Goal: Task Accomplishment & Management: Use online tool/utility

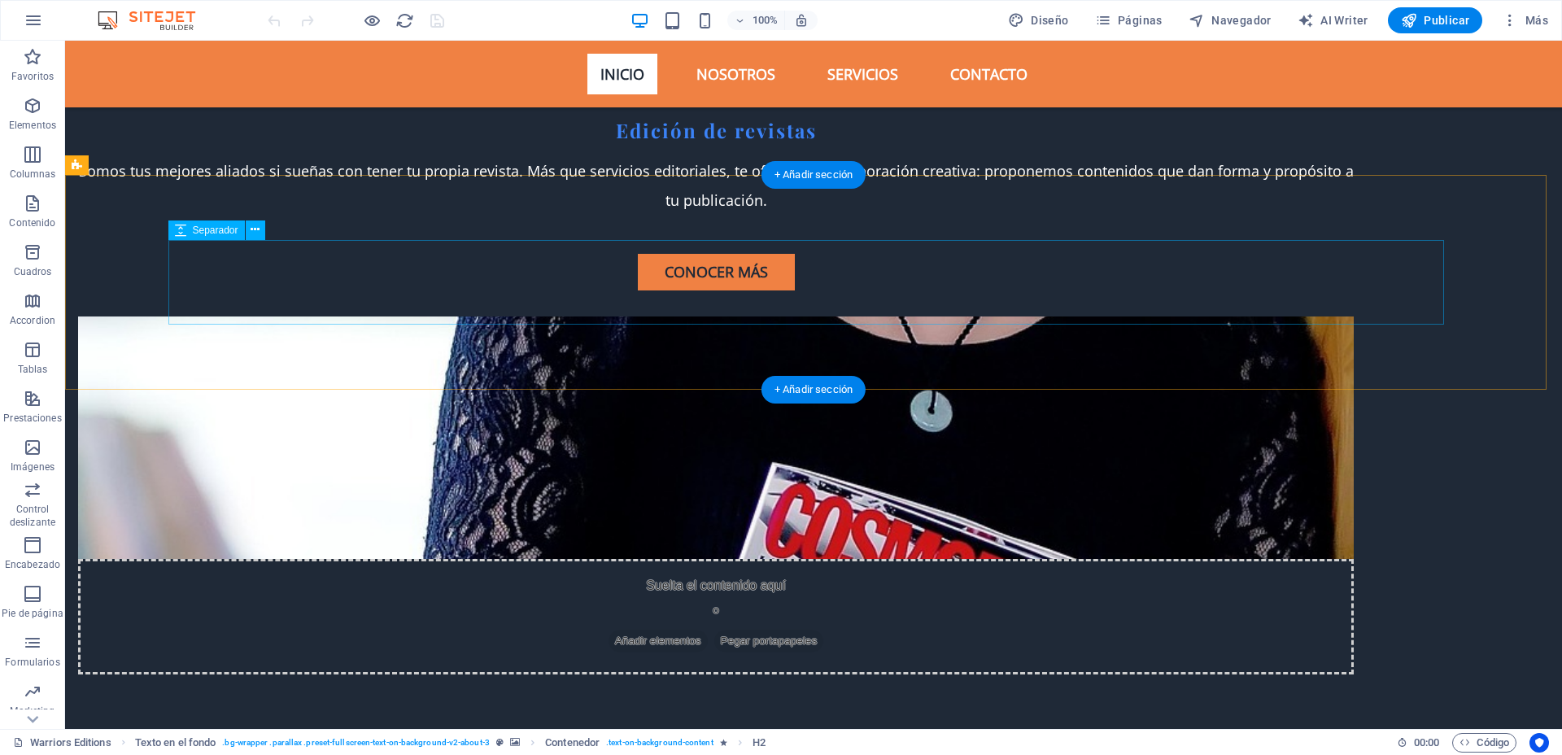
scroll to position [4887, 0]
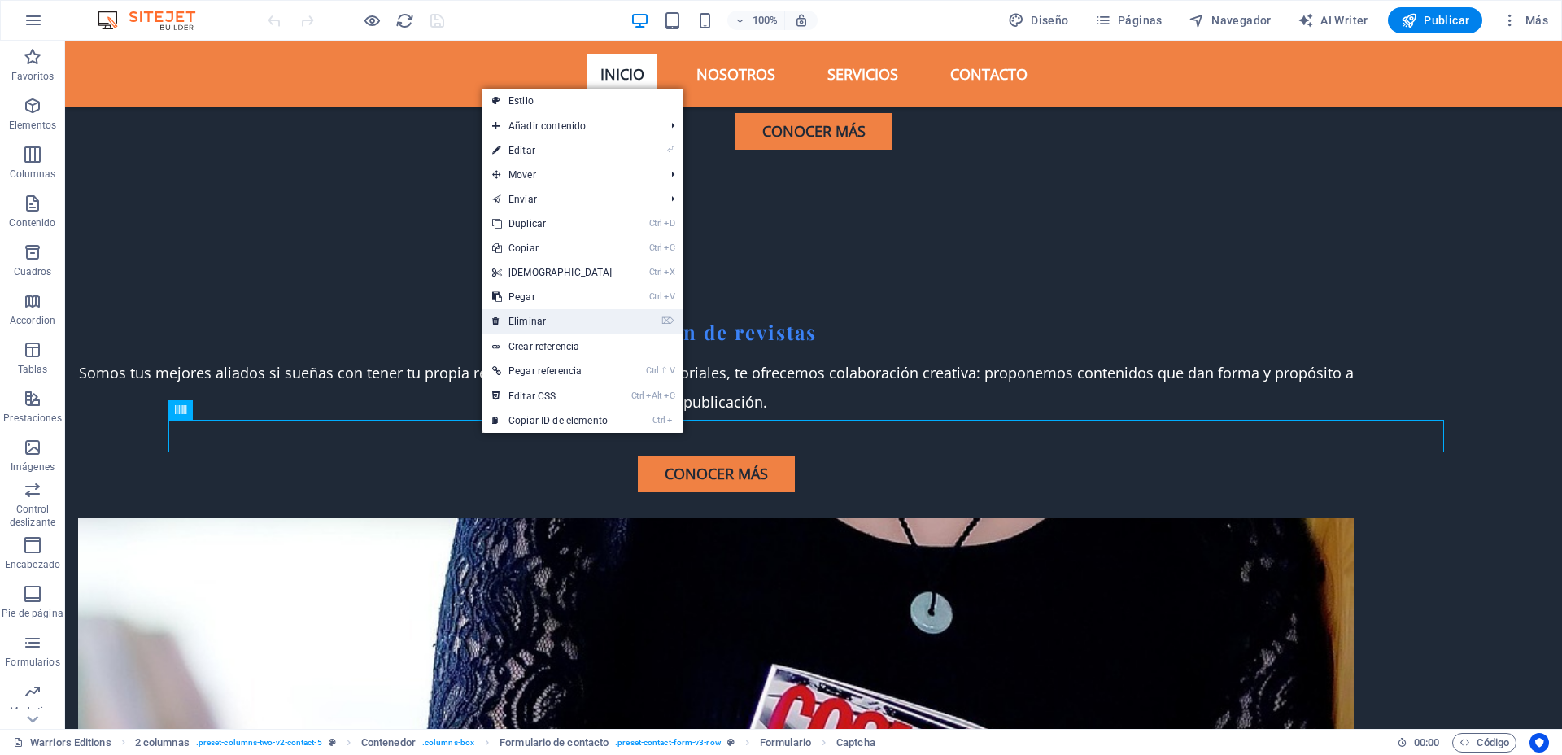
click at [577, 321] on link "⌦ Eliminar" at bounding box center [552, 321] width 140 height 24
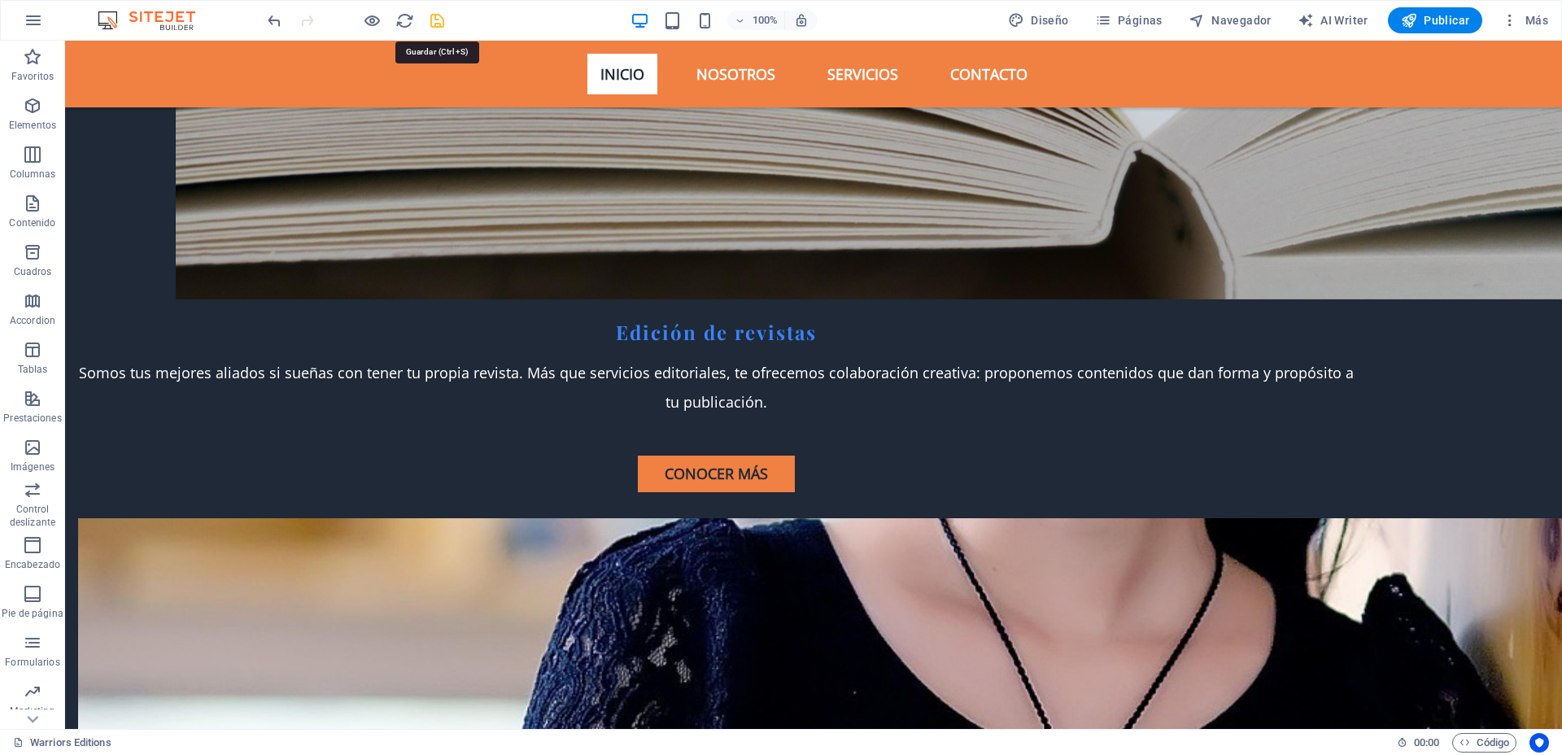
click at [439, 17] on icon "save" at bounding box center [437, 20] width 19 height 19
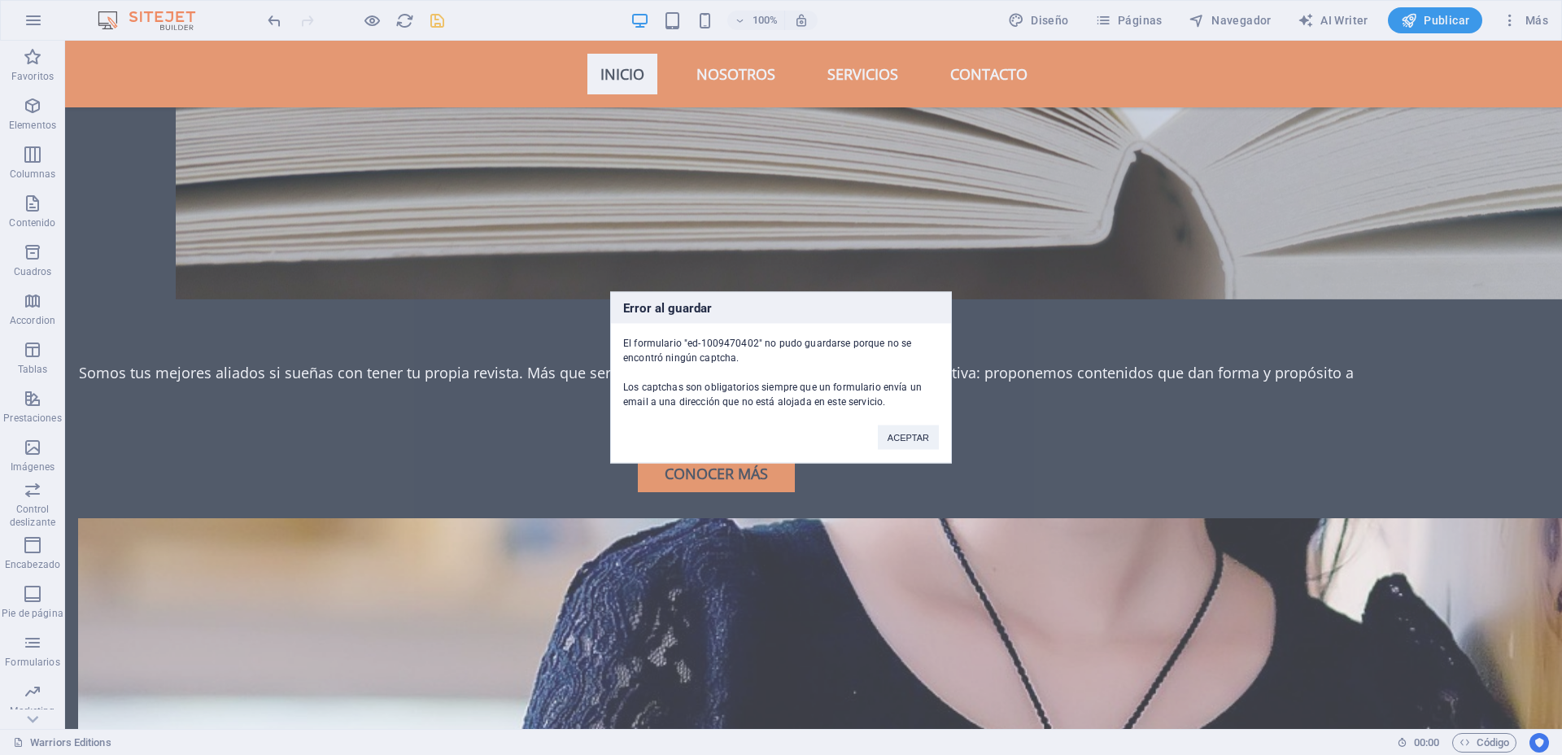
scroll to position [5024, 0]
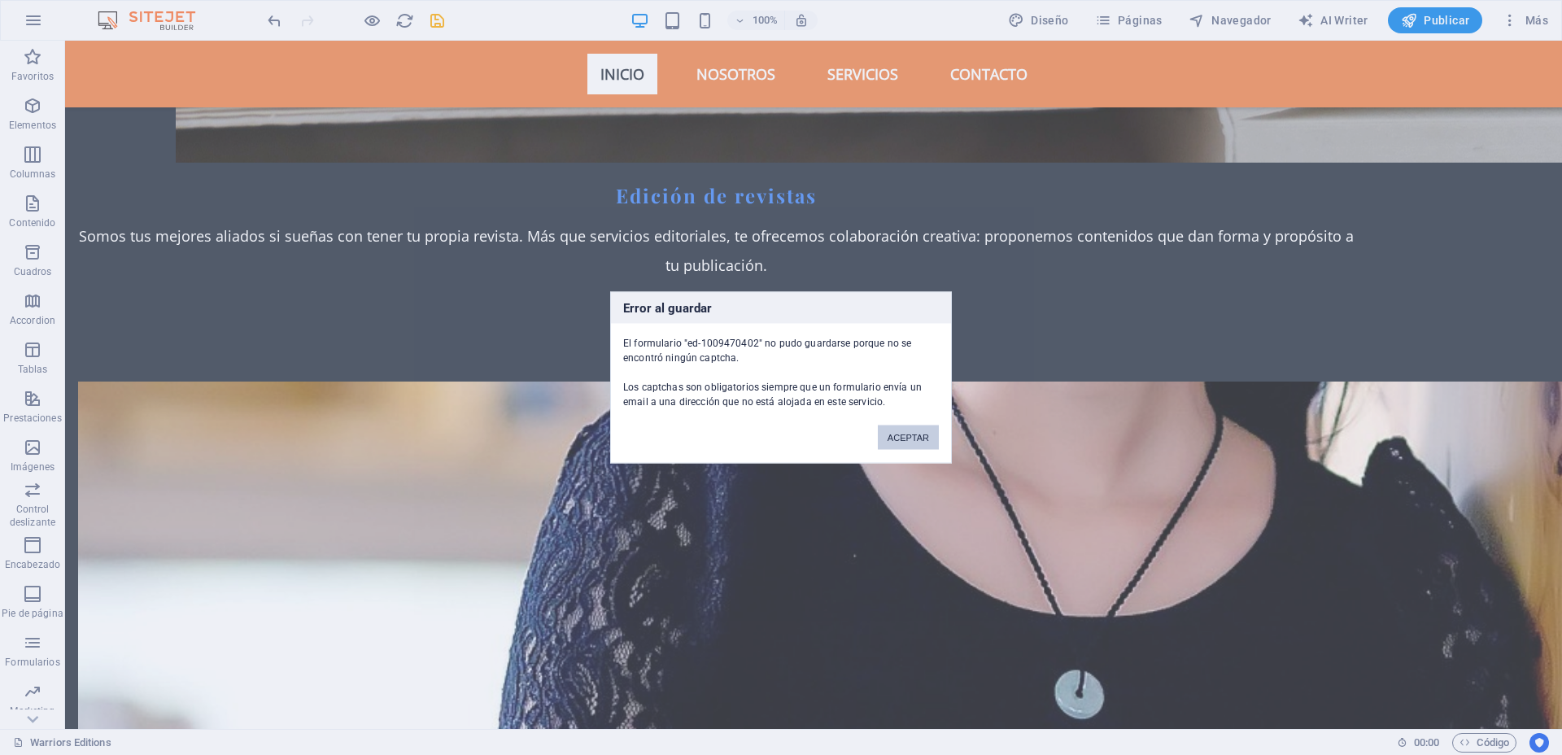
click at [903, 434] on button "ACEPTAR" at bounding box center [908, 437] width 61 height 24
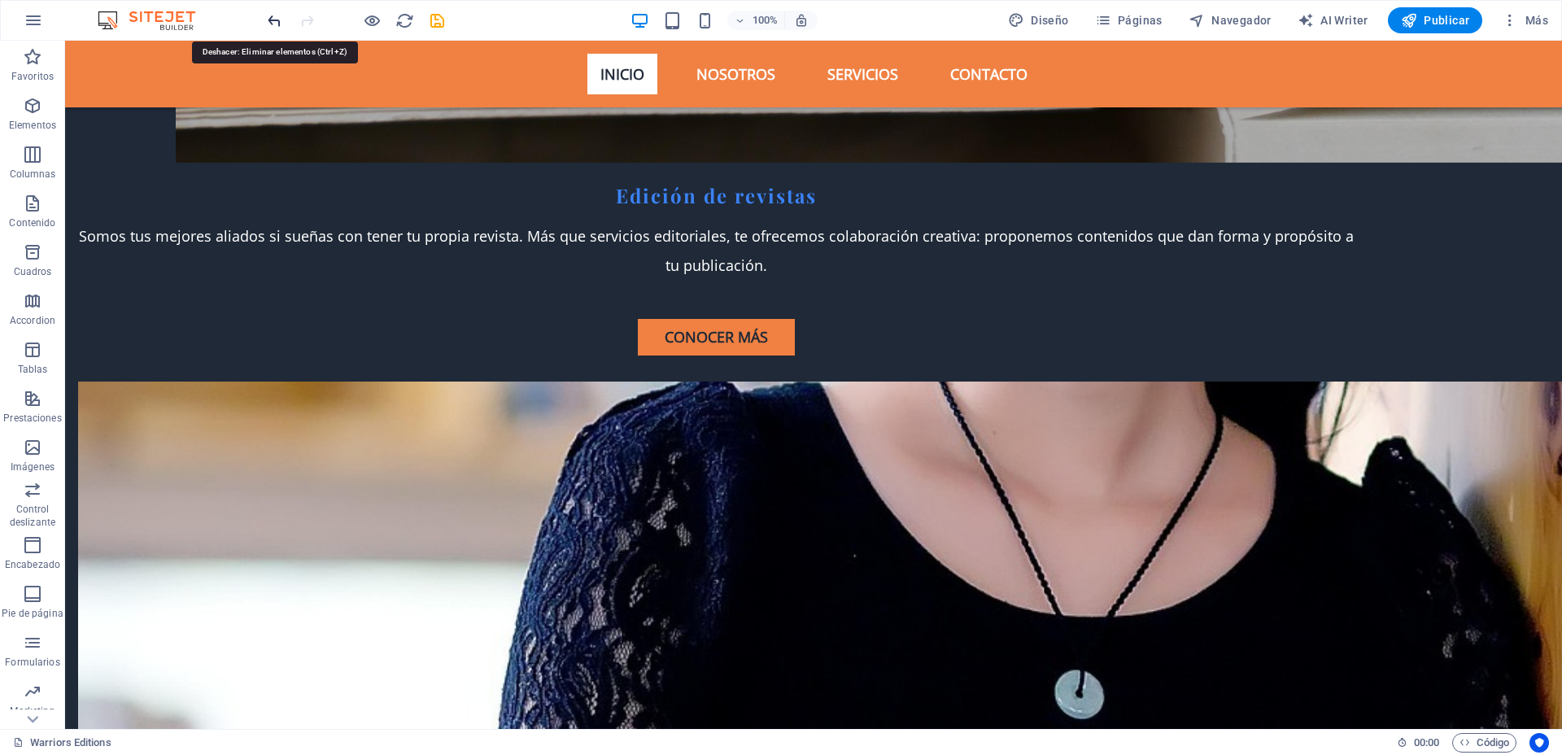
click at [267, 19] on icon "undo" at bounding box center [274, 20] width 19 height 19
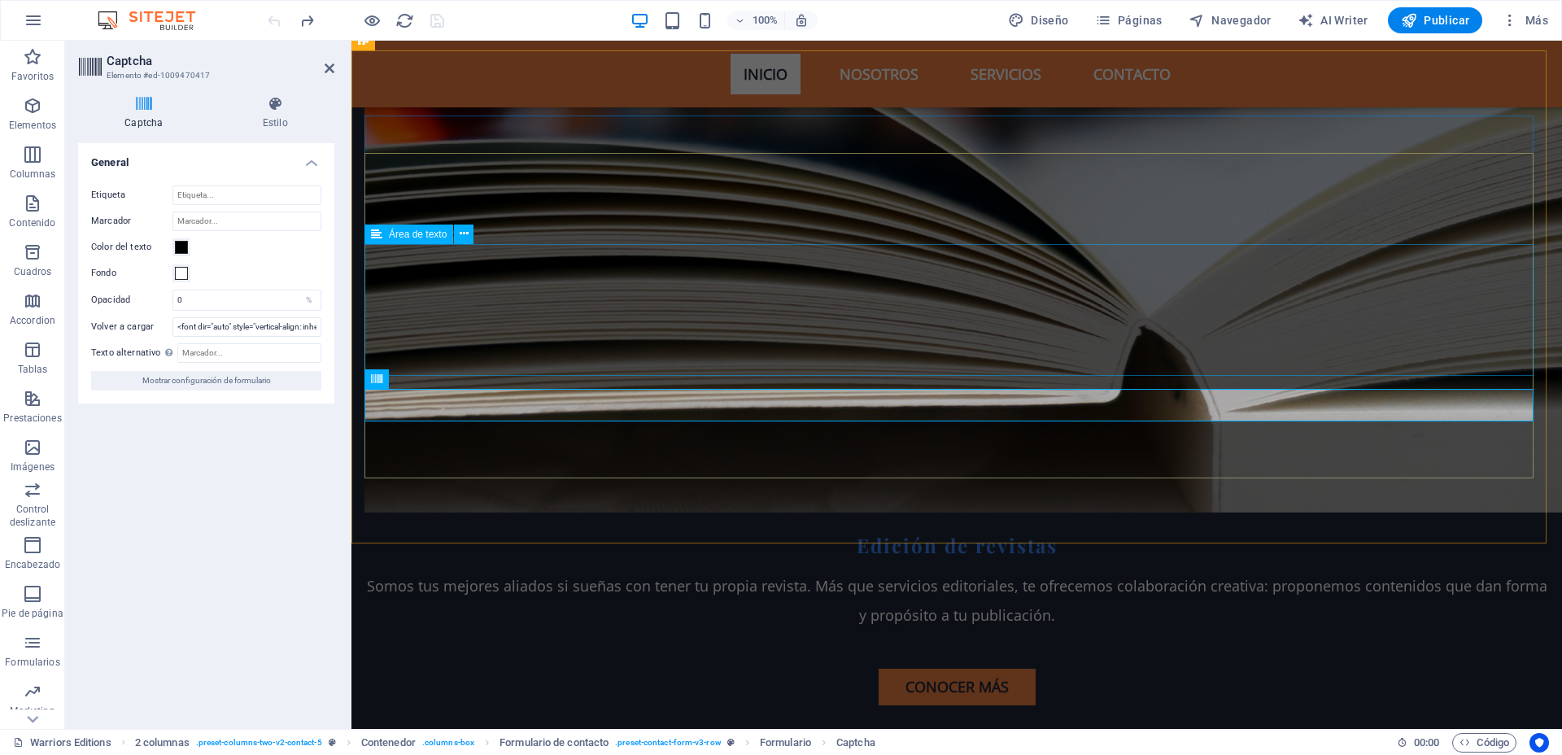
scroll to position [4981, 0]
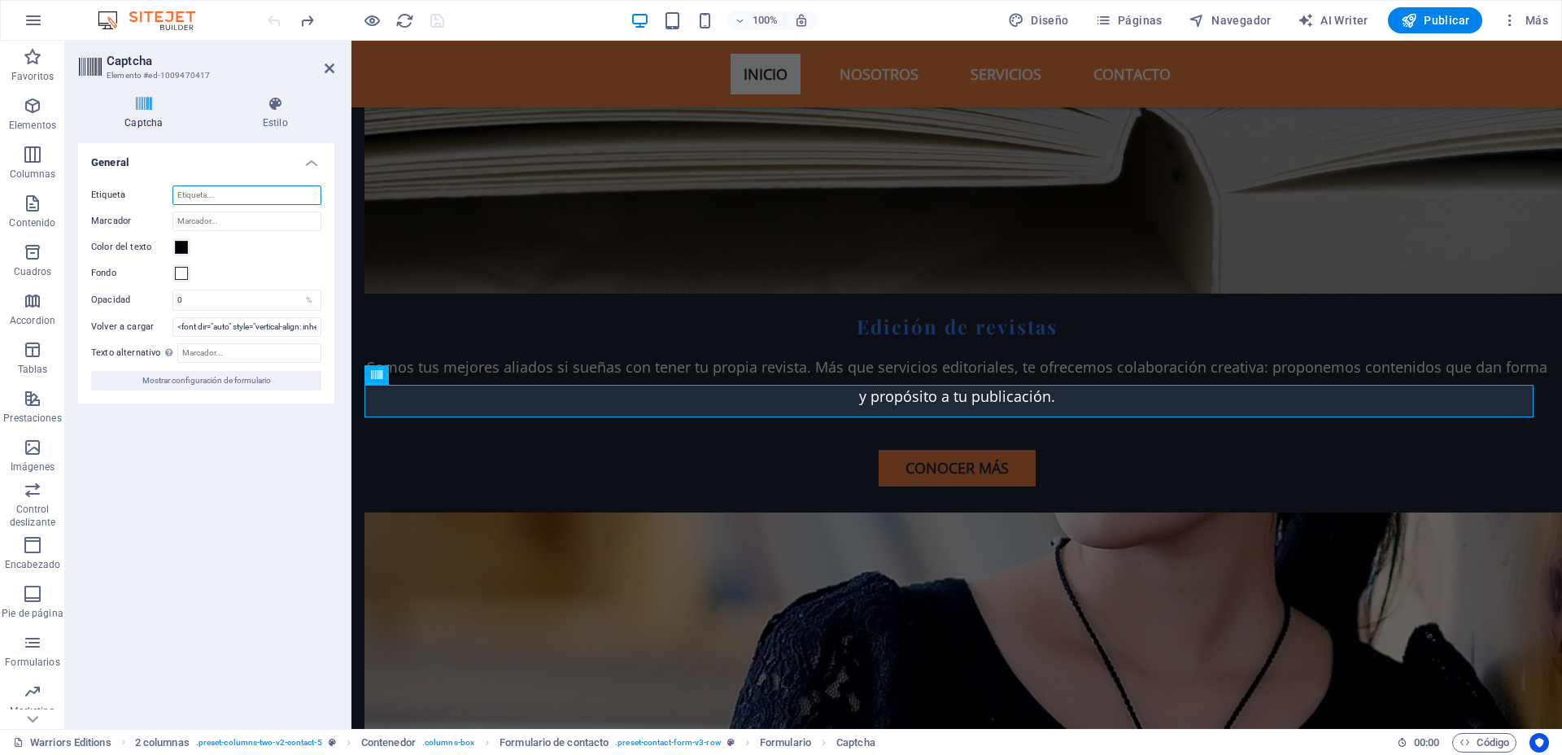
click at [247, 185] on input "Etiqueta" at bounding box center [246, 195] width 149 height 20
click at [242, 217] on input "Marcador" at bounding box center [246, 221] width 149 height 20
click at [133, 118] on h4 "Captcha" at bounding box center [147, 113] width 138 height 34
click at [243, 105] on icon at bounding box center [275, 104] width 118 height 16
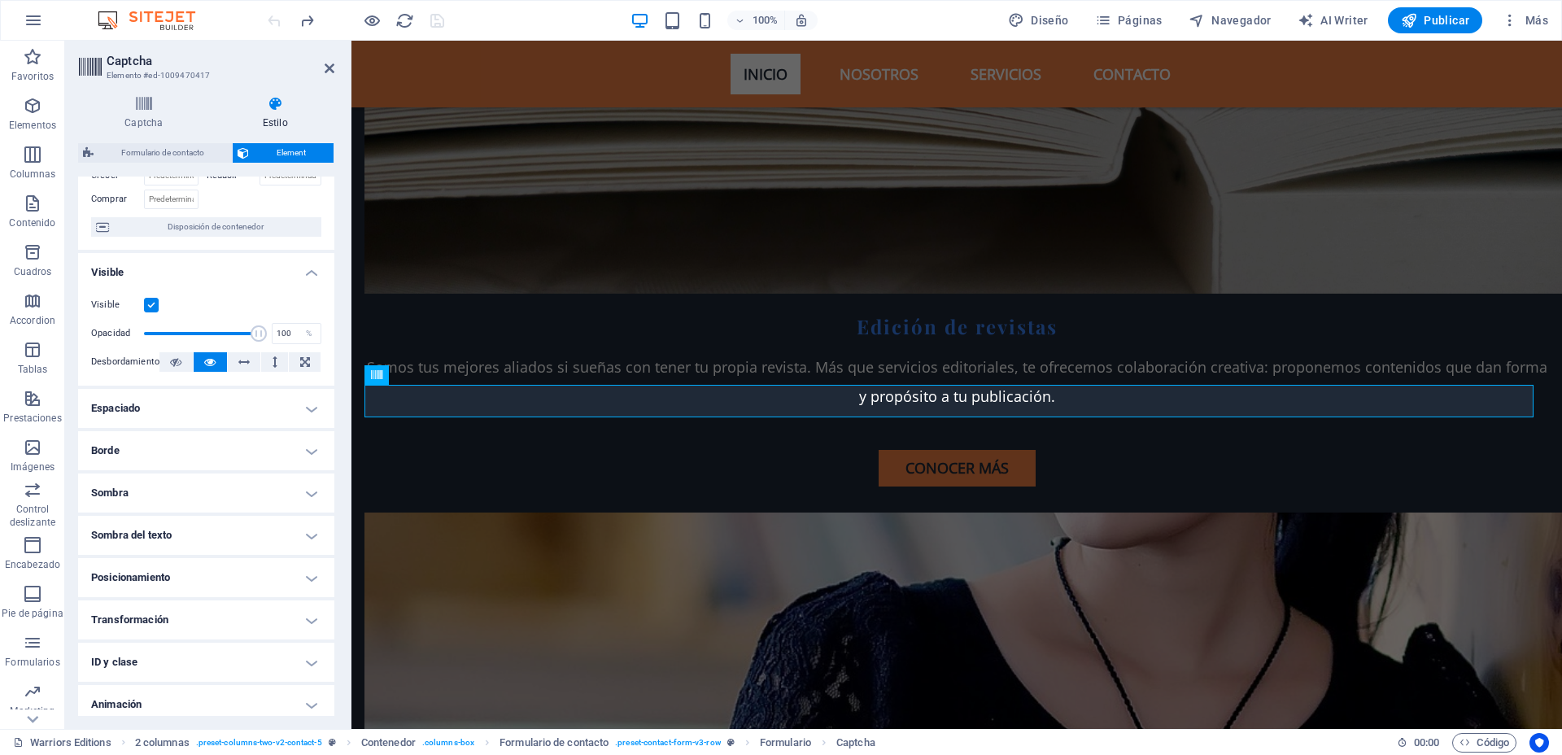
scroll to position [0, 0]
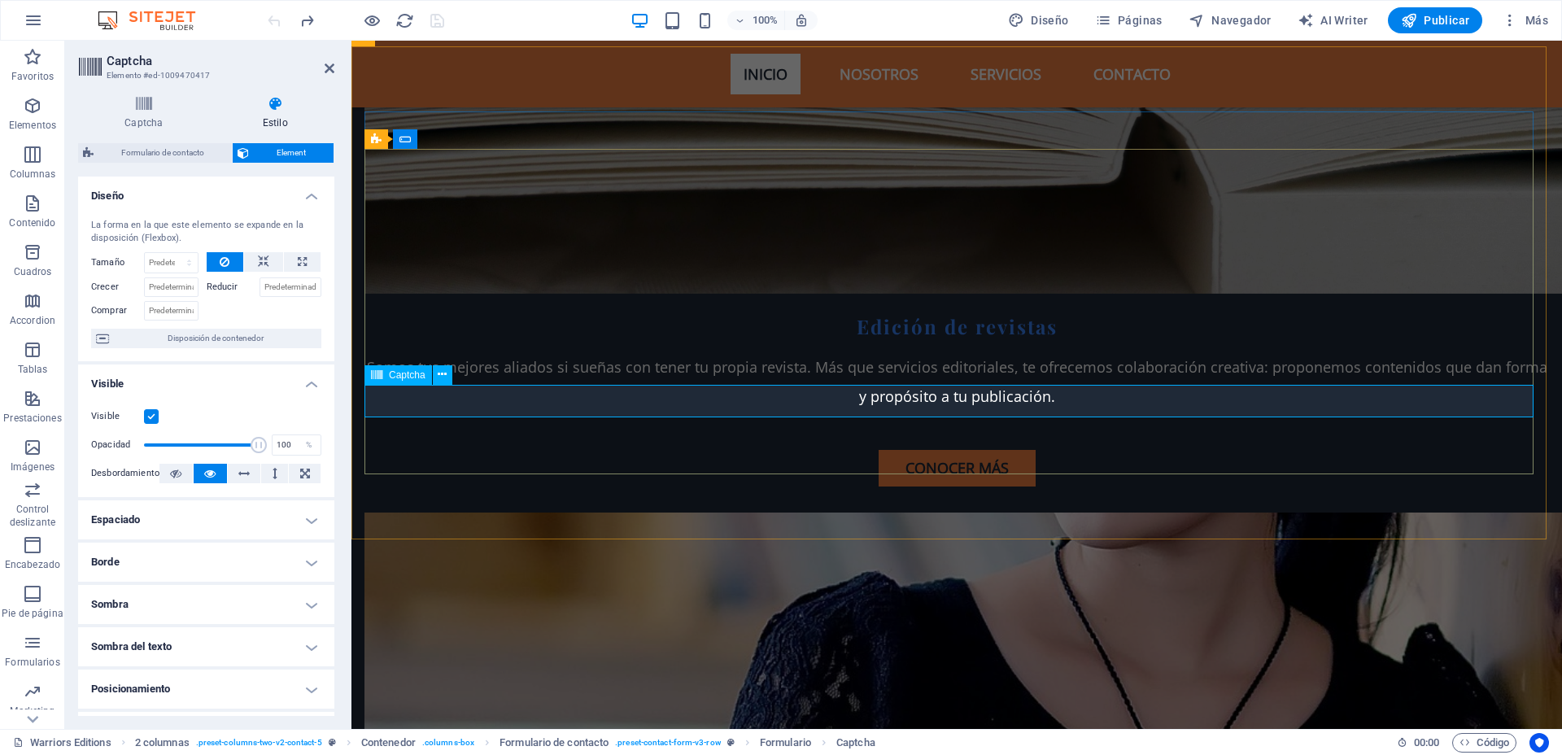
click at [246, 339] on span "Disposición de contenedor" at bounding box center [215, 339] width 203 height 20
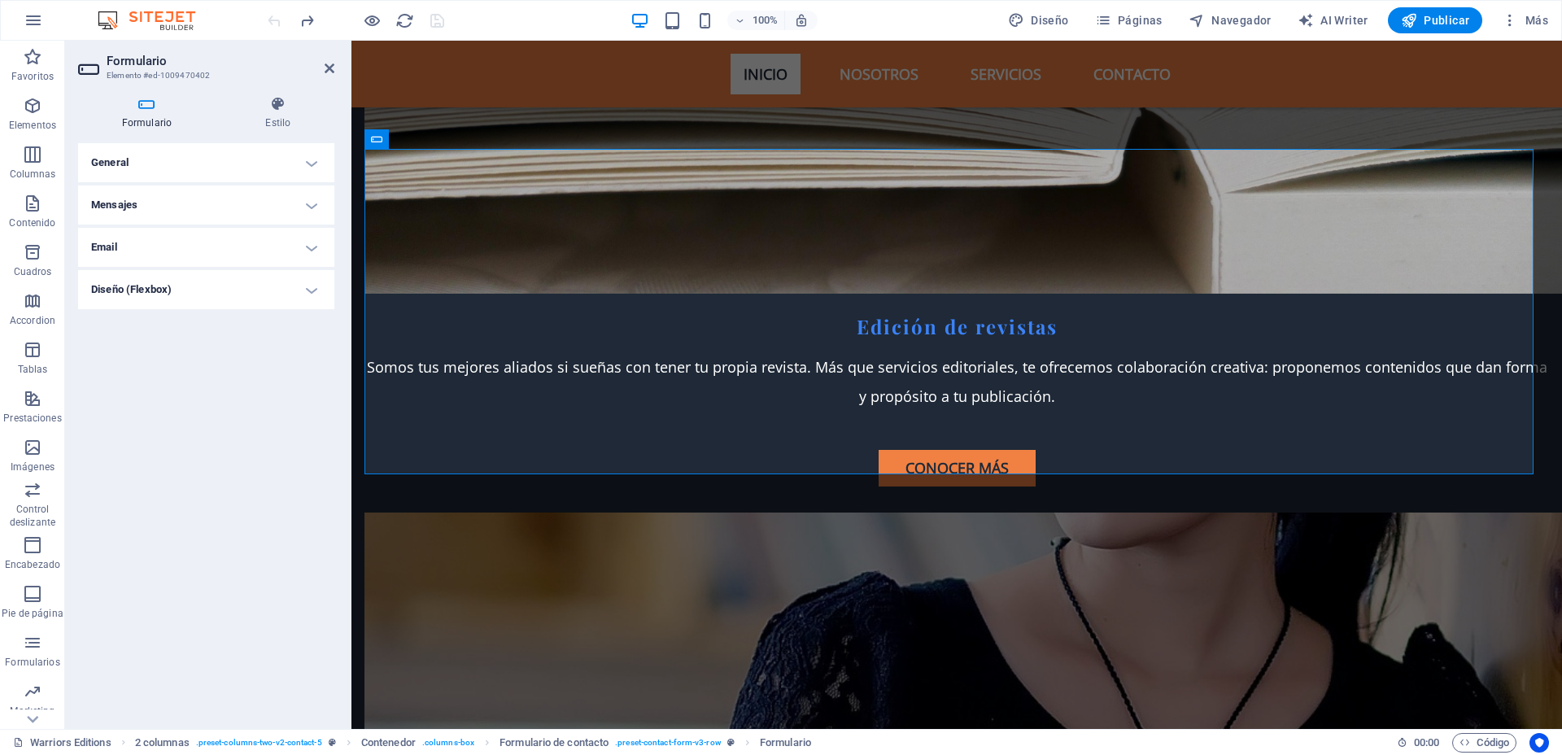
click at [302, 287] on h4 "Diseño (Flexbox)" at bounding box center [206, 289] width 256 height 39
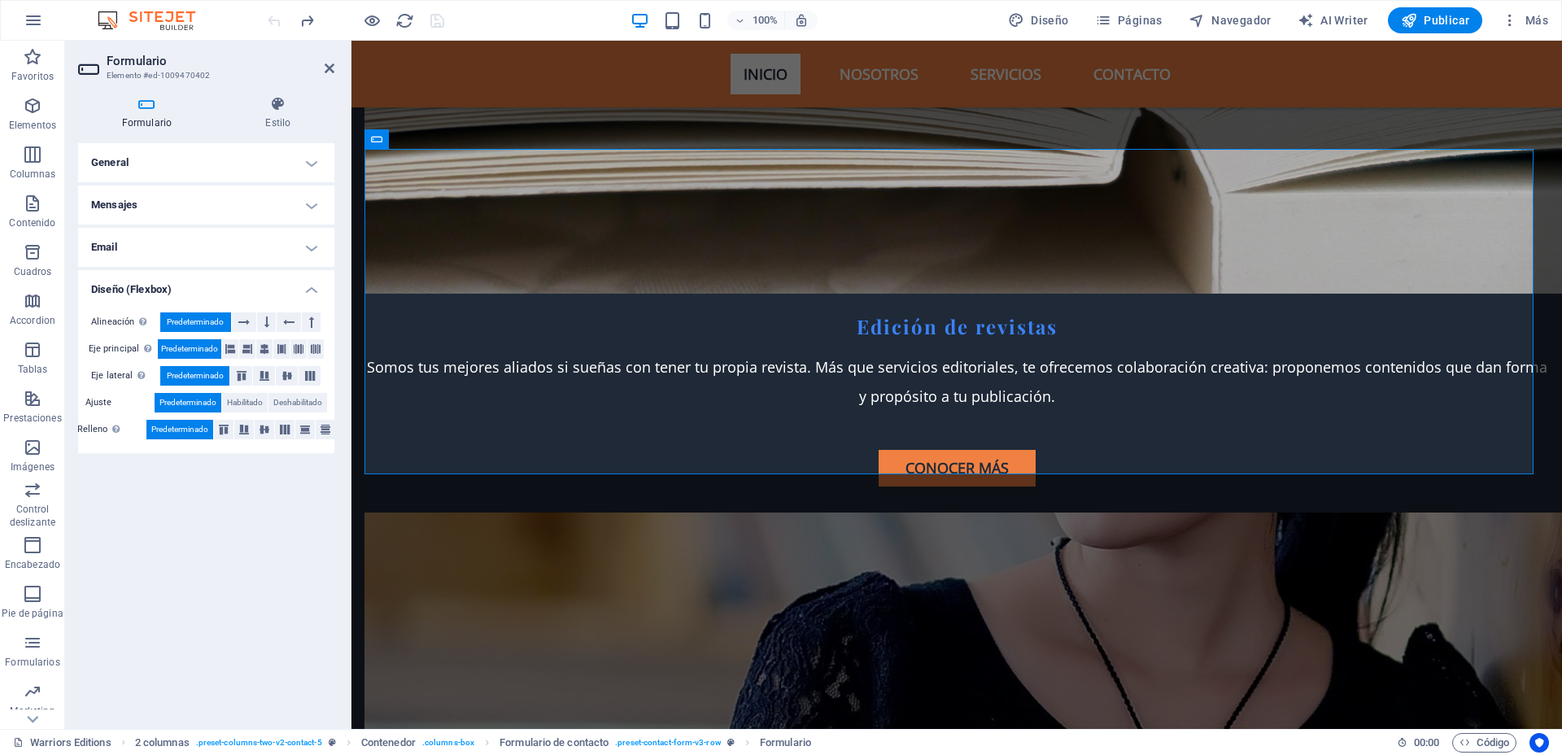
click at [304, 286] on h4 "Diseño (Flexbox)" at bounding box center [206, 284] width 256 height 29
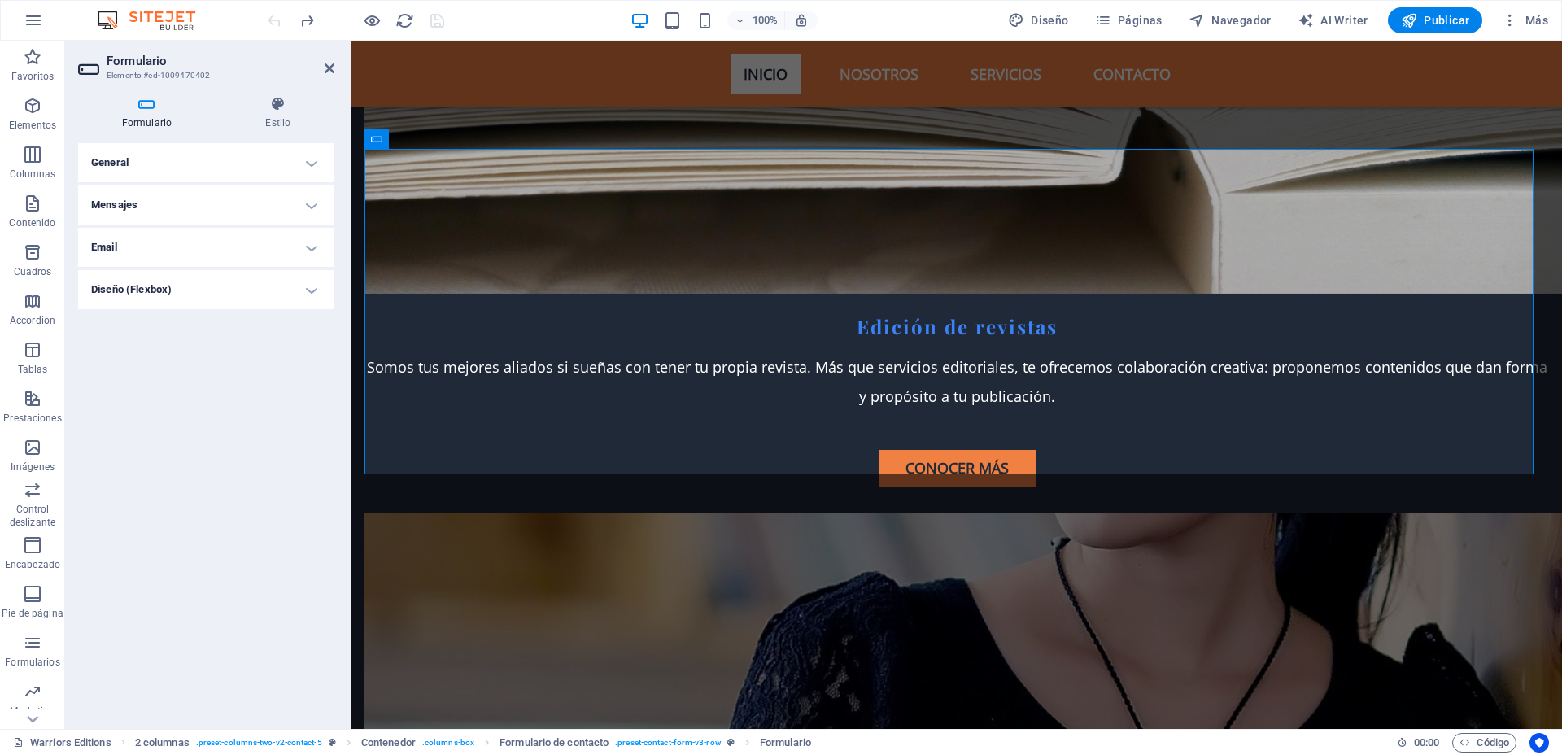
click at [307, 253] on h4 "Email" at bounding box center [206, 247] width 256 height 39
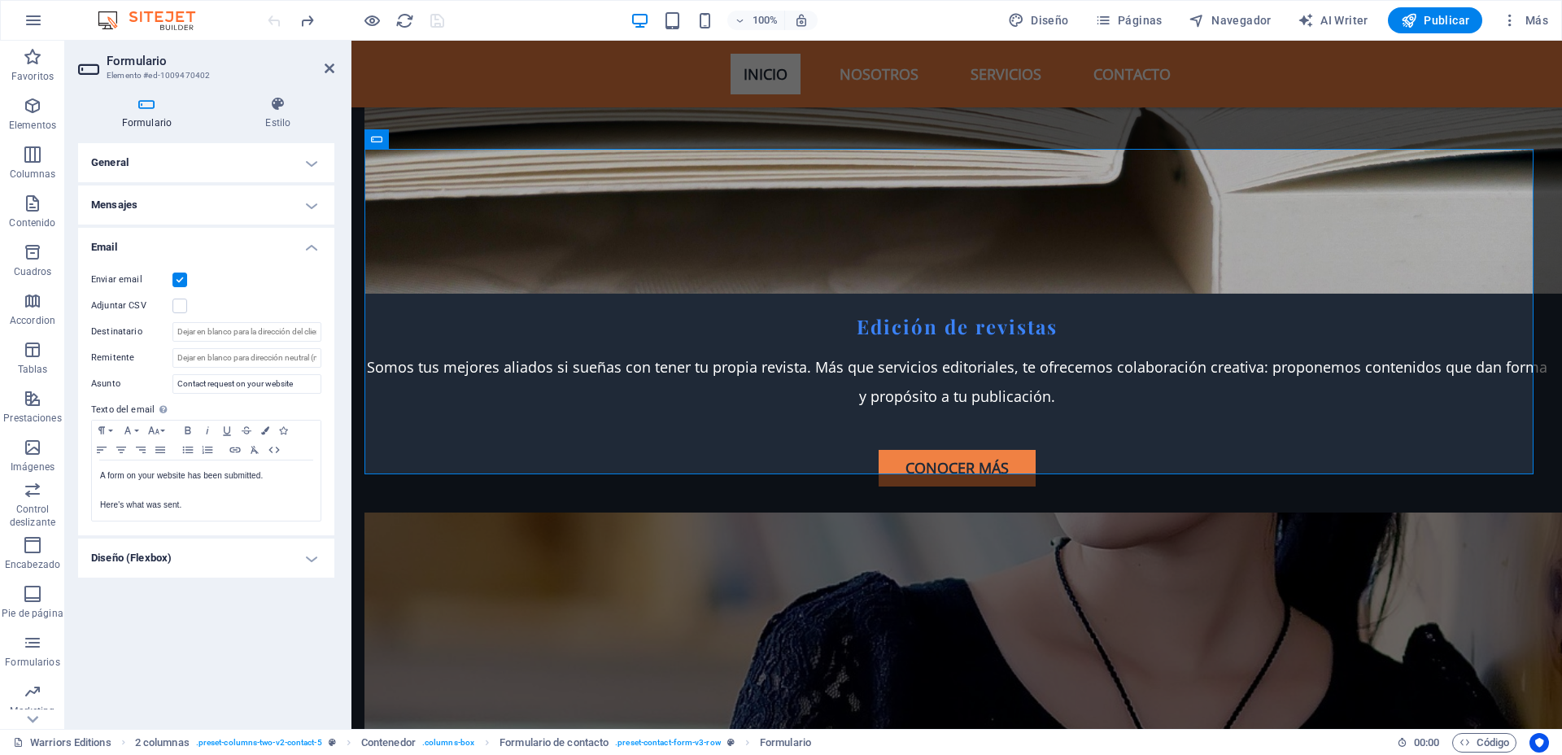
click at [307, 253] on h4 "Email" at bounding box center [206, 242] width 256 height 29
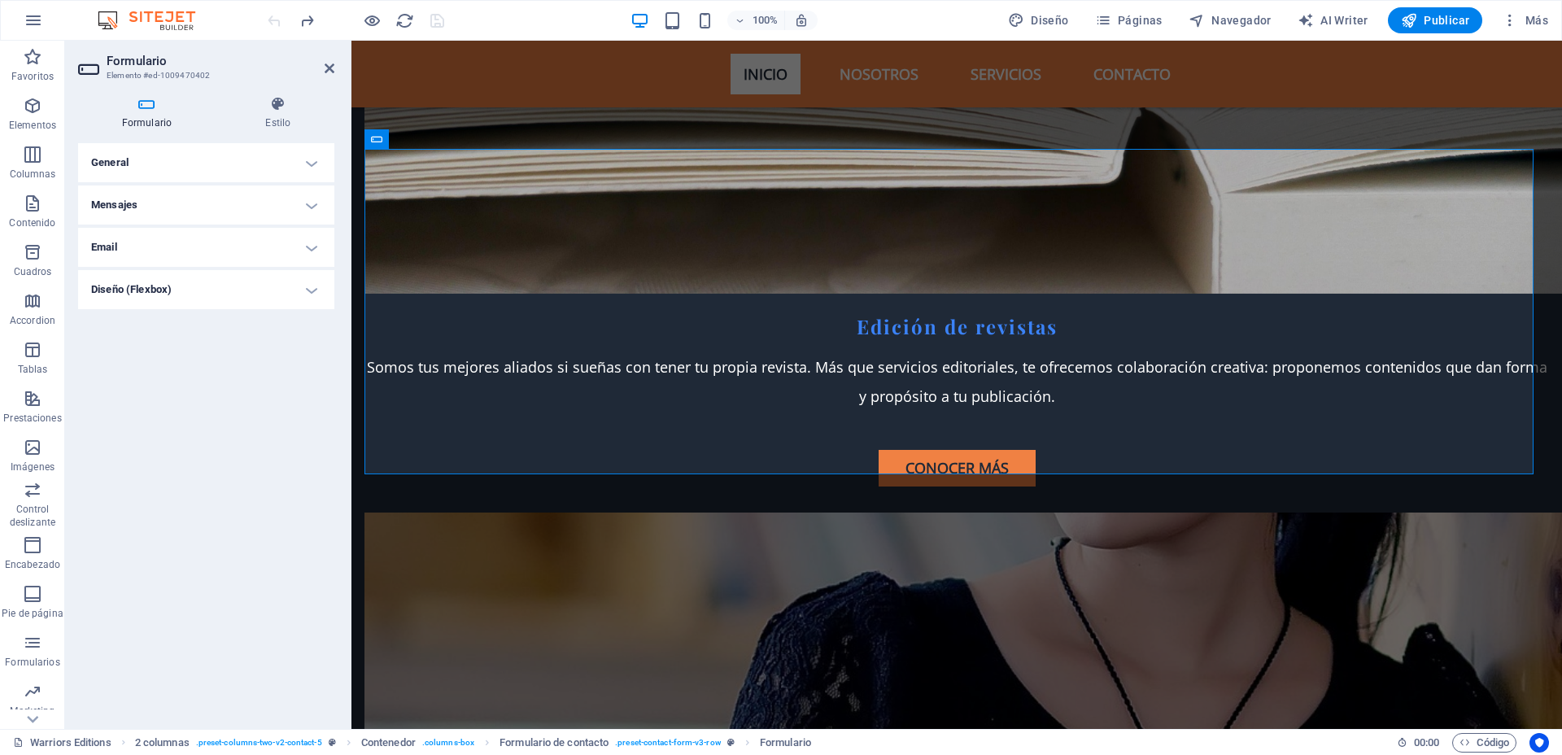
click at [310, 200] on h4 "Mensajes" at bounding box center [206, 204] width 256 height 39
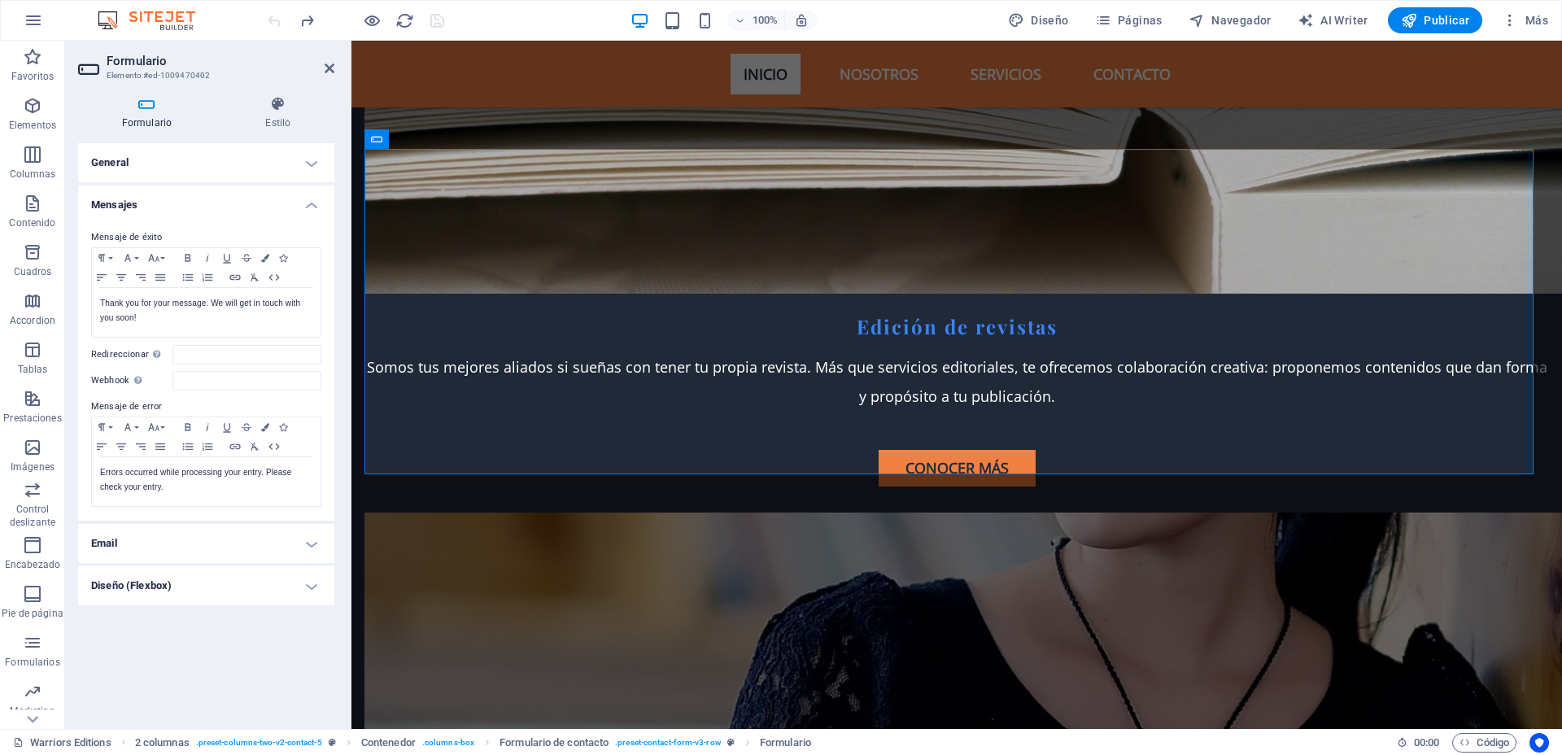
click at [310, 200] on h4 "Mensajes" at bounding box center [206, 199] width 256 height 29
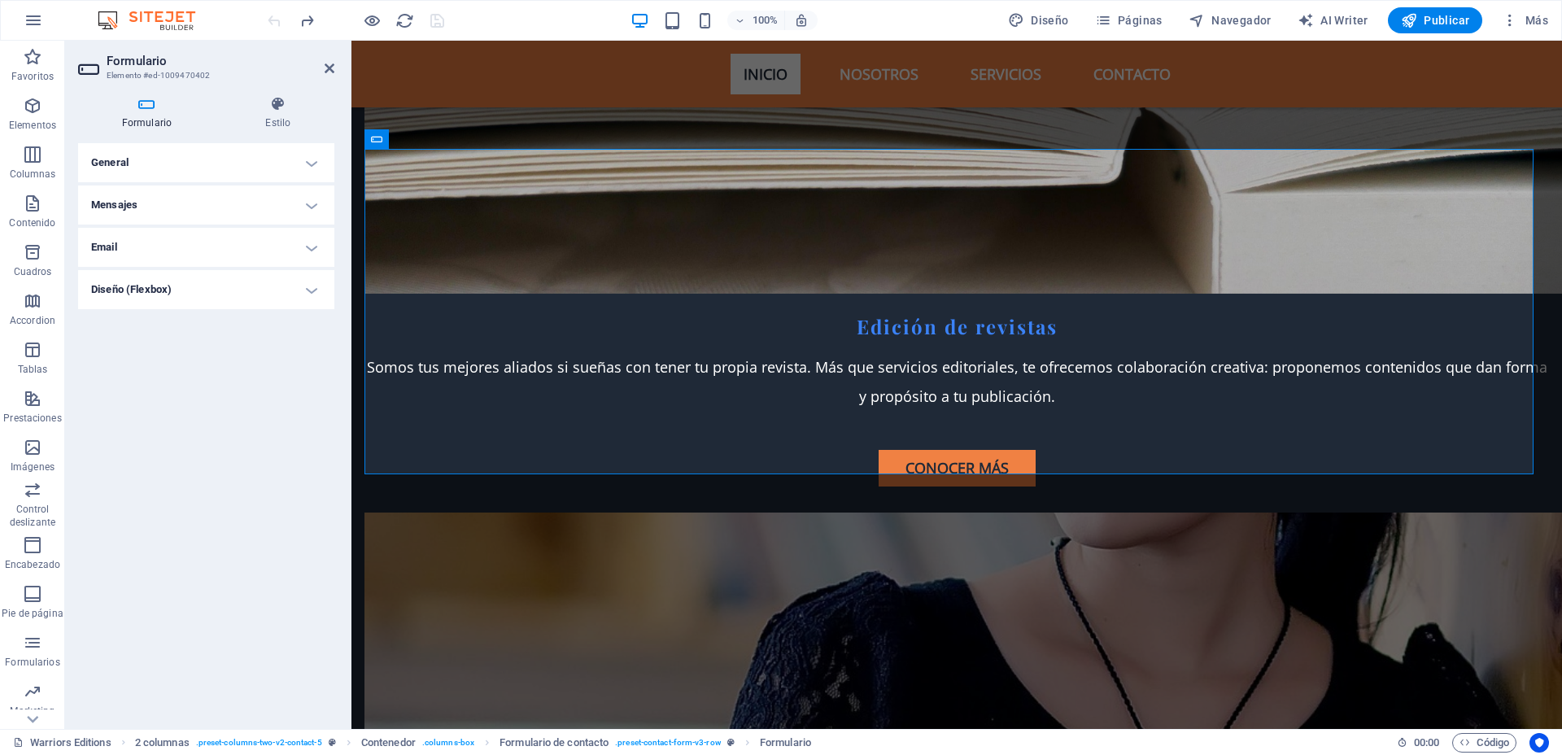
click at [311, 163] on h4 "General" at bounding box center [206, 162] width 256 height 39
click at [299, 194] on input "General form" at bounding box center [246, 195] width 149 height 20
click at [304, 158] on h4 "General" at bounding box center [206, 157] width 256 height 29
click at [147, 102] on icon at bounding box center [146, 104] width 137 height 16
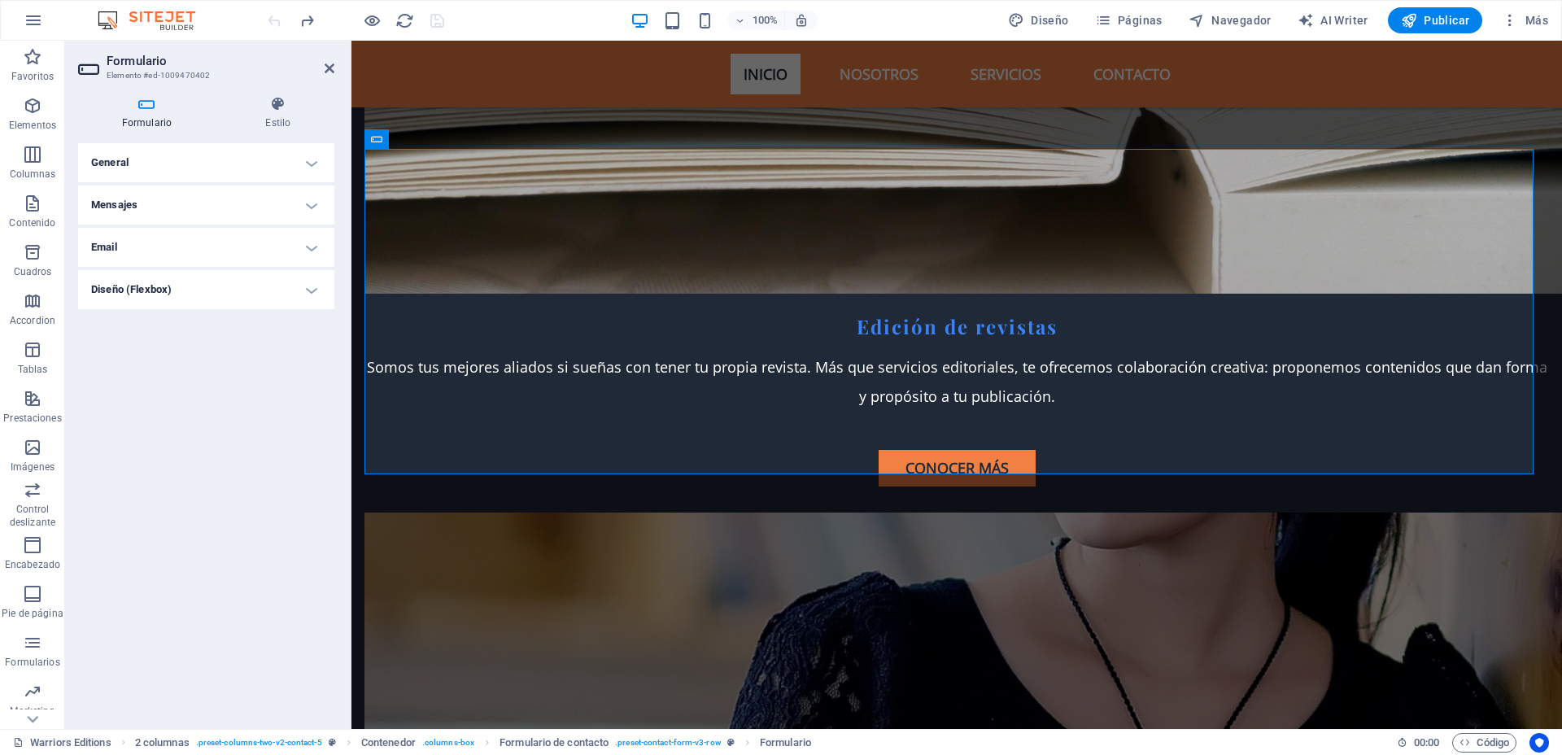
click at [147, 102] on icon at bounding box center [146, 104] width 137 height 16
click at [303, 98] on icon at bounding box center [278, 104] width 112 height 16
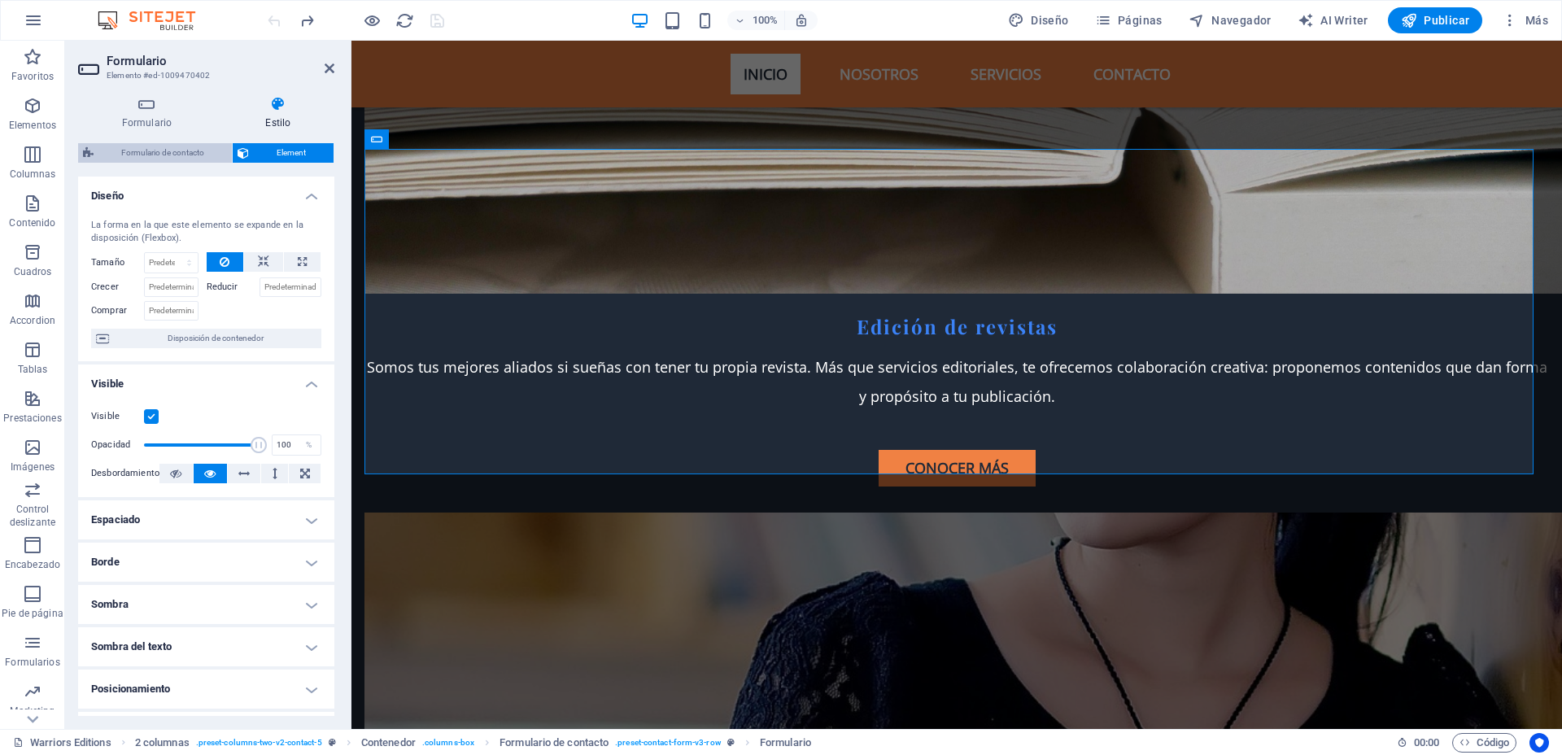
click at [184, 148] on span "Formulario de contacto" at bounding box center [162, 153] width 129 height 20
select select "rem"
select select "preset-contact-form-v3-row"
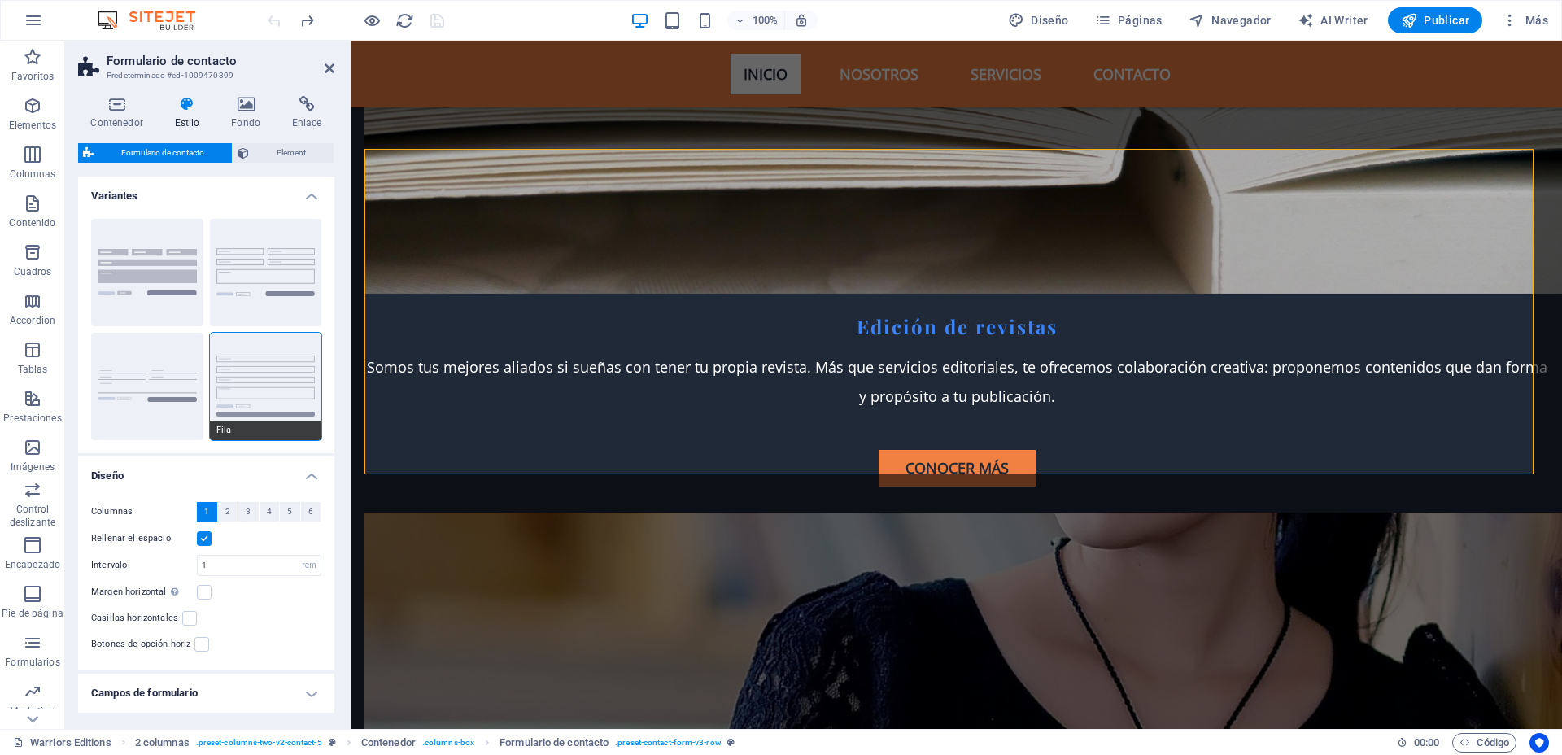
scroll to position [104, 0]
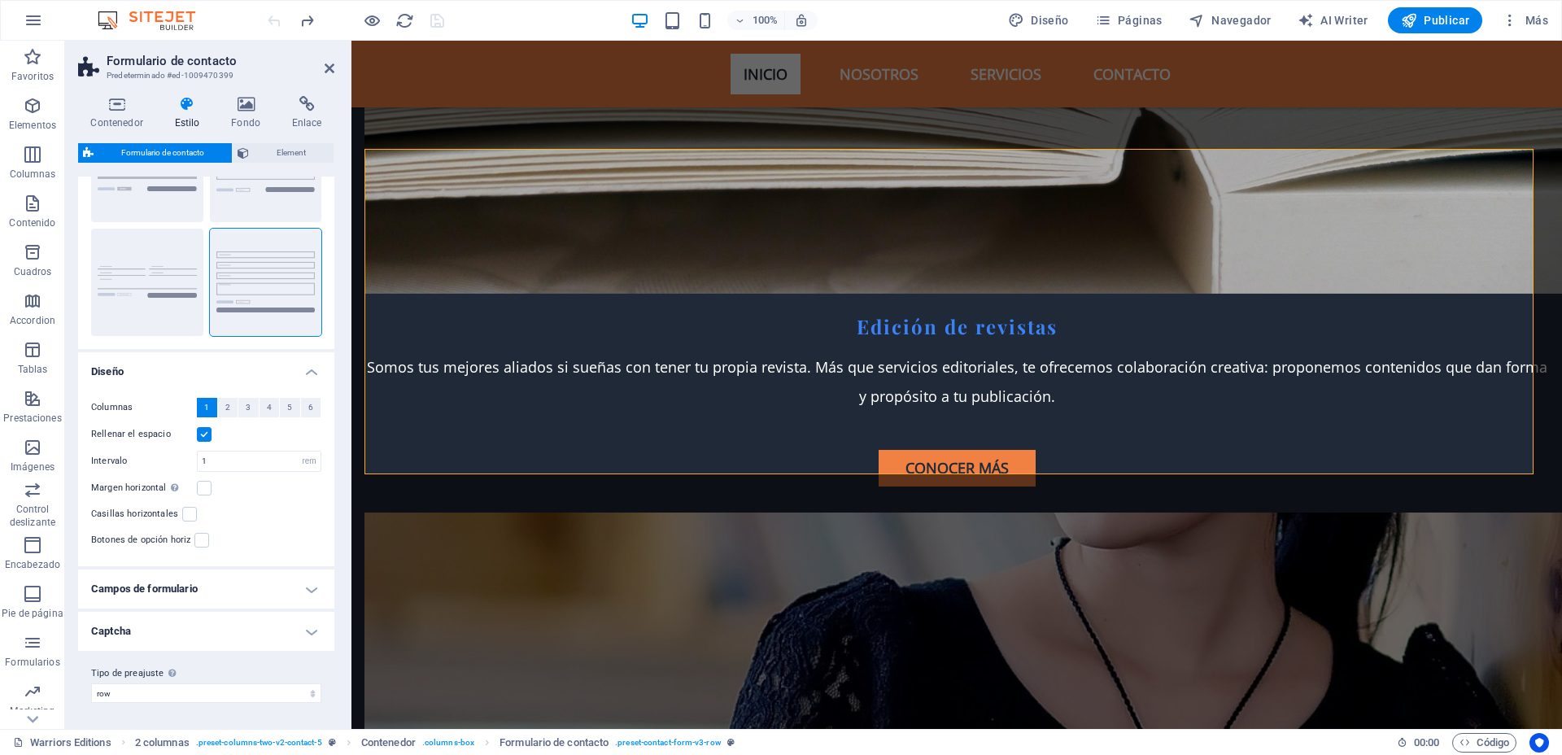
click at [307, 635] on h4 "Captcha" at bounding box center [206, 631] width 256 height 39
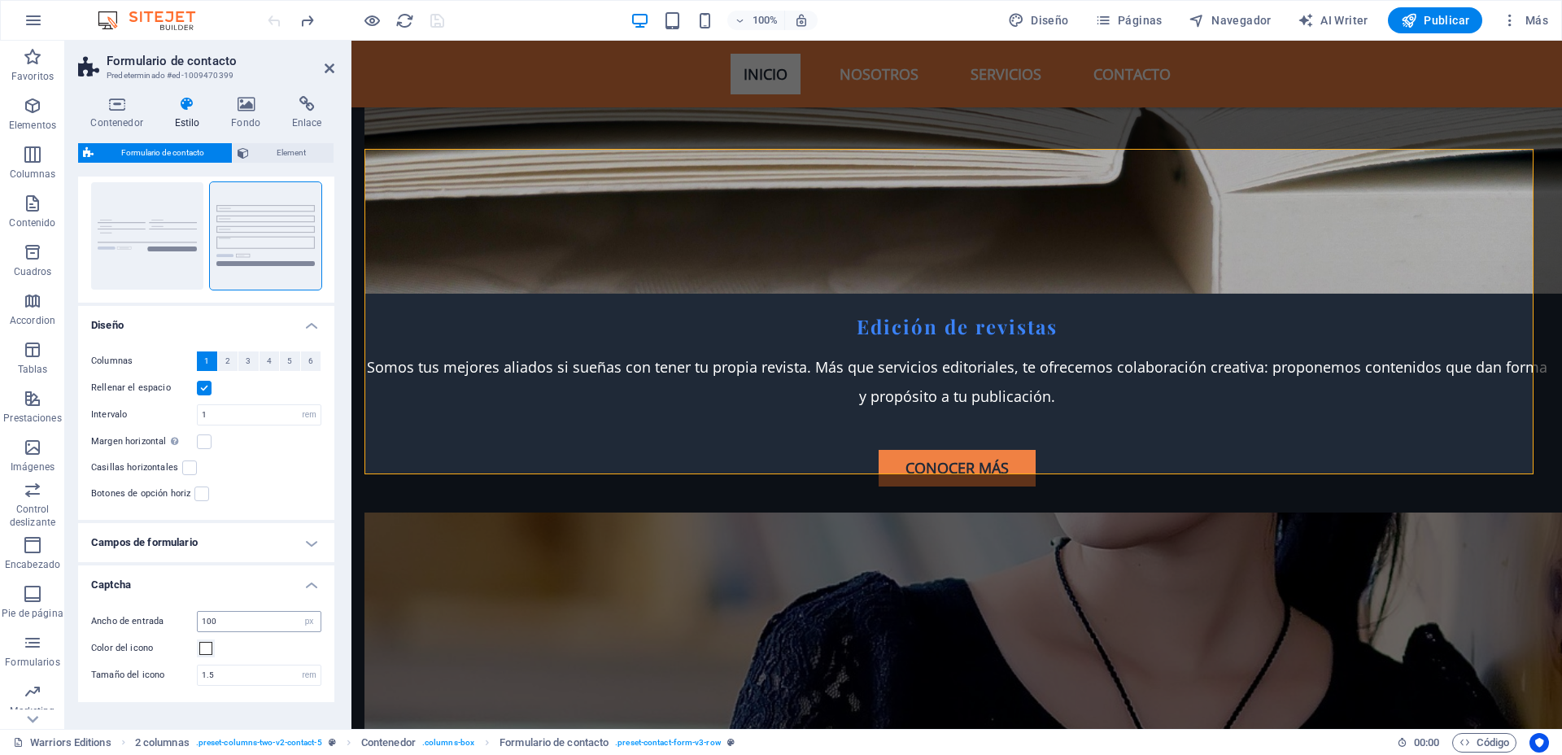
scroll to position [202, 0]
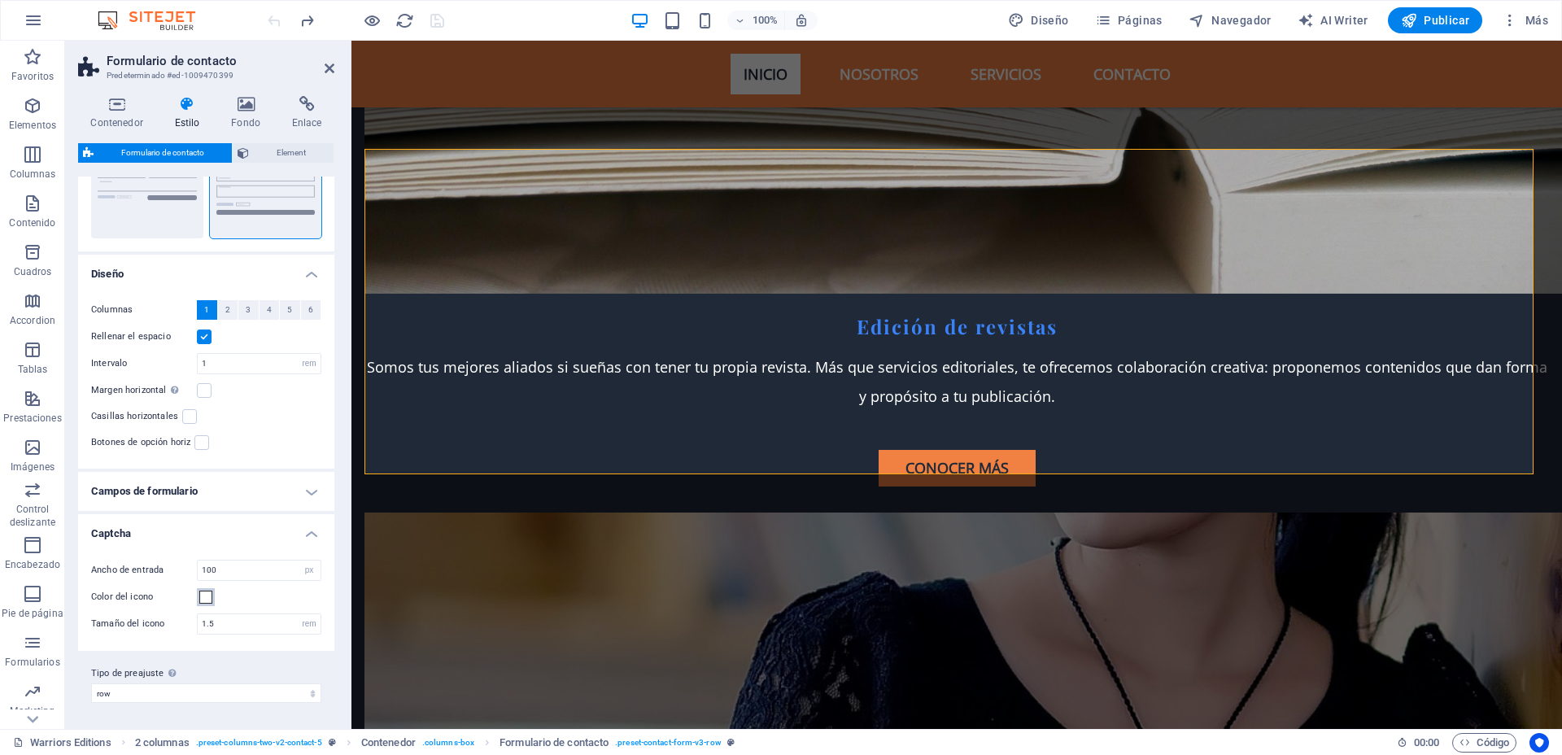
click at [207, 594] on span at bounding box center [205, 597] width 13 height 13
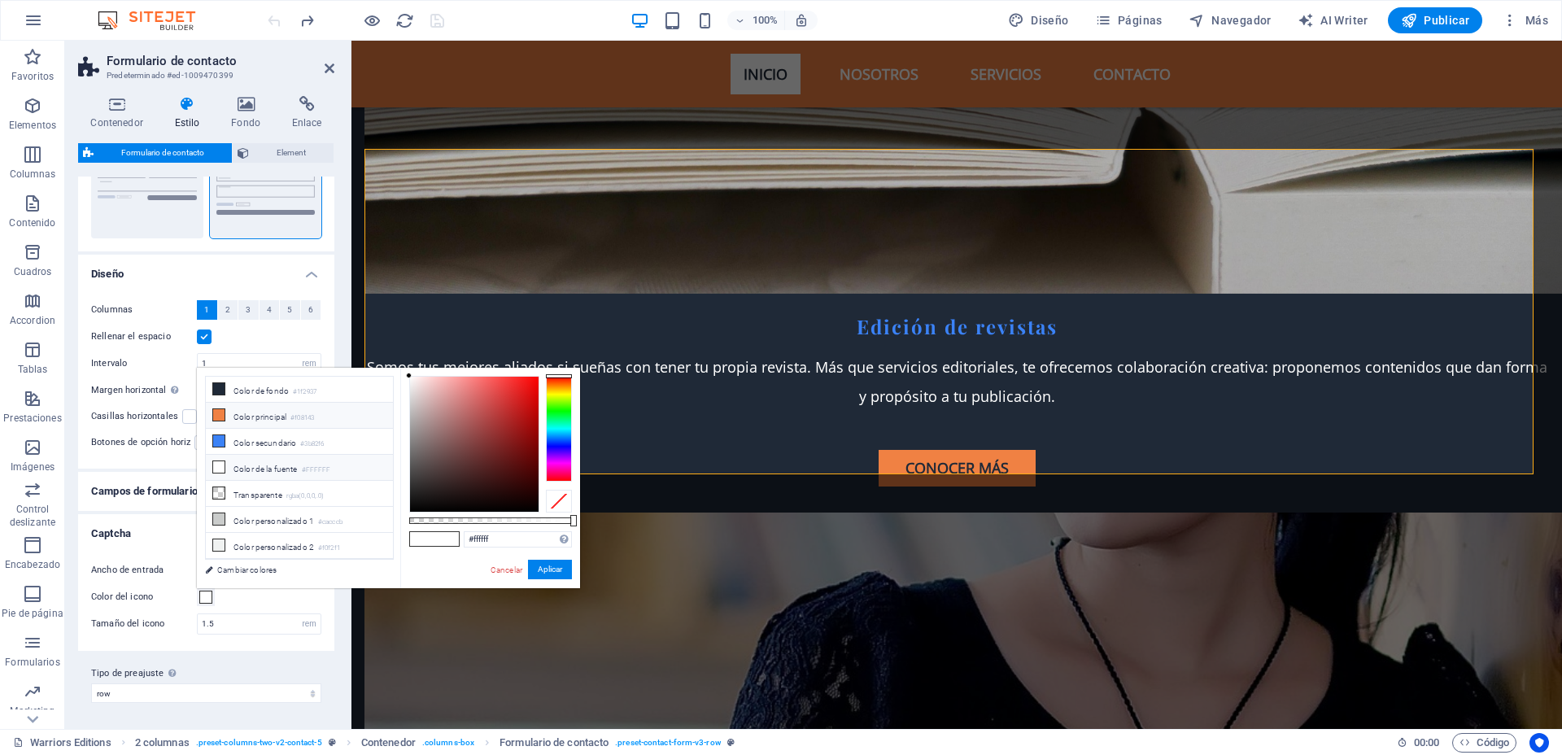
click at [220, 409] on icon at bounding box center [218, 414] width 11 height 11
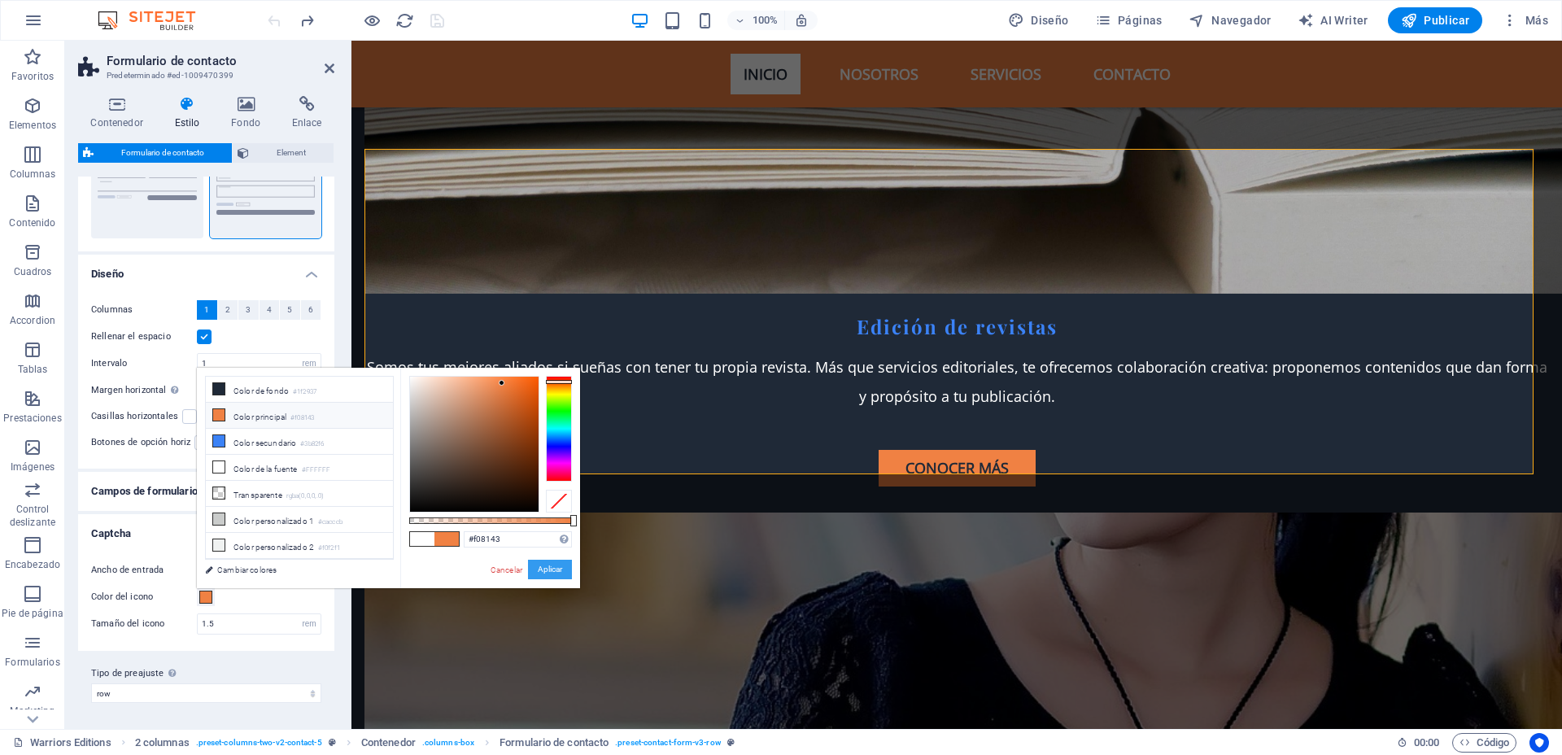
click at [535, 567] on button "Aplicar" at bounding box center [550, 570] width 44 height 20
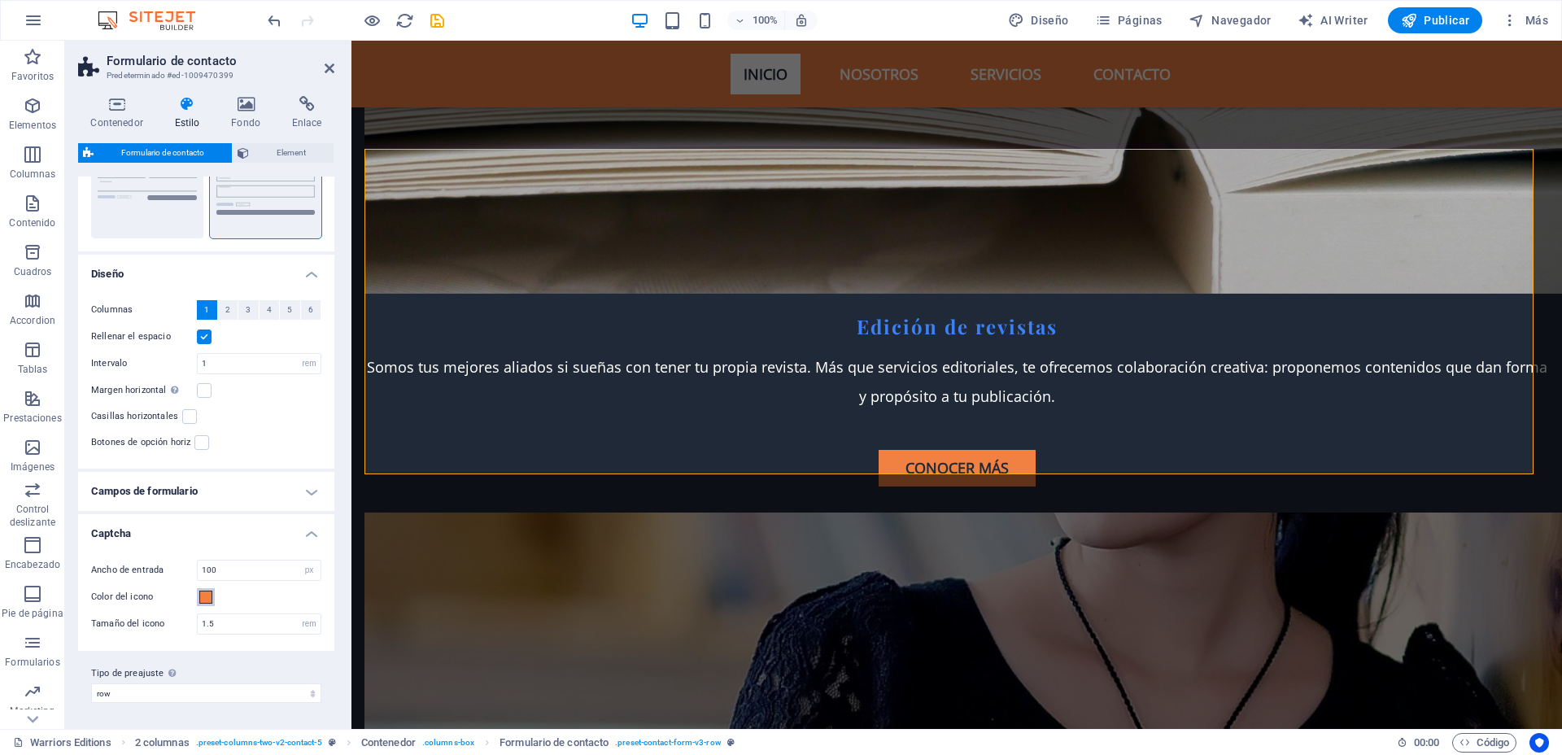
click at [206, 603] on button "Color del icono" at bounding box center [206, 597] width 18 height 18
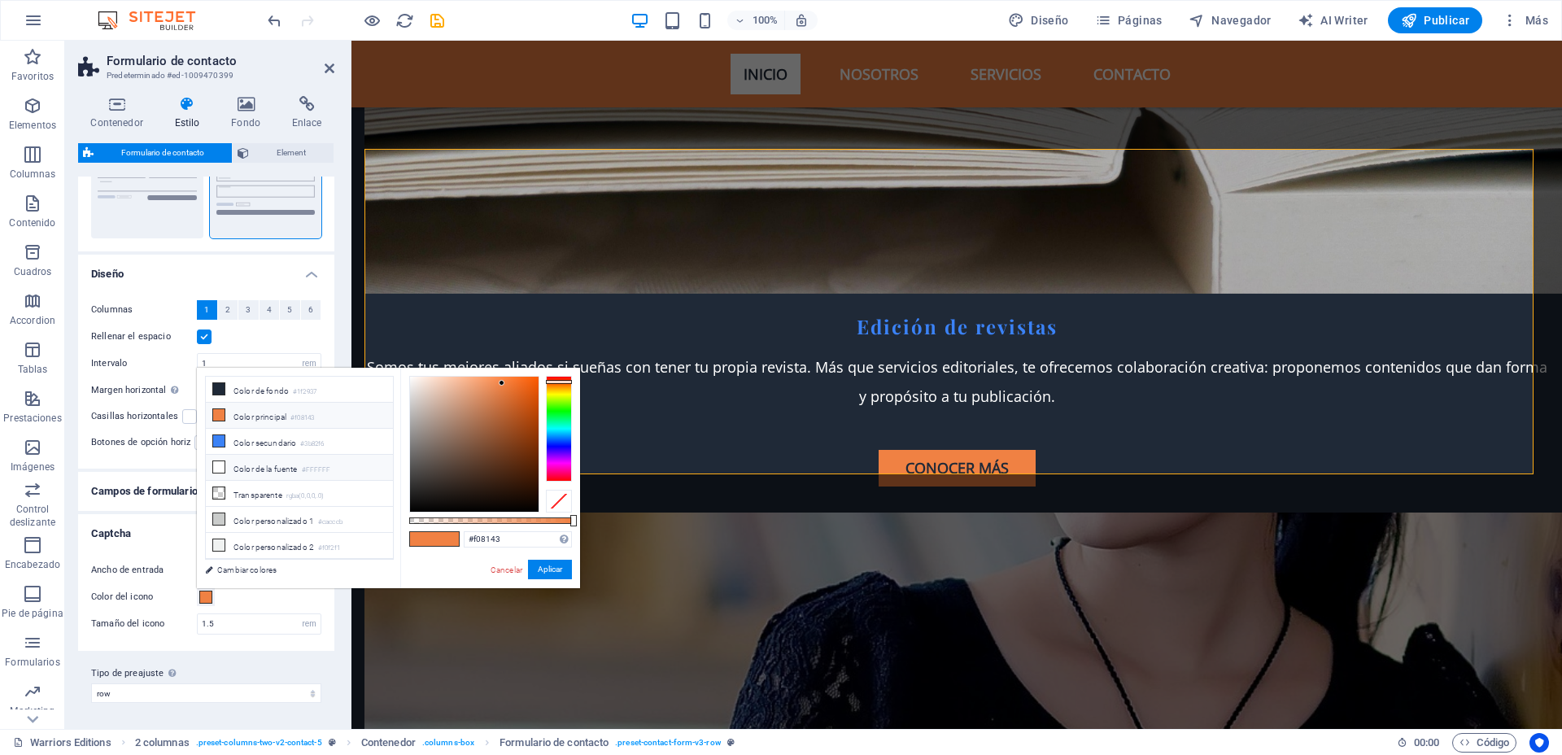
click at [218, 469] on icon at bounding box center [218, 466] width 11 height 11
type input "#ffffff"
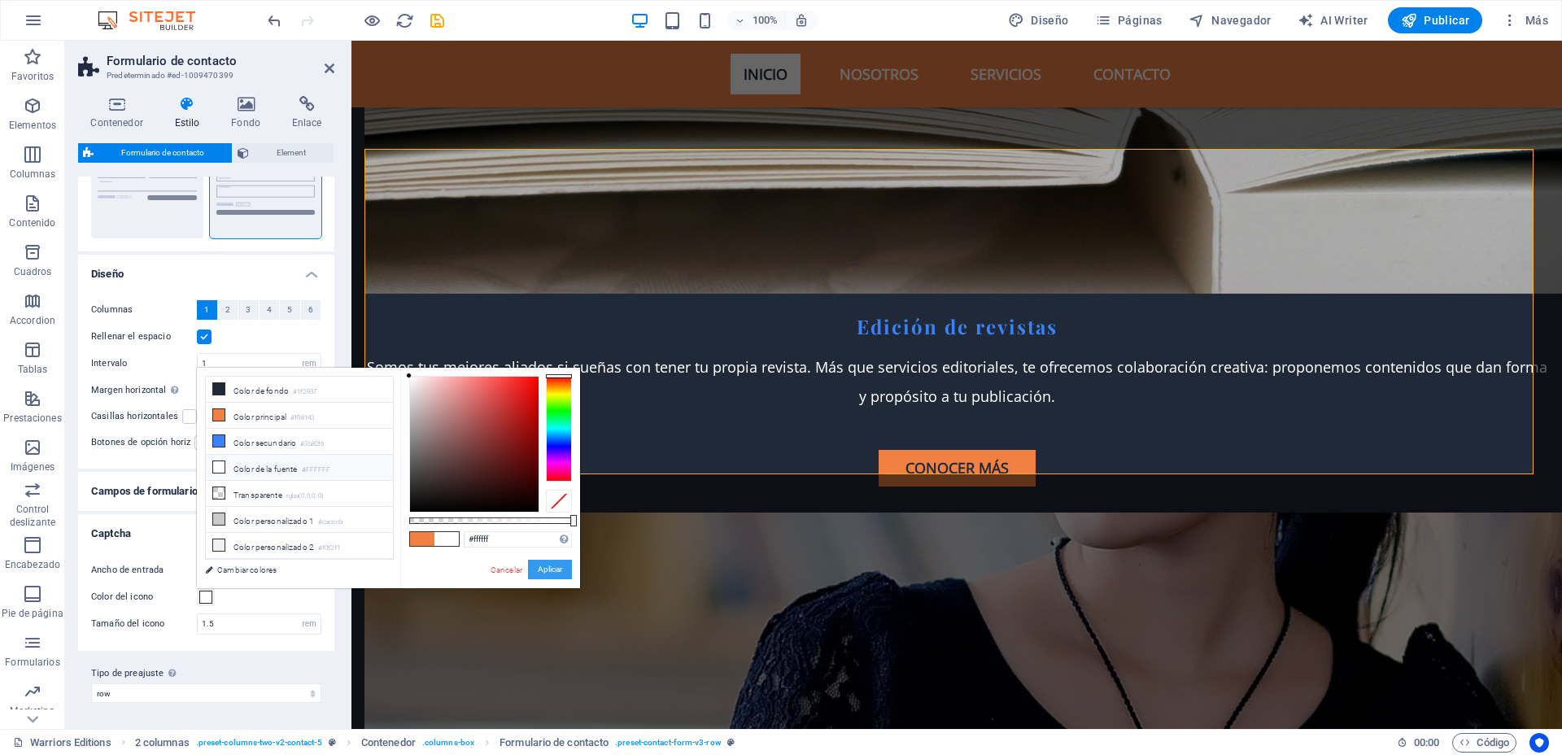
click at [545, 566] on button "Aplicar" at bounding box center [550, 570] width 44 height 20
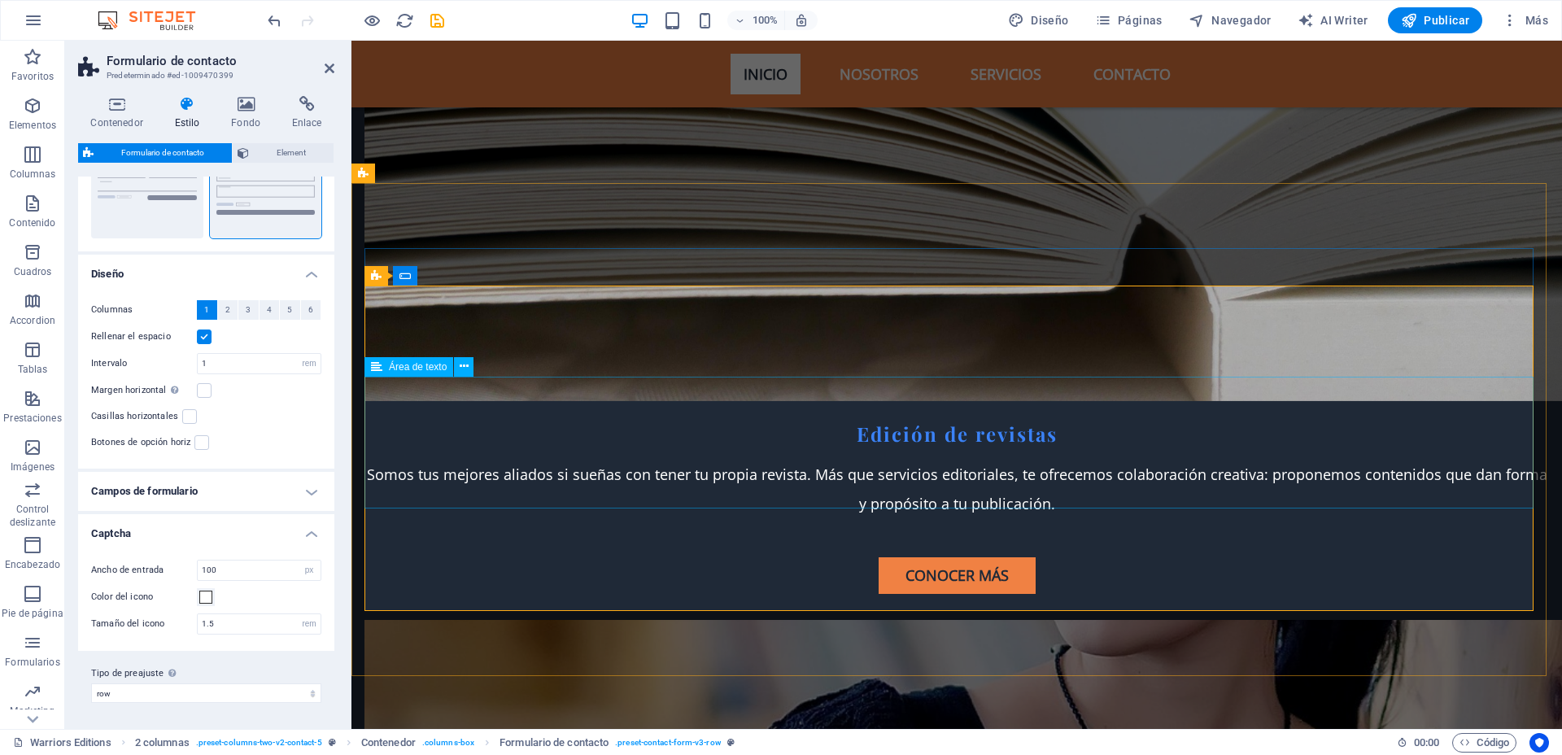
scroll to position [4777, 0]
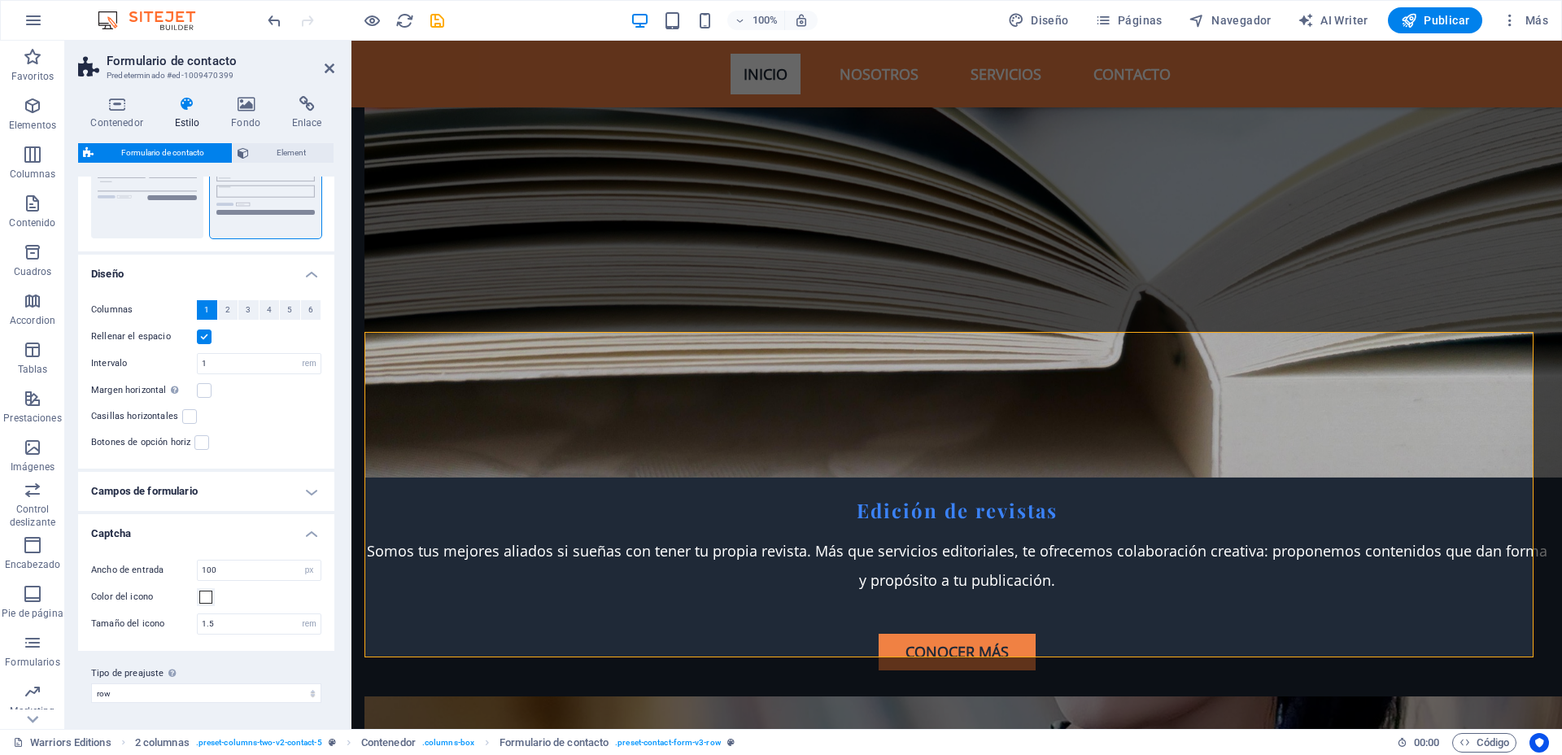
click at [311, 488] on h4 "Campos de formulario" at bounding box center [206, 491] width 256 height 39
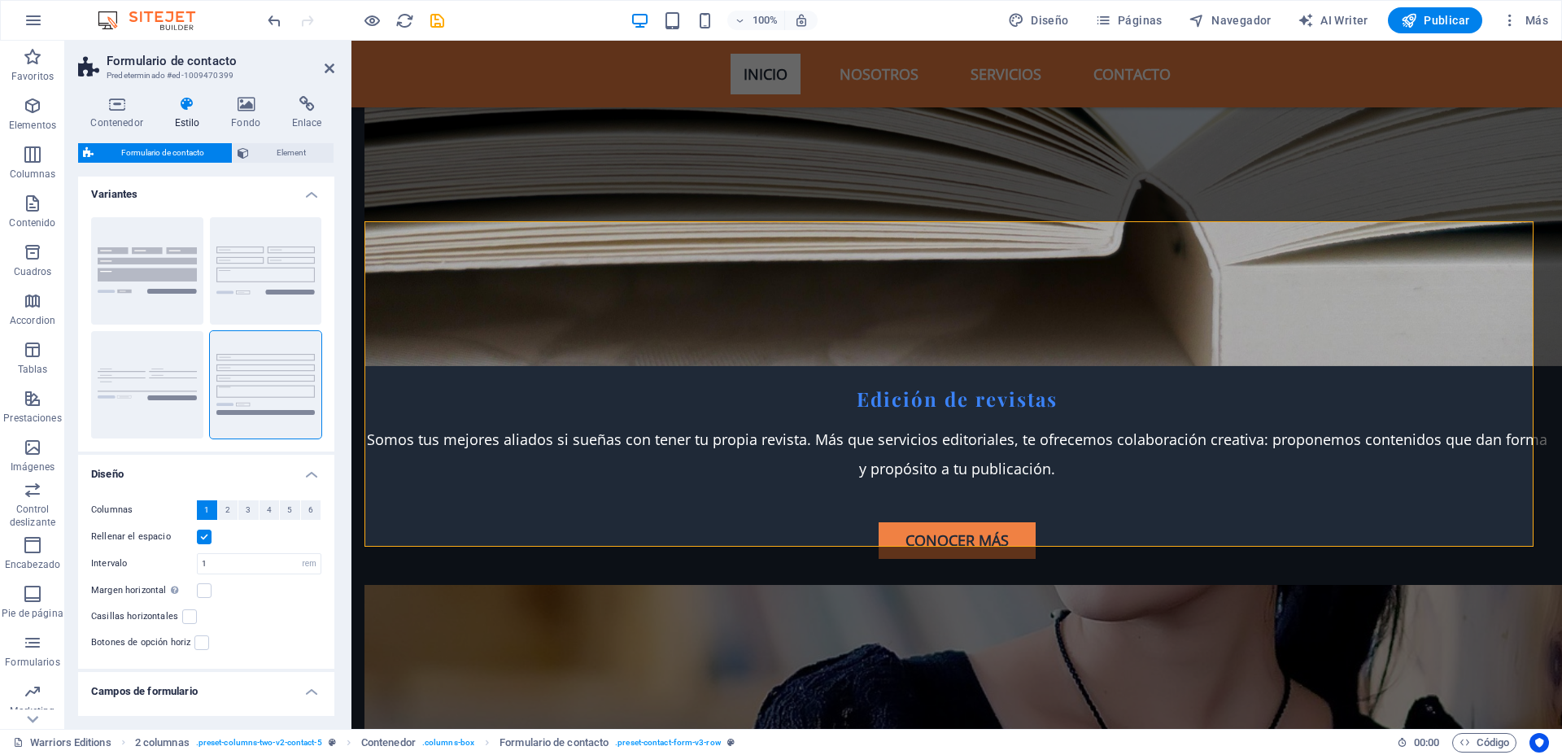
scroll to position [0, 0]
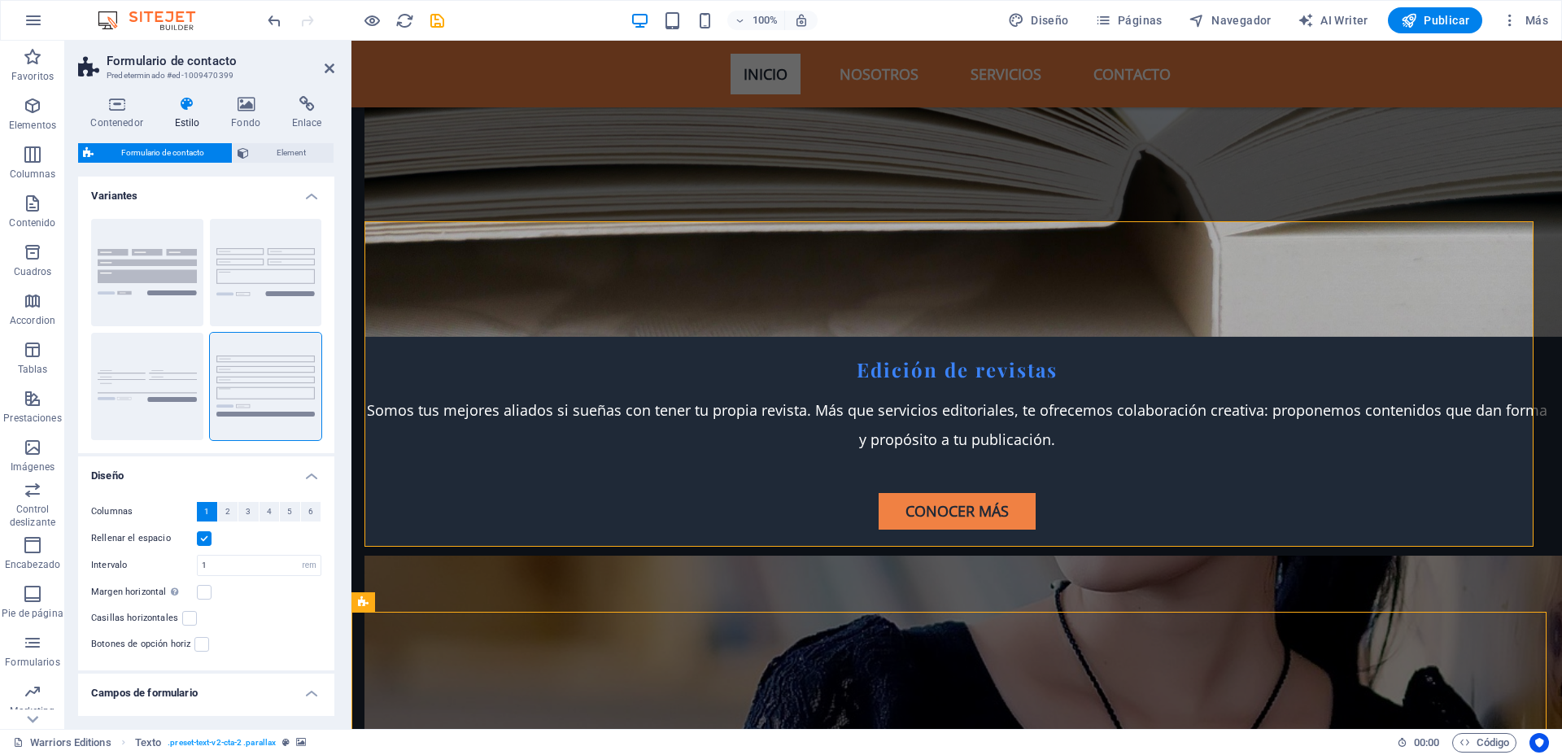
scroll to position [4850, 0]
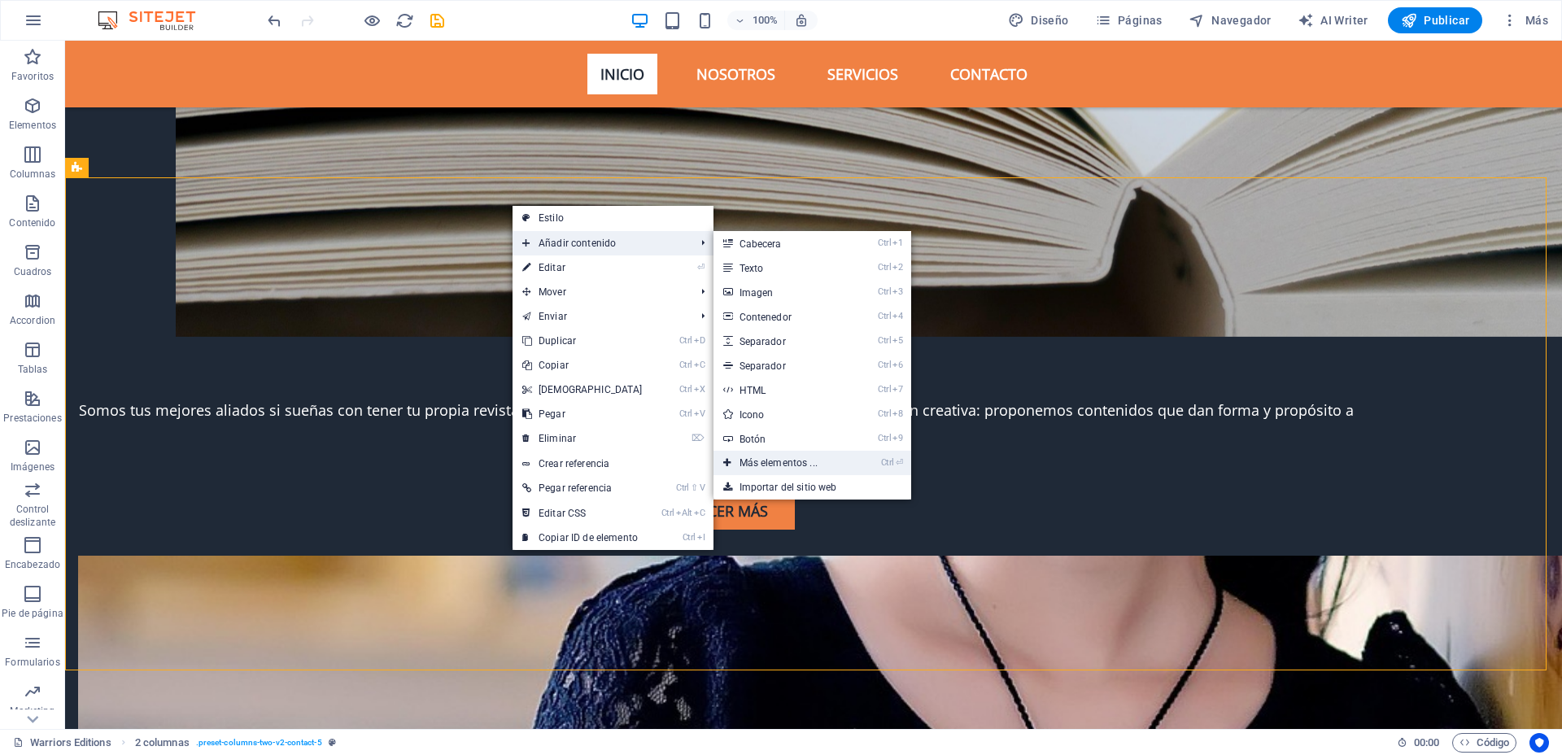
drag, startPoint x: 454, startPoint y: 415, endPoint x: 798, endPoint y: 454, distance: 346.3
click at [798, 454] on link "Ctrl ⏎ Más elementos ..." at bounding box center [781, 463] width 137 height 24
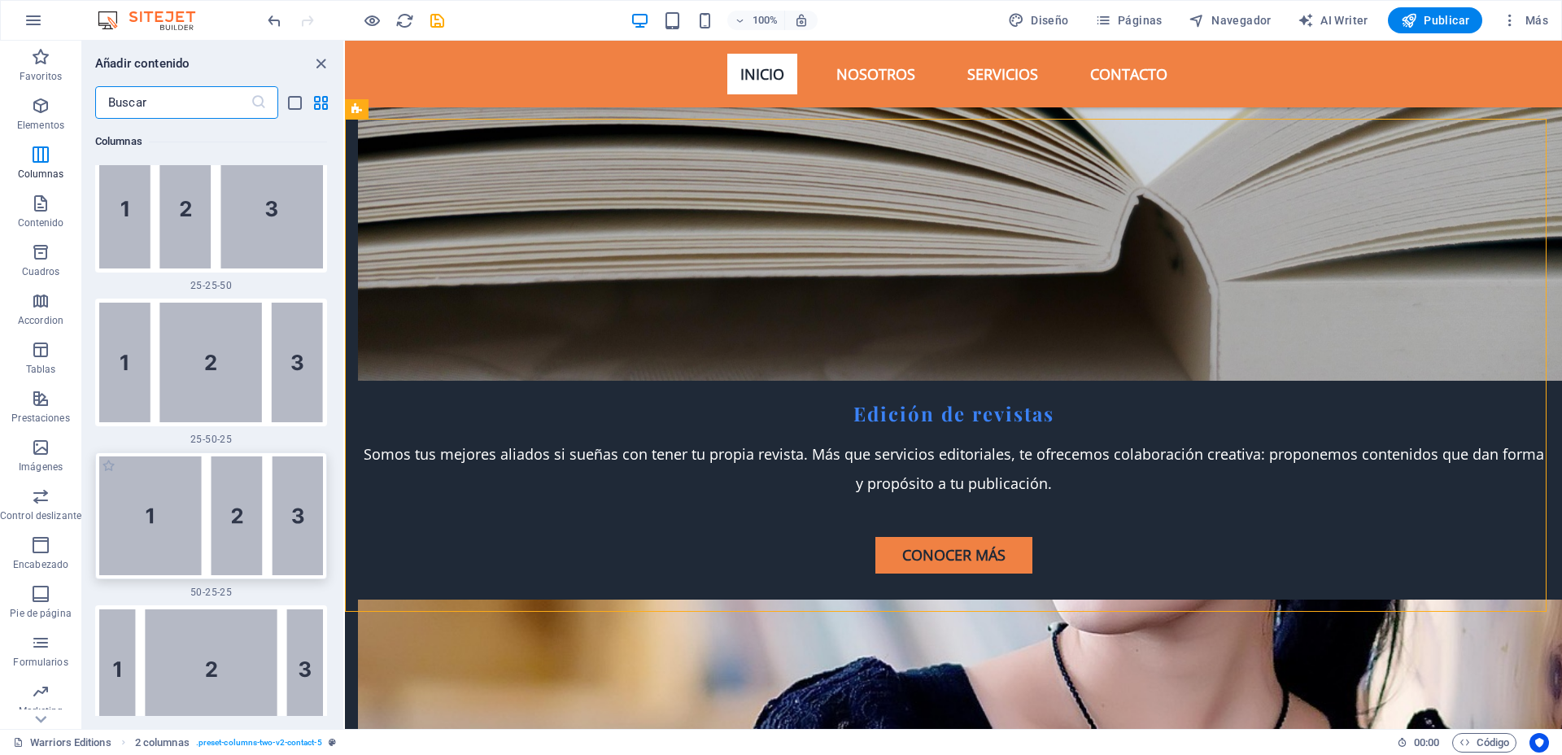
scroll to position [2849, 0]
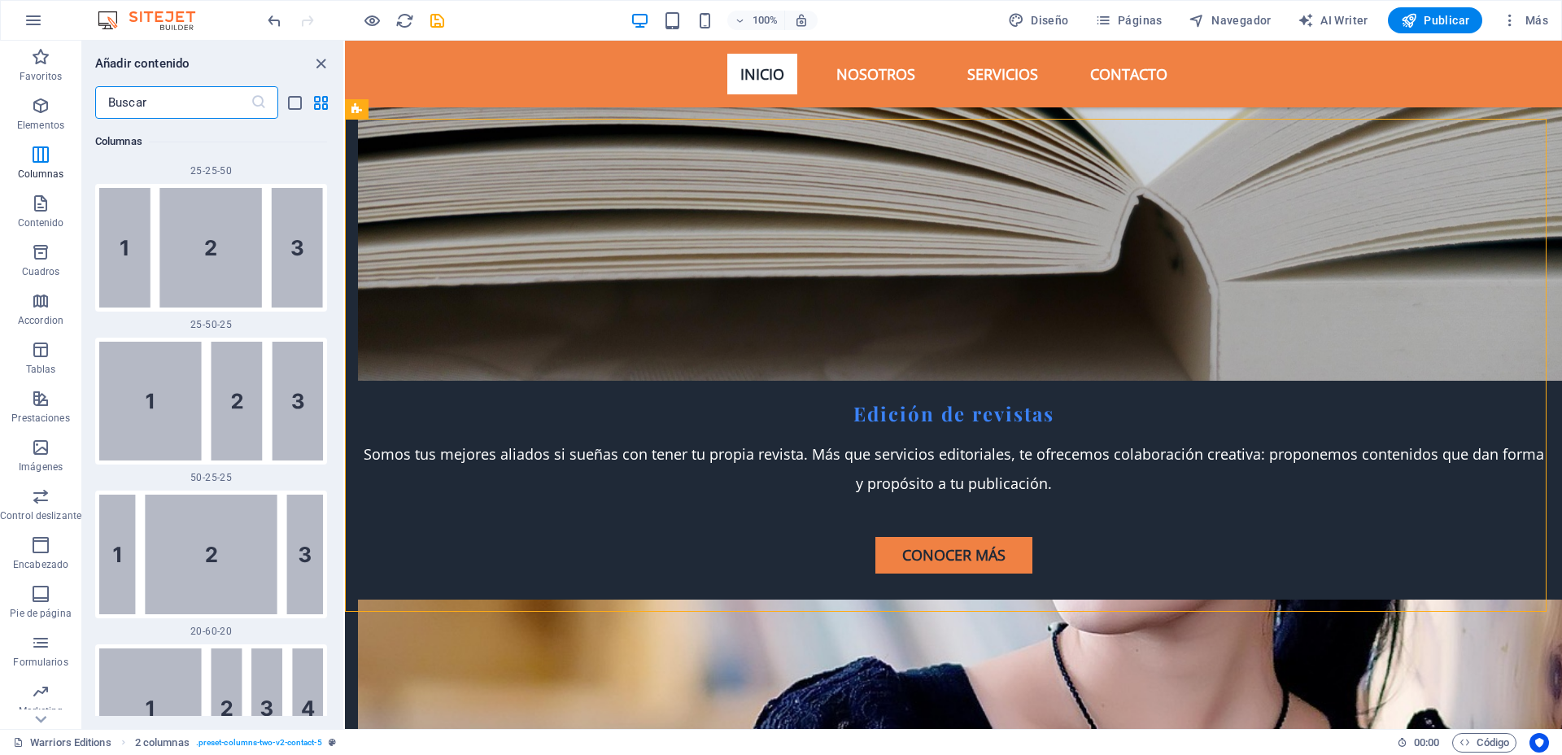
click at [205, 107] on input "text" at bounding box center [172, 102] width 155 height 33
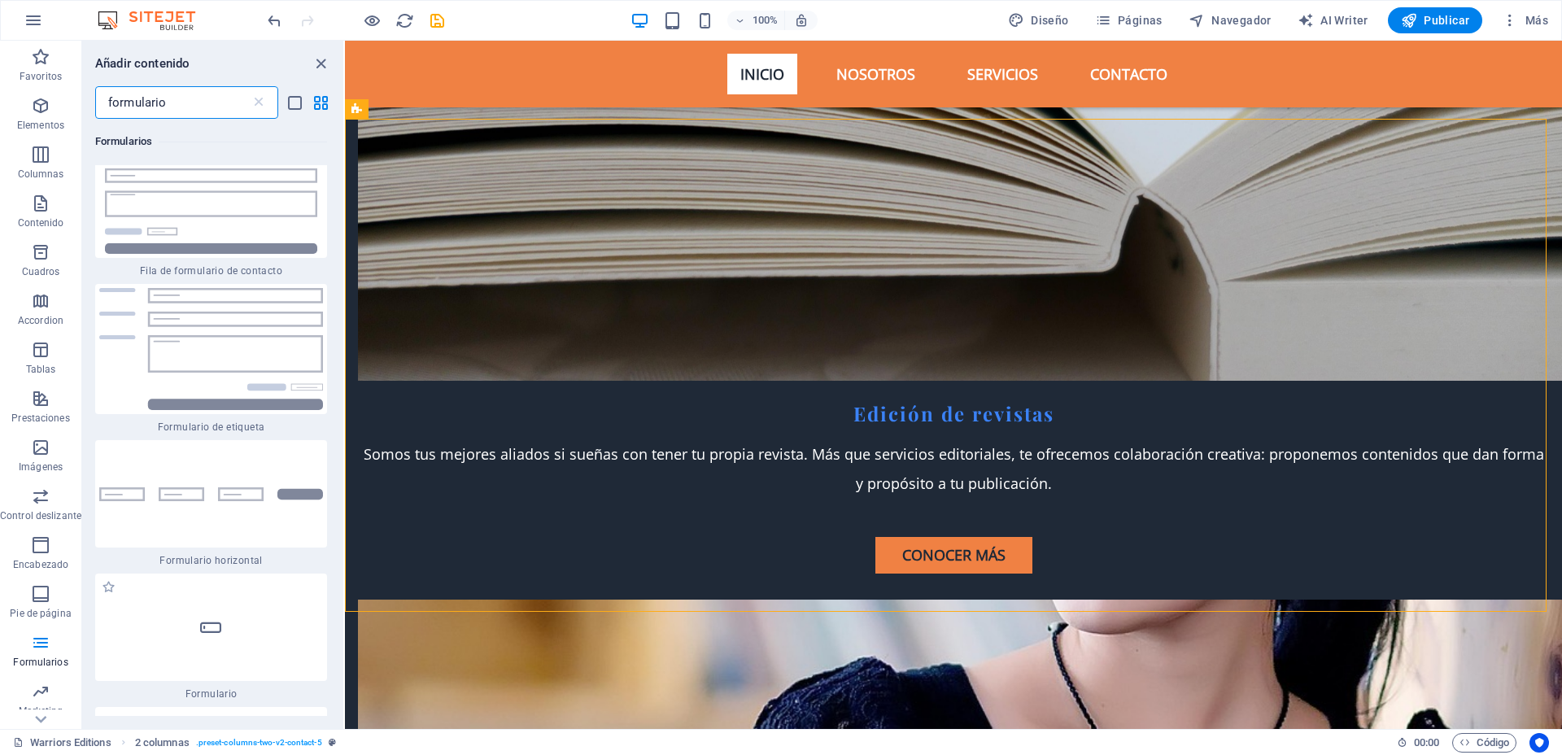
scroll to position [508, 0]
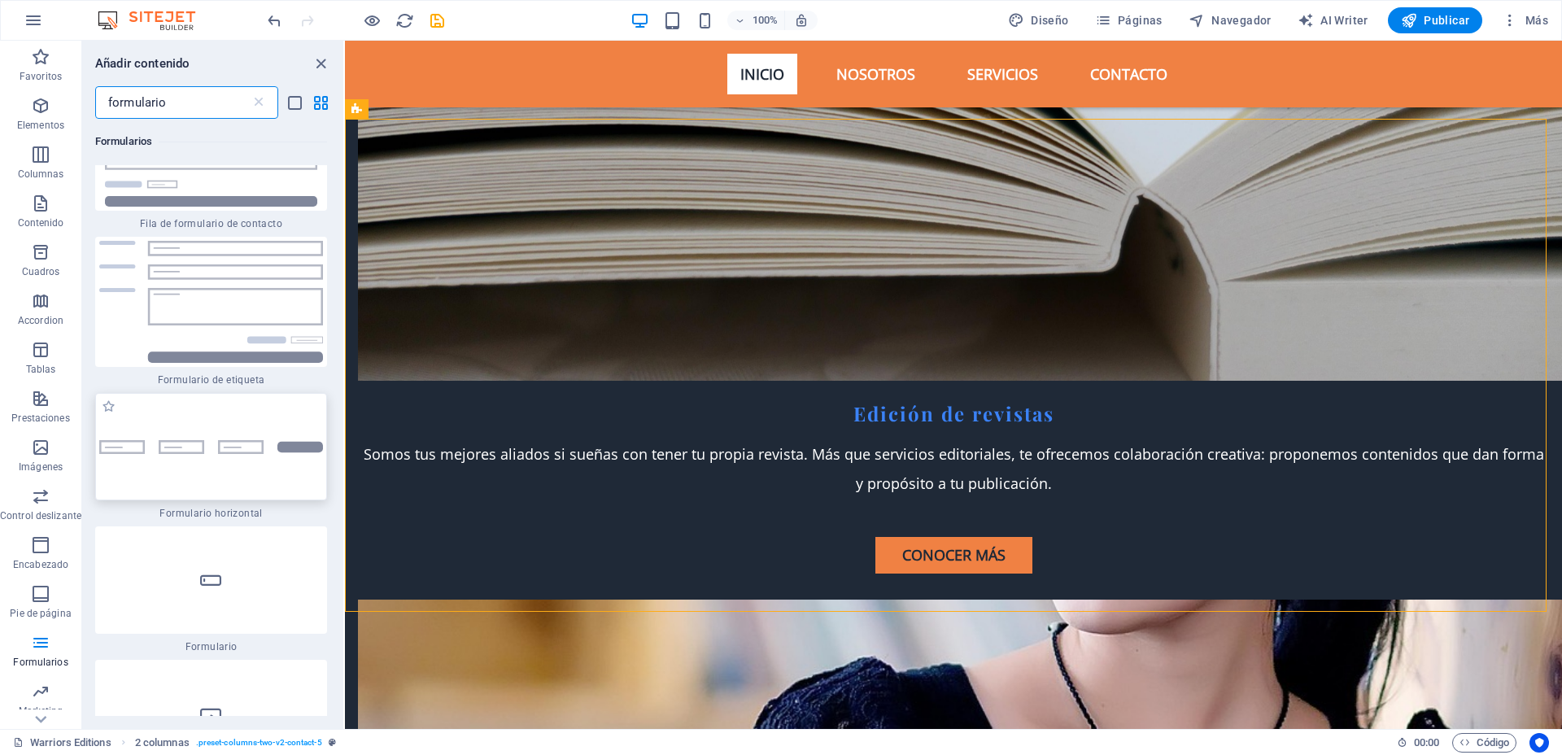
type input "formulario"
click at [250, 450] on div at bounding box center [211, 446] width 232 height 107
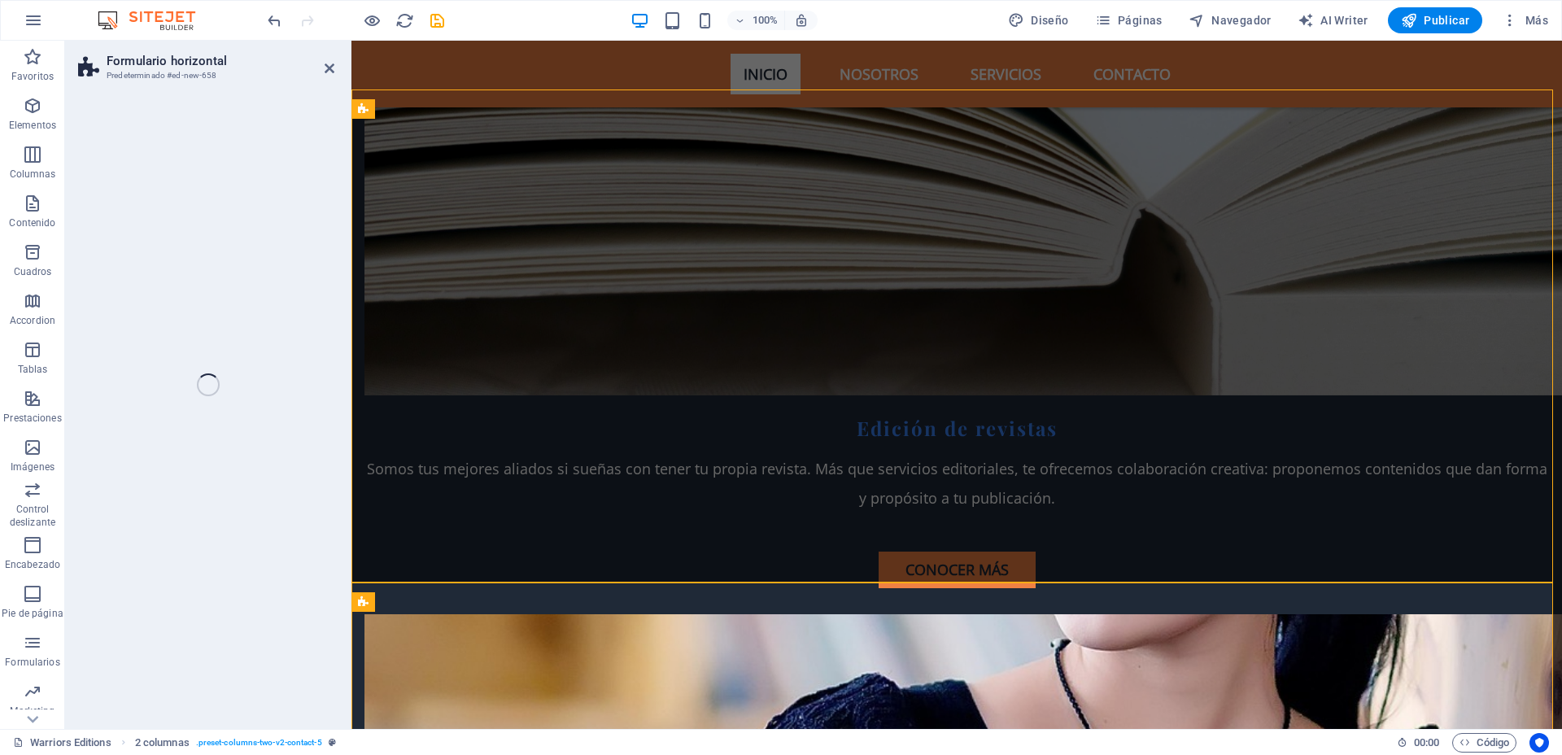
scroll to position [4908, 0]
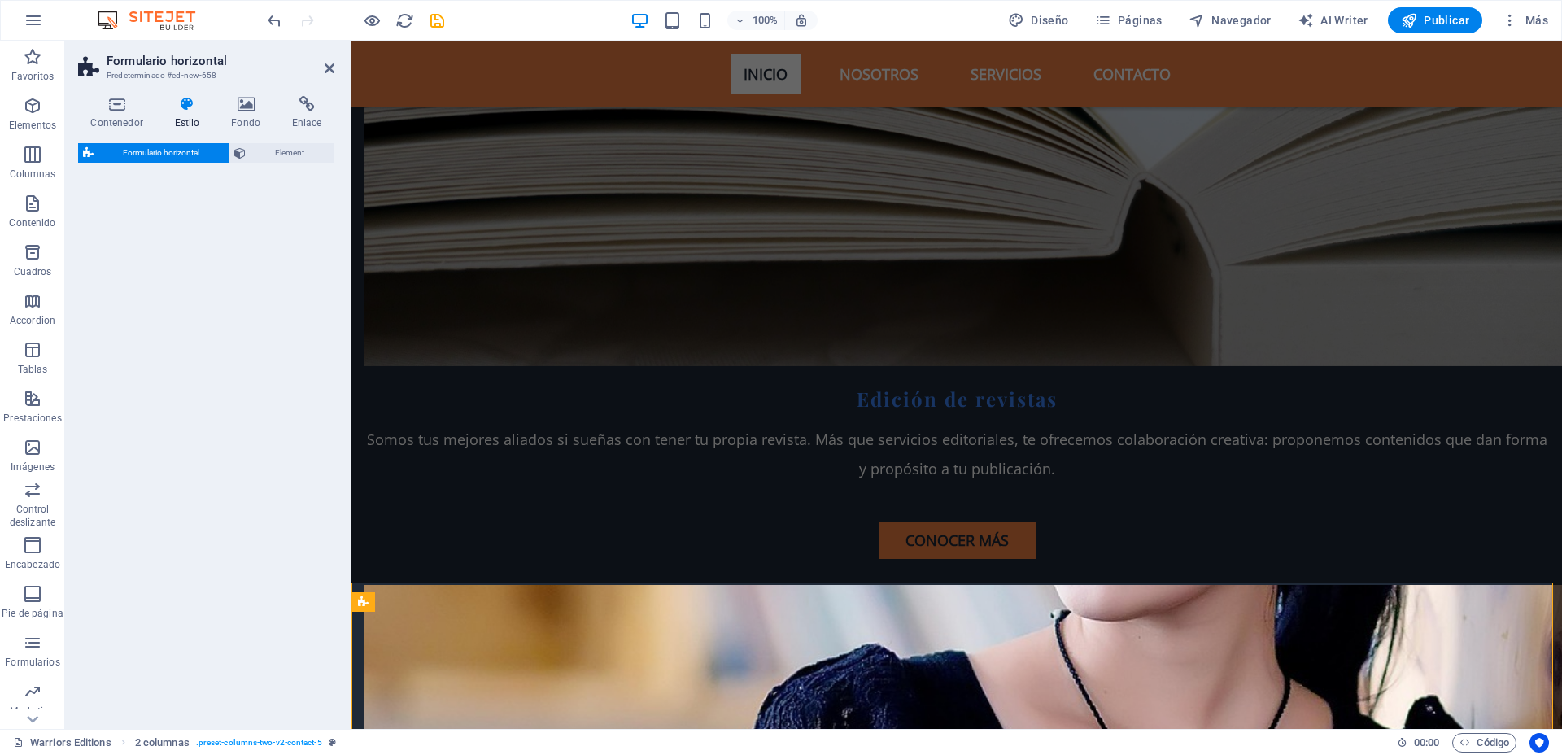
select select "rem"
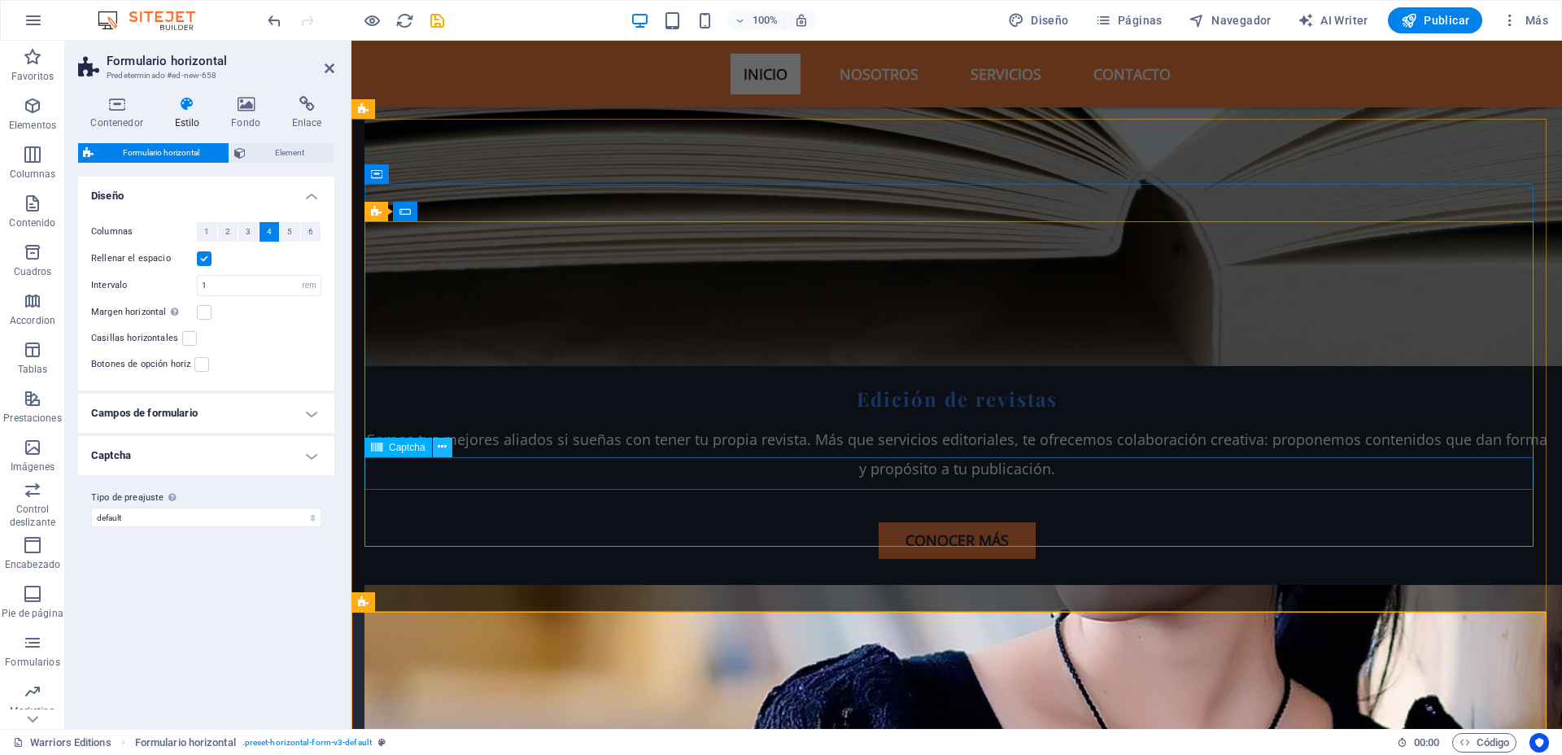
click at [438, 444] on icon at bounding box center [442, 446] width 9 height 17
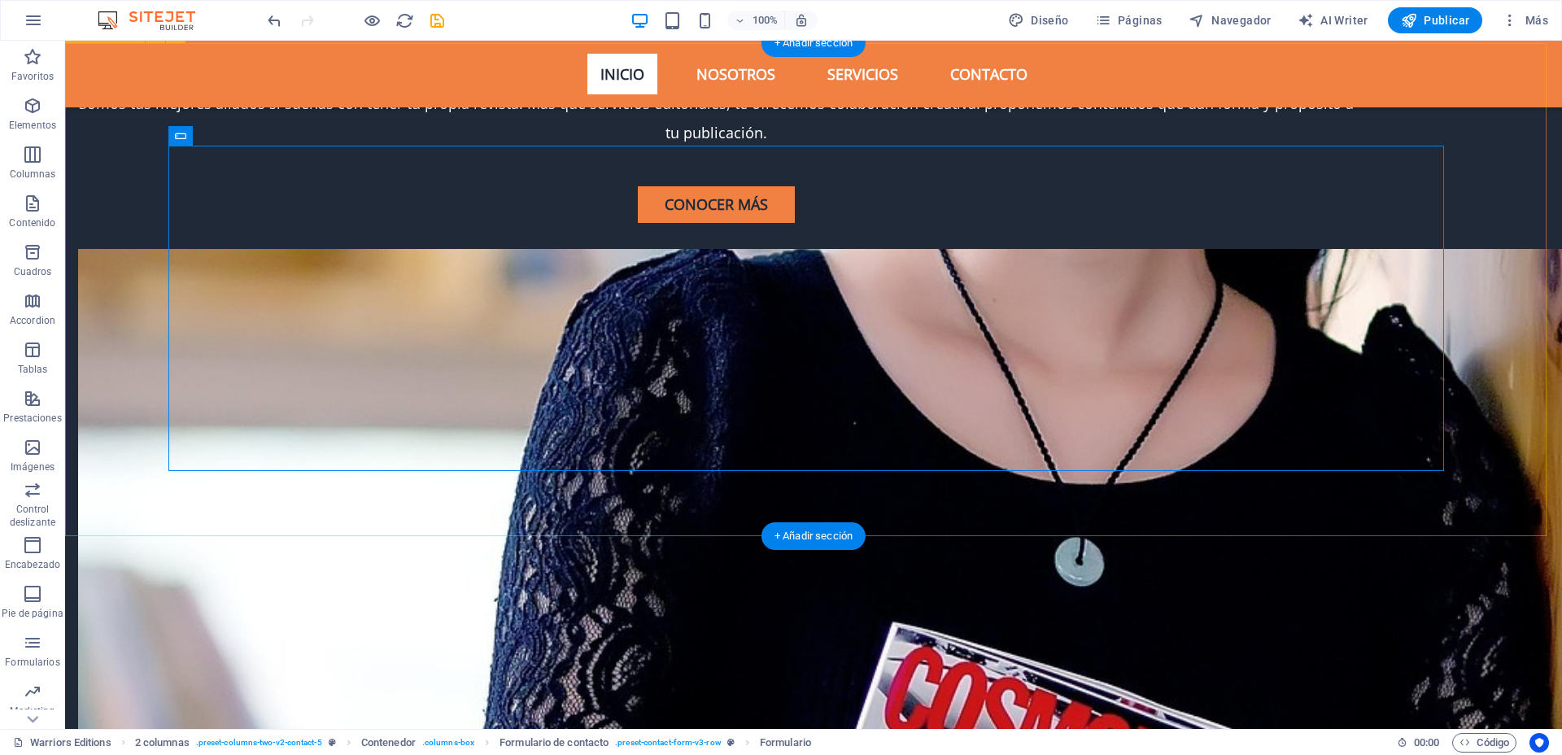
scroll to position [5256, 0]
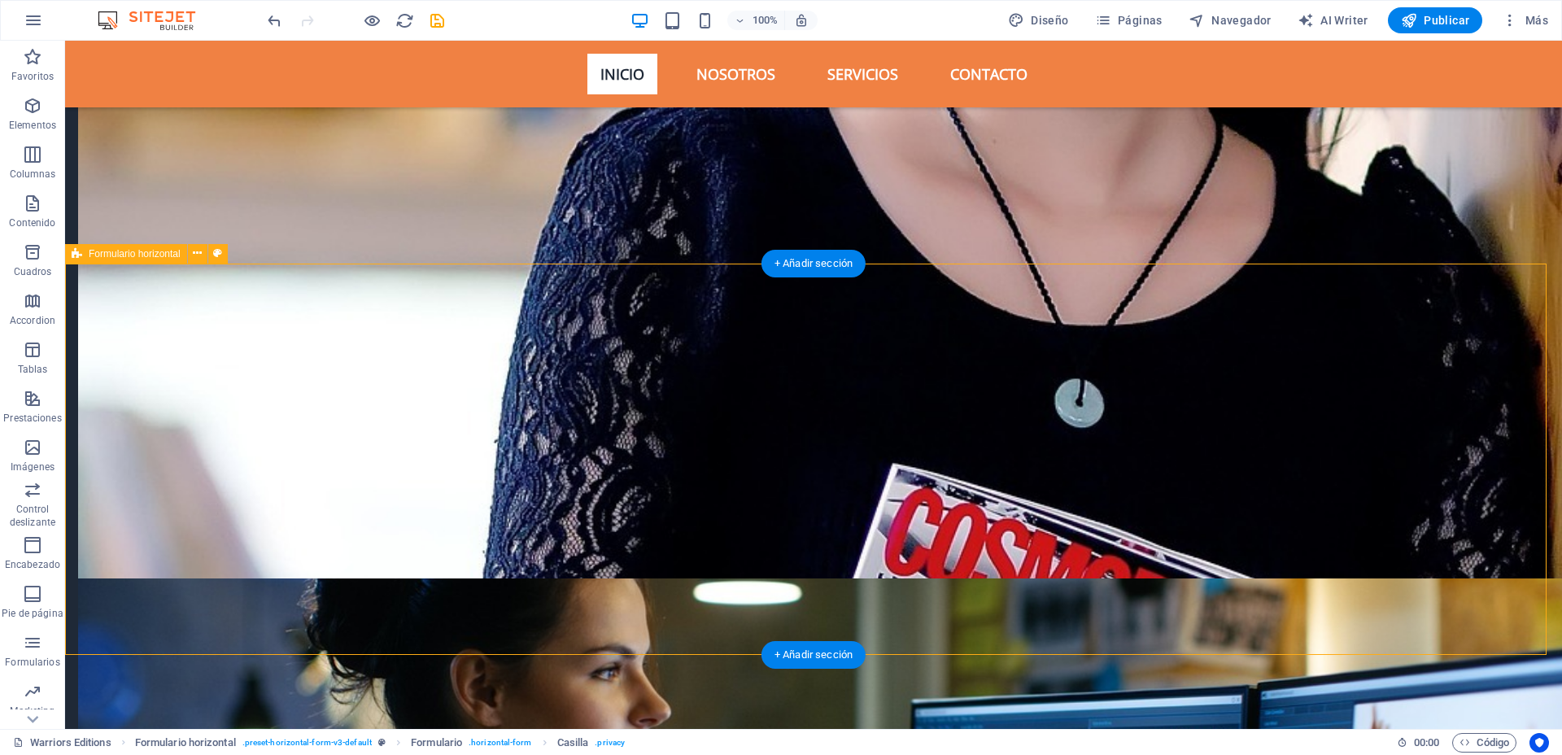
select select "rem"
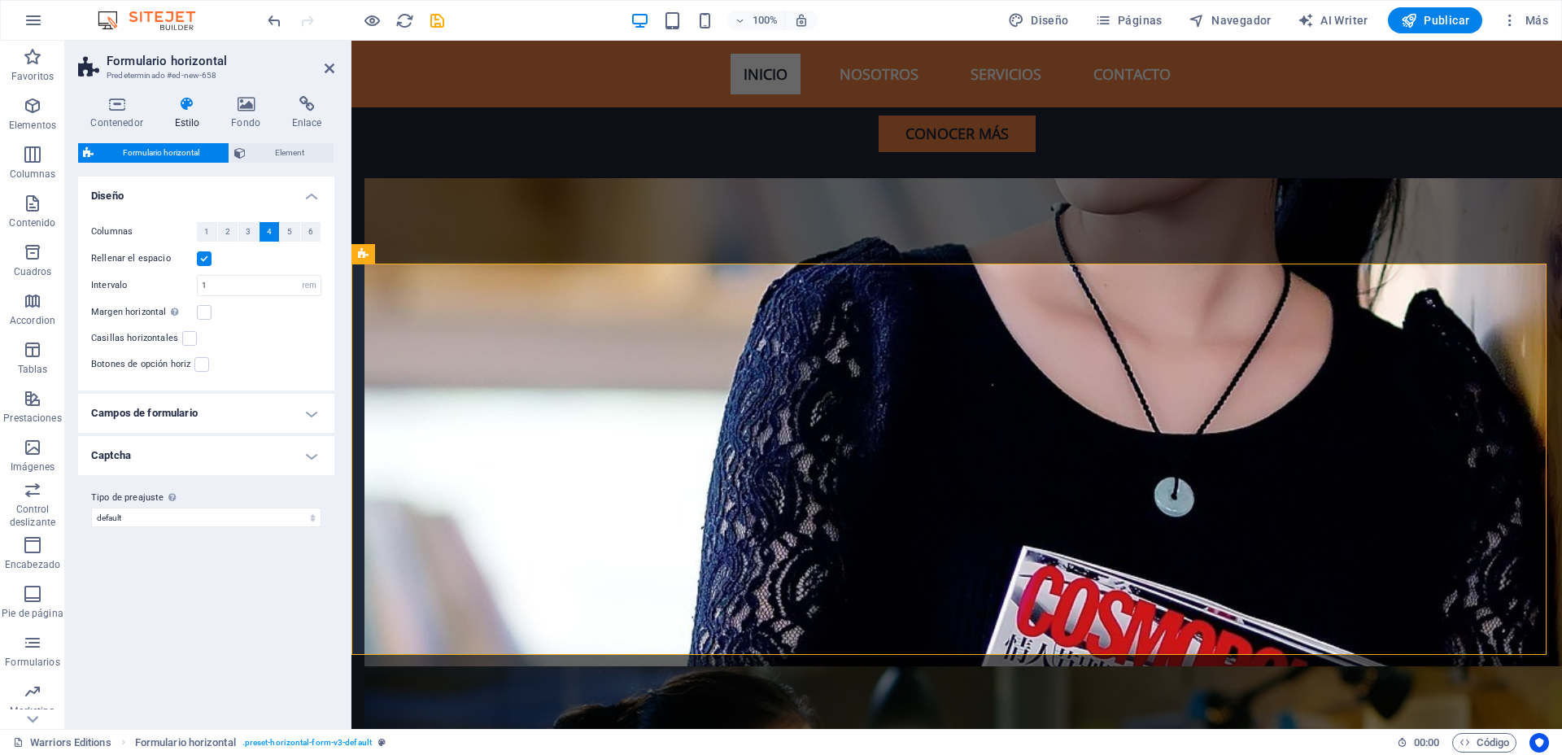
click at [189, 144] on span "Formulario horizontal" at bounding box center [160, 153] width 125 height 20
click at [301, 509] on select "default Añadir tipo de preajuste" at bounding box center [206, 518] width 230 height 20
click at [91, 508] on select "default Añadir tipo de preajuste" at bounding box center [206, 518] width 230 height 20
select select "preset-horizontal-form-v3-default"
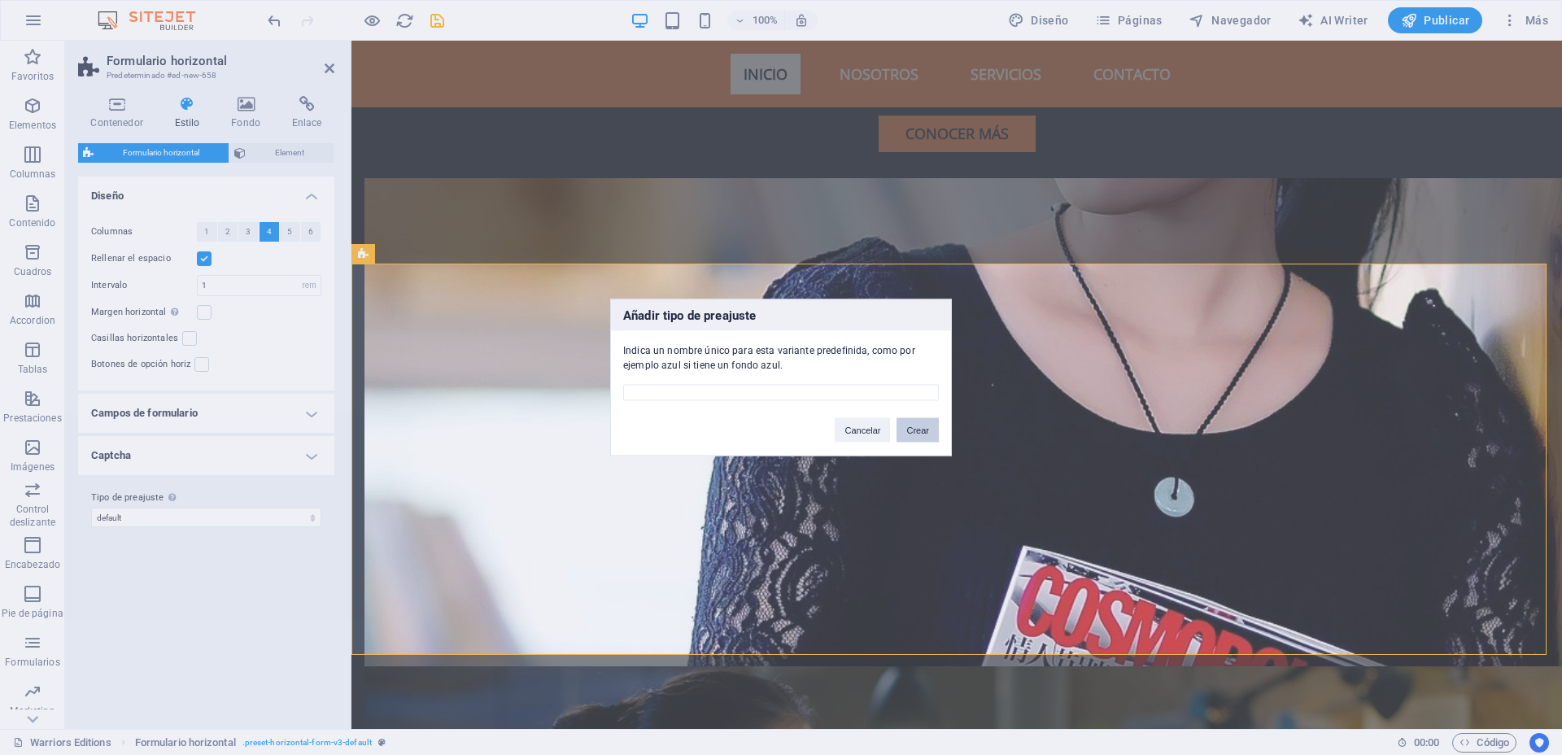
click at [924, 430] on button "Crear" at bounding box center [917, 430] width 42 height 24
click at [873, 434] on button "Cancelar" at bounding box center [862, 430] width 55 height 24
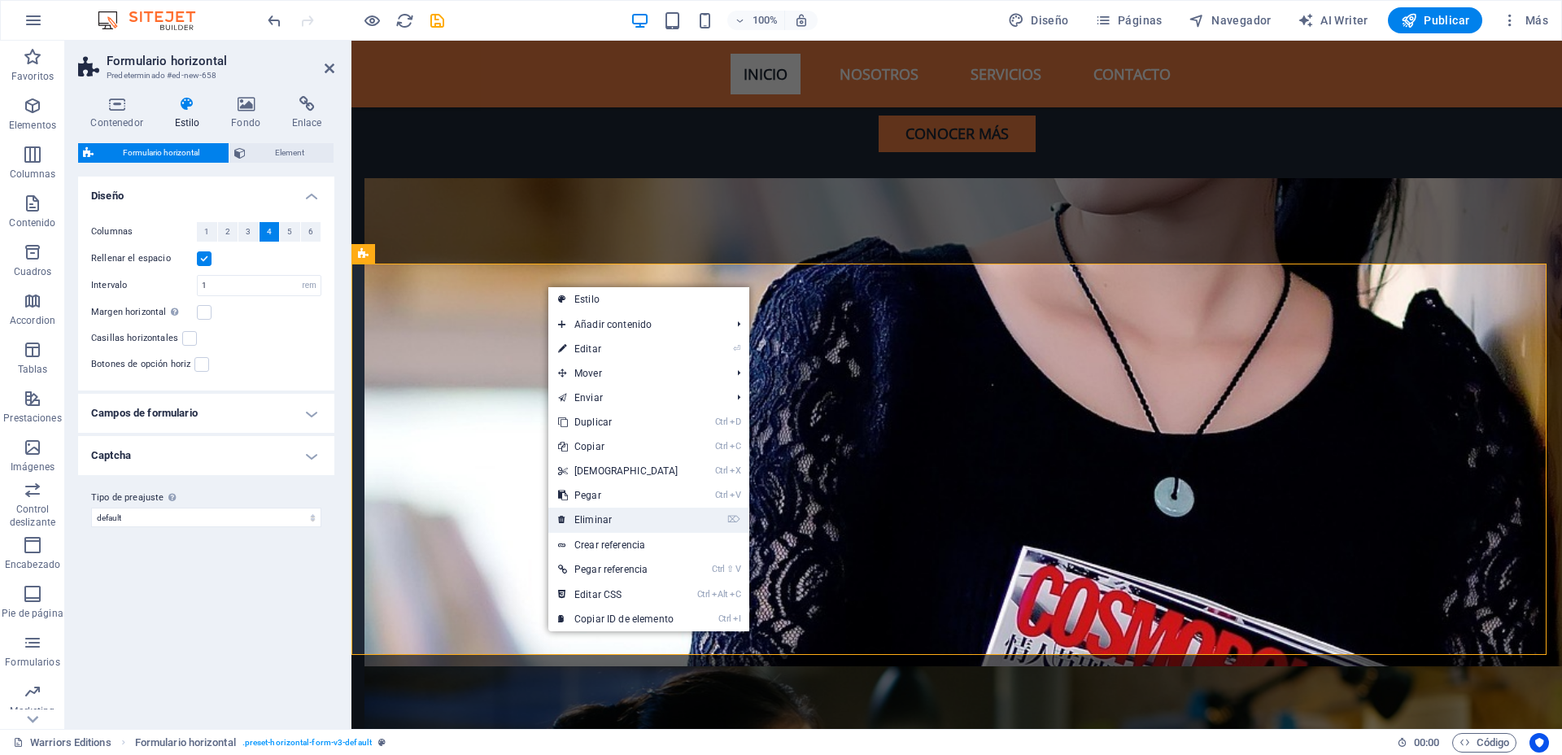
click at [608, 510] on link "⌦ Eliminar" at bounding box center [618, 520] width 140 height 24
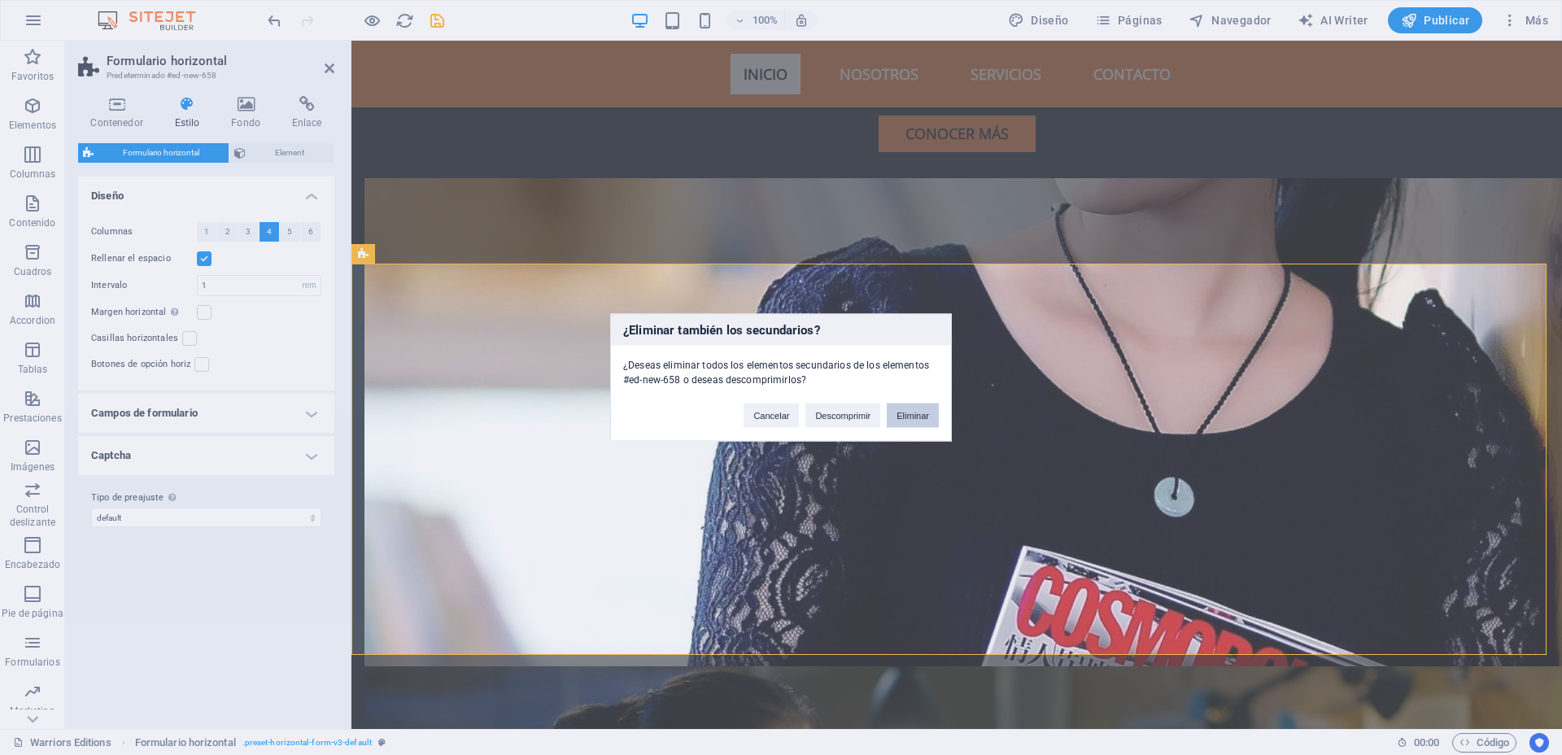
click at [922, 417] on button "Eliminar" at bounding box center [913, 415] width 52 height 24
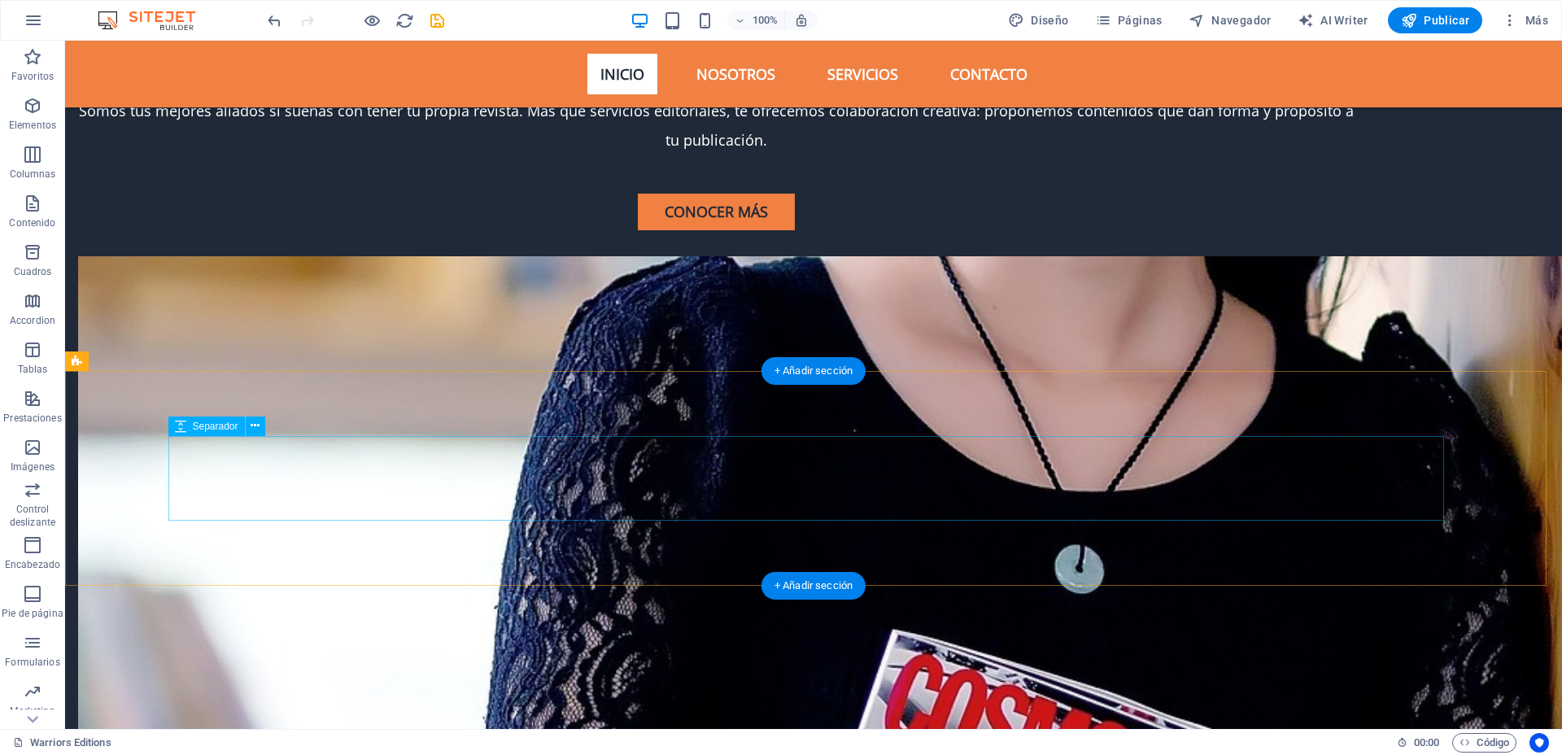
scroll to position [4742, 0]
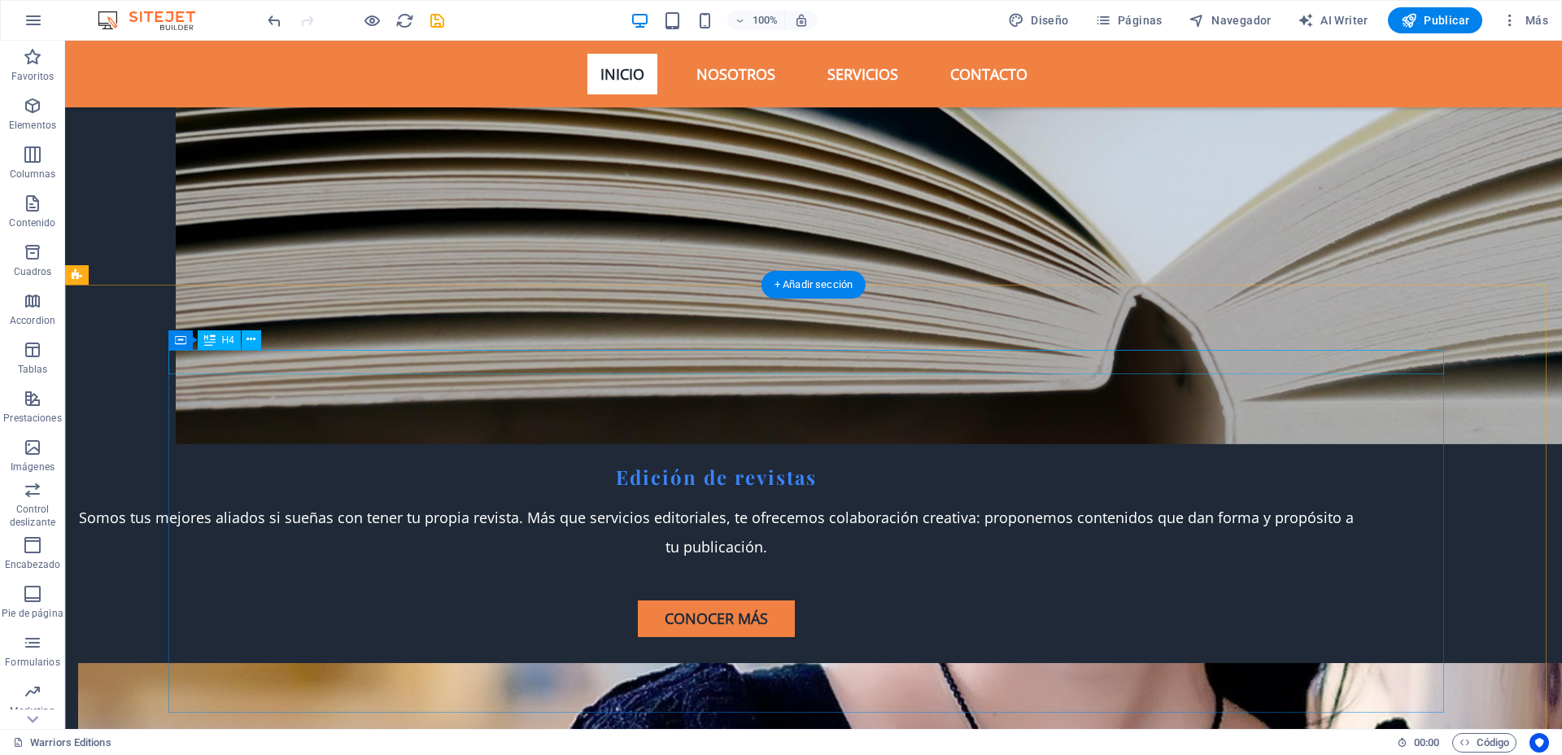
click at [260, 338] on icon at bounding box center [260, 339] width 9 height 17
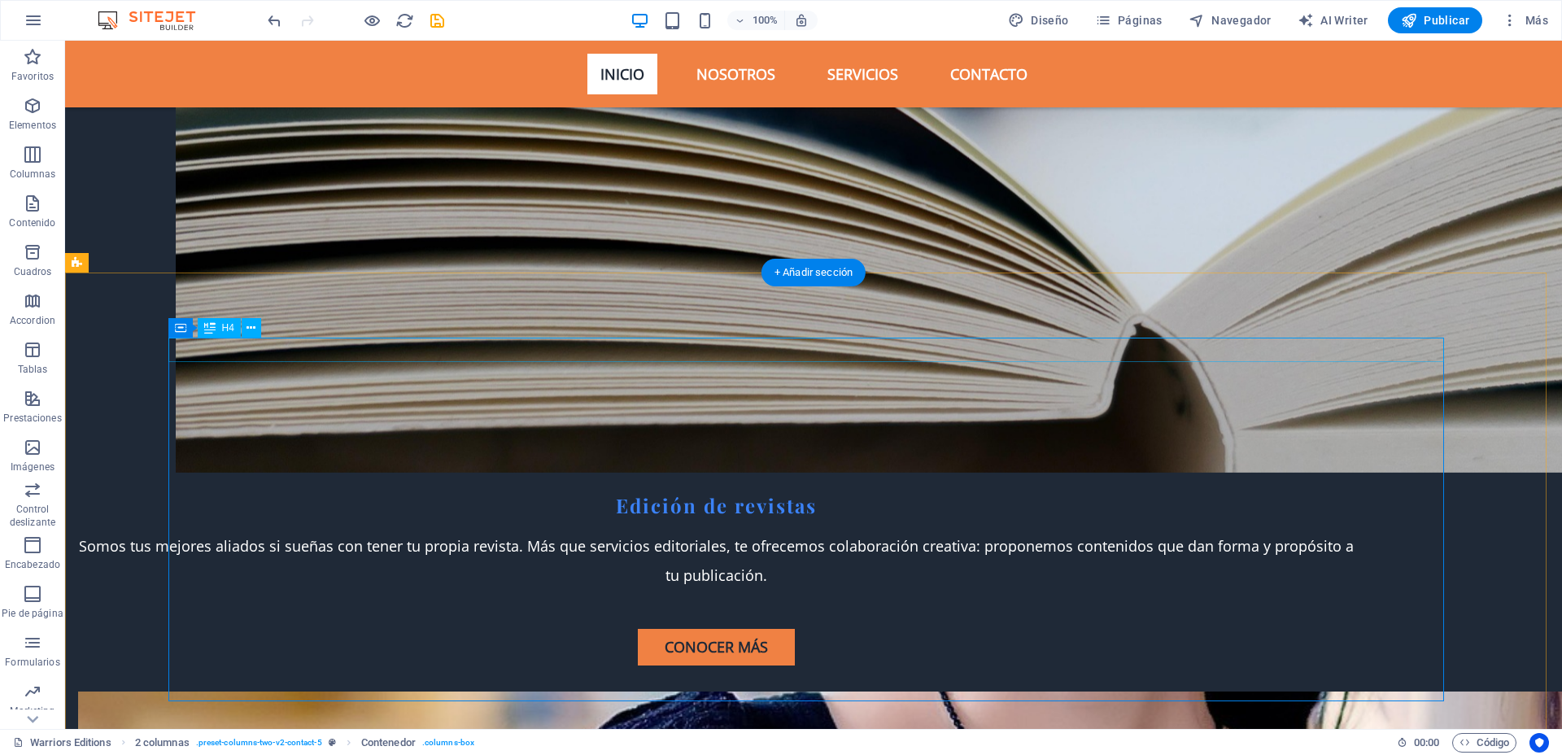
scroll to position [4713, 0]
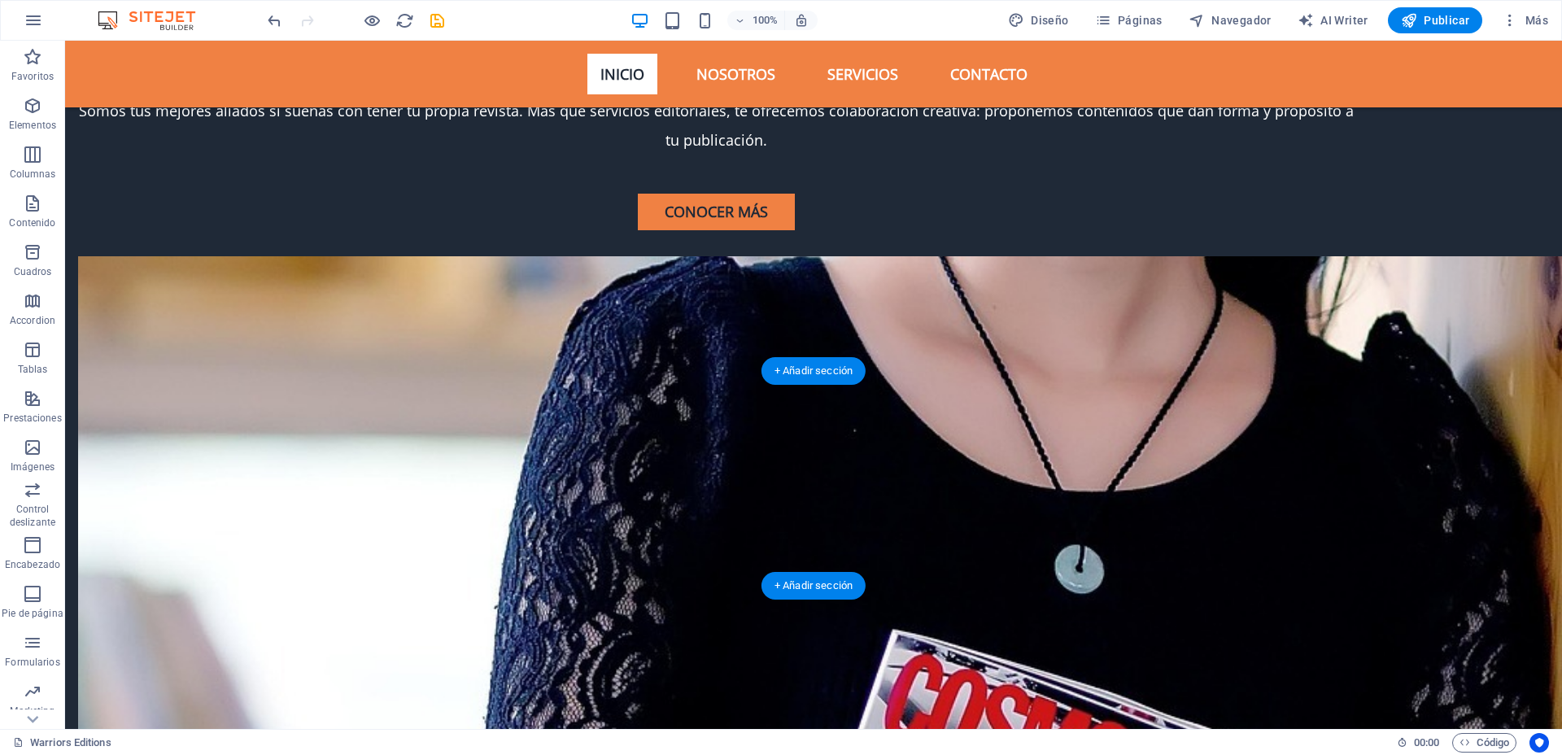
scroll to position [4946, 0]
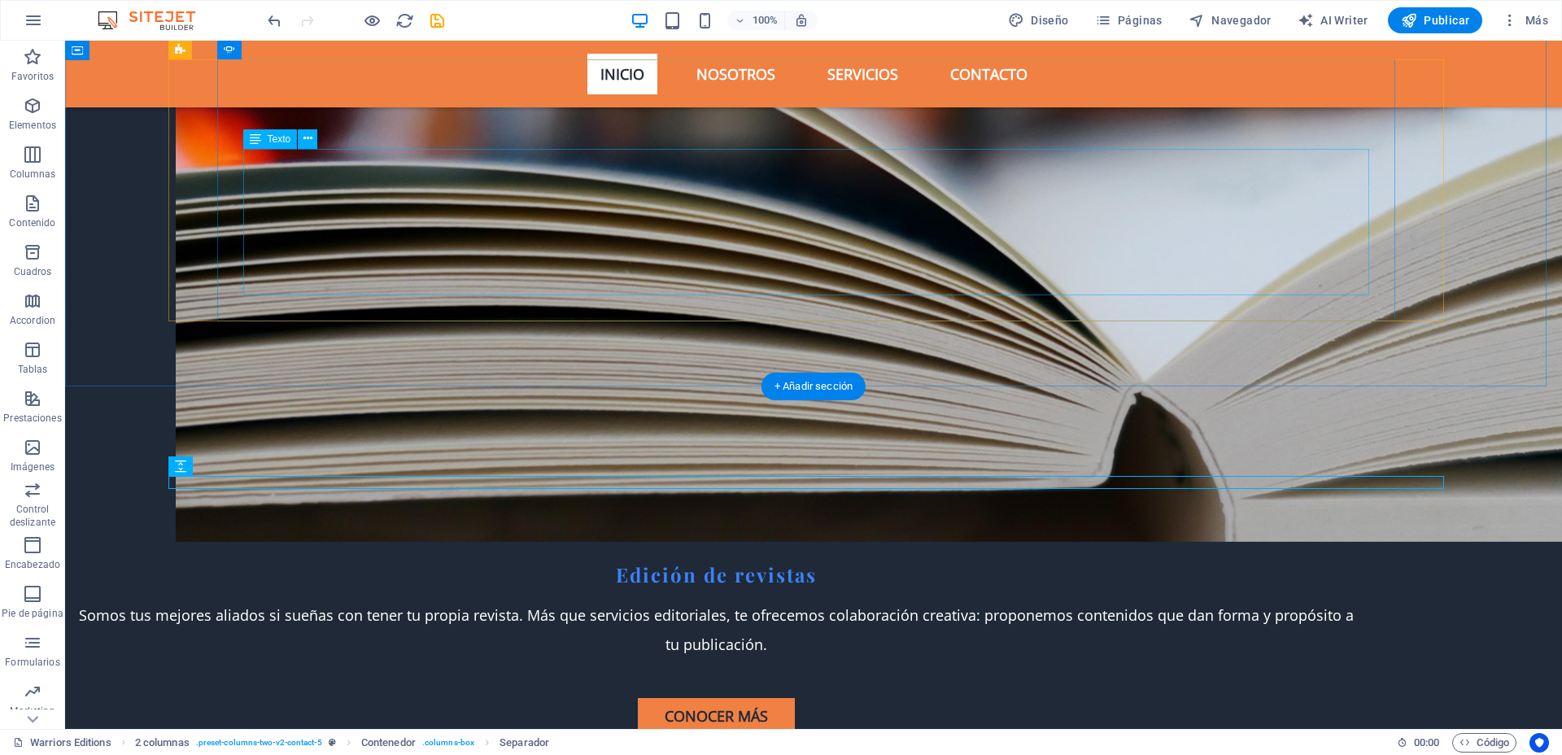
scroll to position [4641, 0]
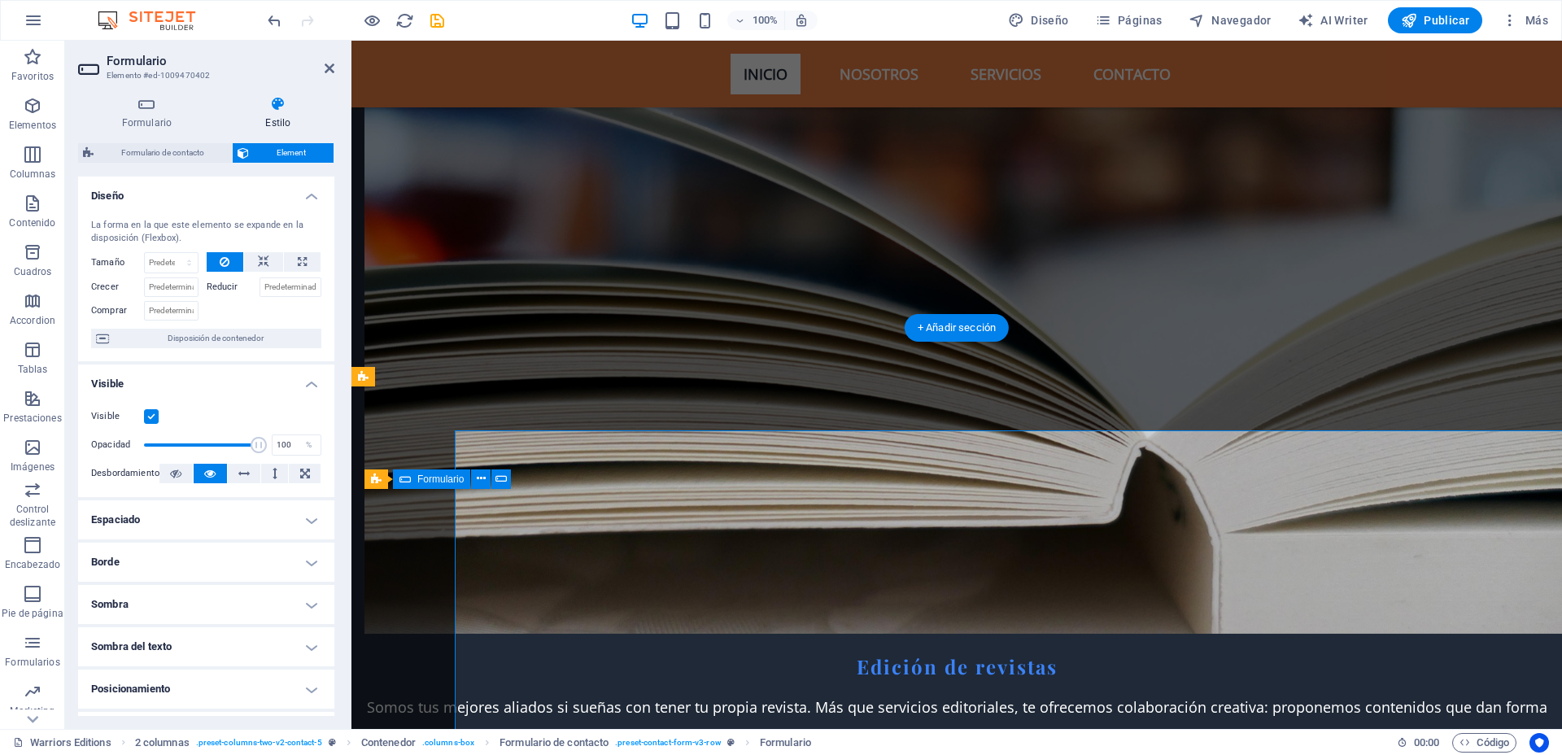
scroll to position [4699, 0]
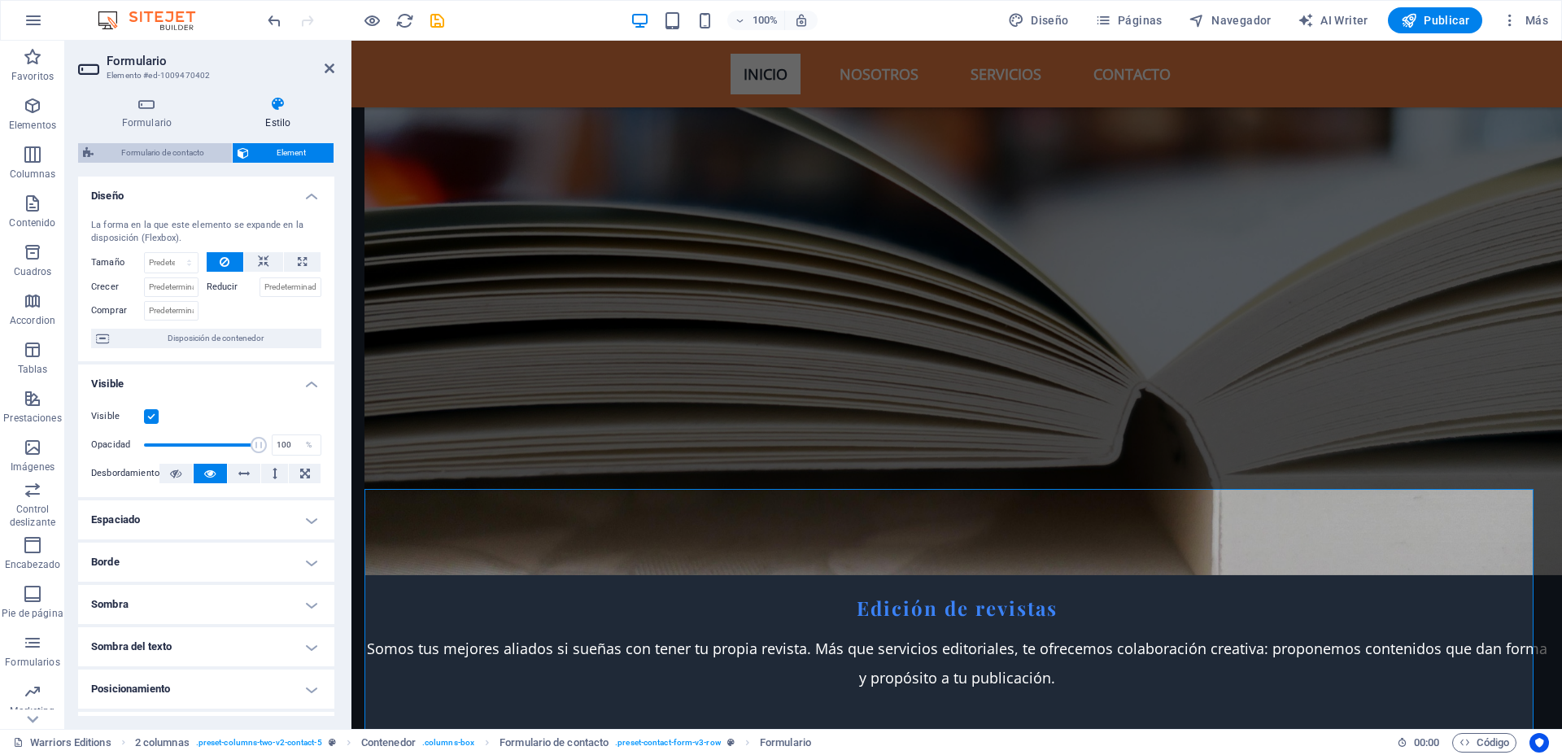
click at [189, 146] on span "Formulario de contacto" at bounding box center [162, 153] width 129 height 20
select select "rem"
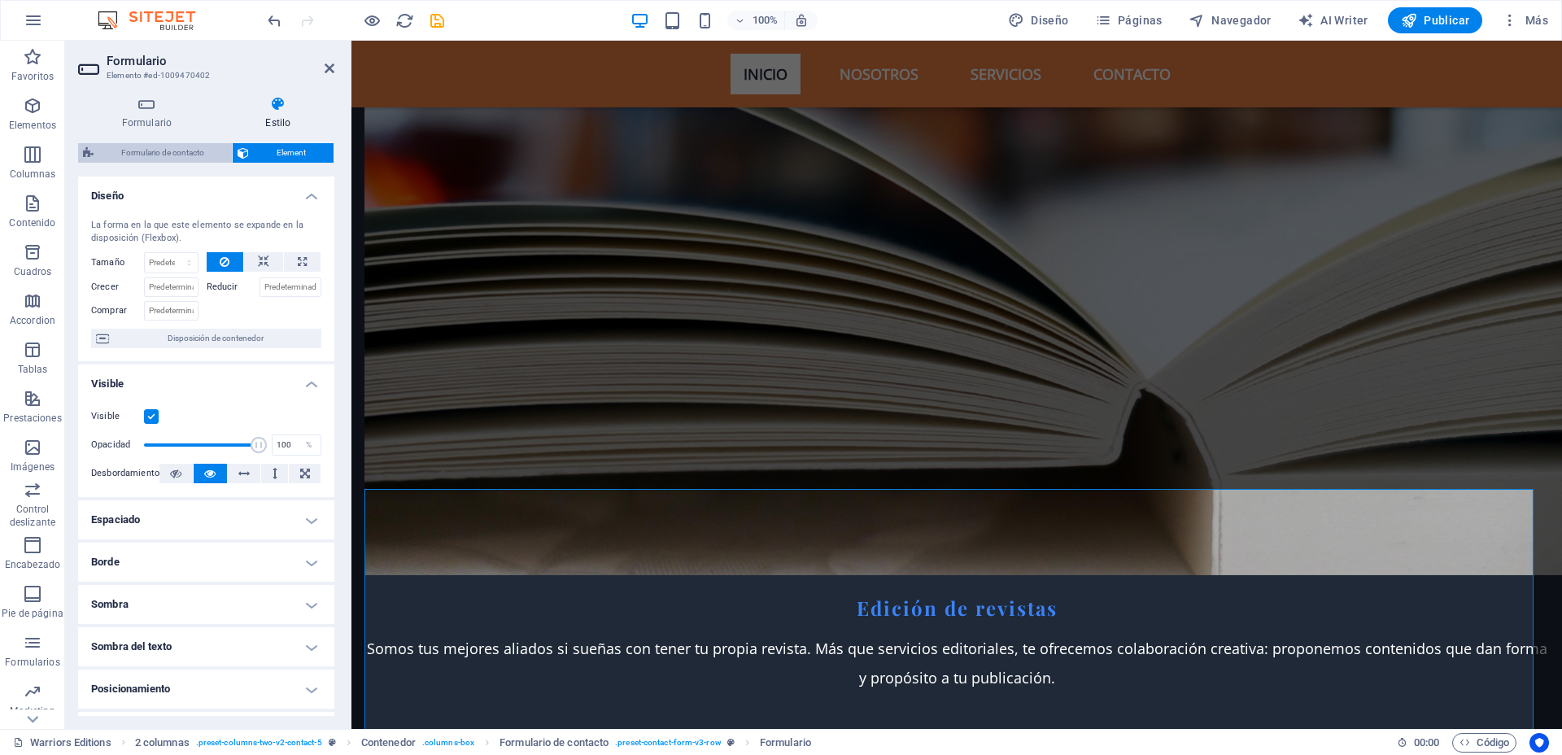
select select "rem"
select select "px"
select select "rem"
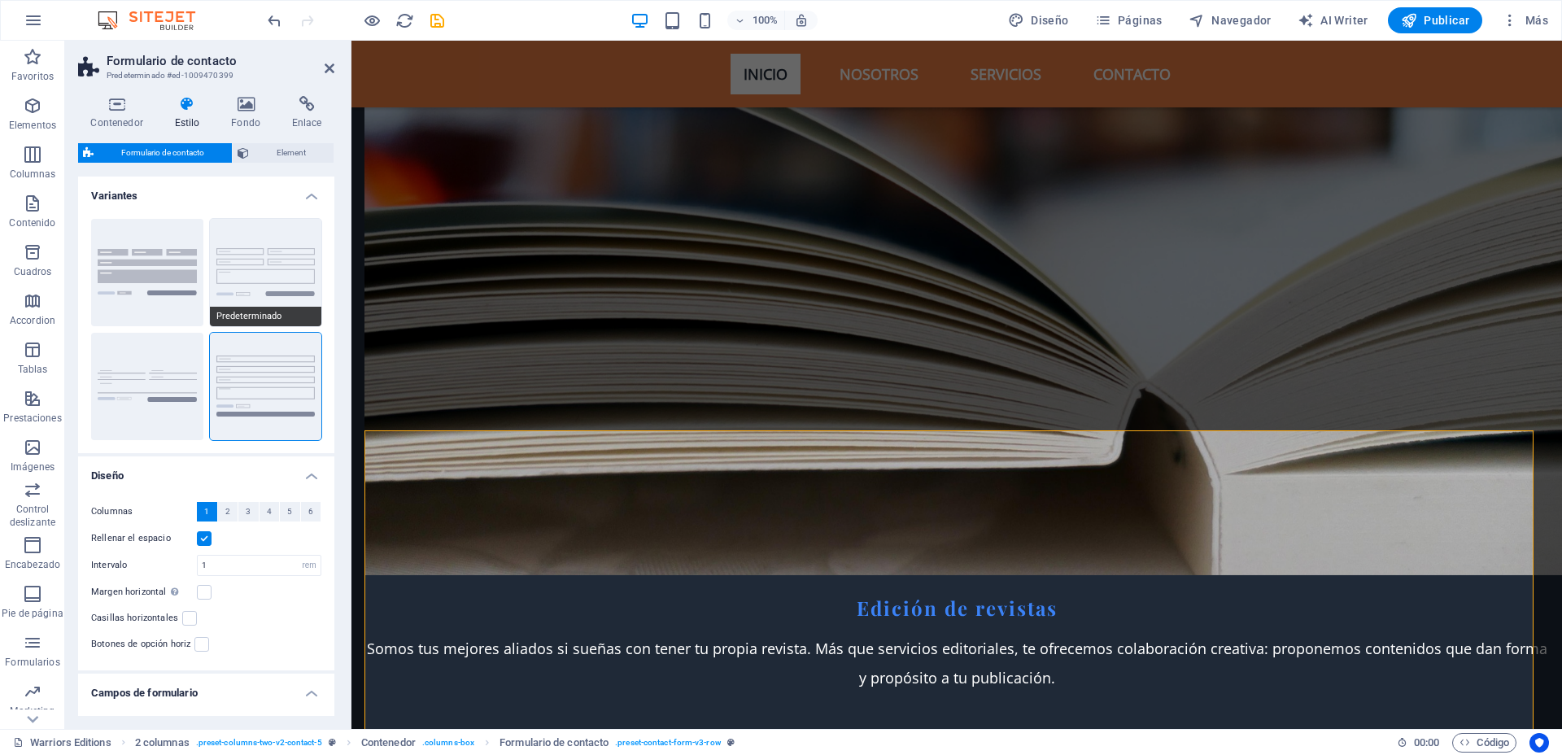
click at [252, 266] on button "Predeterminado" at bounding box center [266, 272] width 112 height 107
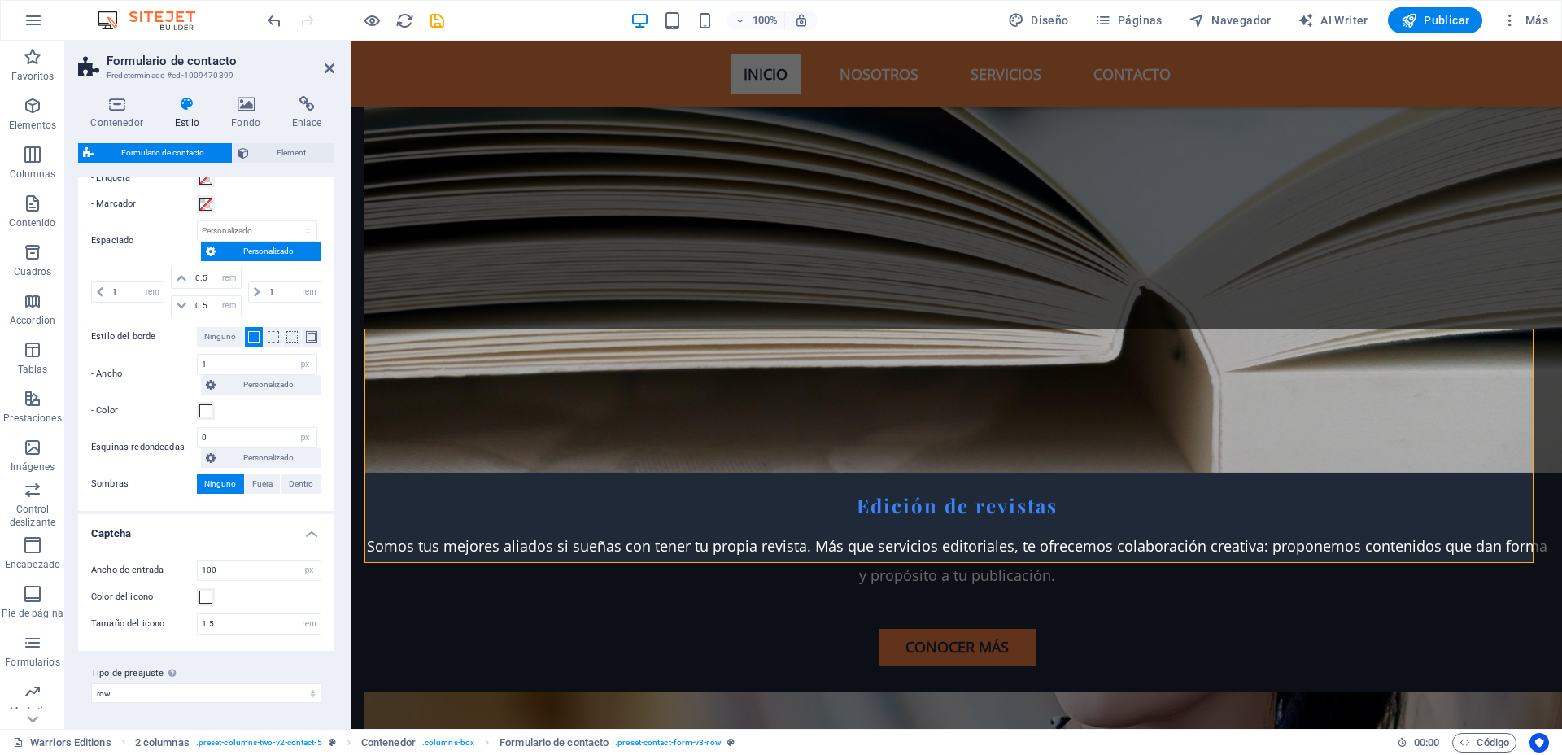
scroll to position [4801, 0]
click at [256, 695] on select "plain default row contact-4 contact-6 contact-7 background Añadir tipo de preaj…" at bounding box center [206, 693] width 230 height 20
select select "preset-contact-form-v3-contact-4"
click at [91, 683] on select "plain default row contact-4 contact-6 contact-7 background Añadir tipo de preaj…" at bounding box center [206, 693] width 230 height 20
type input "5"
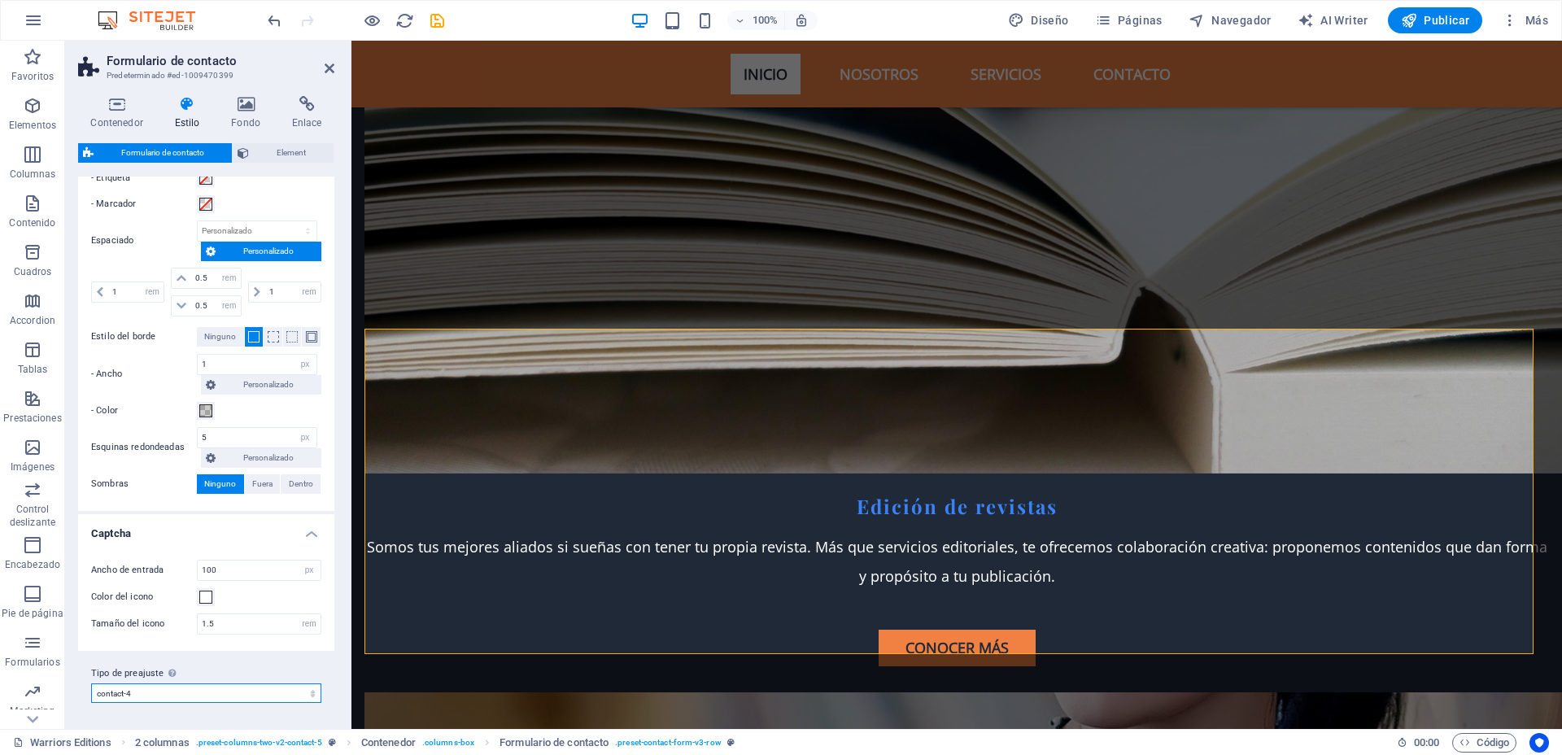
click at [270, 693] on select "plain default row contact-4 contact-6 contact-7 background Añadir tipo de preaj…" at bounding box center [206, 693] width 230 height 20
click at [91, 683] on select "plain default row contact-4 contact-6 contact-7 background Añadir tipo de preaj…" at bounding box center [206, 693] width 230 height 20
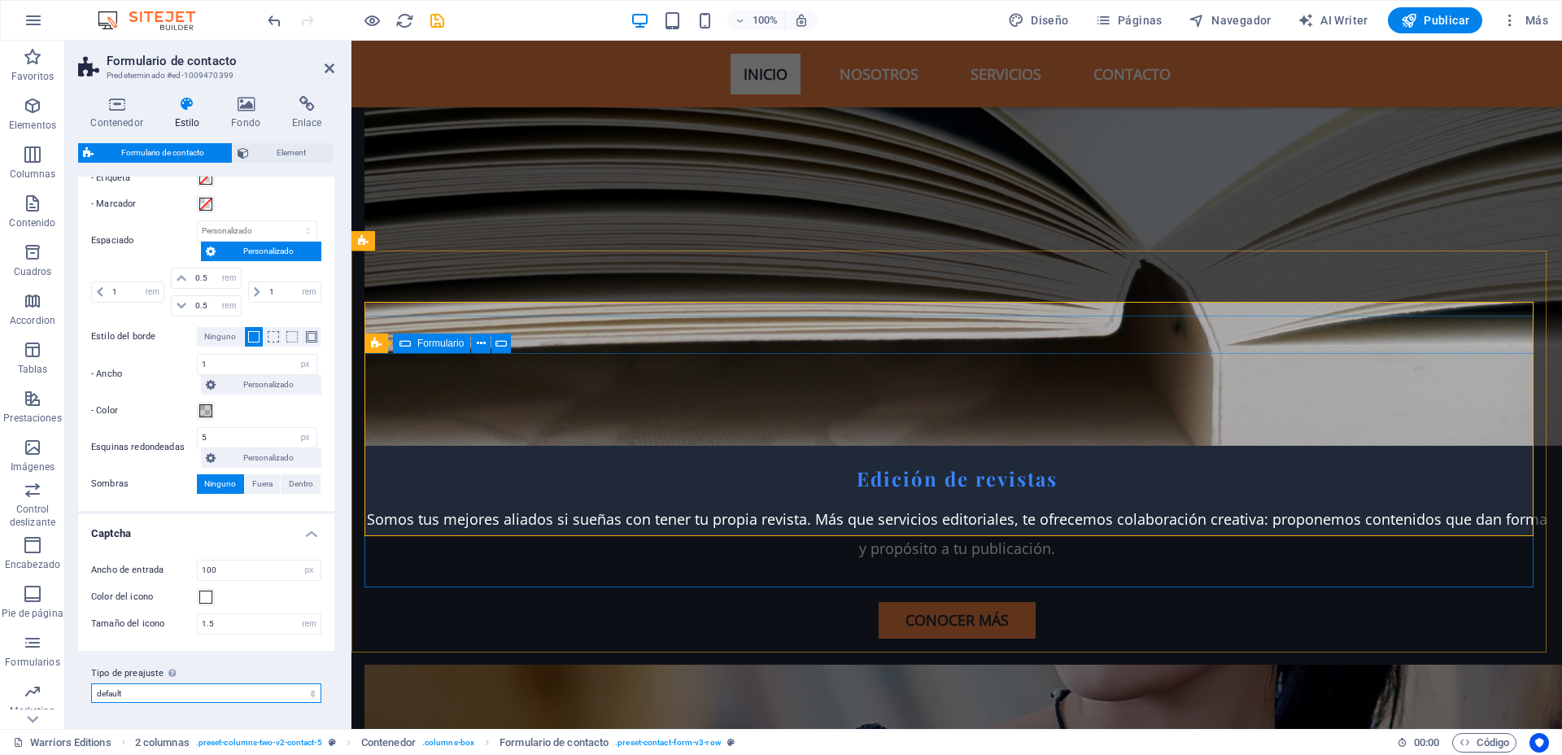
scroll to position [4830, 0]
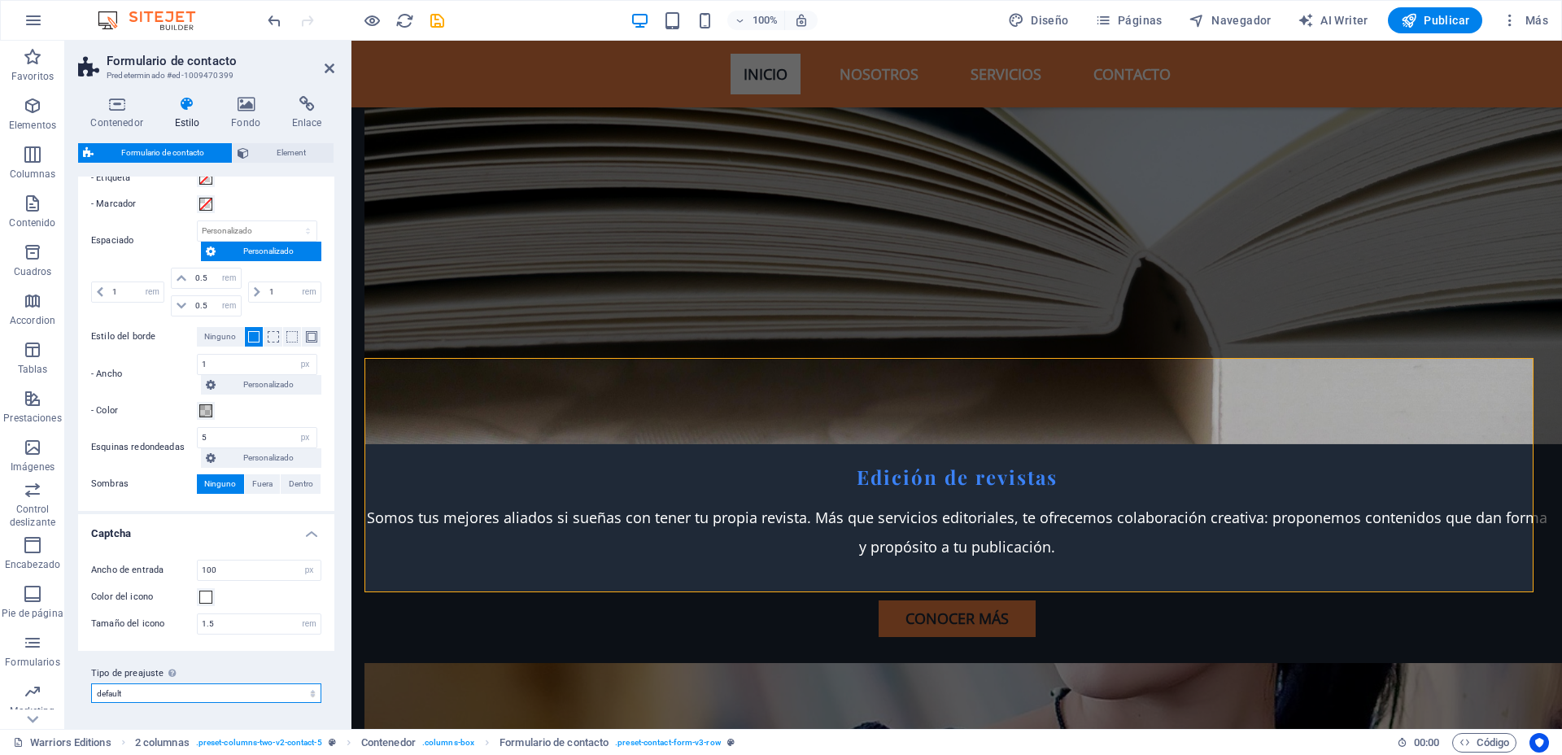
click at [225, 690] on select "plain default row contact-4 contact-6 contact-7 background Añadir tipo de preaj…" at bounding box center [206, 693] width 230 height 20
select select "preset-contact-form-v3-background"
click at [91, 683] on select "plain default row contact-4 contact-6 contact-7 background Añadir tipo de preaj…" at bounding box center [206, 693] width 230 height 20
type input "0"
select select "preset-contact-form-v3-background"
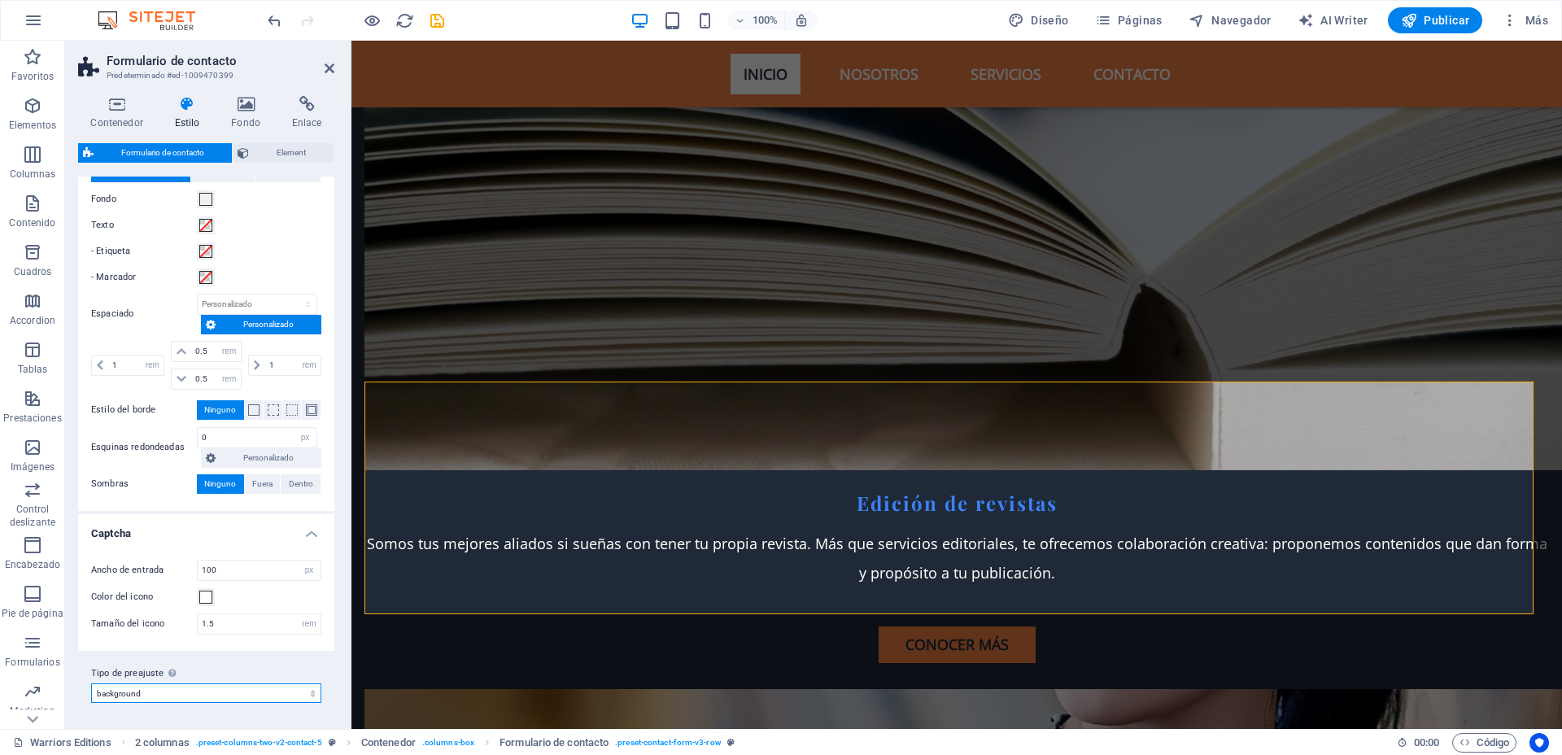
scroll to position [4801, 0]
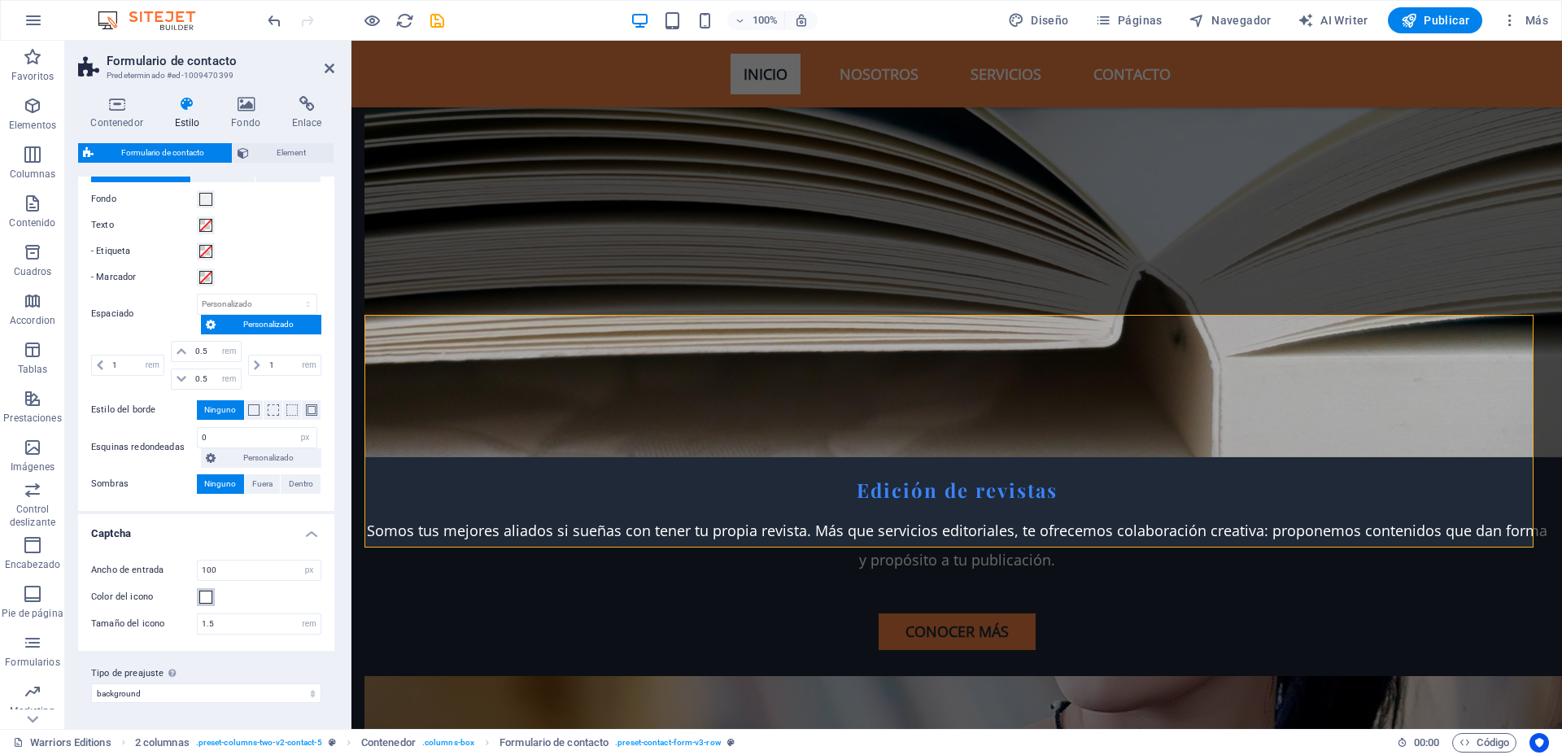
click at [203, 595] on span at bounding box center [205, 597] width 13 height 13
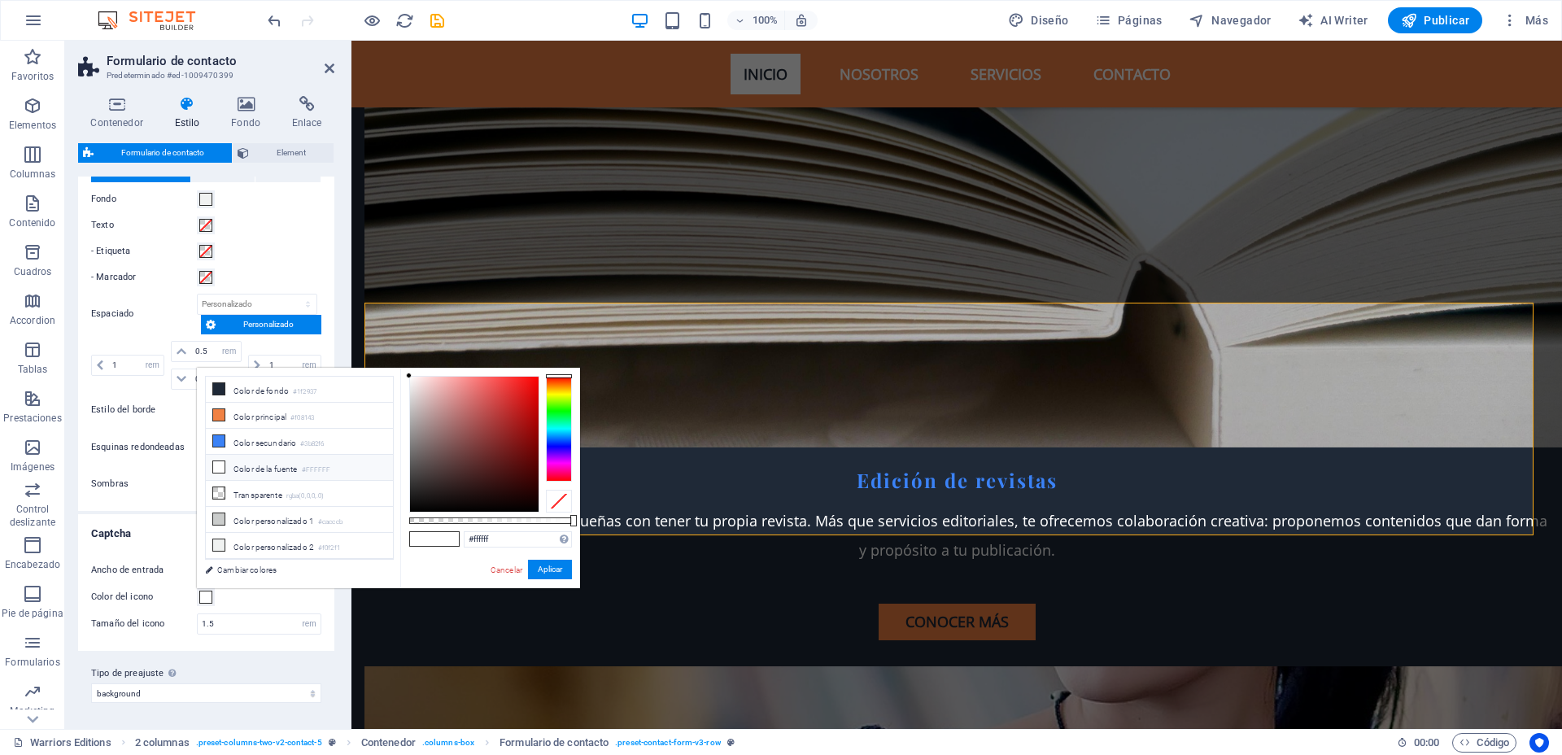
scroll to position [4830, 0]
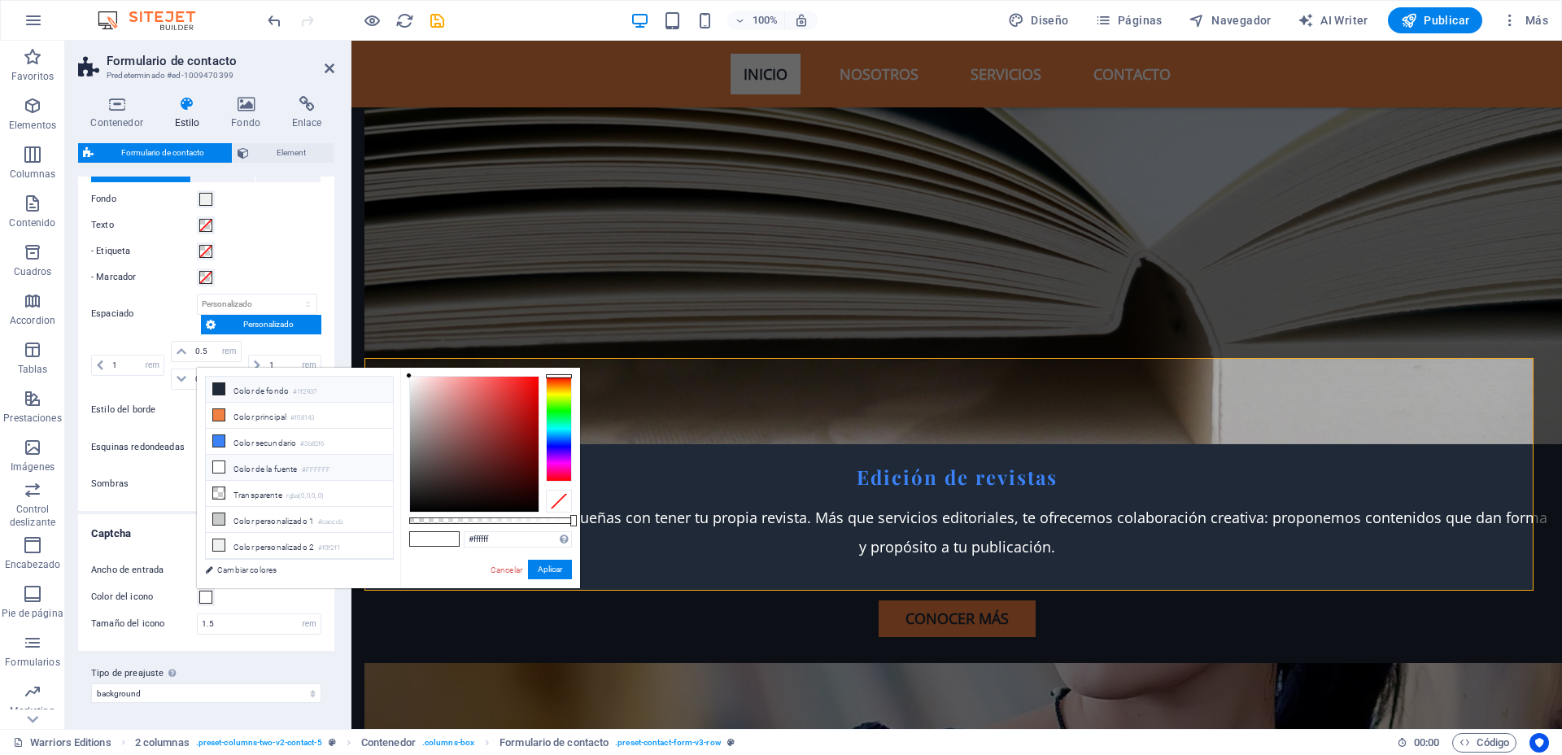
click at [235, 384] on li "Color de fondo #1f2937" at bounding box center [299, 390] width 187 height 26
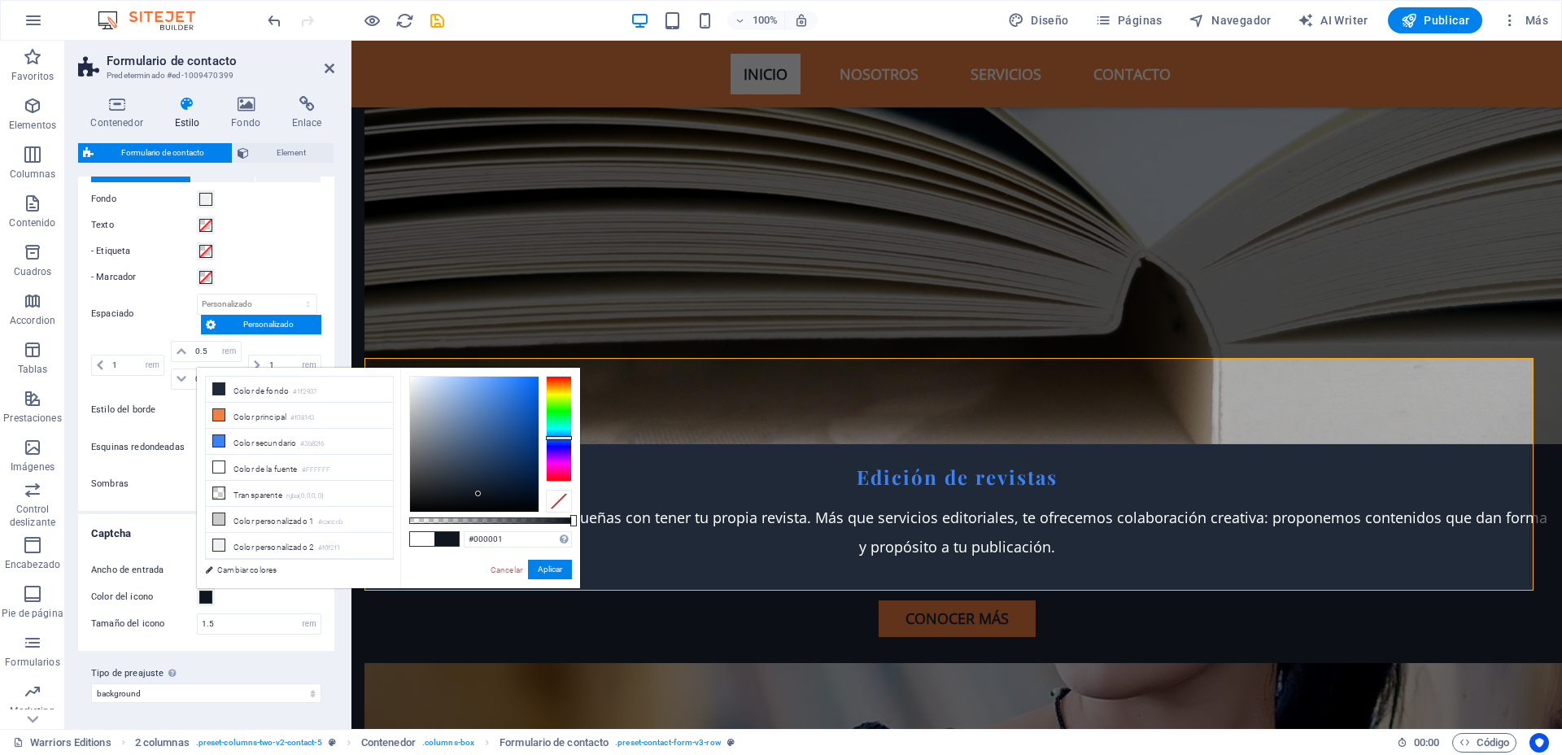
type input "#000000"
drag, startPoint x: 478, startPoint y: 494, endPoint x: 552, endPoint y: 565, distance: 103.0
click at [562, 538] on div "#000000 Formatos soportados #0852ed rgb(8, 82, 237) rgba(8, 82, 237, 90%) hsv(2…" at bounding box center [490, 596] width 180 height 456
click at [548, 574] on button "Aplicar" at bounding box center [550, 570] width 44 height 20
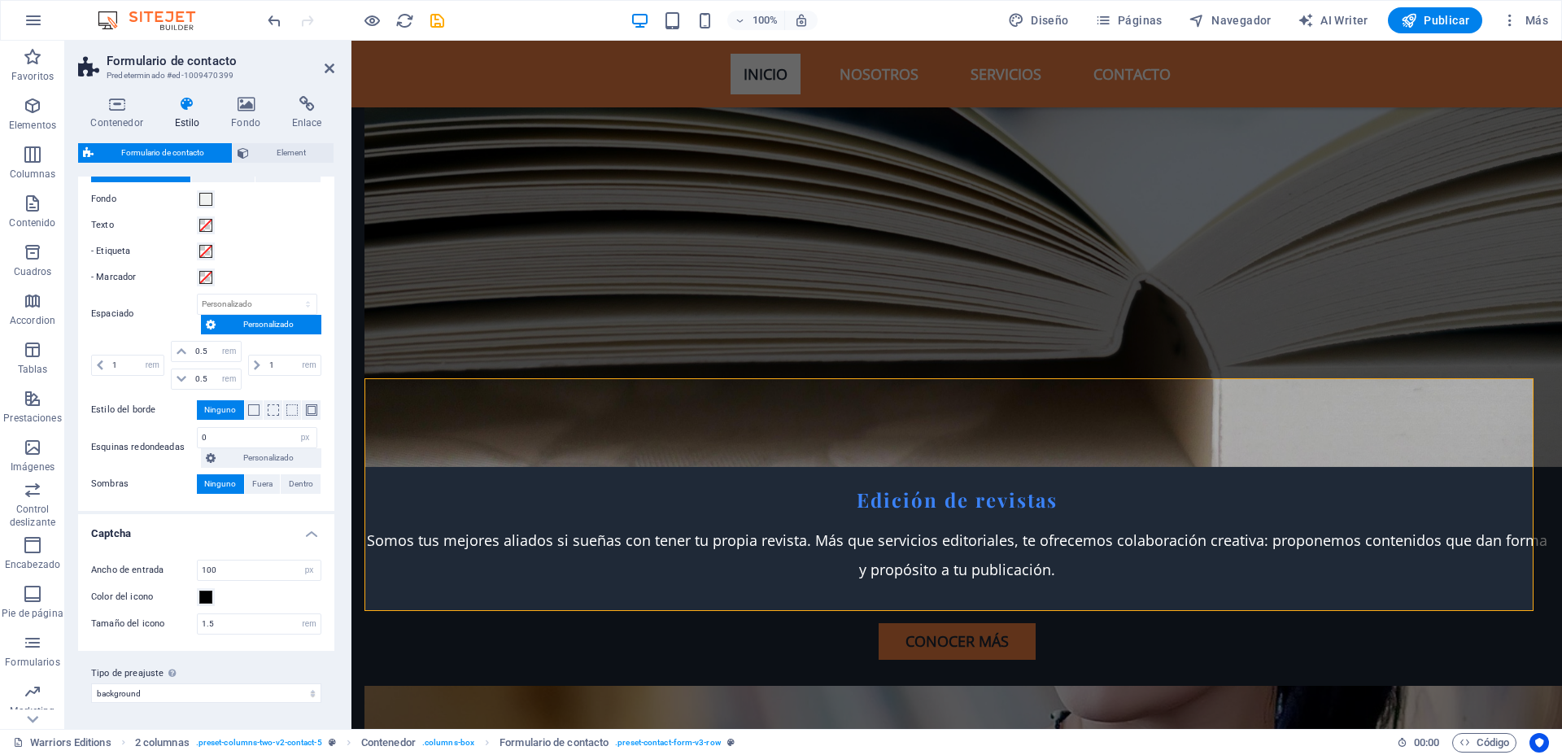
scroll to position [4801, 0]
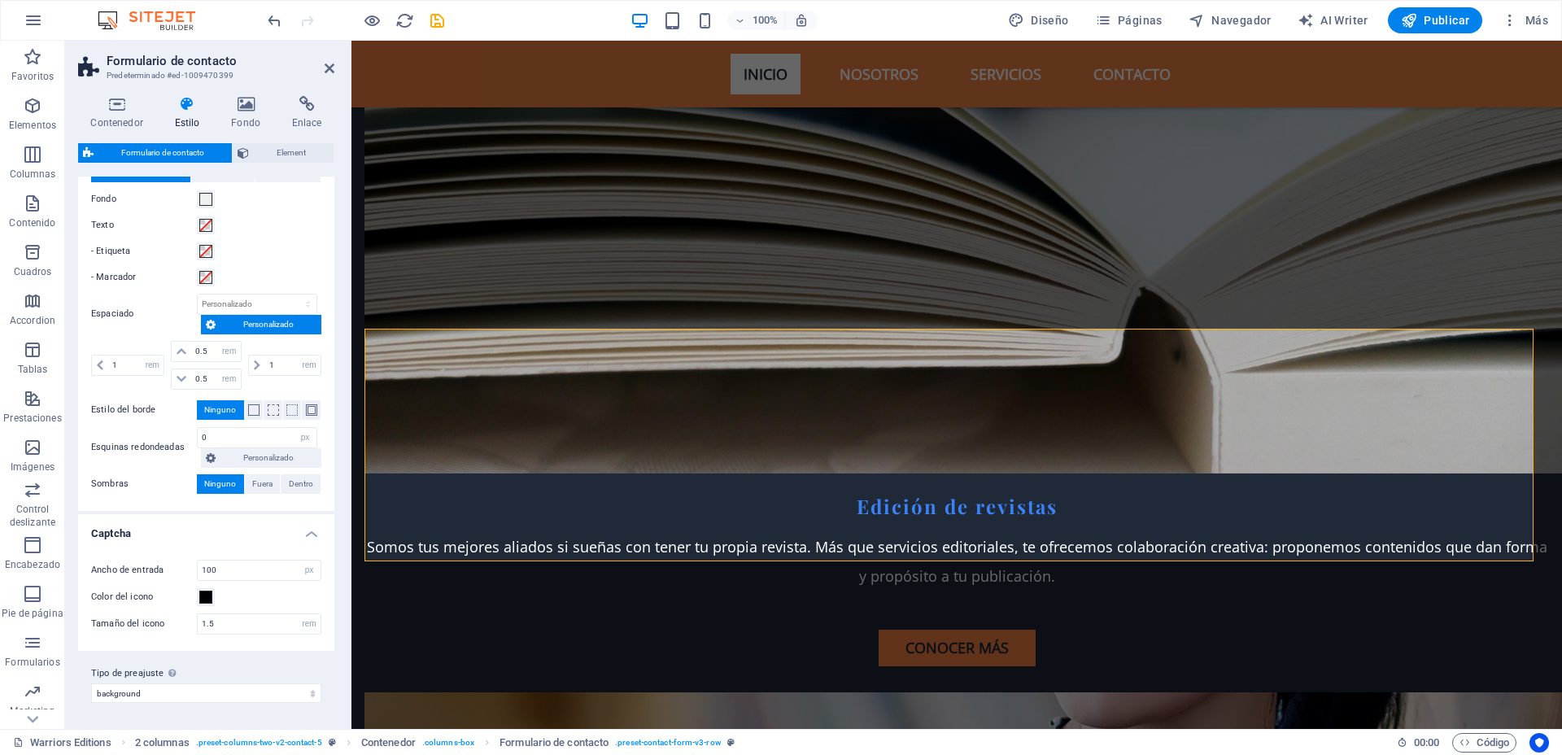
click at [274, 600] on div "Color del icono" at bounding box center [206, 597] width 230 height 20
click at [370, 29] on body "Warriors Editions Warriors Editions Favoritos Elementos Columnas Contenido Cuad…" at bounding box center [781, 377] width 1562 height 755
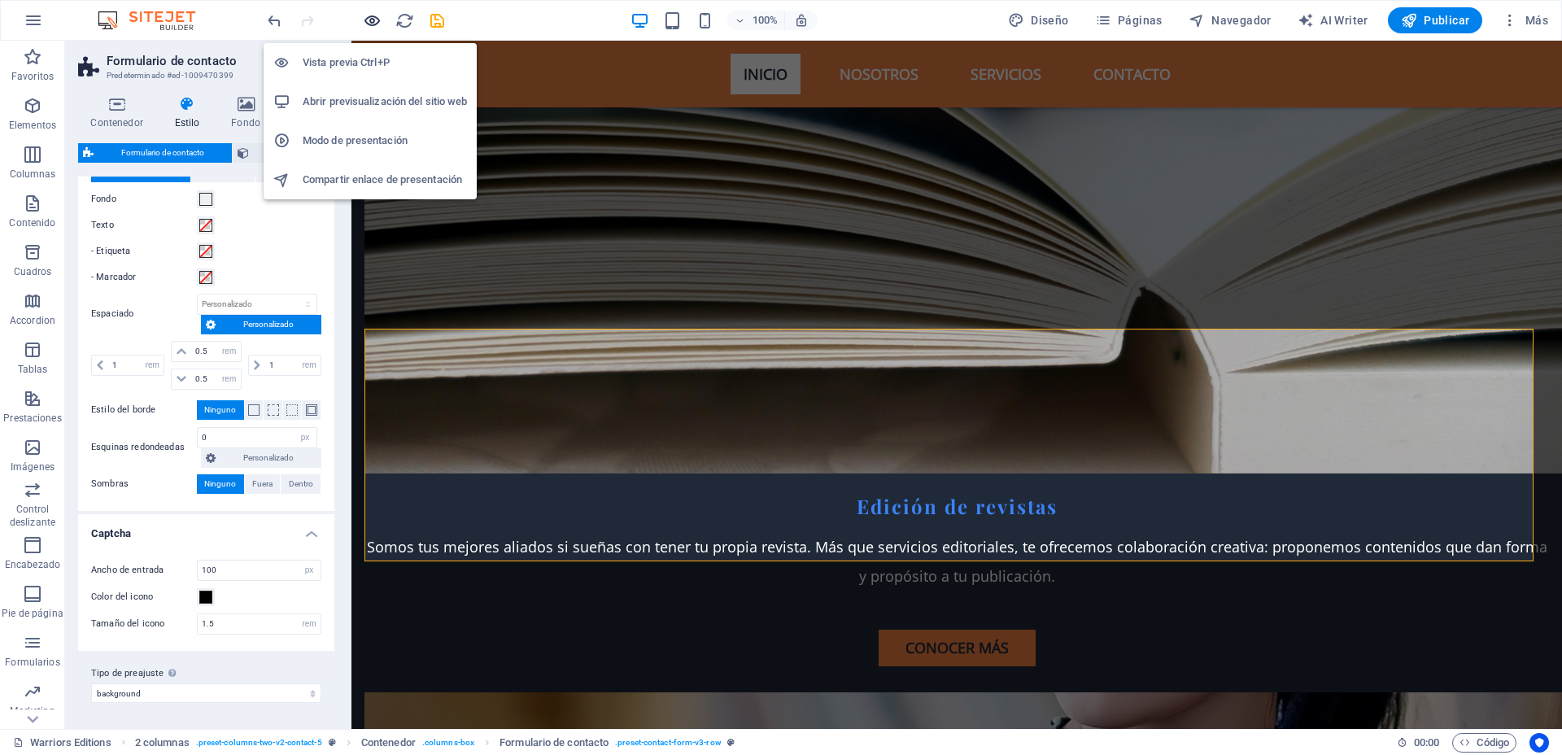
click at [370, 20] on icon "button" at bounding box center [372, 20] width 19 height 19
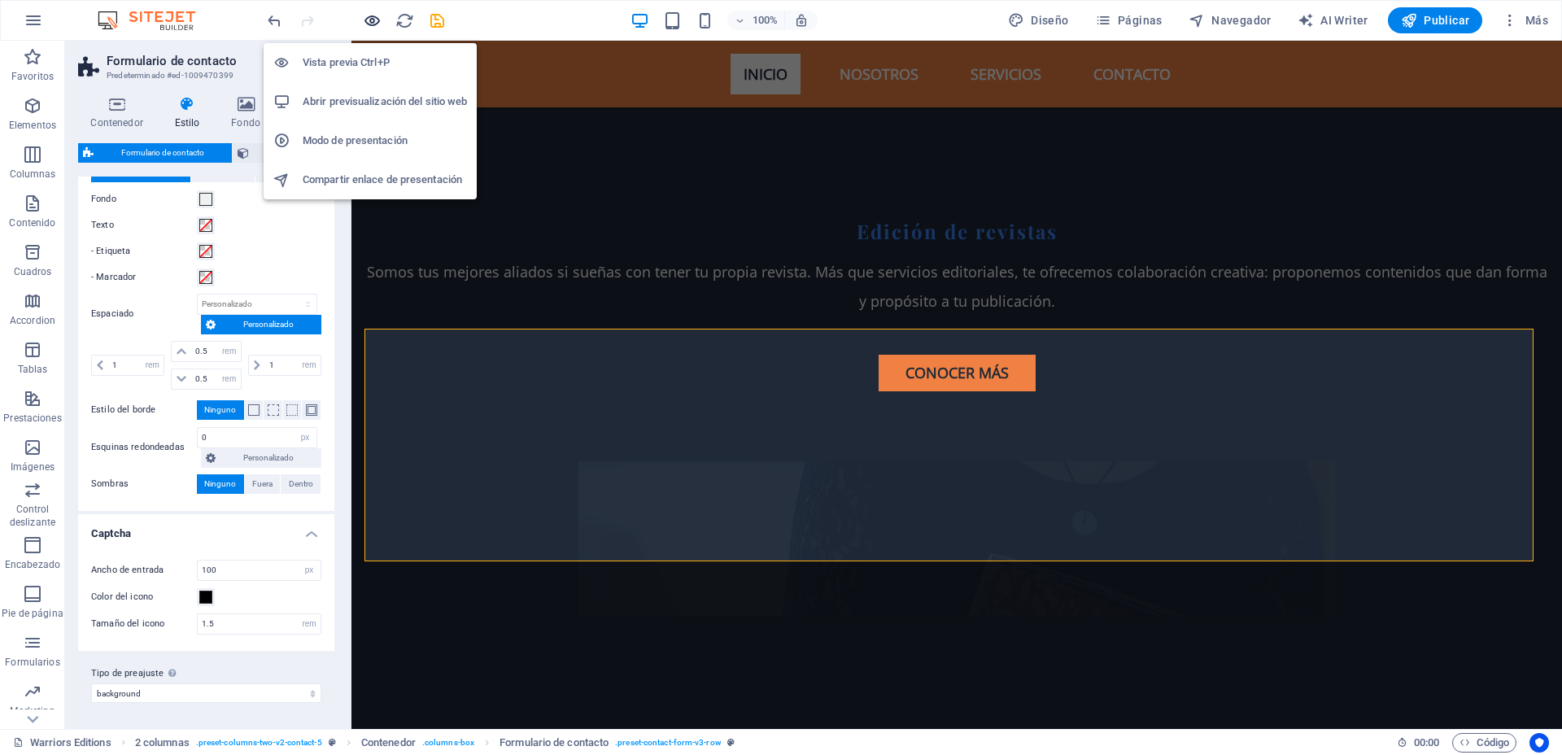
scroll to position [4712, 0]
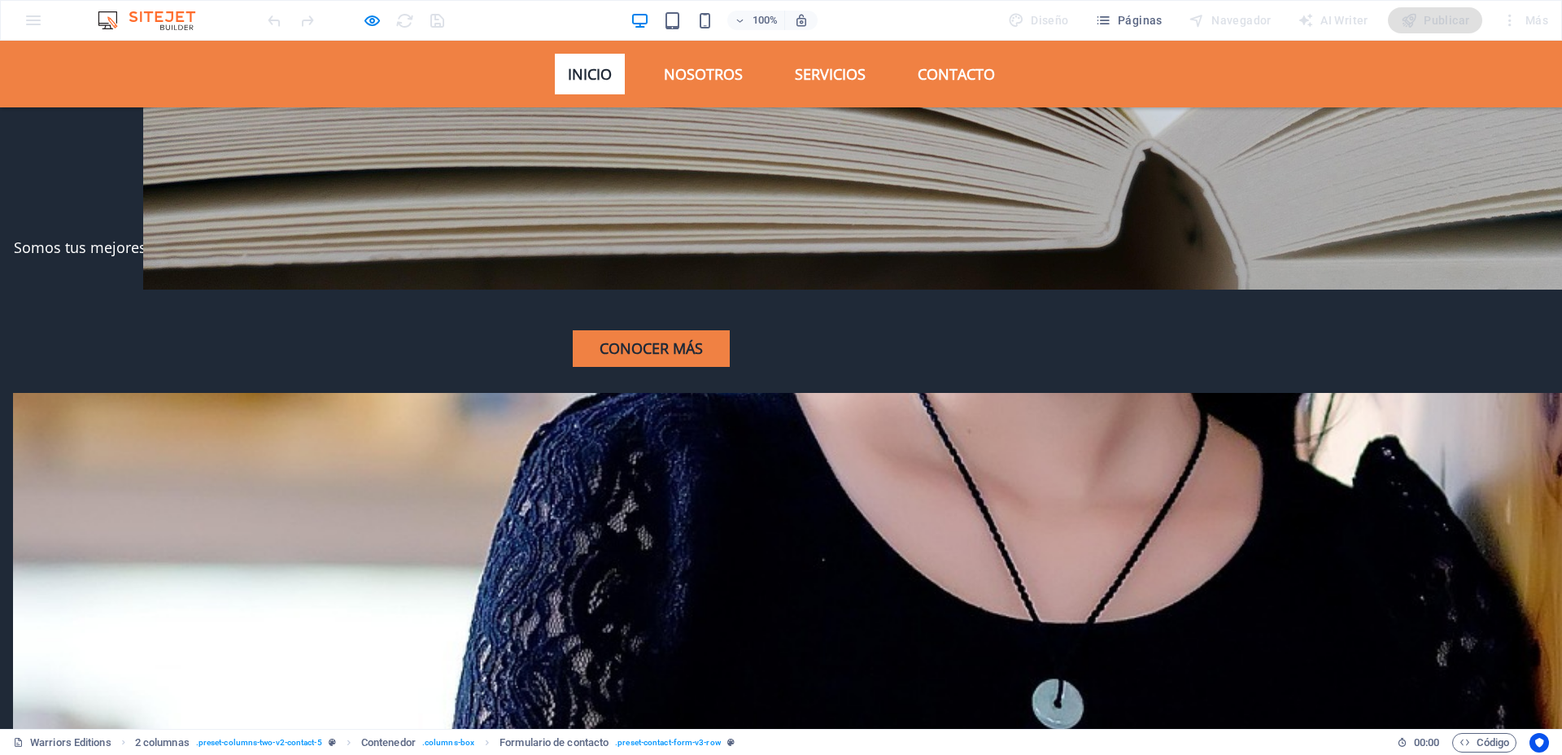
scroll to position [4814, 0]
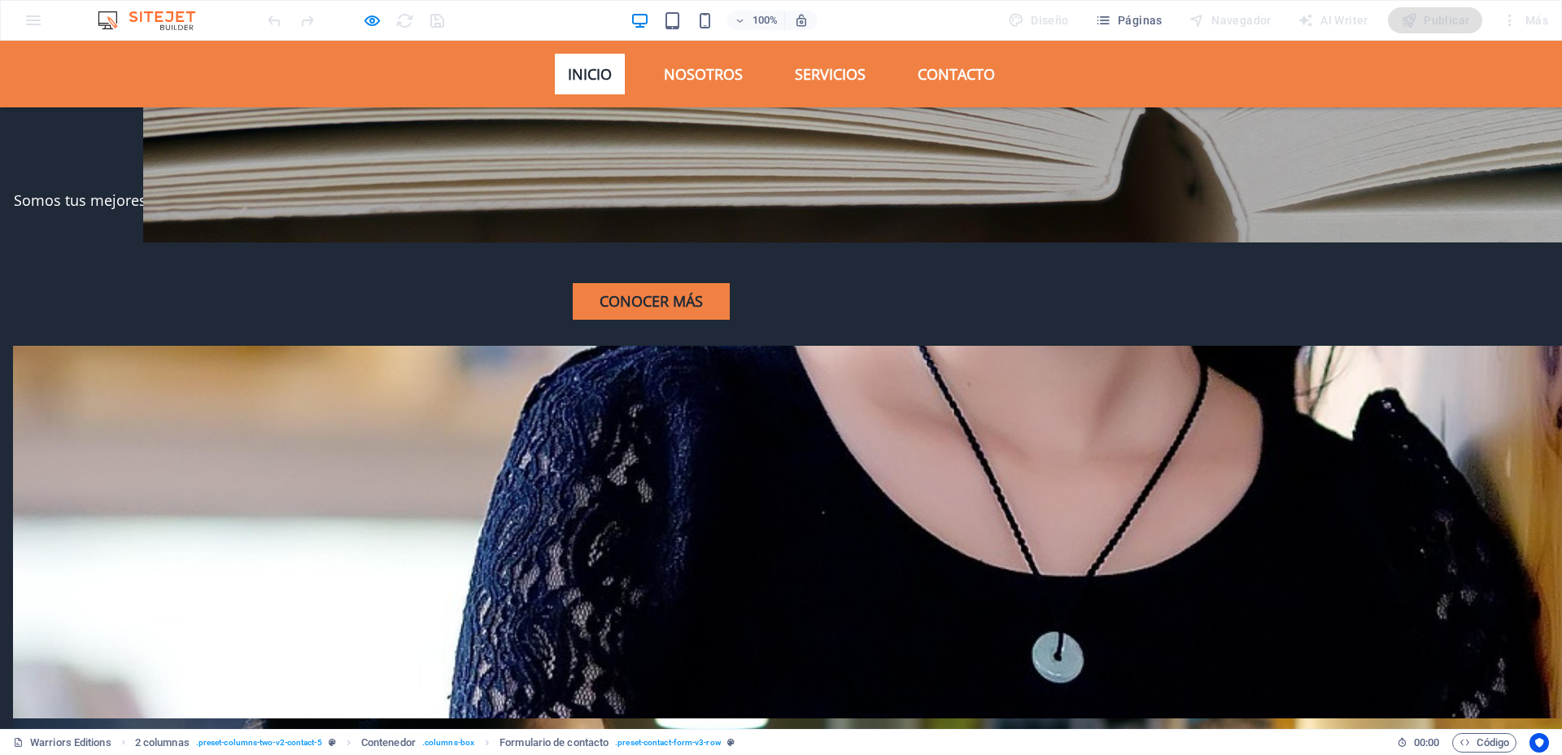
select select "rem"
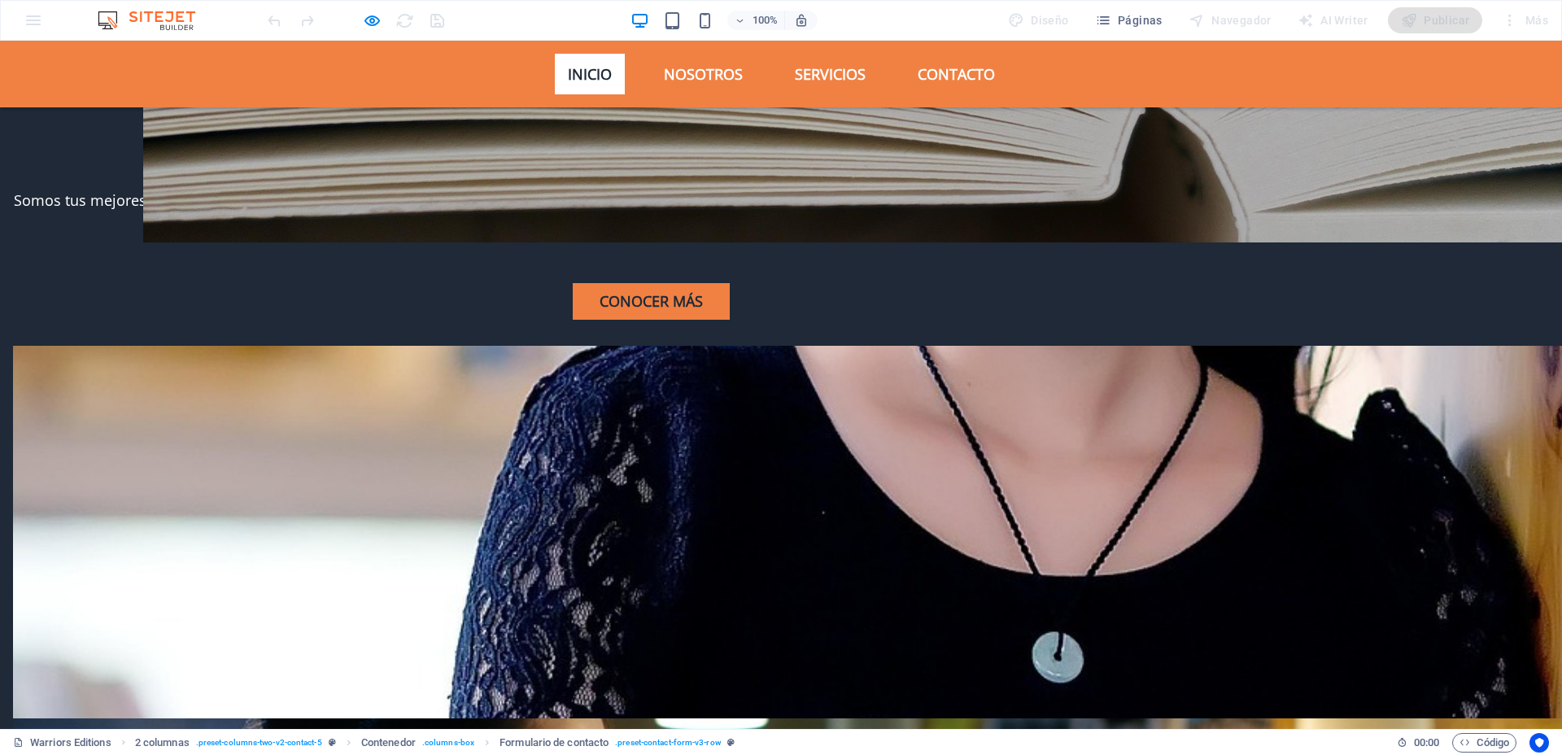
select select "rem"
select select "px"
select select "rem"
select select "preset-contact-form-v3-background"
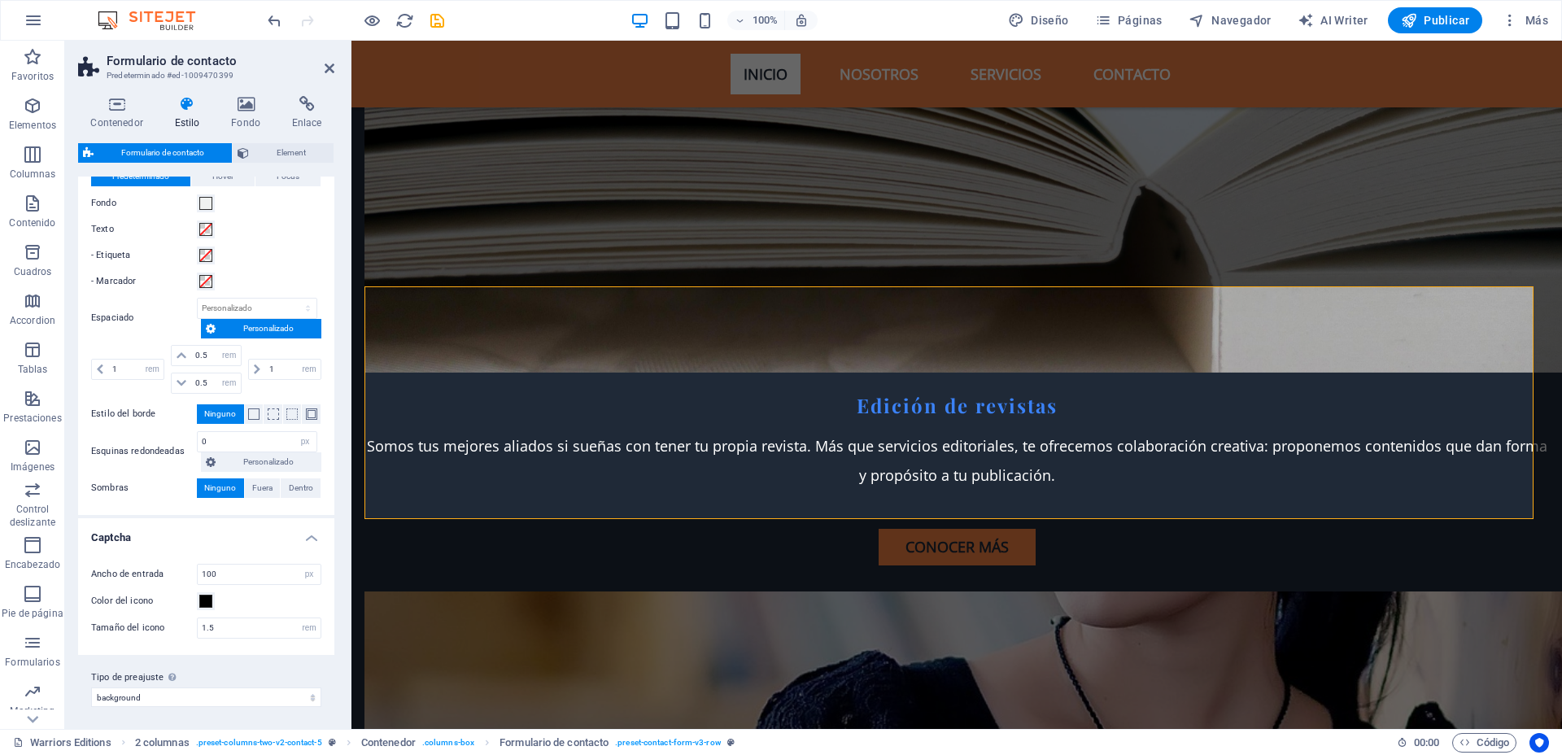
scroll to position [590, 0]
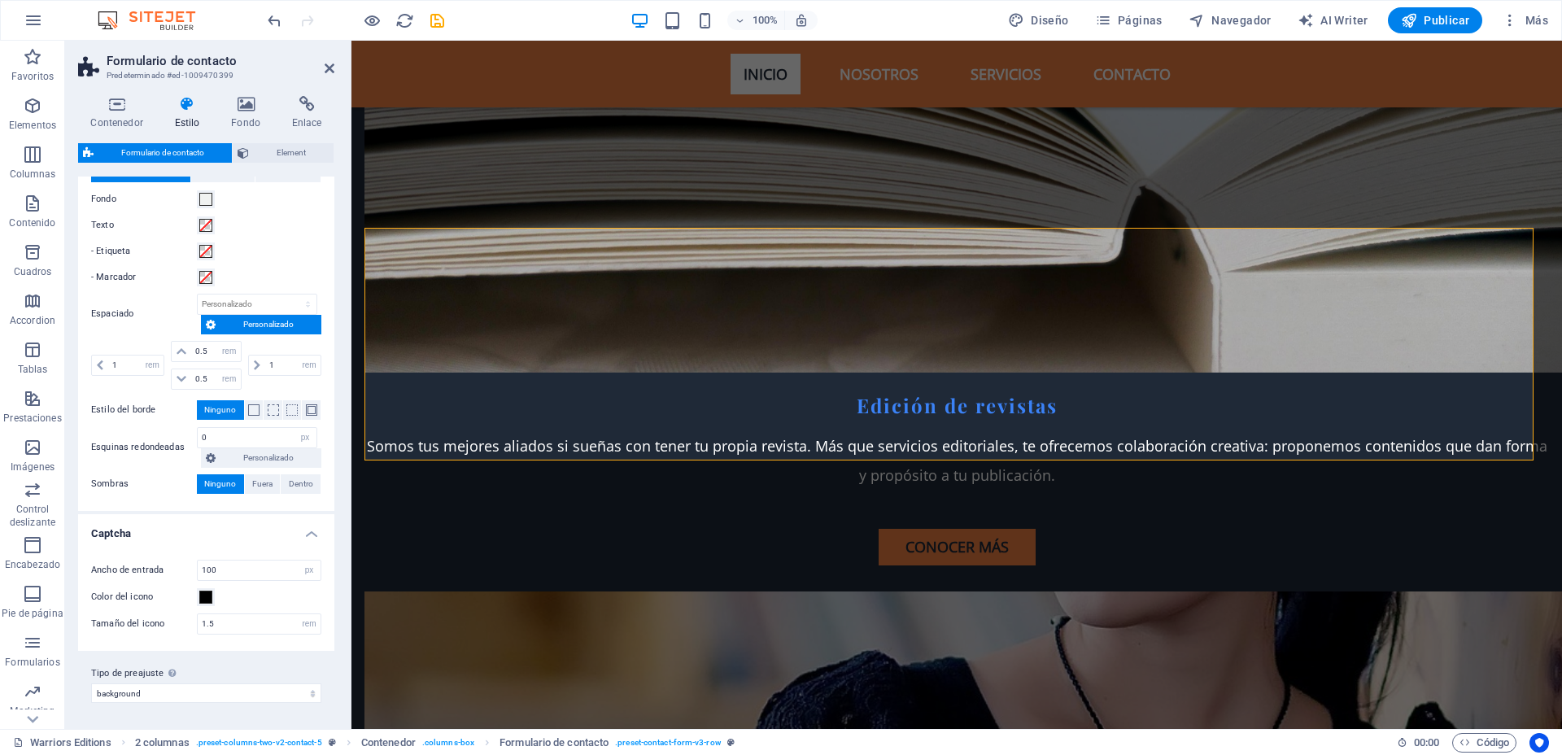
click at [299, 529] on h4 "Captcha" at bounding box center [206, 528] width 256 height 29
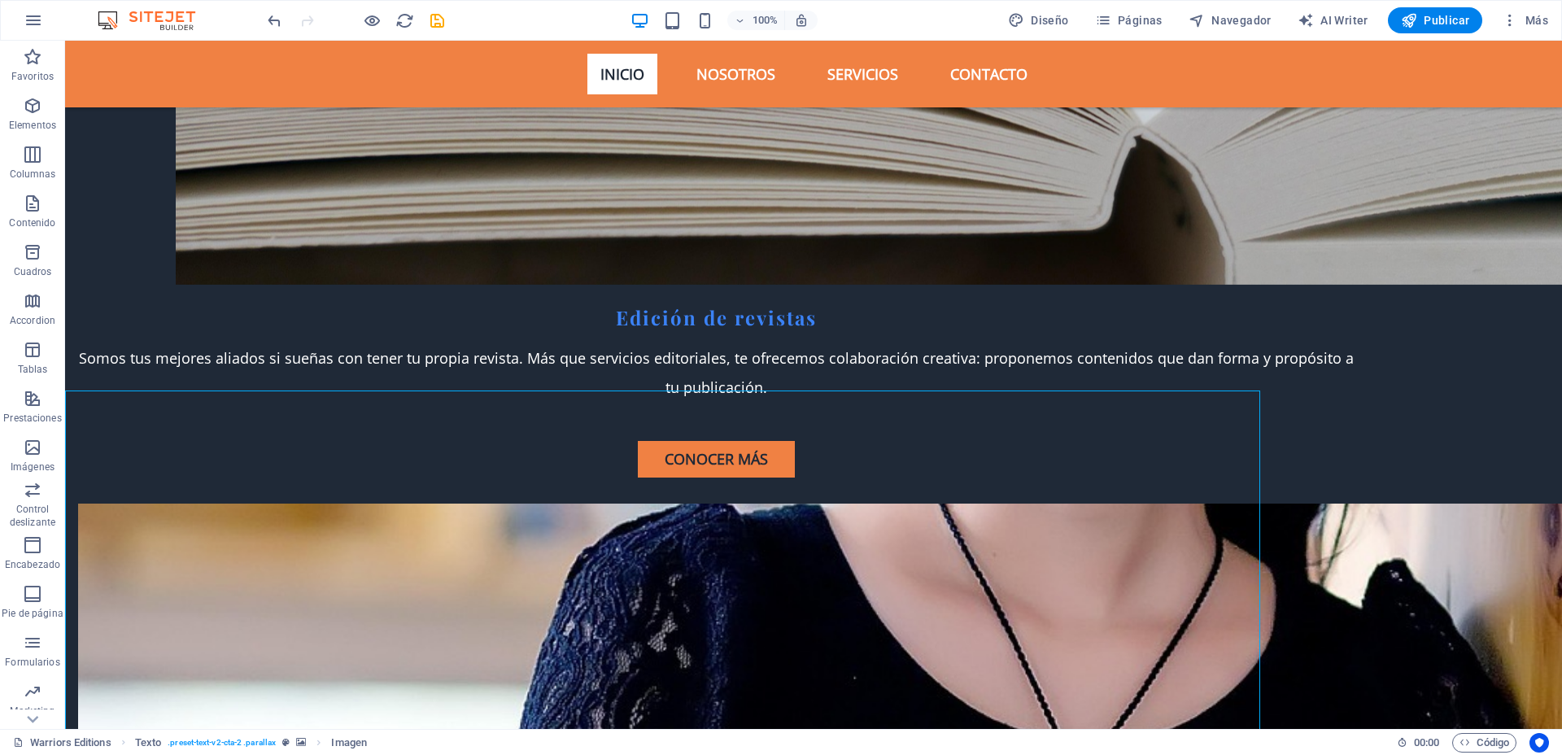
scroll to position [4843, 0]
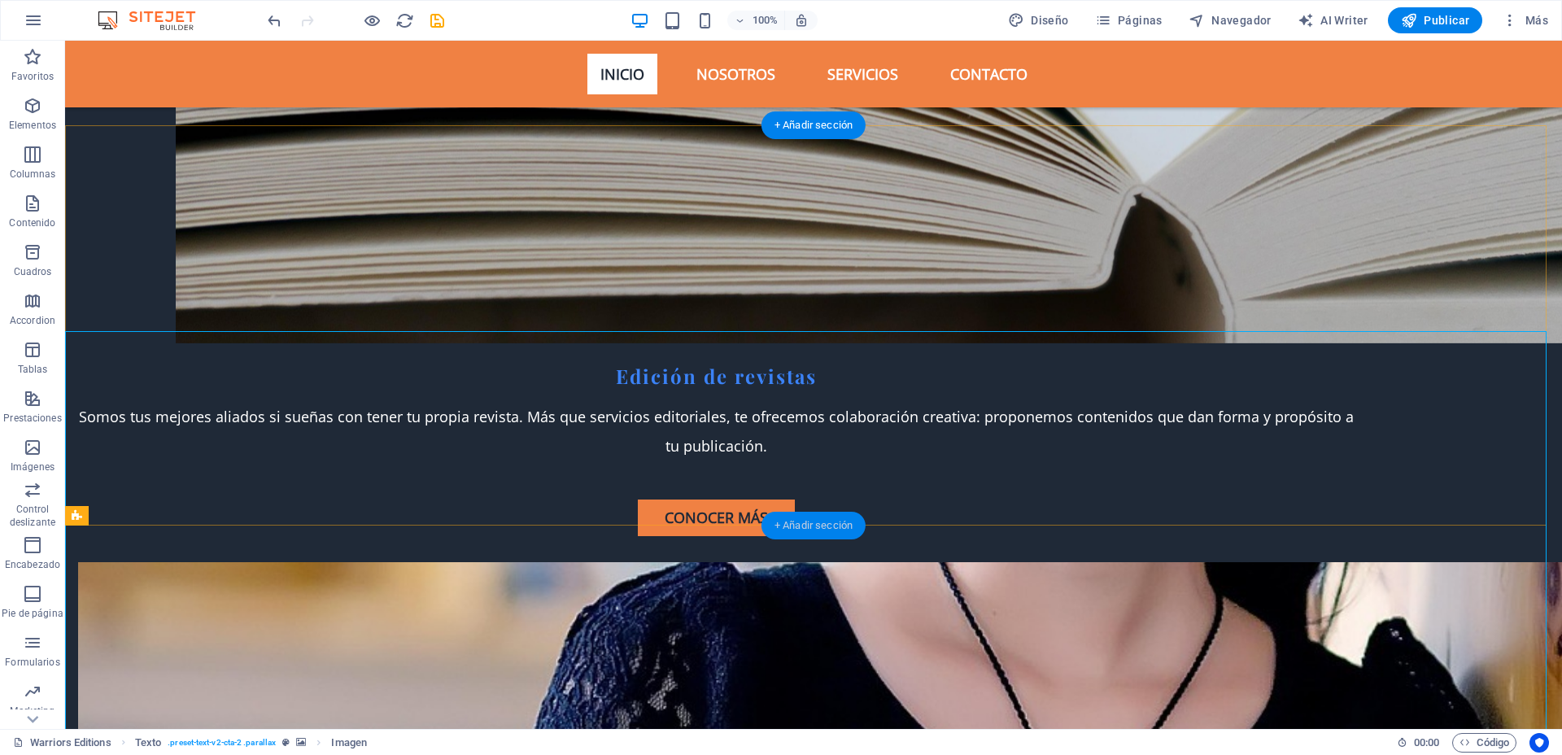
click at [809, 524] on div "+ Añadir sección" at bounding box center [813, 526] width 104 height 28
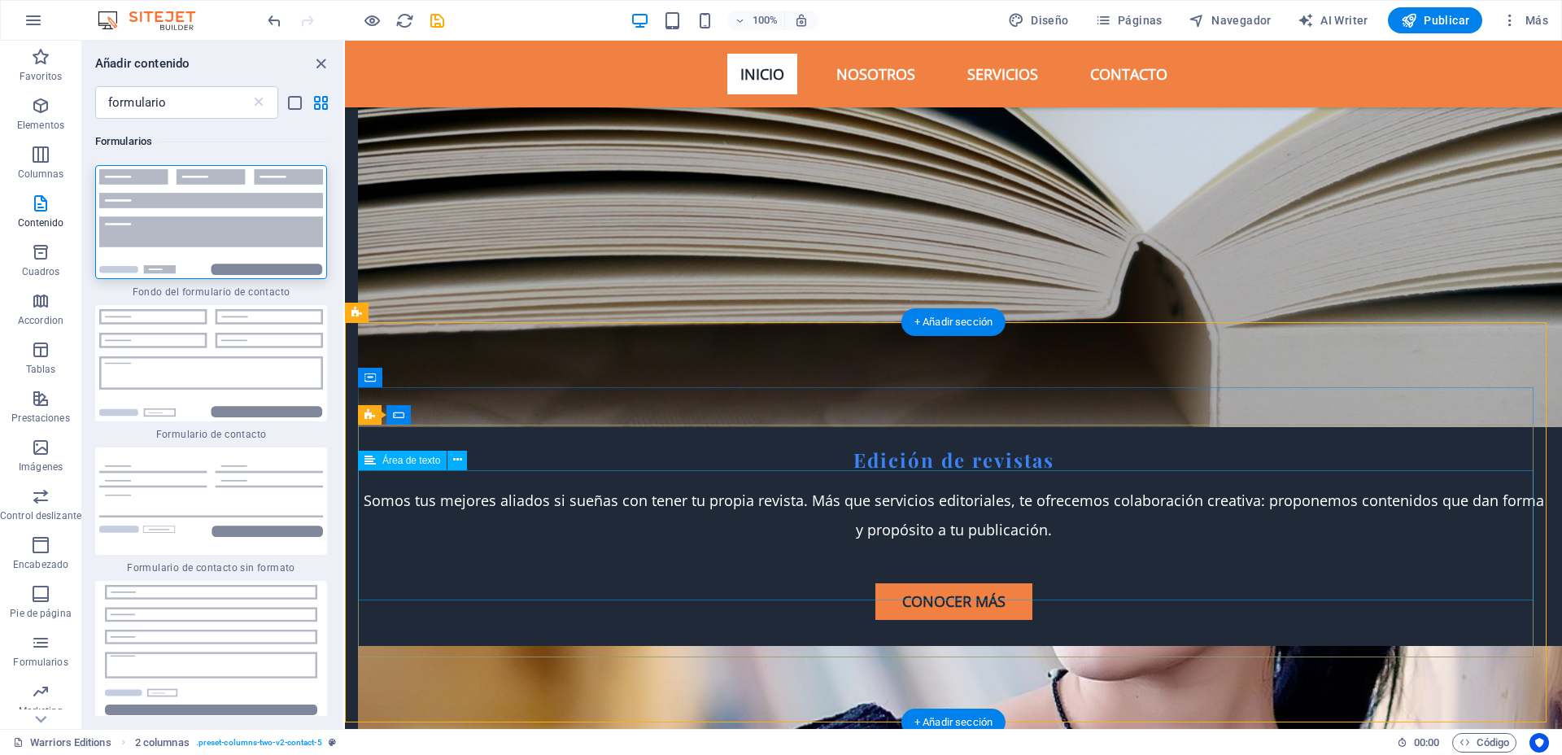
scroll to position [4974, 0]
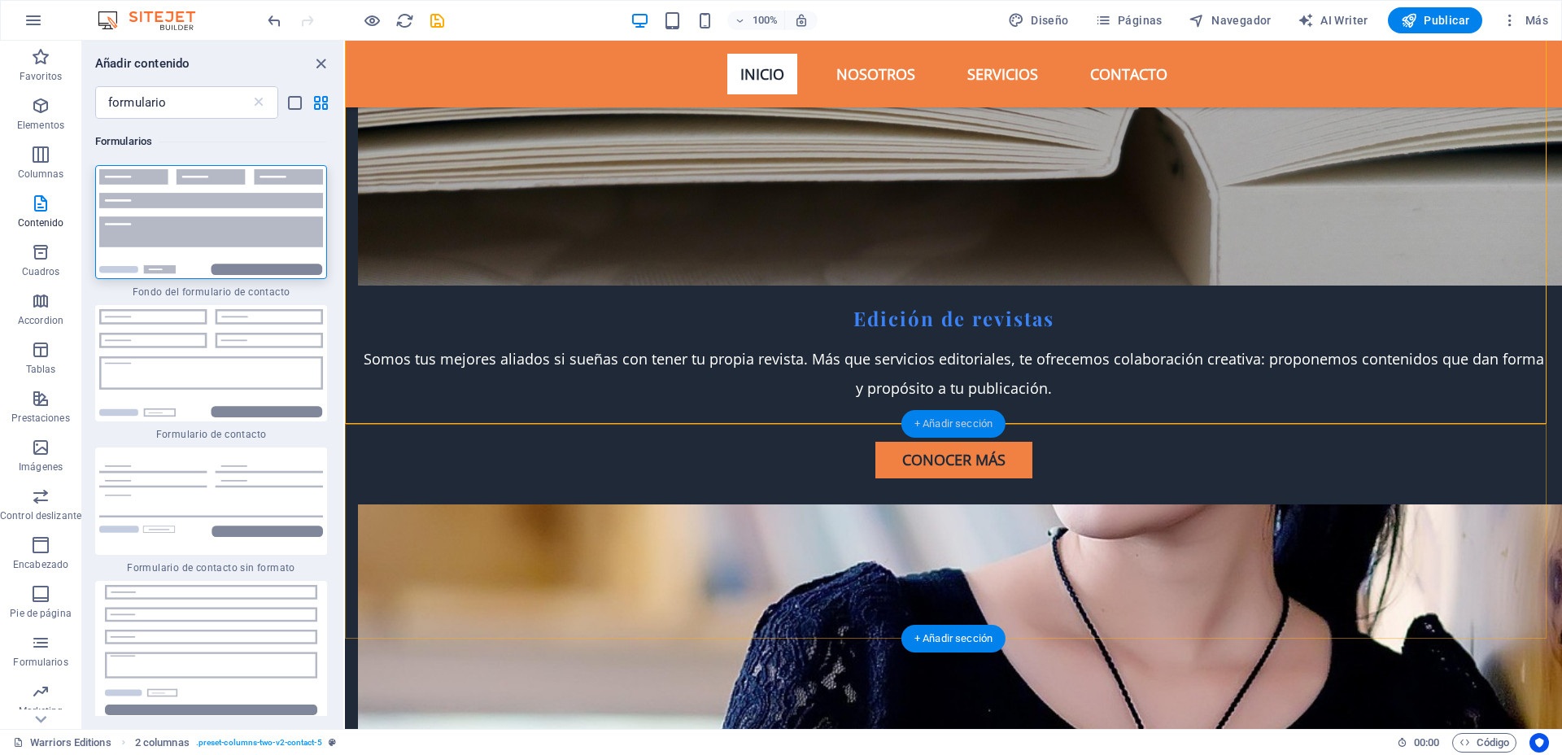
click at [940, 421] on div "+ Añadir sección" at bounding box center [953, 424] width 104 height 28
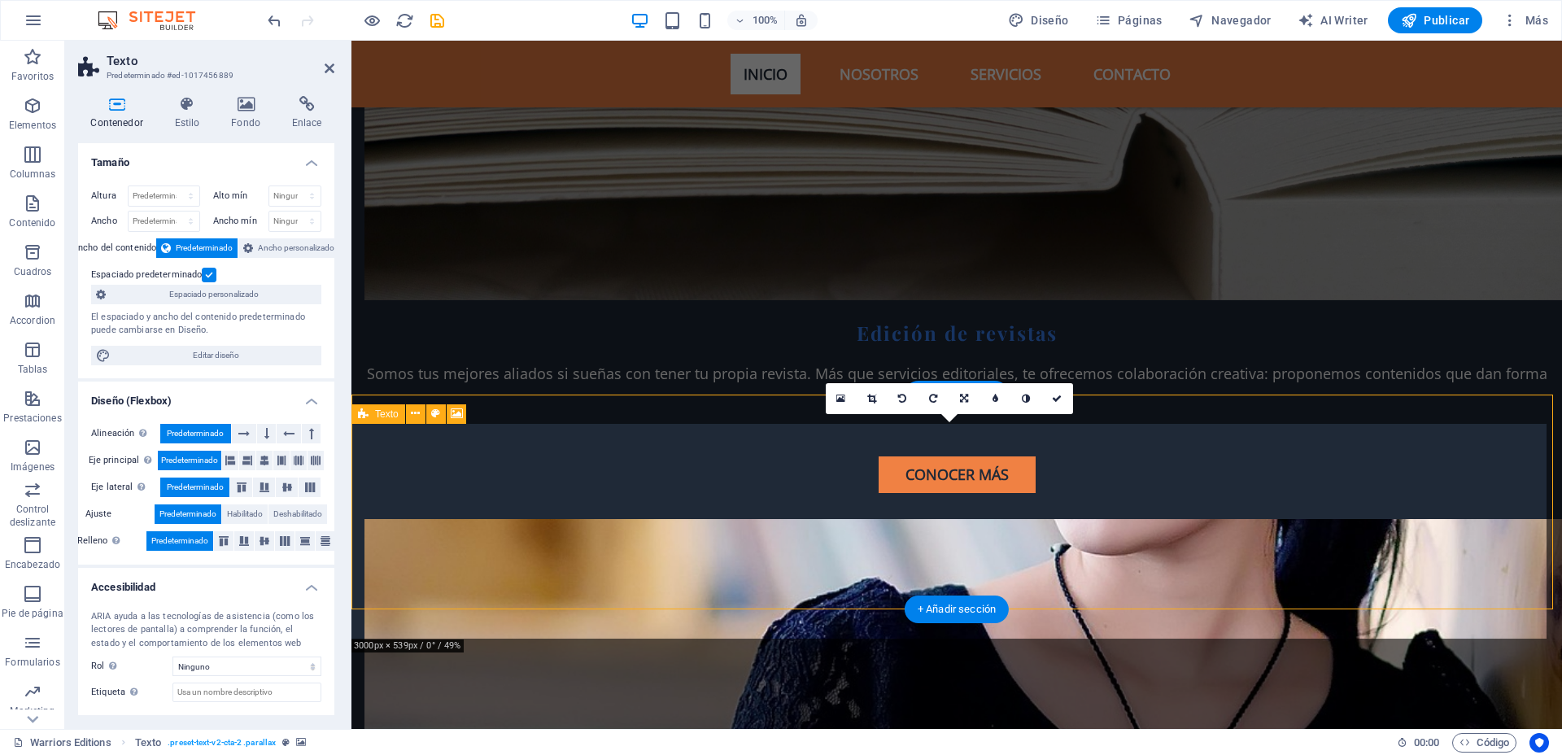
scroll to position [5003, 0]
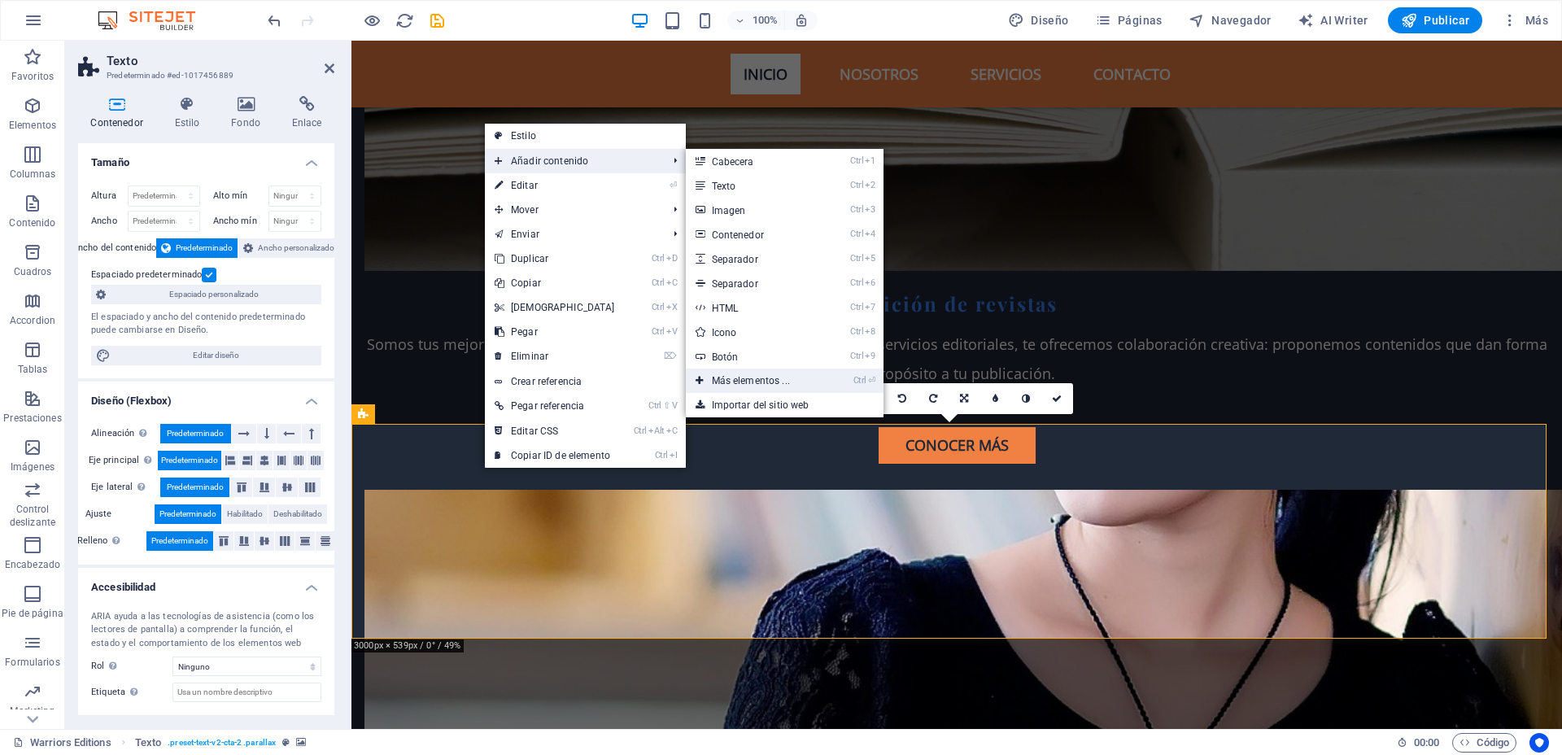
click at [737, 378] on link "Ctrl ⏎ Más elementos ..." at bounding box center [754, 380] width 137 height 24
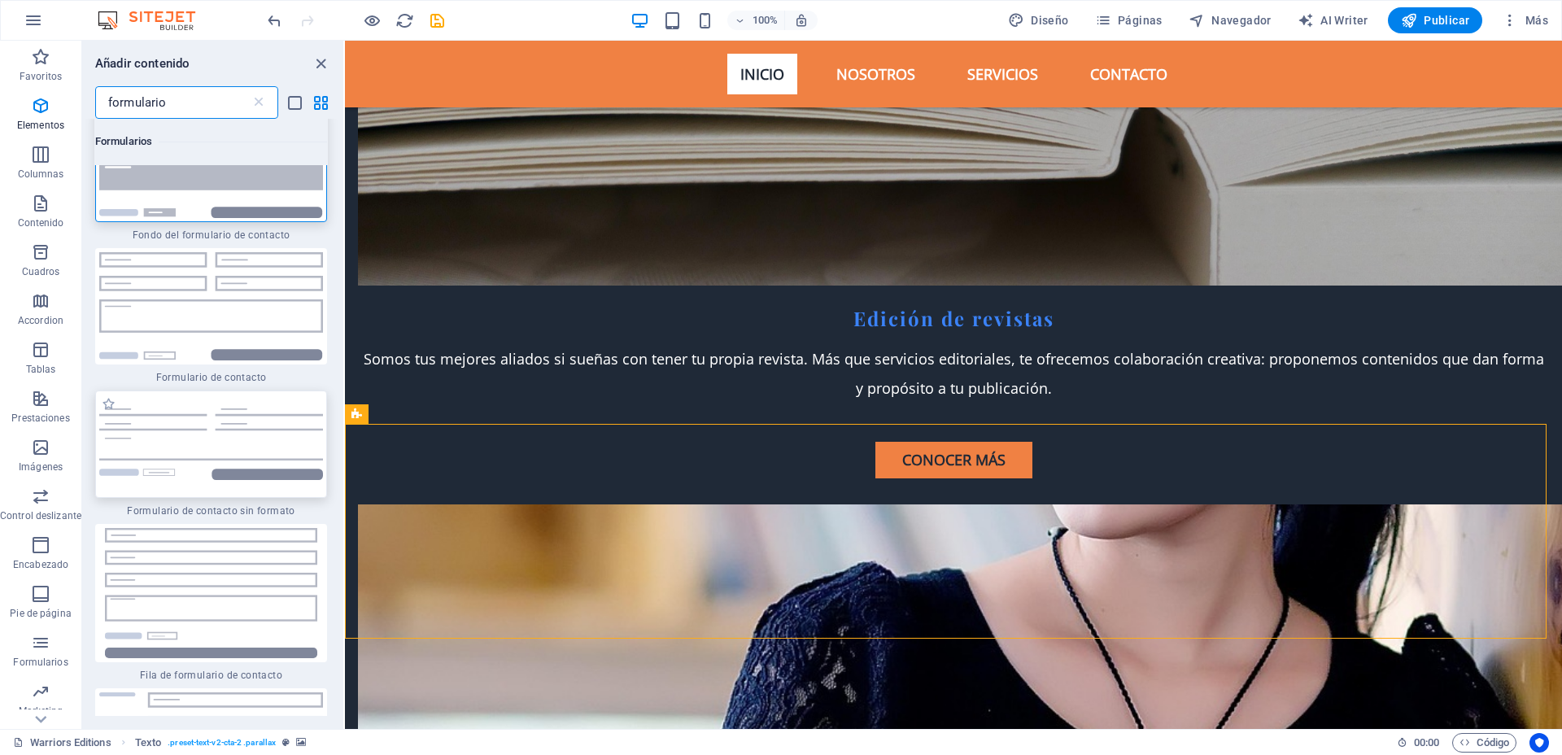
scroll to position [0, 0]
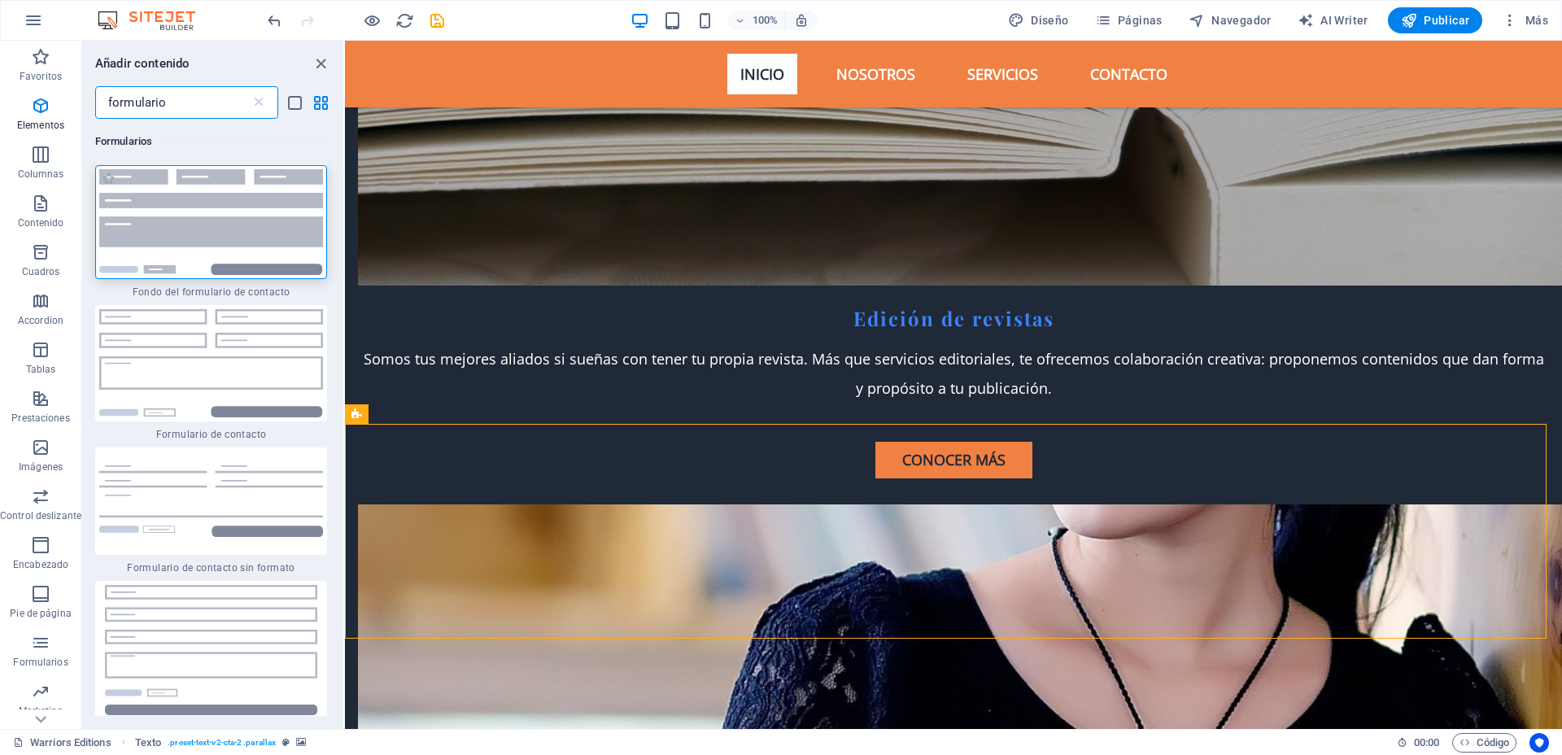
click at [246, 236] on img at bounding box center [211, 222] width 224 height 106
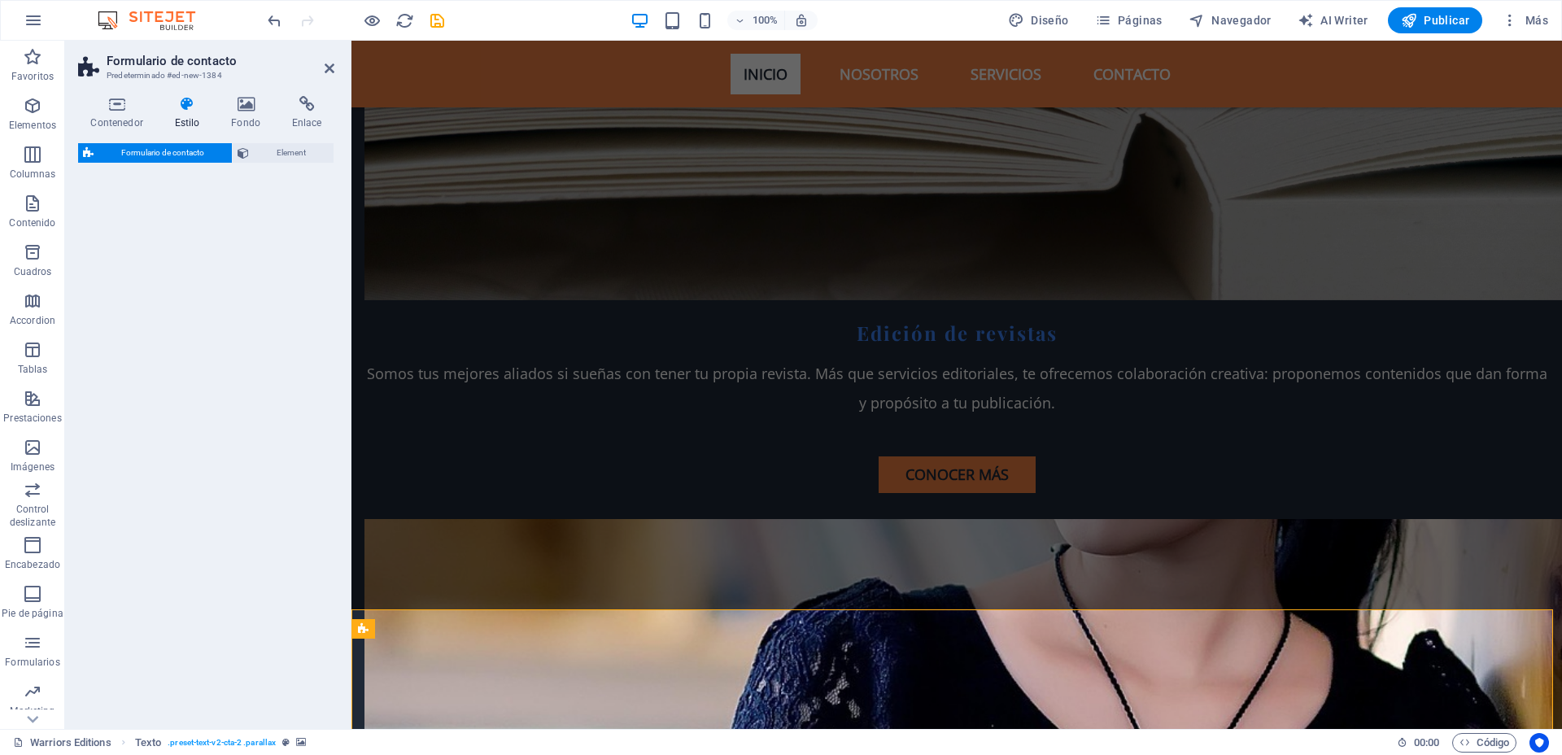
select select "rem"
select select "preset-contact-form-v3-background"
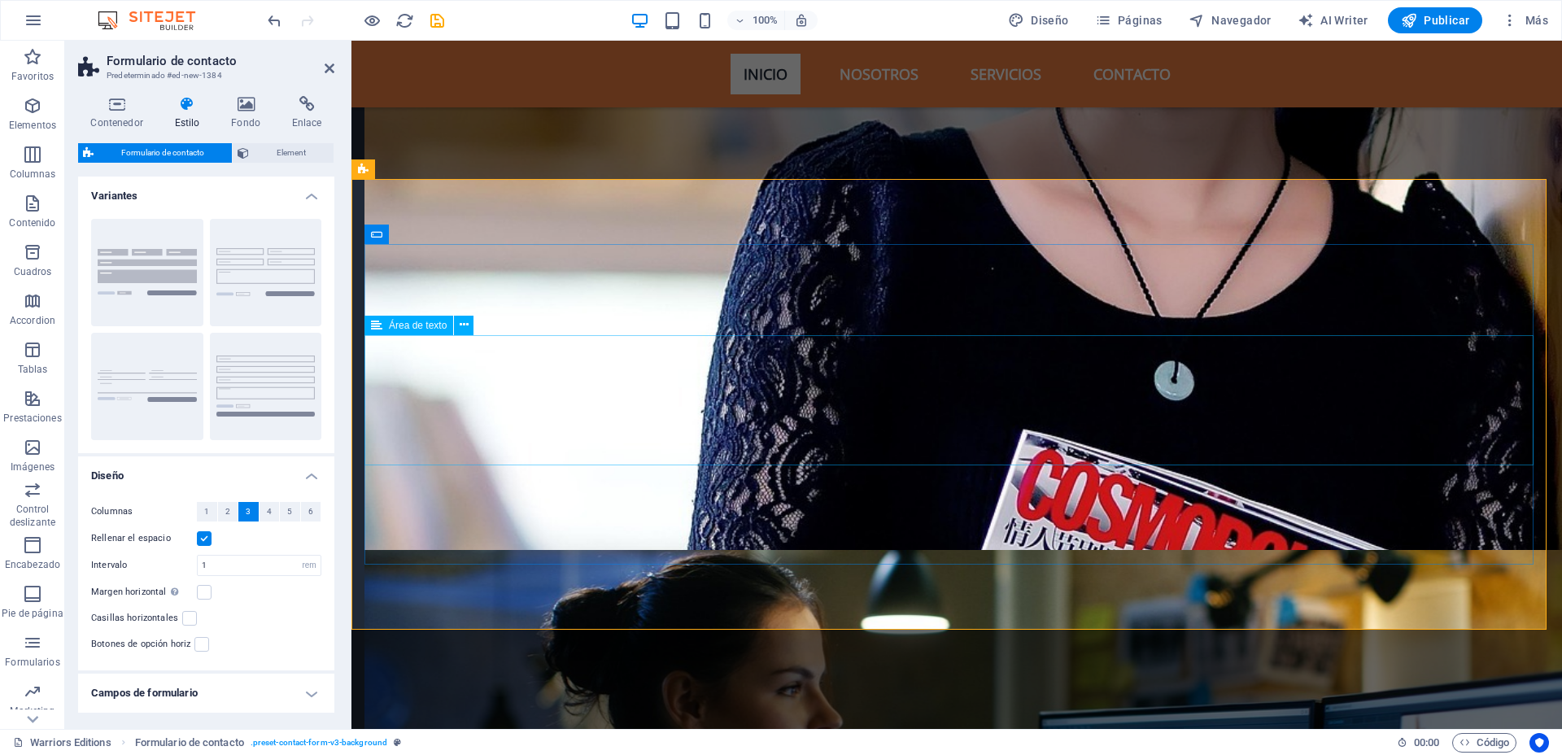
scroll to position [5410, 0]
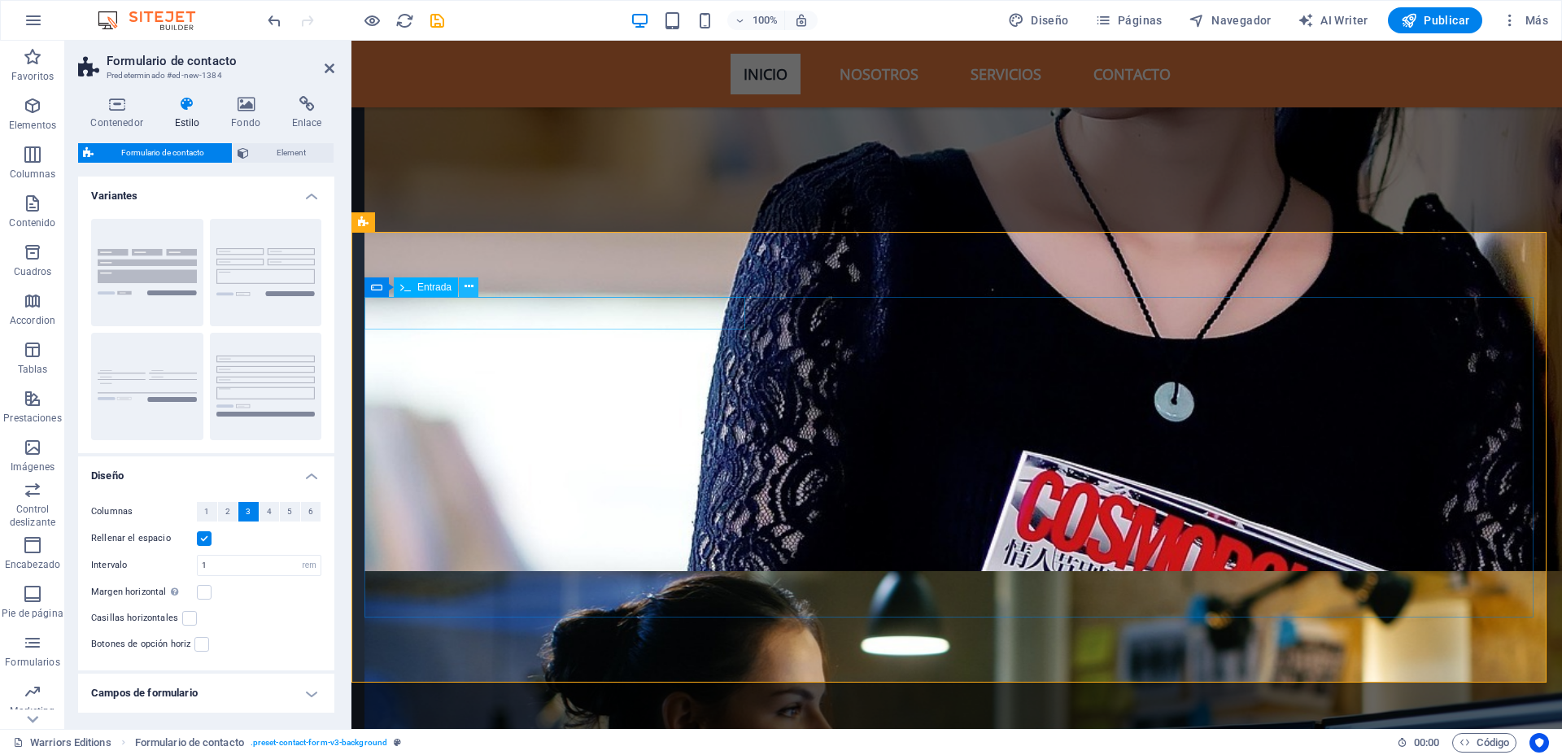
click at [472, 287] on icon at bounding box center [468, 286] width 9 height 17
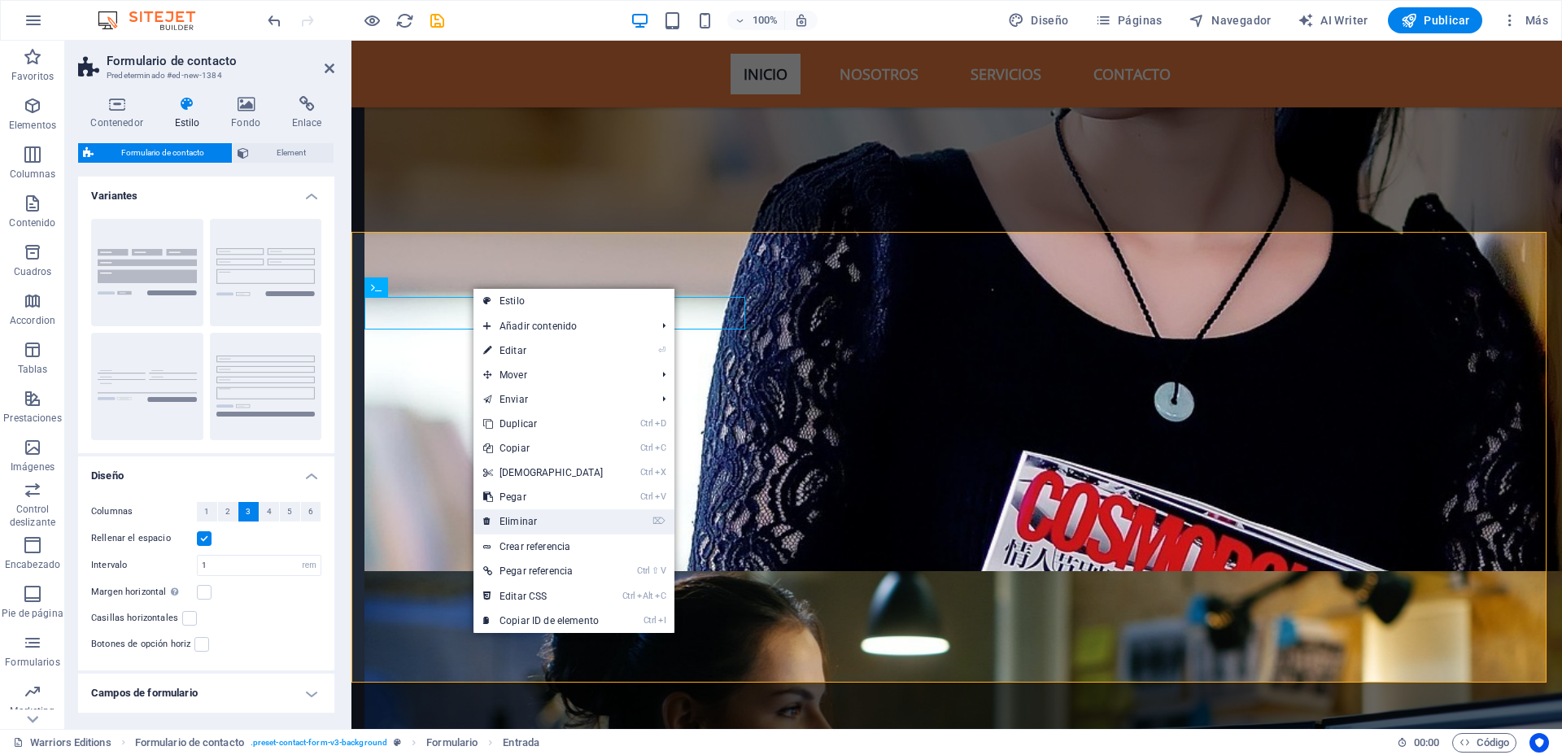
click at [548, 516] on link "⌦ Eliminar" at bounding box center [543, 521] width 140 height 24
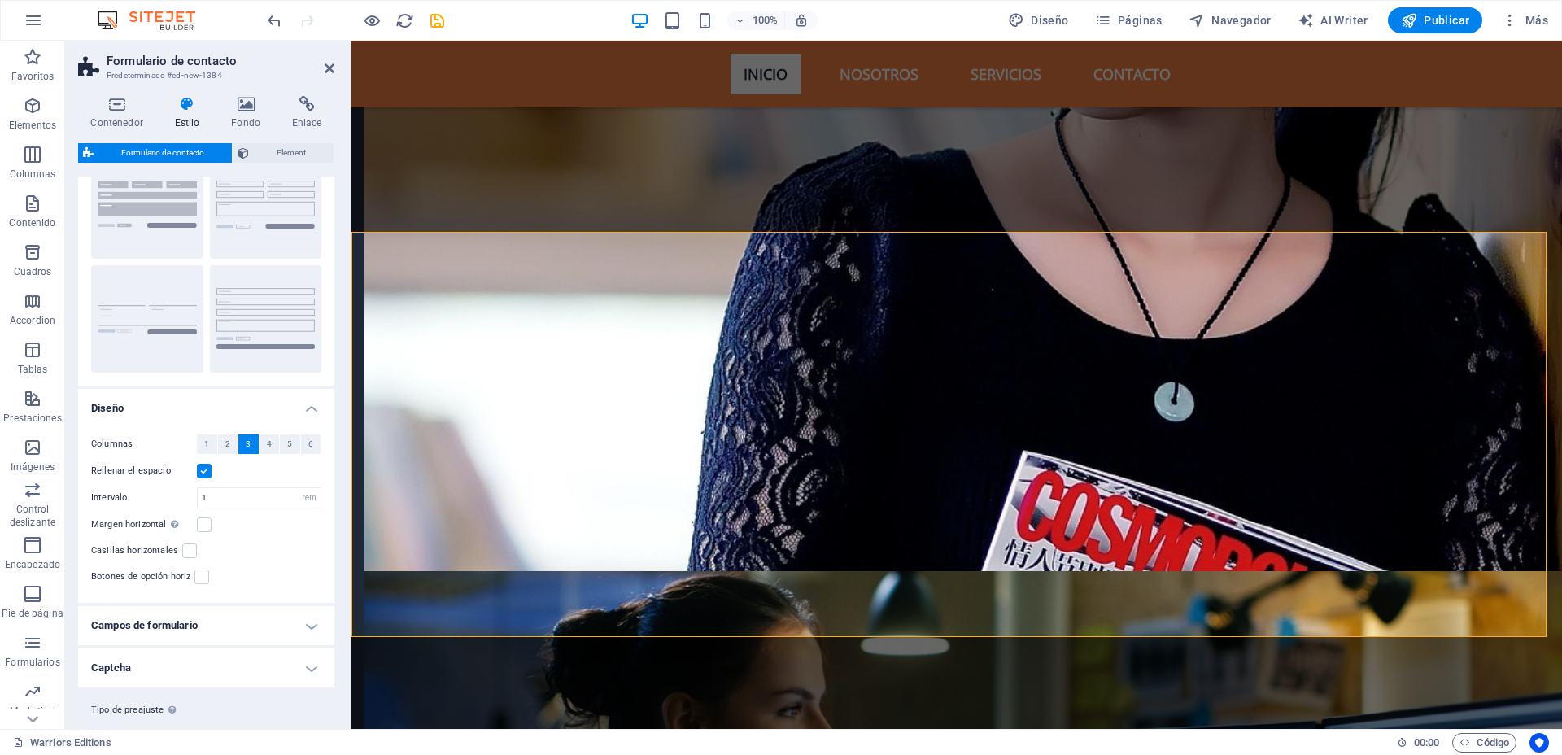
scroll to position [104, 0]
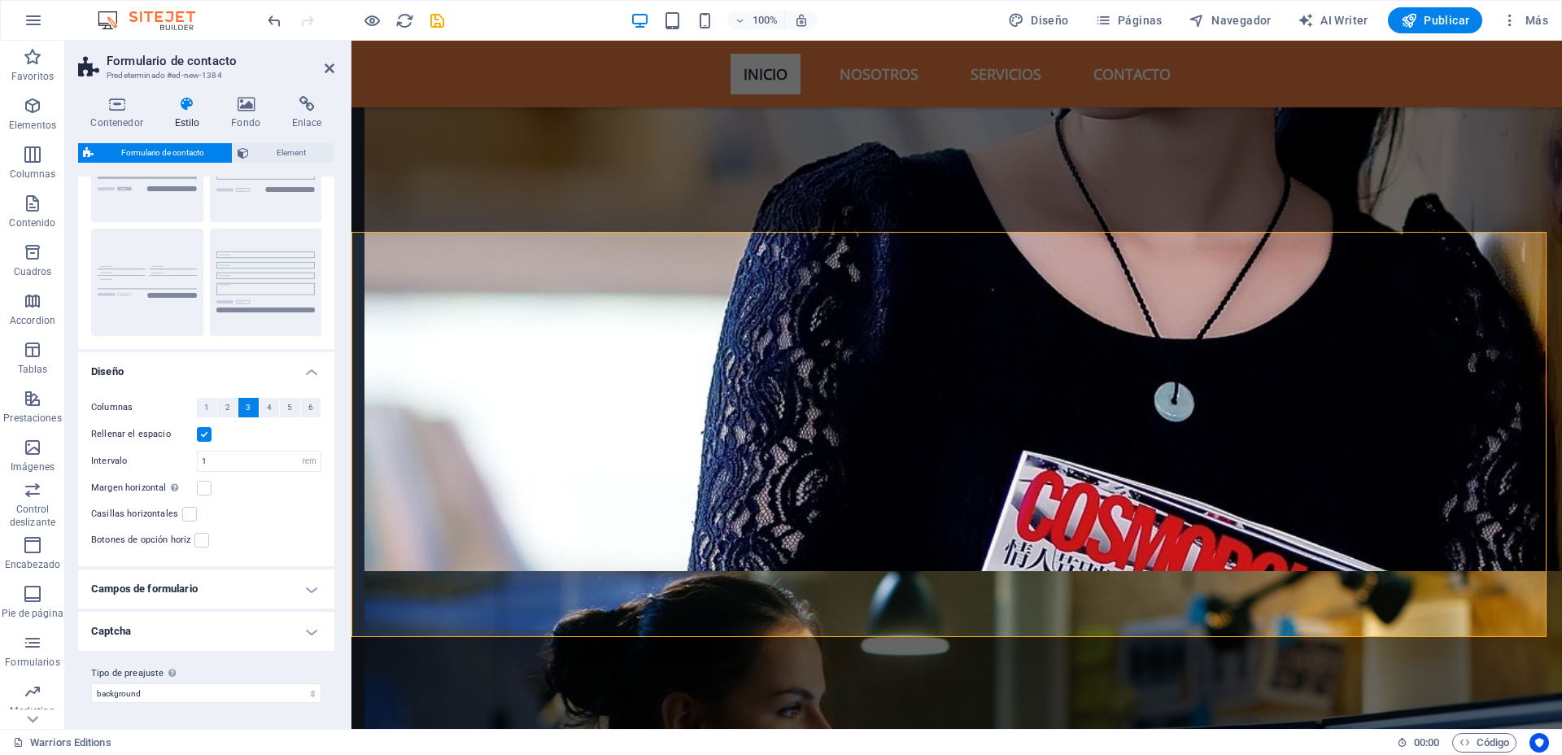
click at [305, 587] on h4 "Campos de formulario" at bounding box center [206, 588] width 256 height 39
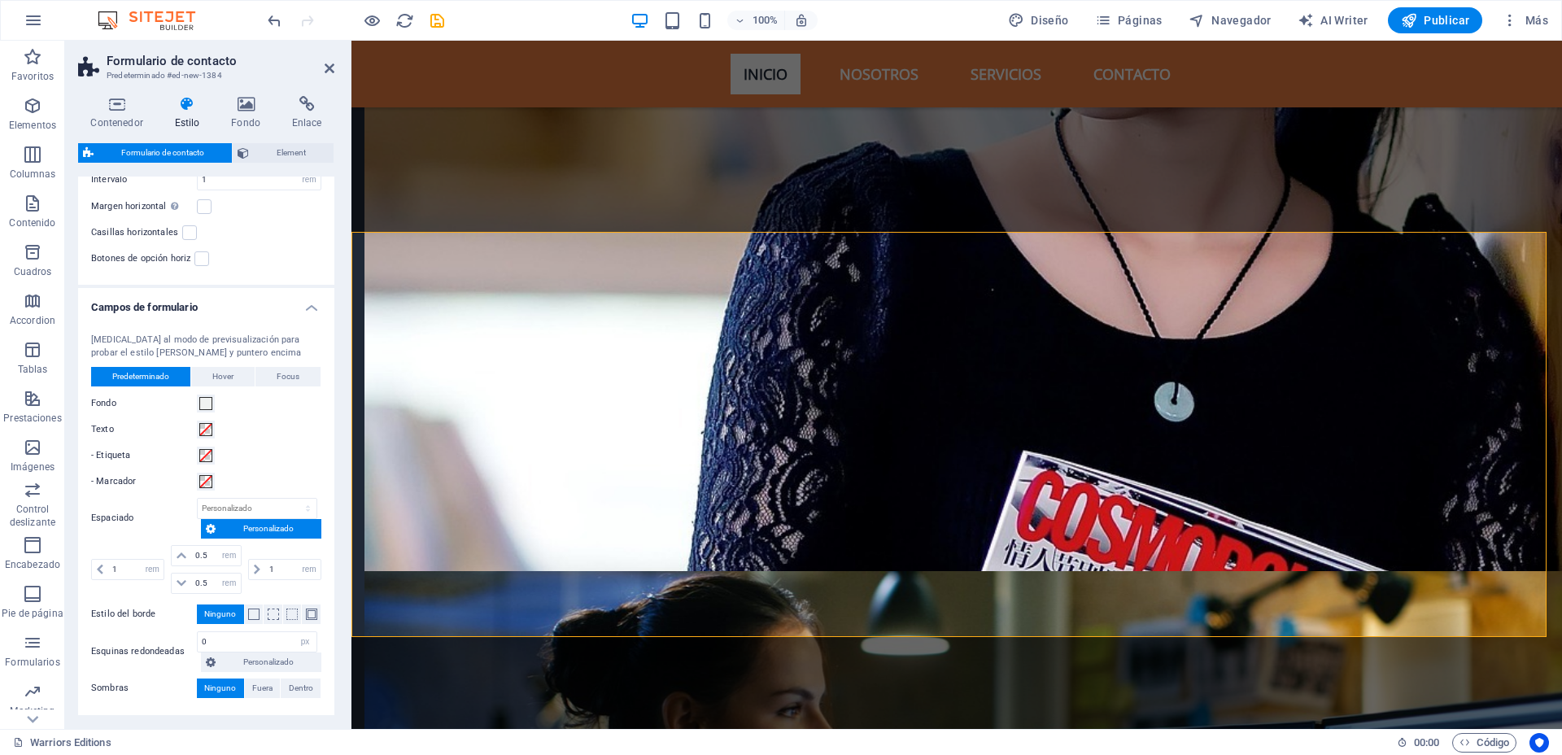
scroll to position [409, 0]
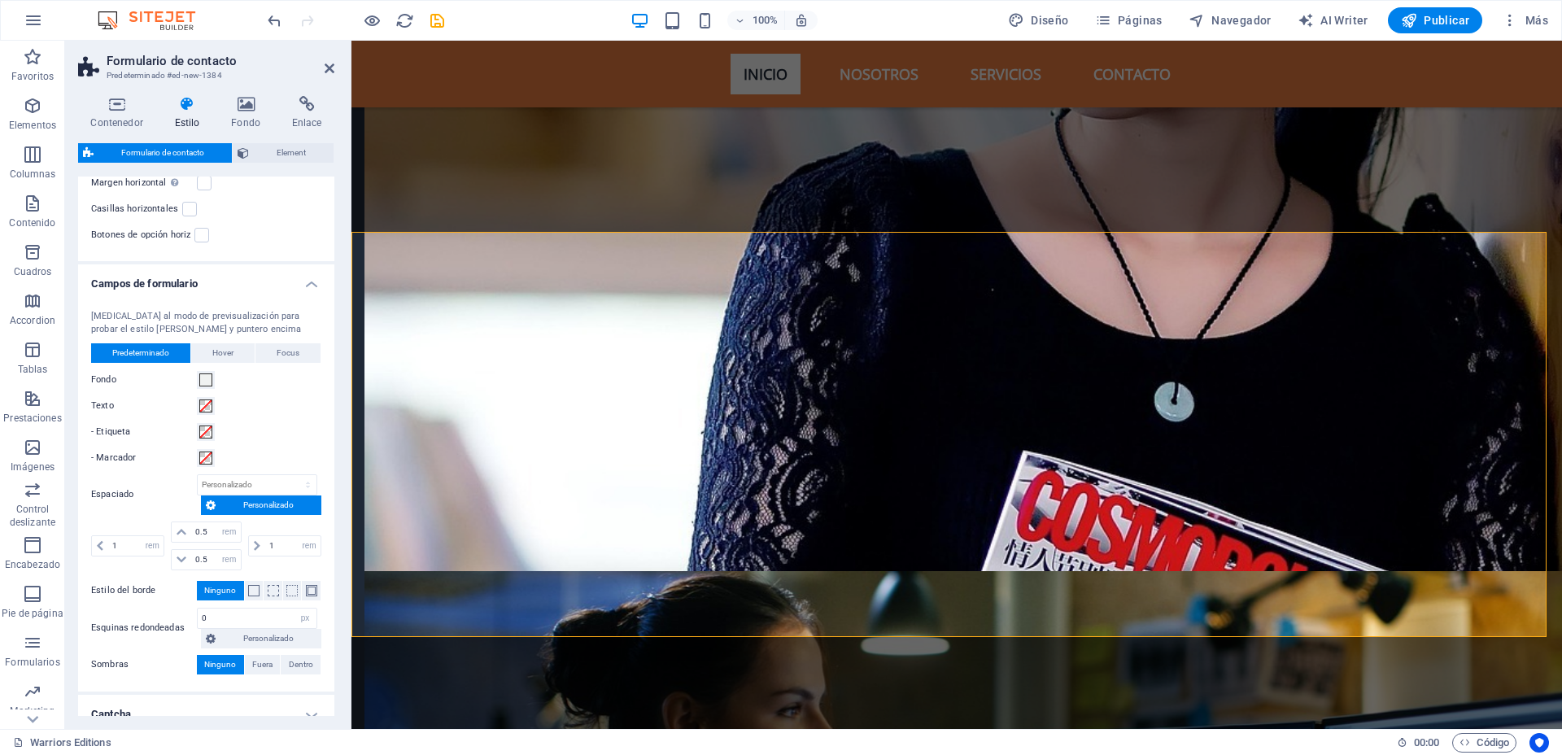
click at [304, 278] on h4 "Campos de formulario" at bounding box center [206, 278] width 256 height 29
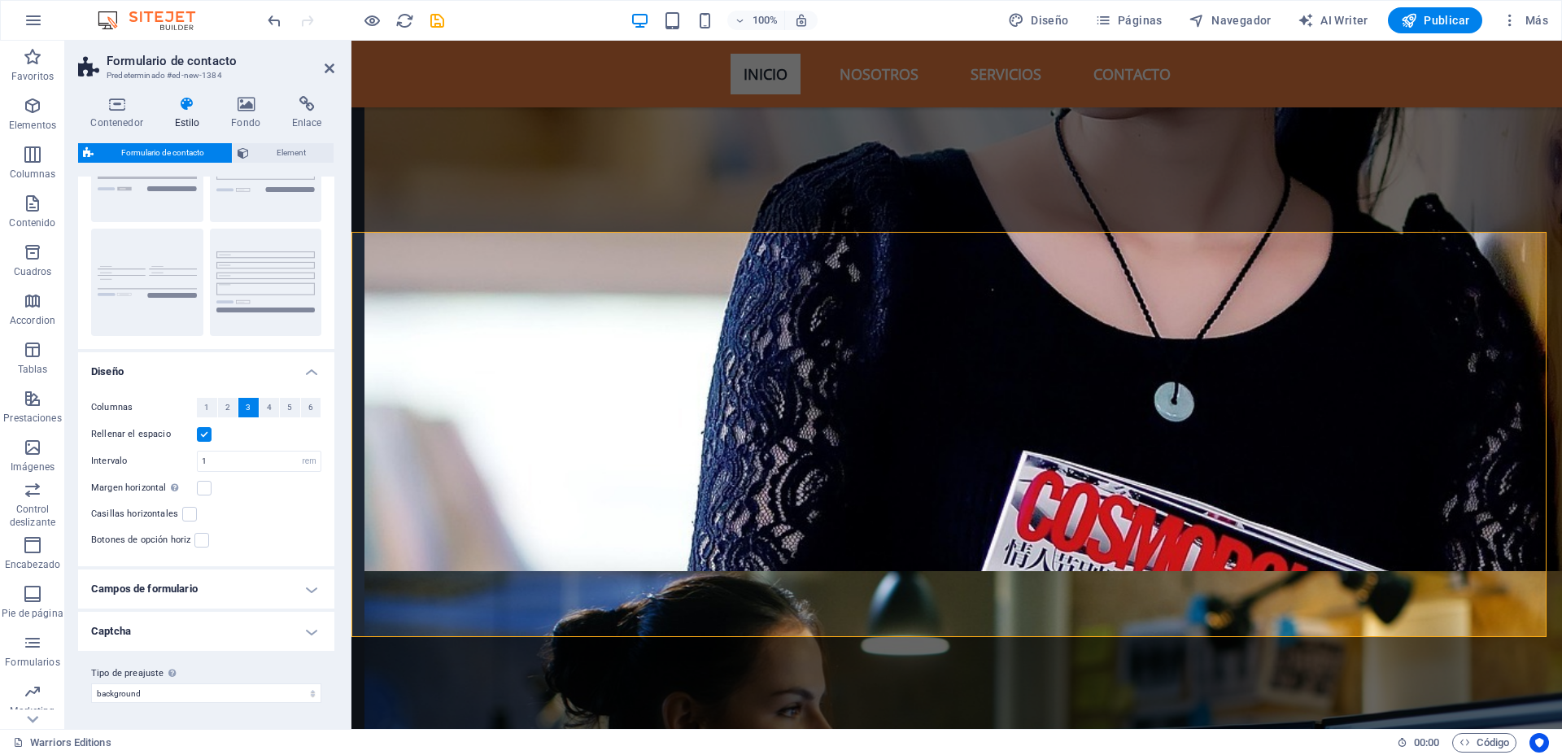
scroll to position [104, 0]
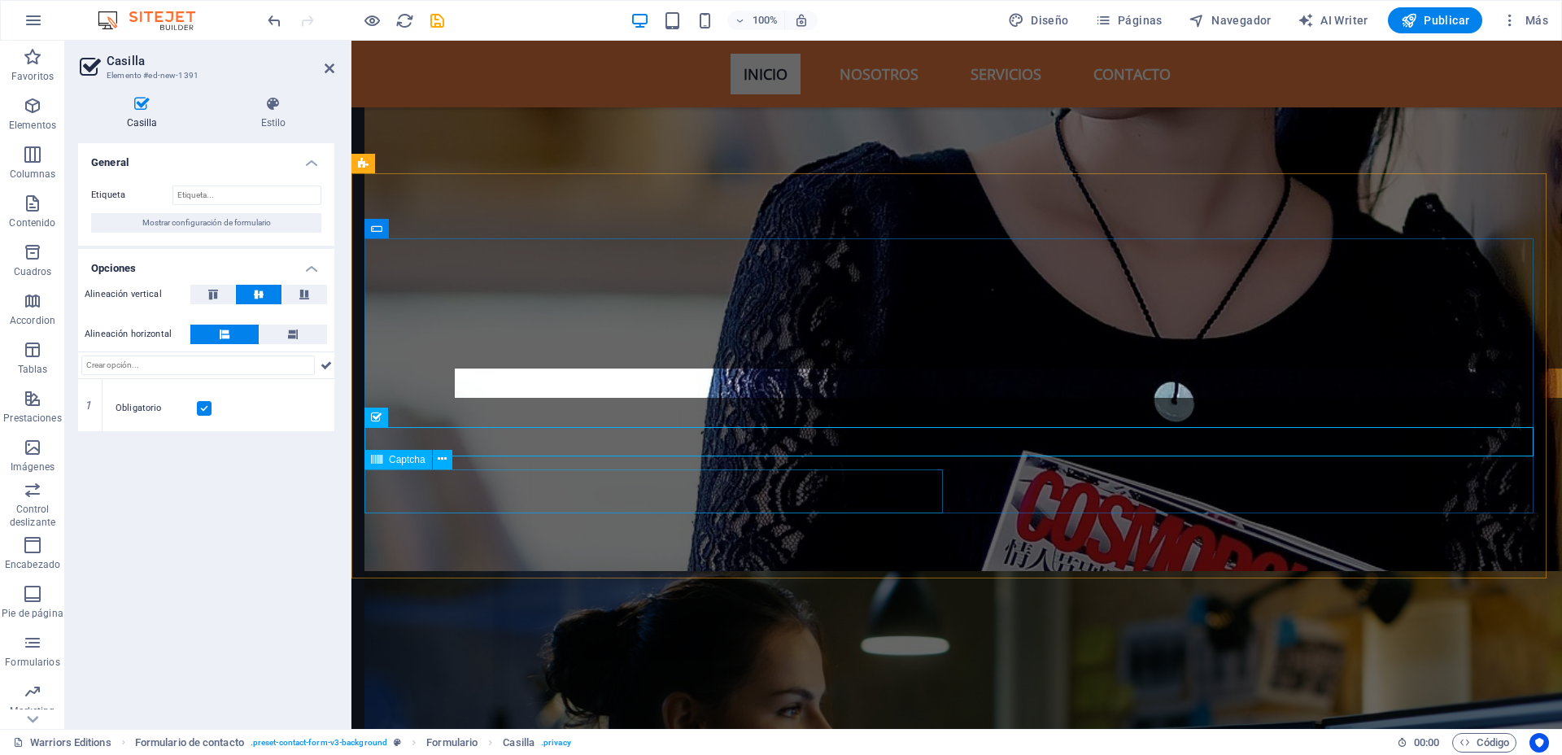
scroll to position [5469, 0]
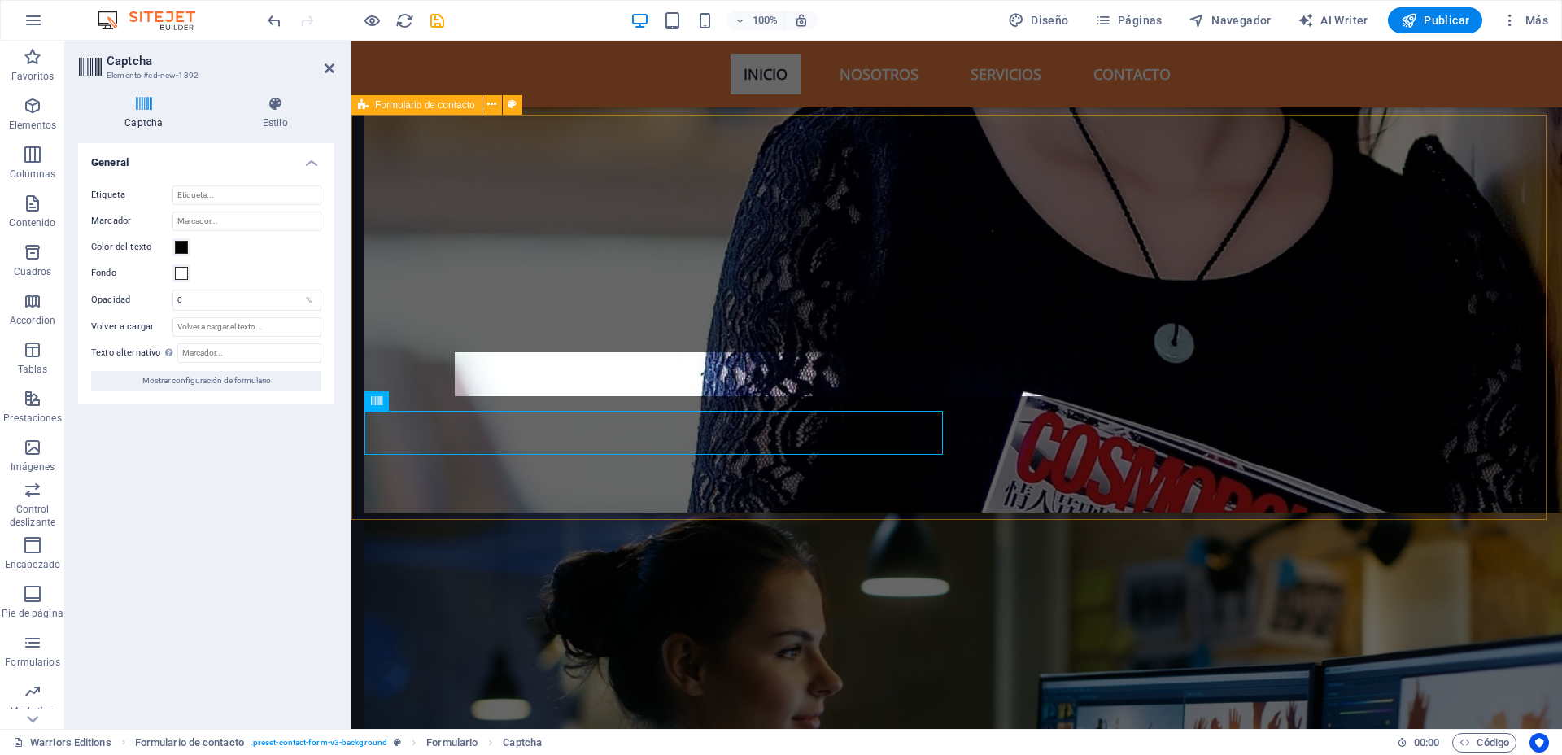
scroll to position [5527, 0]
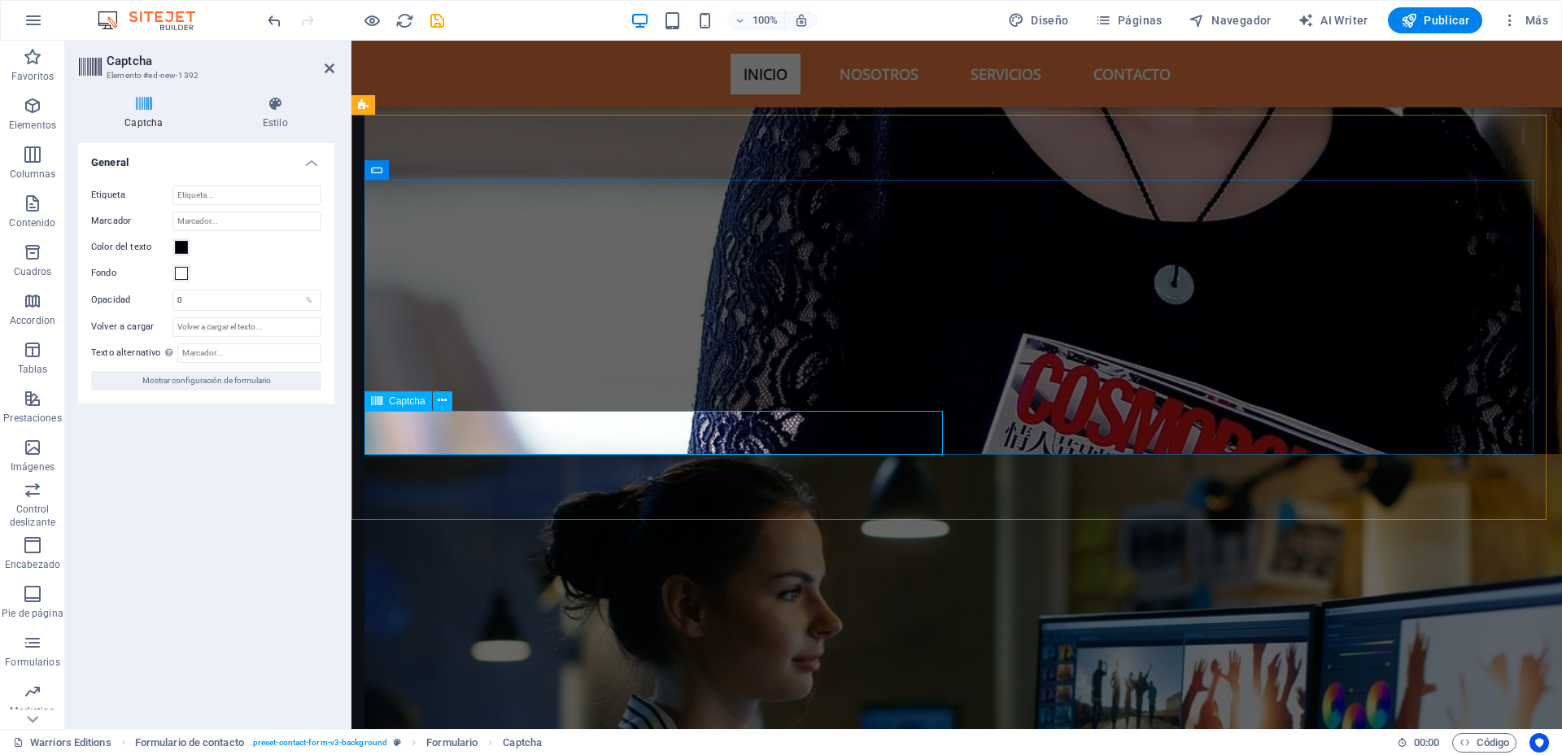
click at [256, 385] on span "Mostrar configuración de formulario" at bounding box center [206, 381] width 129 height 20
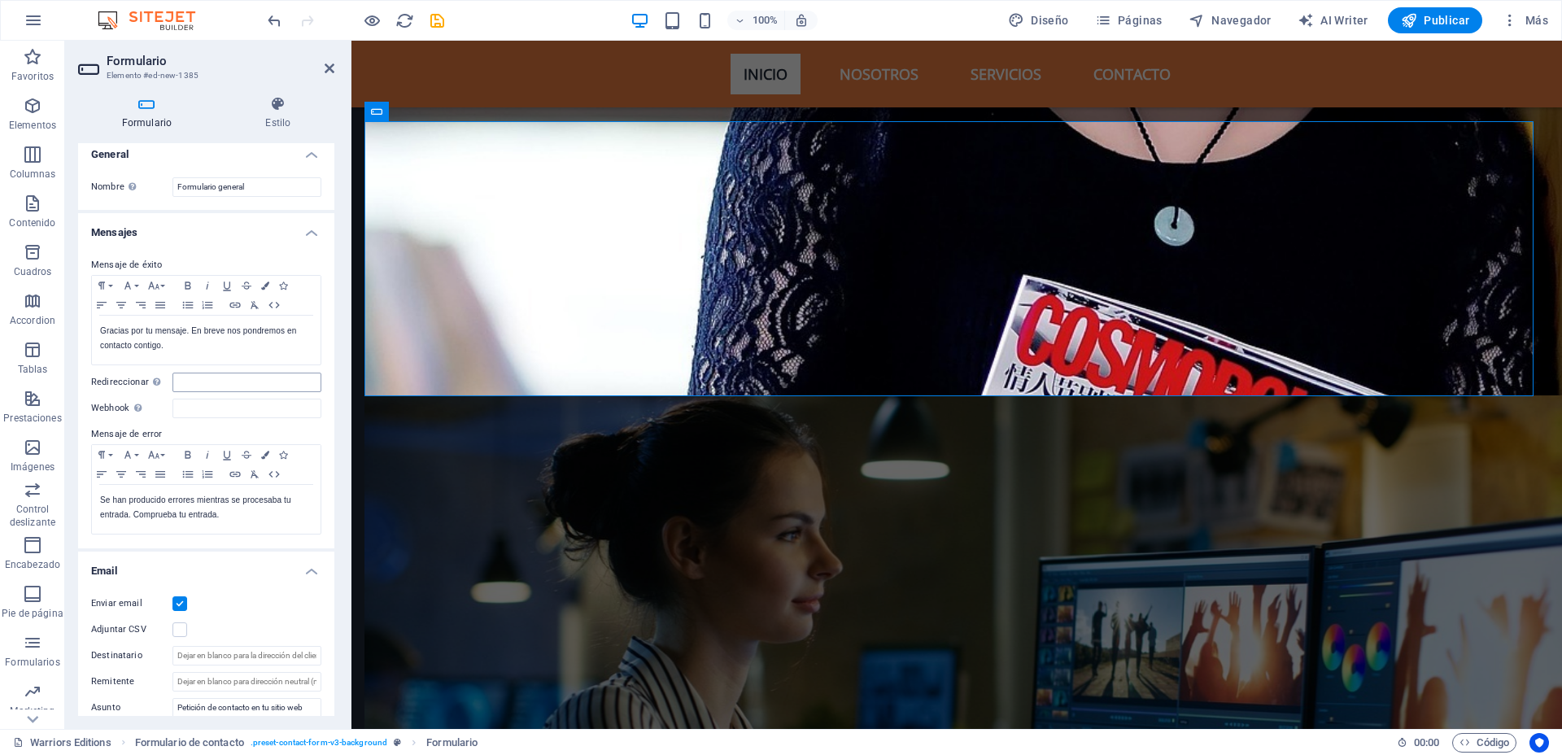
scroll to position [0, 0]
click at [312, 245] on h4 "Mensajes" at bounding box center [206, 235] width 256 height 29
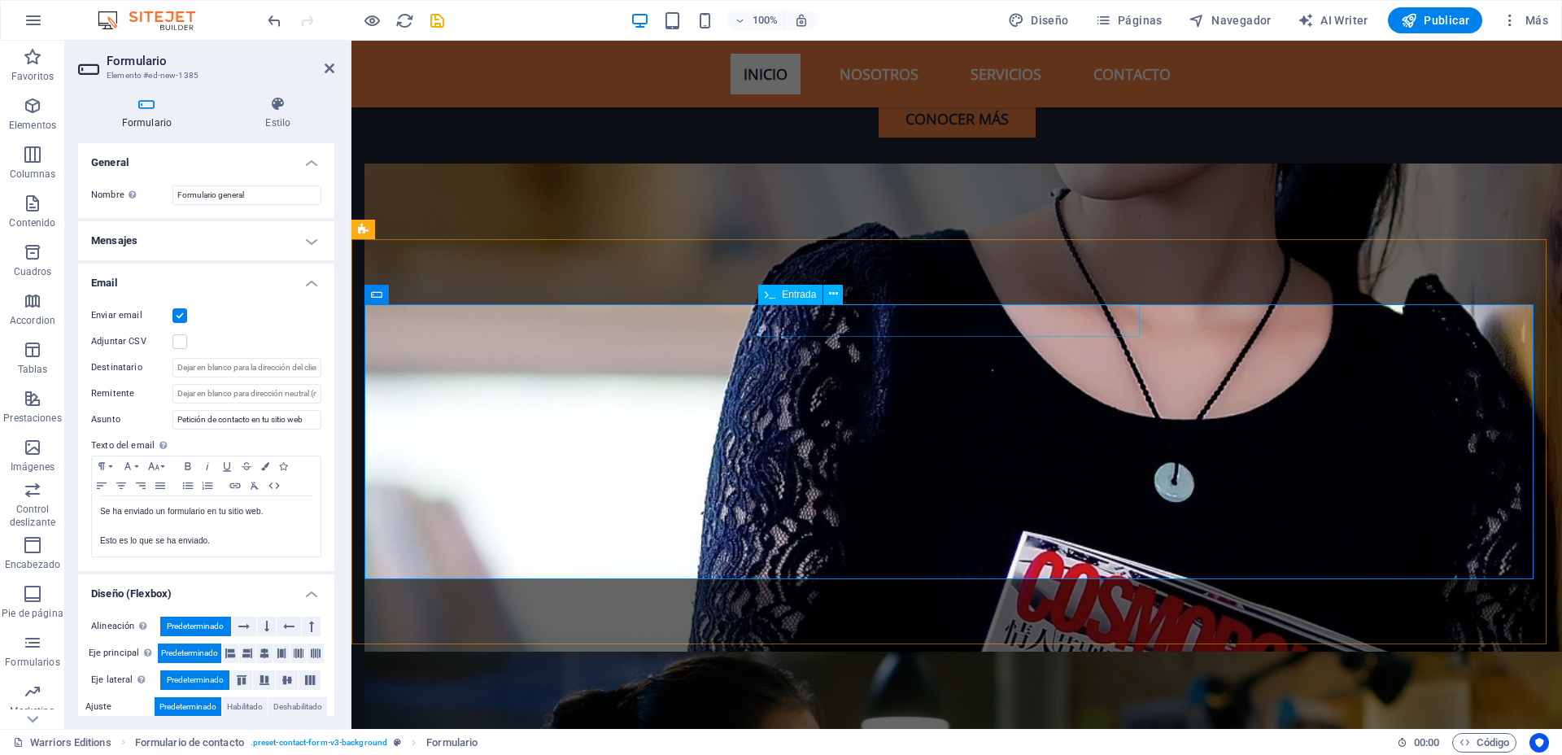
scroll to position [5179, 0]
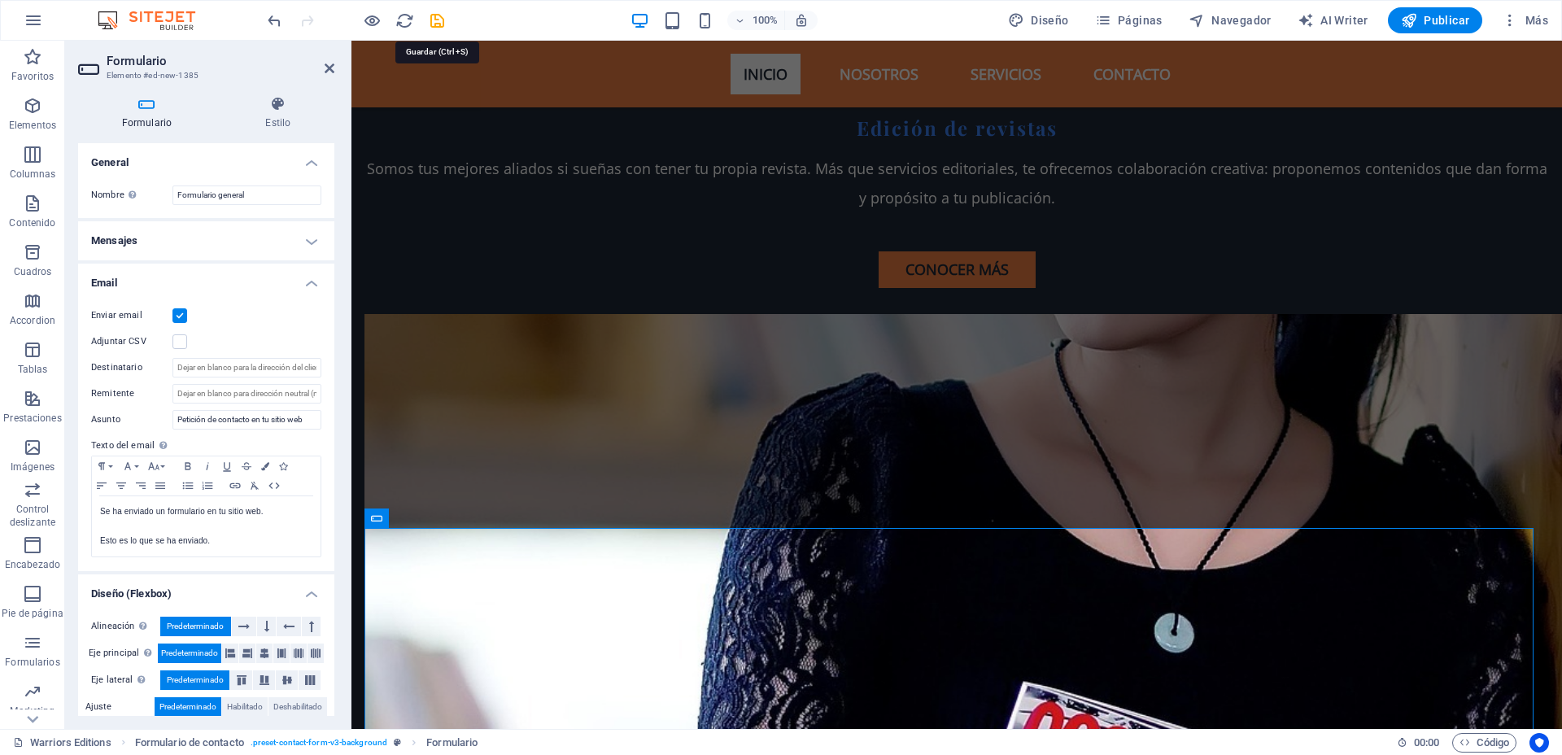
click at [440, 19] on icon "save" at bounding box center [437, 20] width 19 height 19
select select "rem"
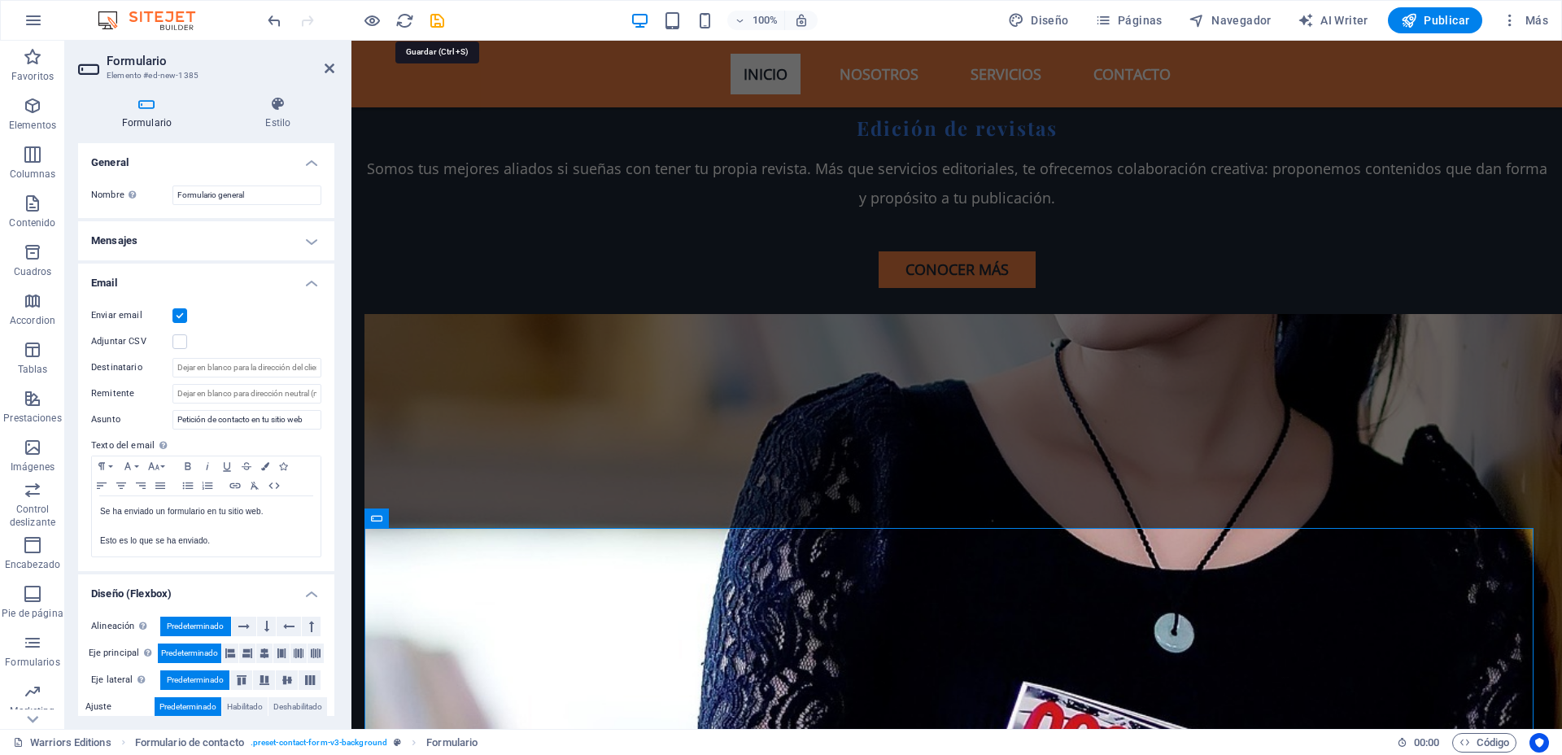
select select "rem"
select select "px"
select select "preset-contact-form-v3-background"
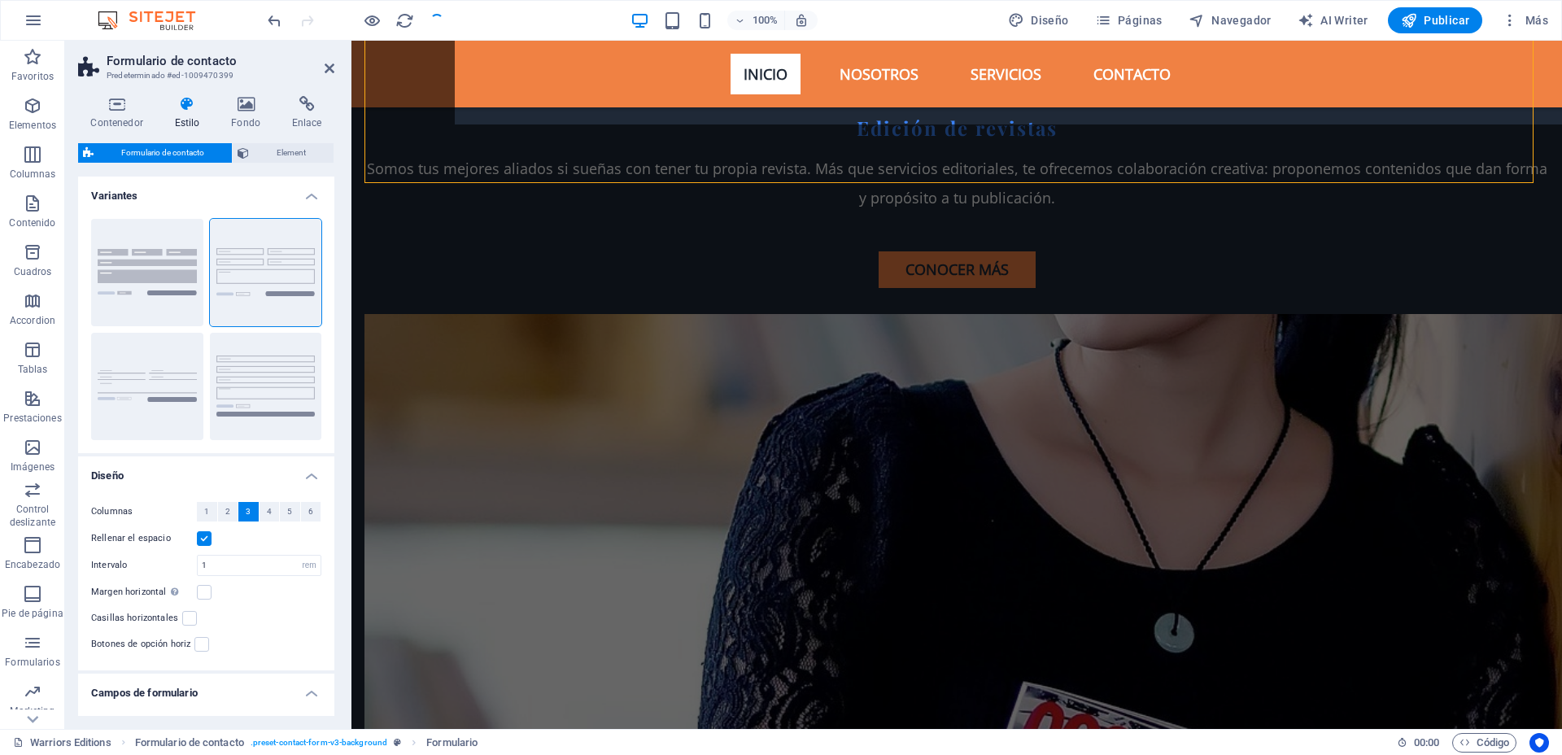
checkbox input "false"
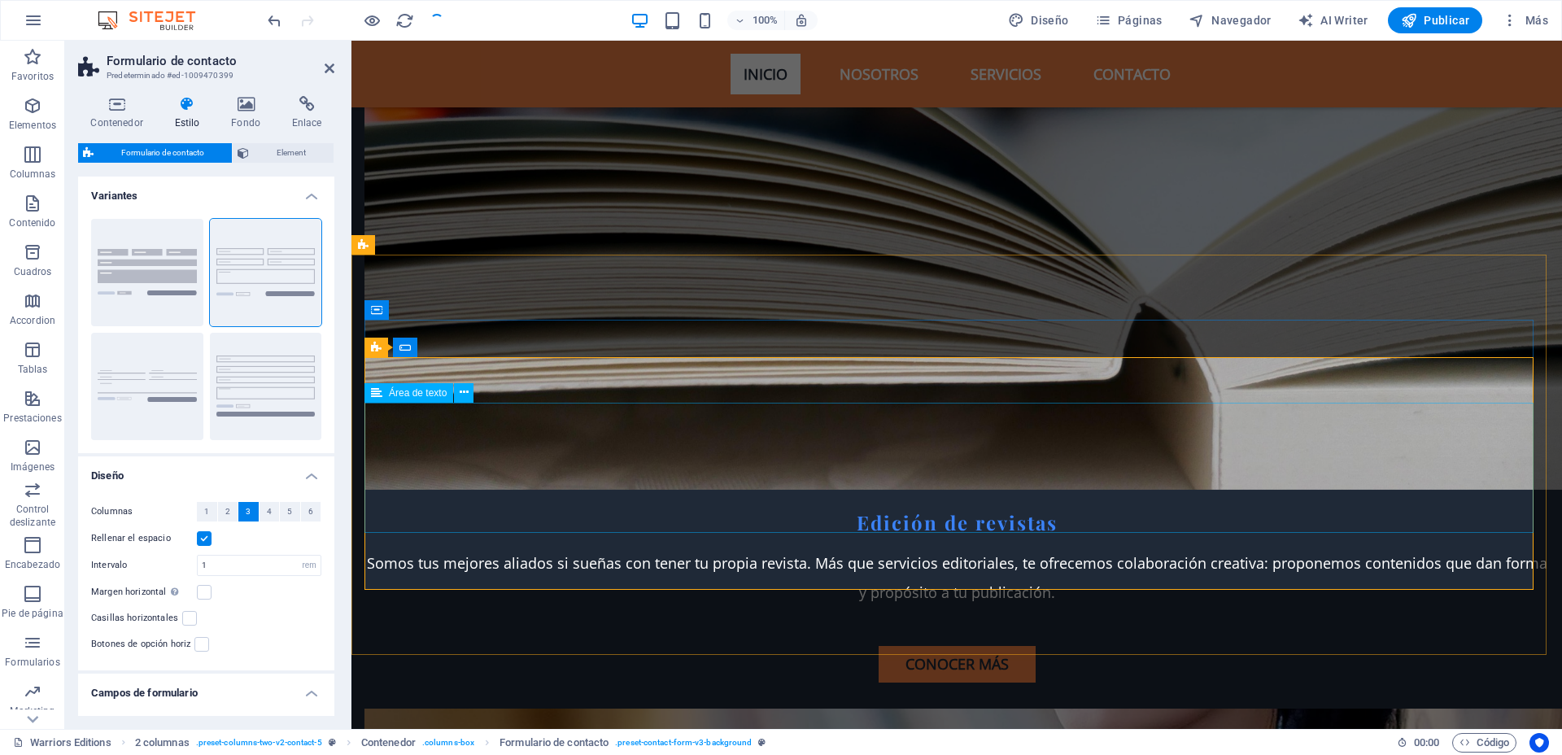
scroll to position [4772, 0]
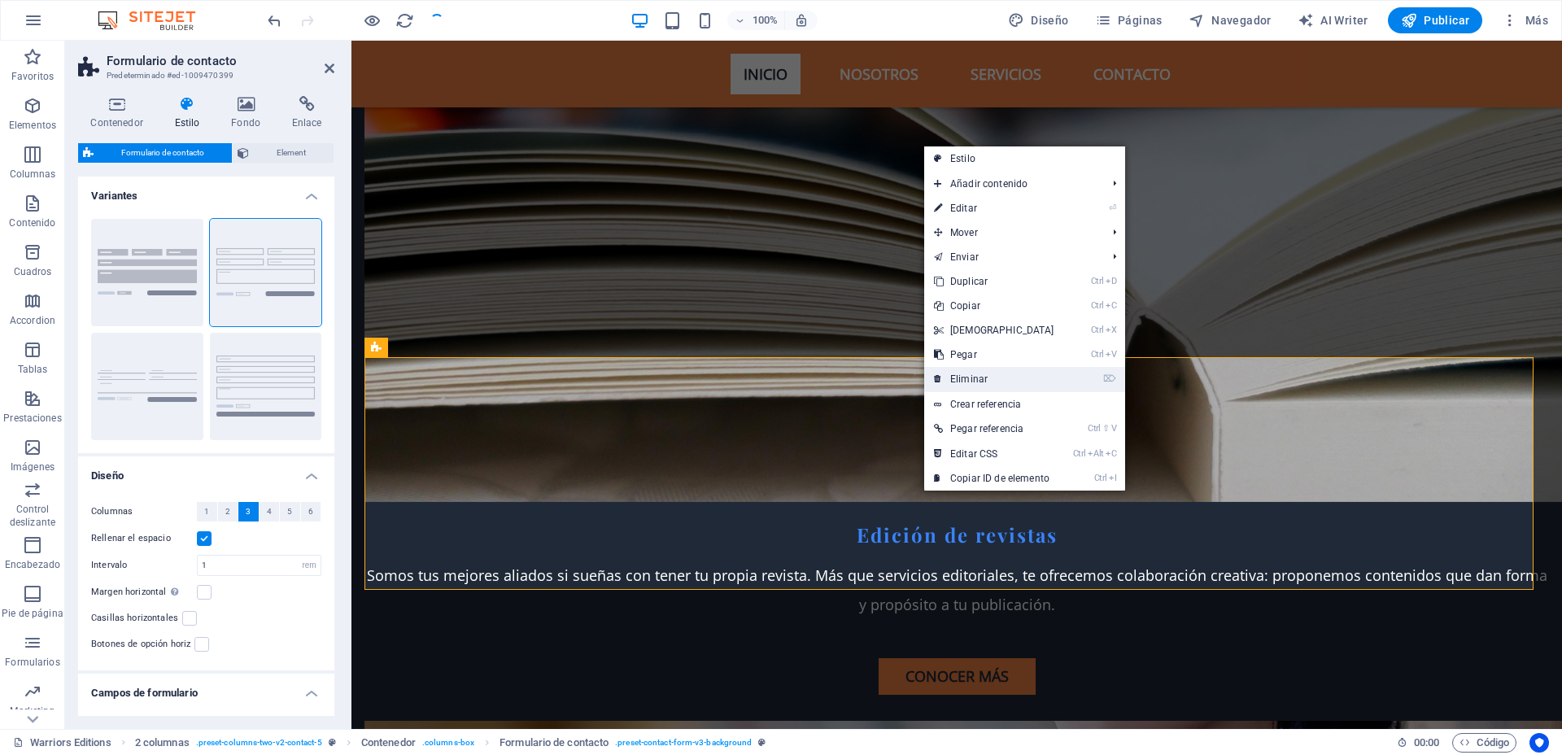
click at [985, 369] on link "⌦ Eliminar" at bounding box center [994, 379] width 140 height 24
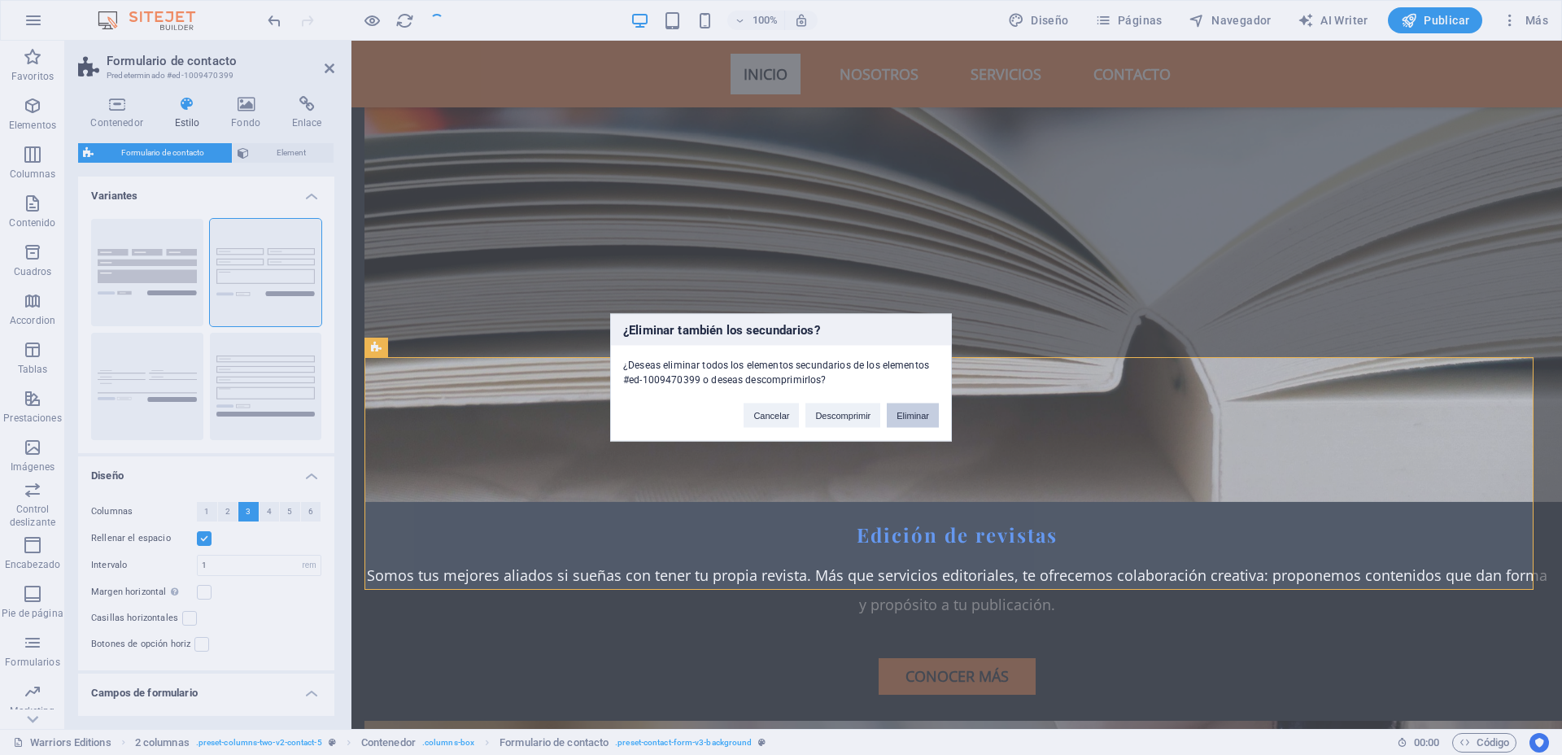
click at [909, 413] on button "Eliminar" at bounding box center [913, 415] width 52 height 24
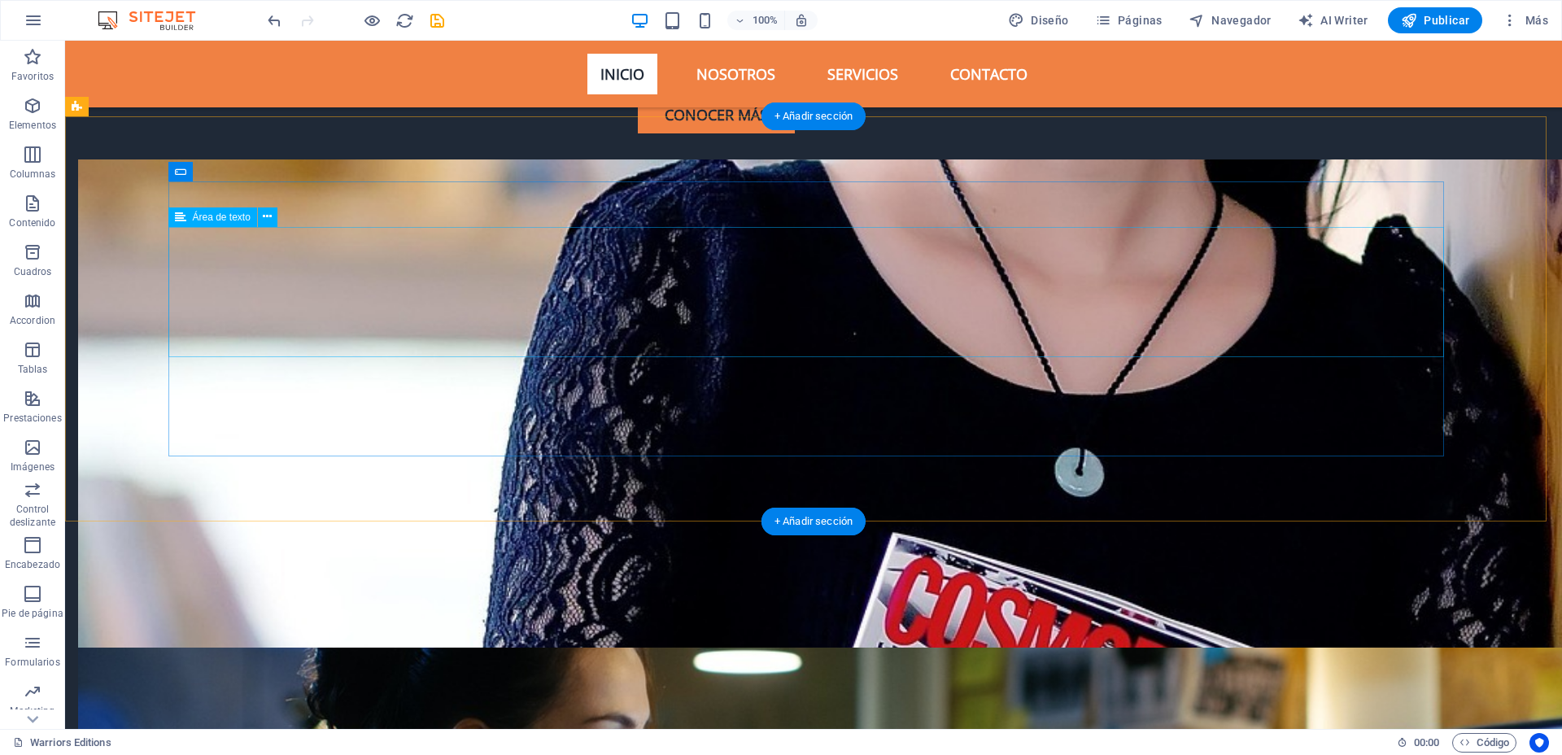
scroll to position [5150, 0]
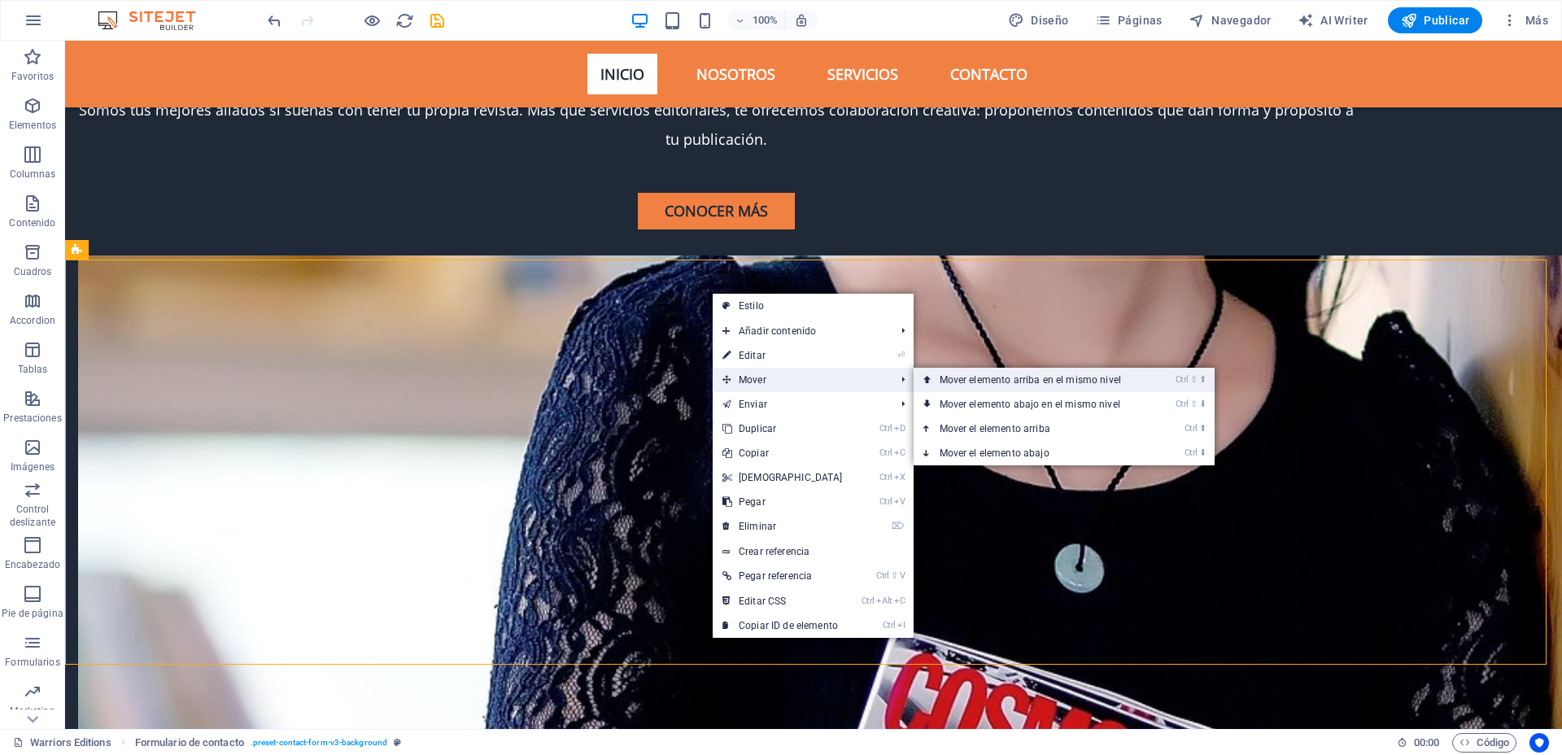
click at [935, 374] on link "Ctrl ⇧ ⬆ Mover elemento arriba en el mismo nivel" at bounding box center [1033, 380] width 240 height 24
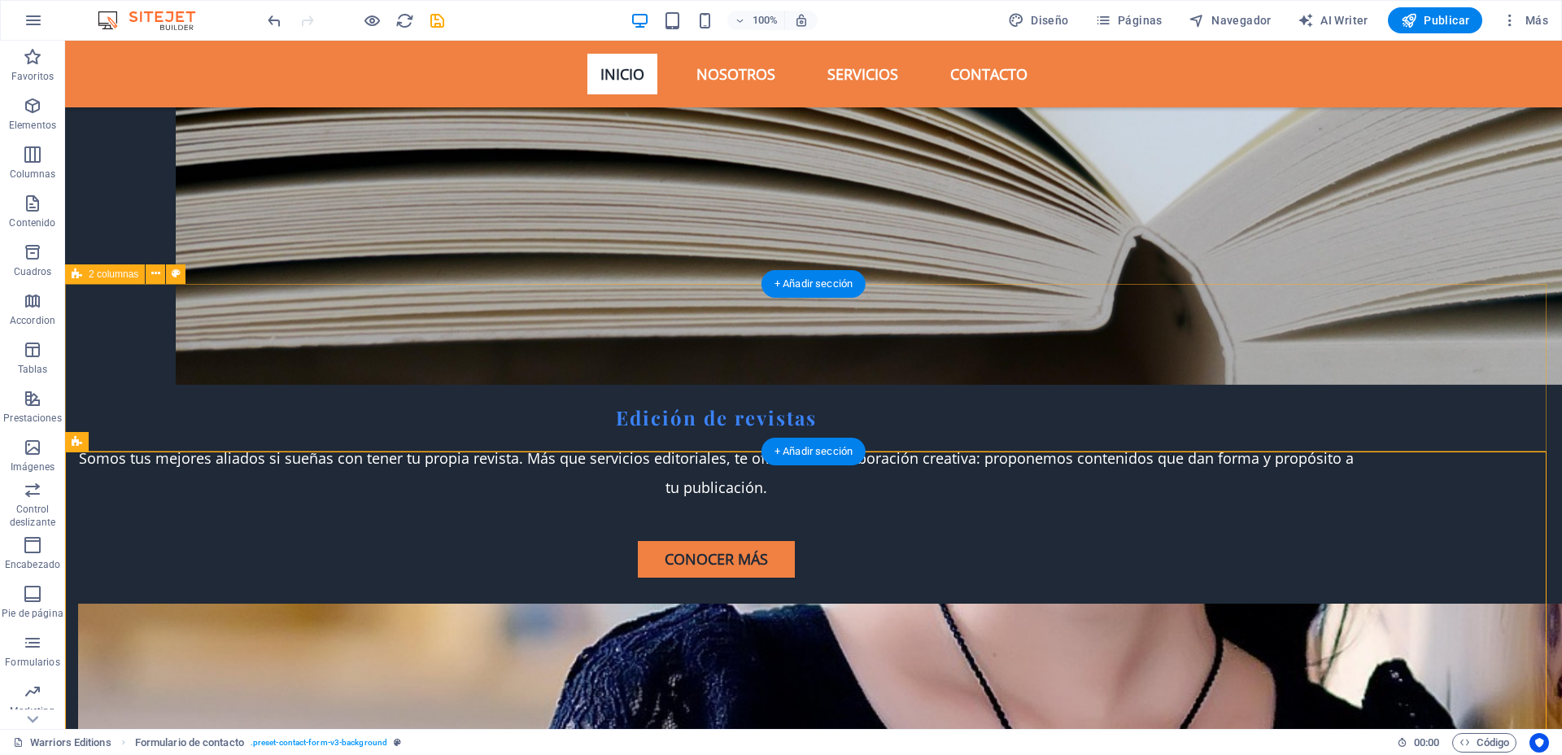
scroll to position [4743, 0]
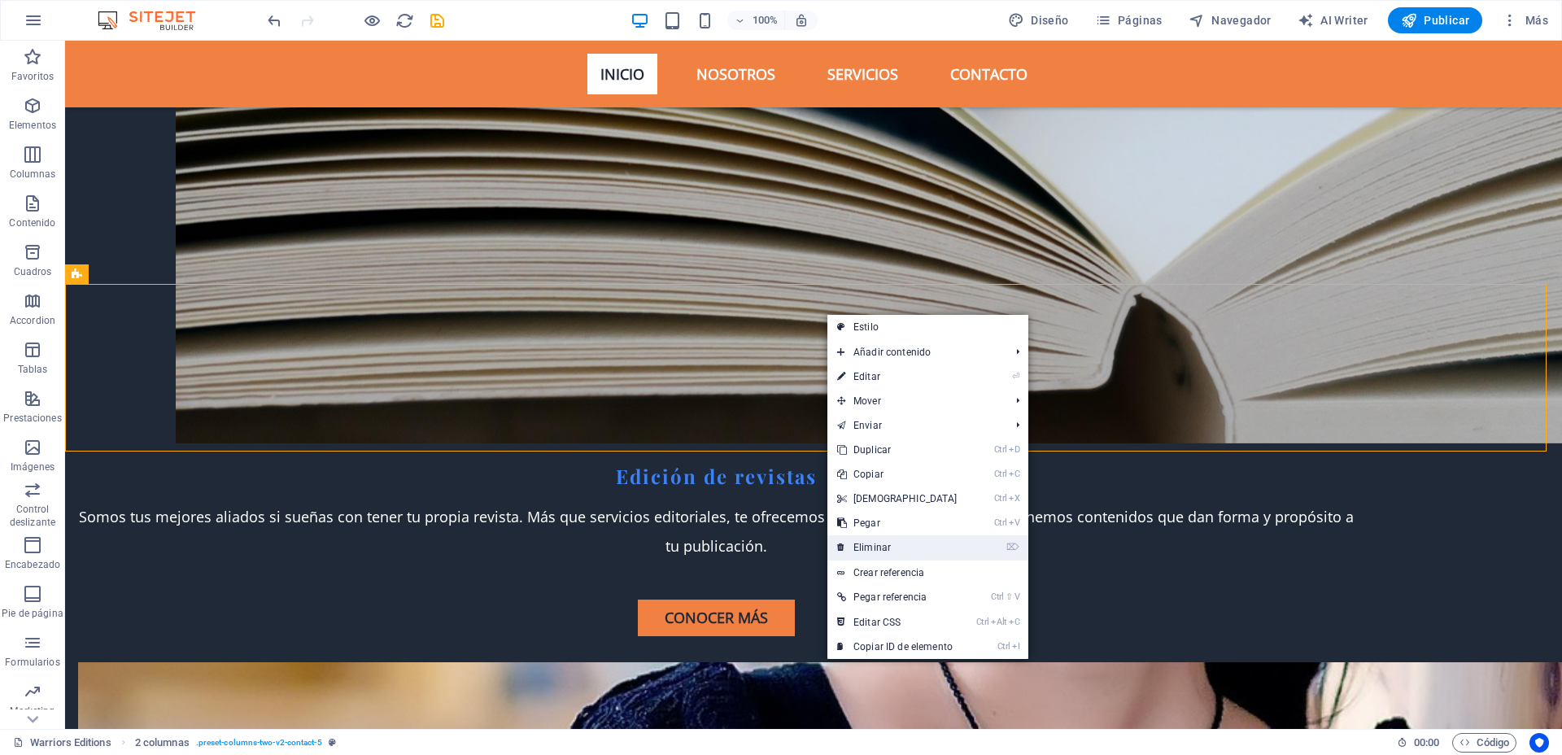
click at [883, 538] on link "⌦ Eliminar" at bounding box center [897, 547] width 140 height 24
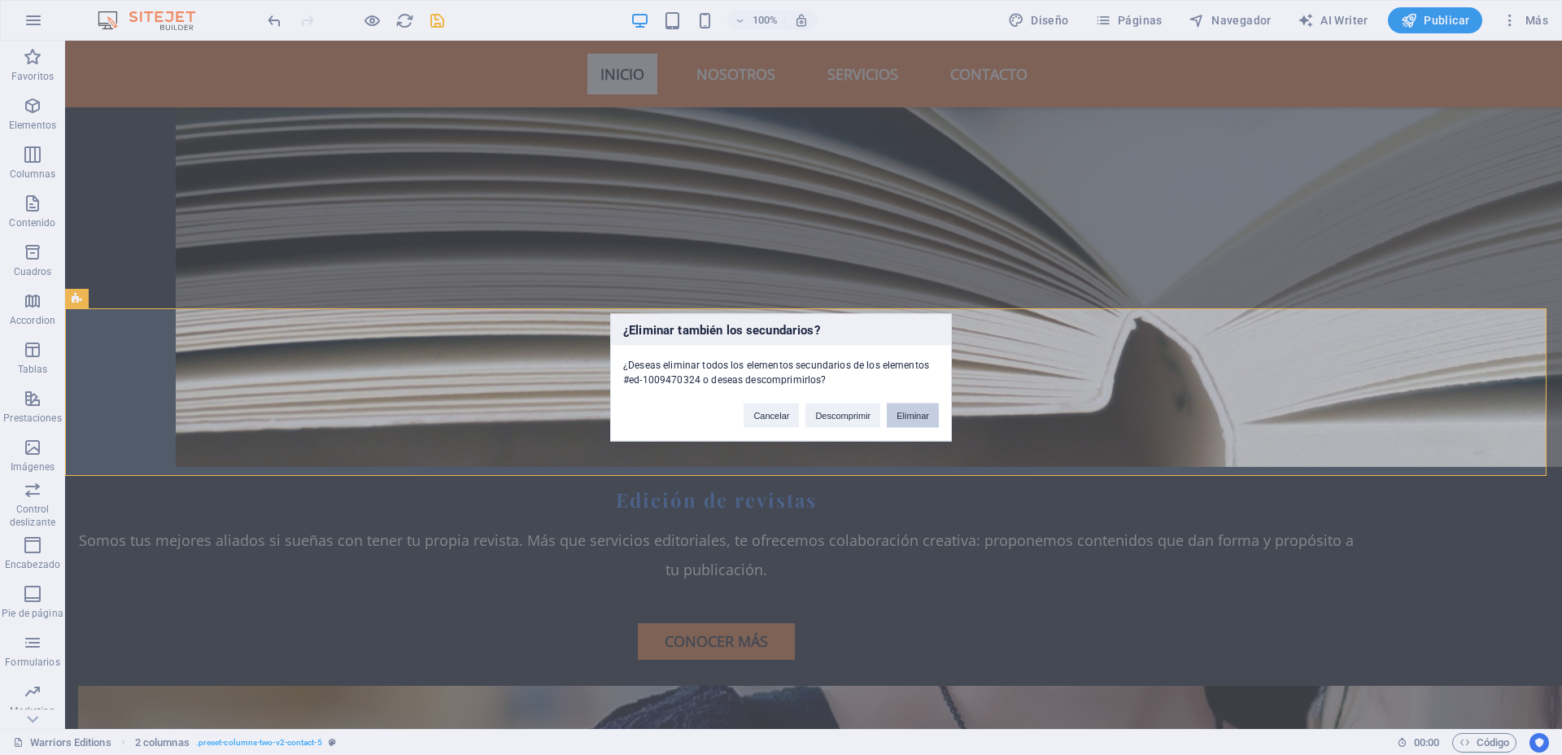
click at [903, 412] on button "Eliminar" at bounding box center [913, 415] width 52 height 24
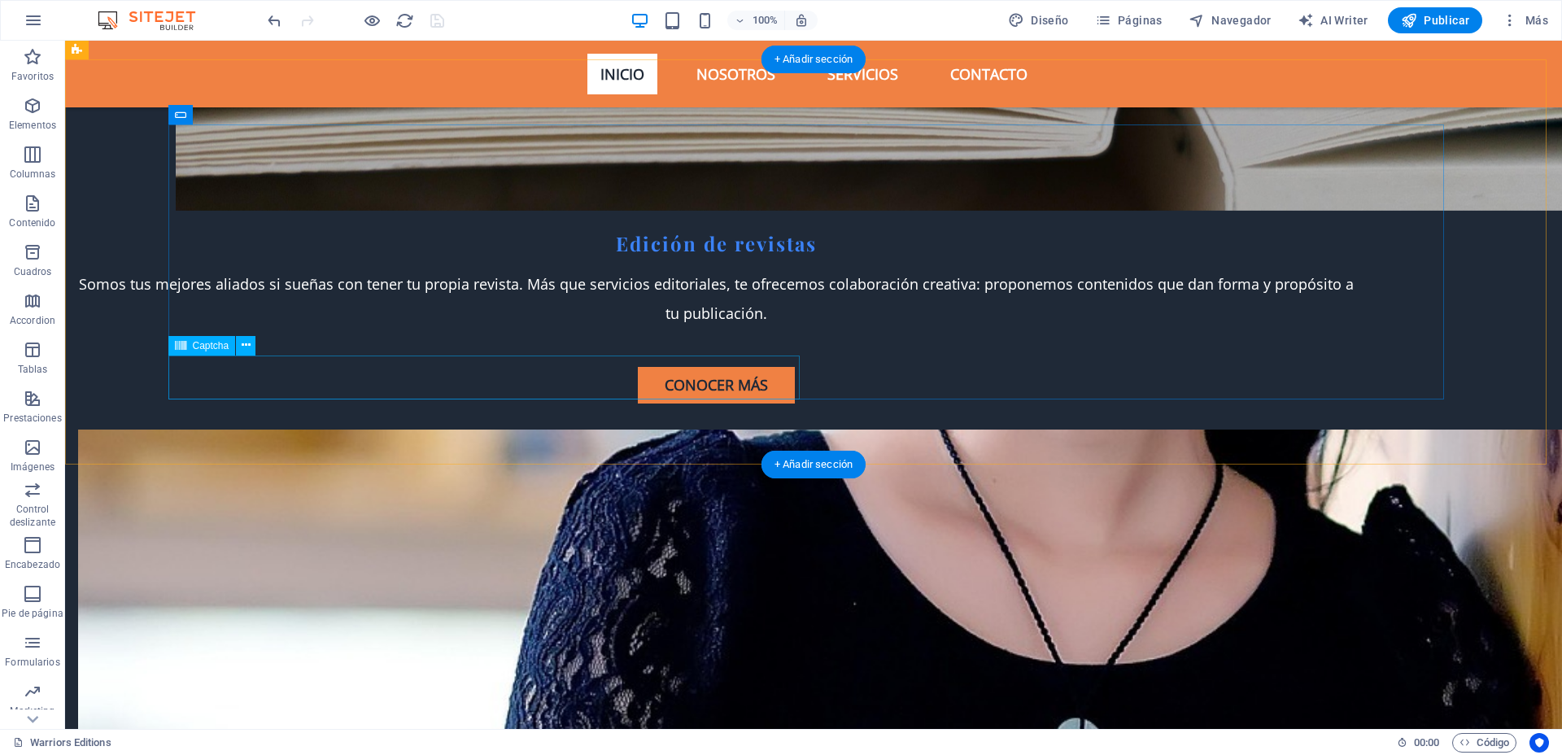
scroll to position [4900, 0]
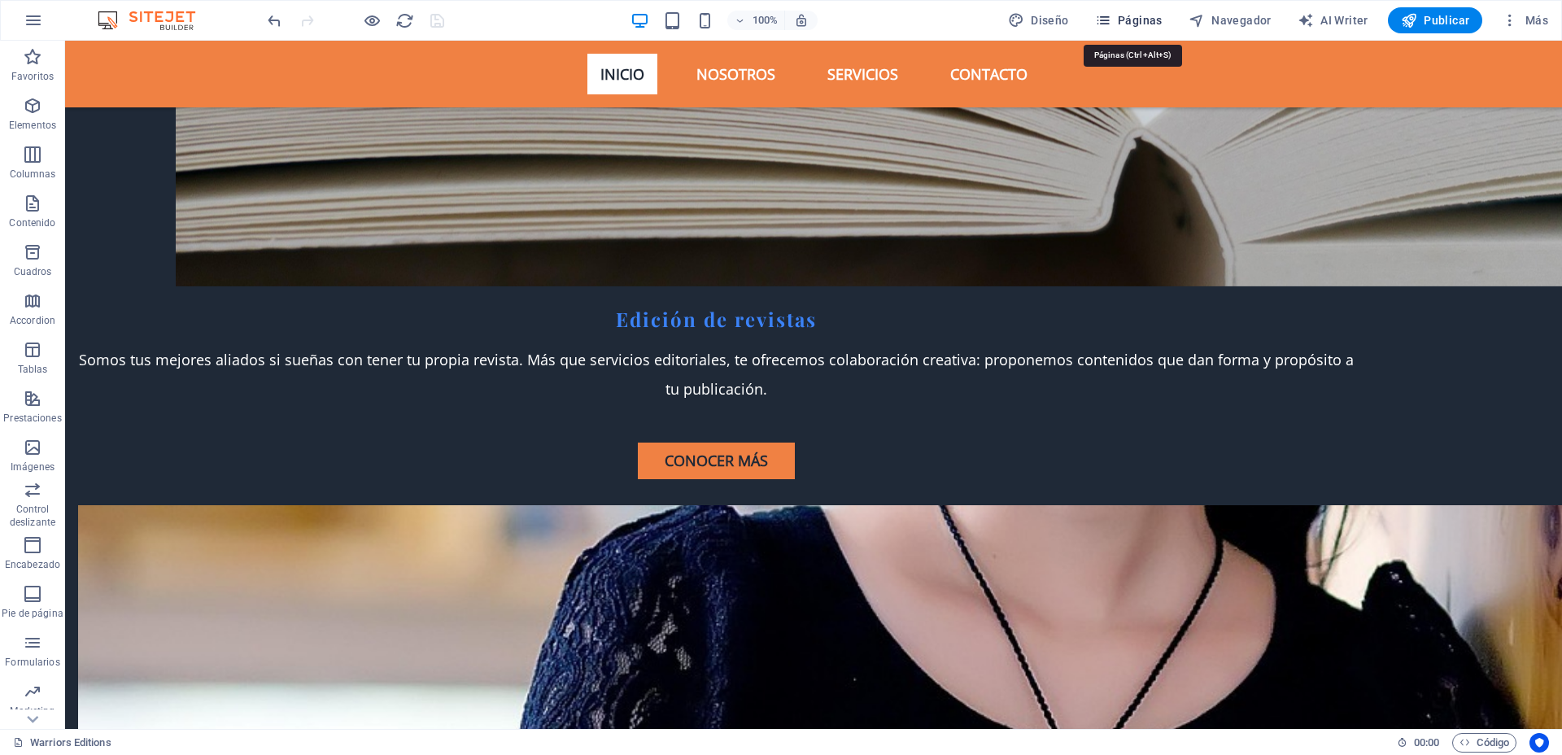
click at [1135, 14] on span "Páginas" at bounding box center [1129, 20] width 68 height 16
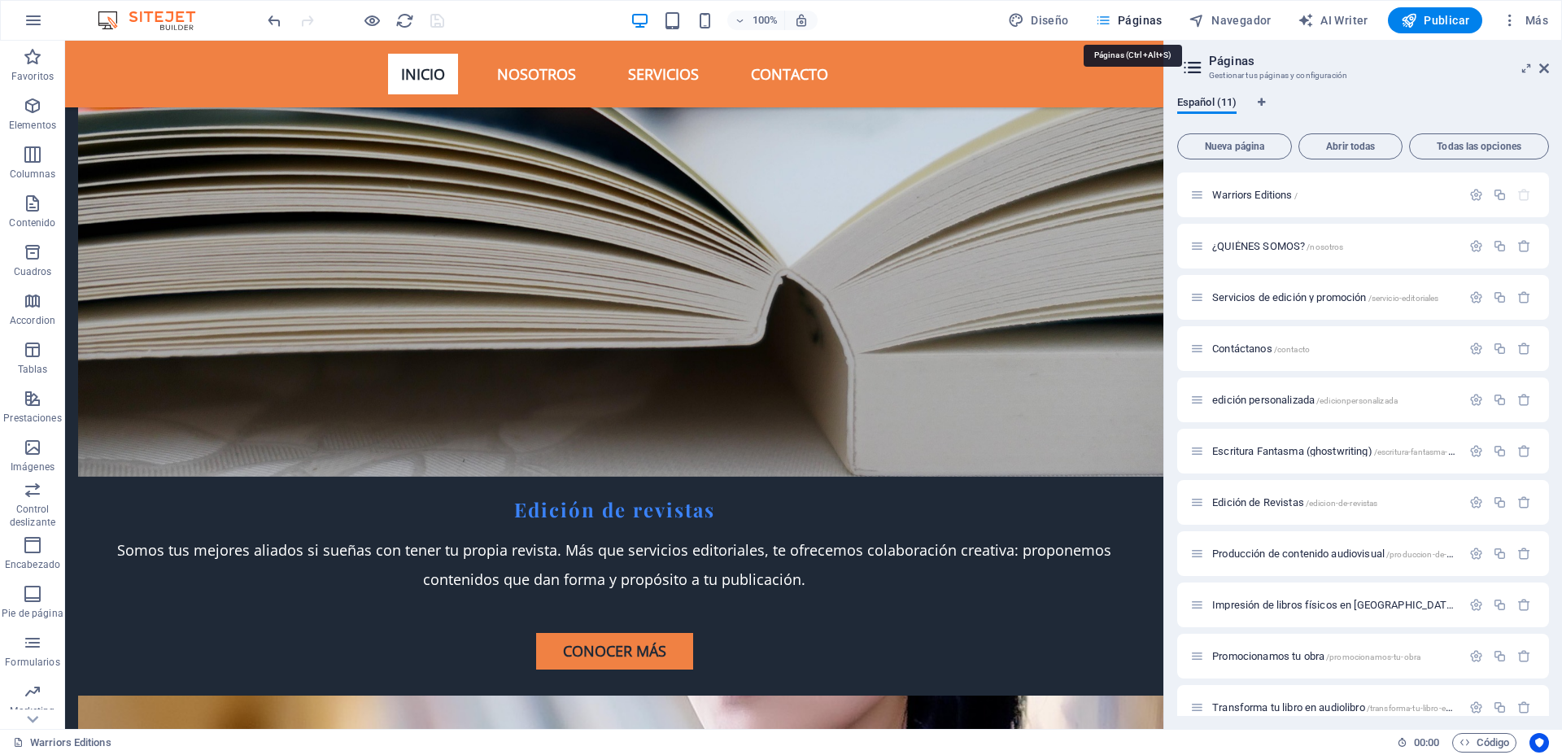
scroll to position [5105, 0]
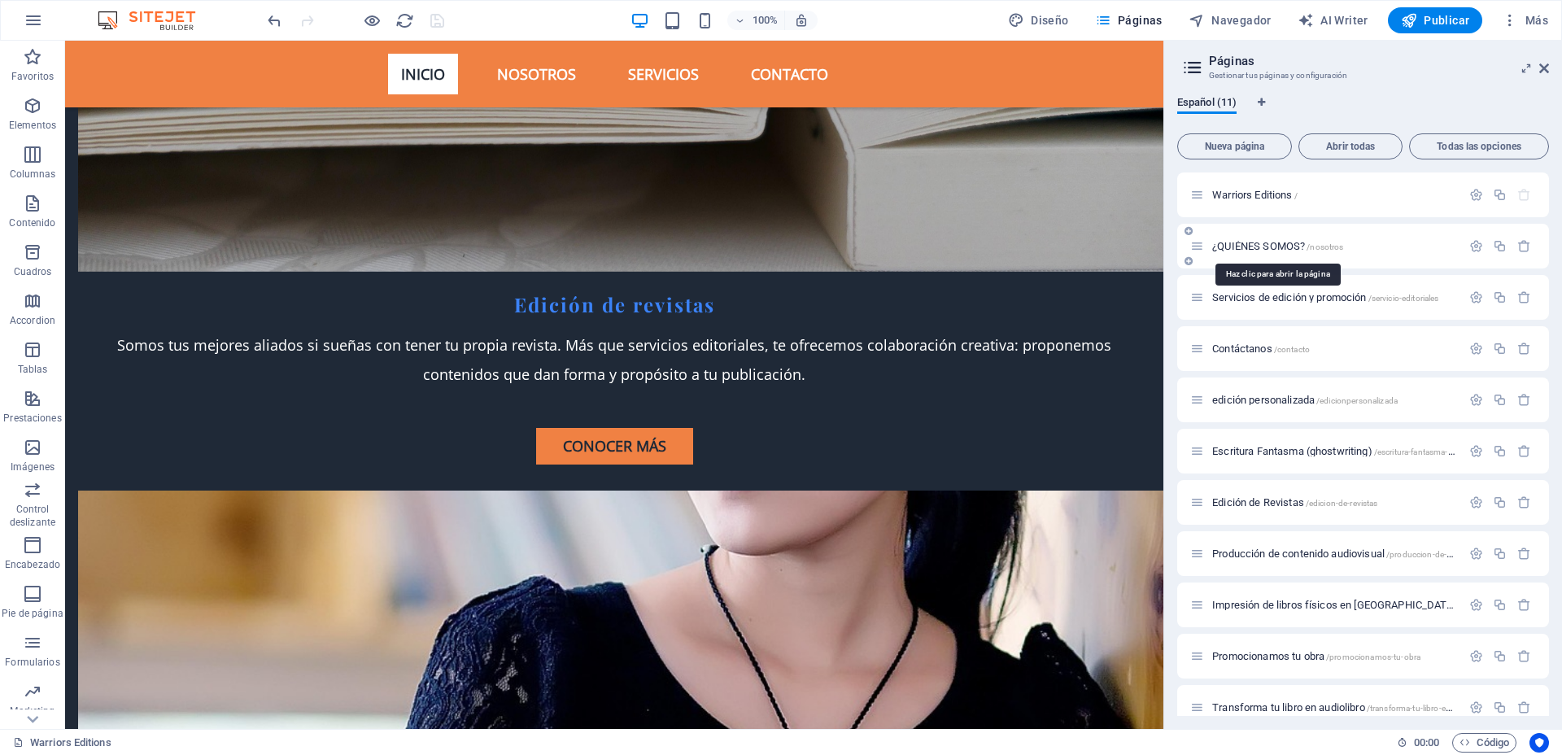
click at [1232, 242] on span "¿QUIÉNES SOMOS? /nosotros" at bounding box center [1277, 246] width 131 height 12
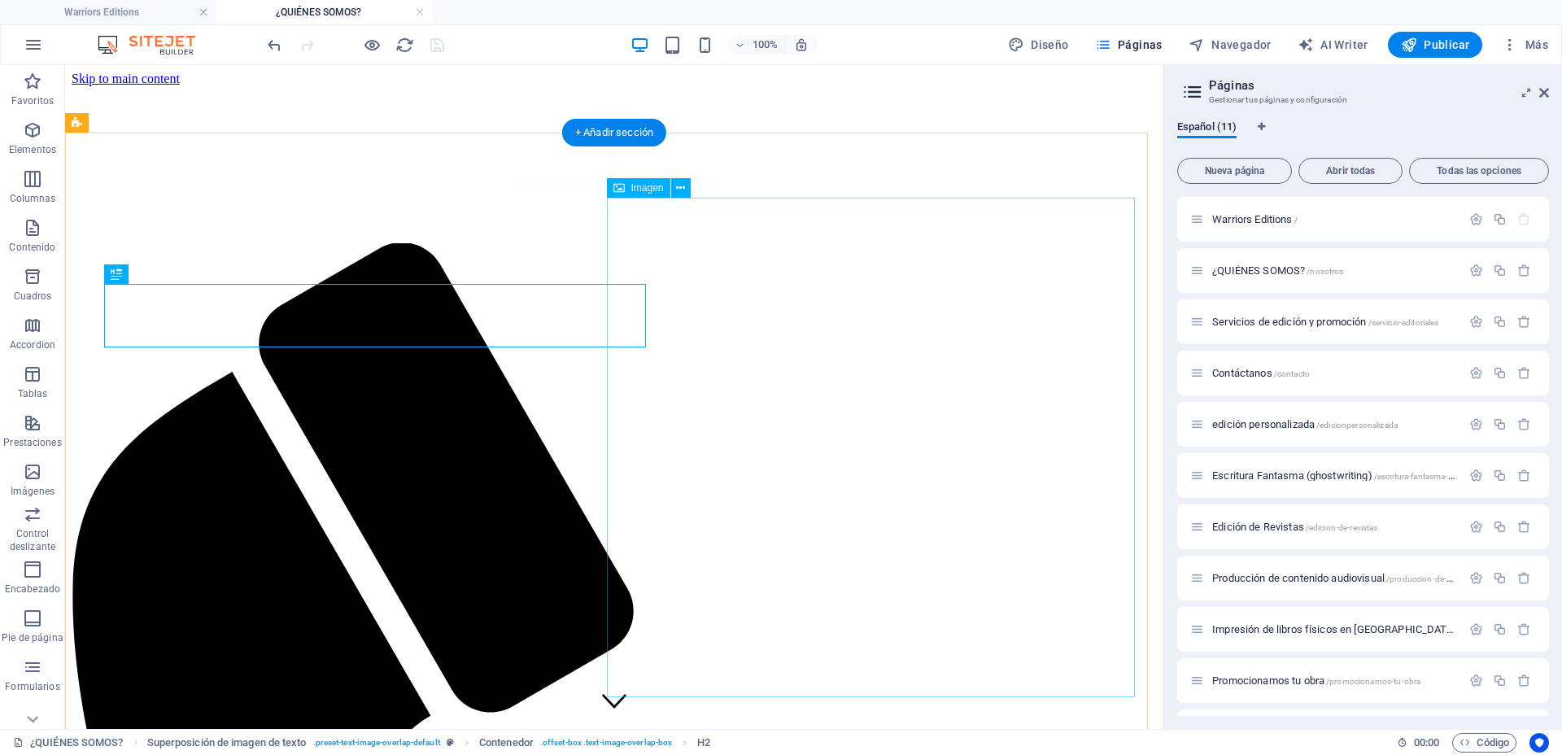
scroll to position [669, 0]
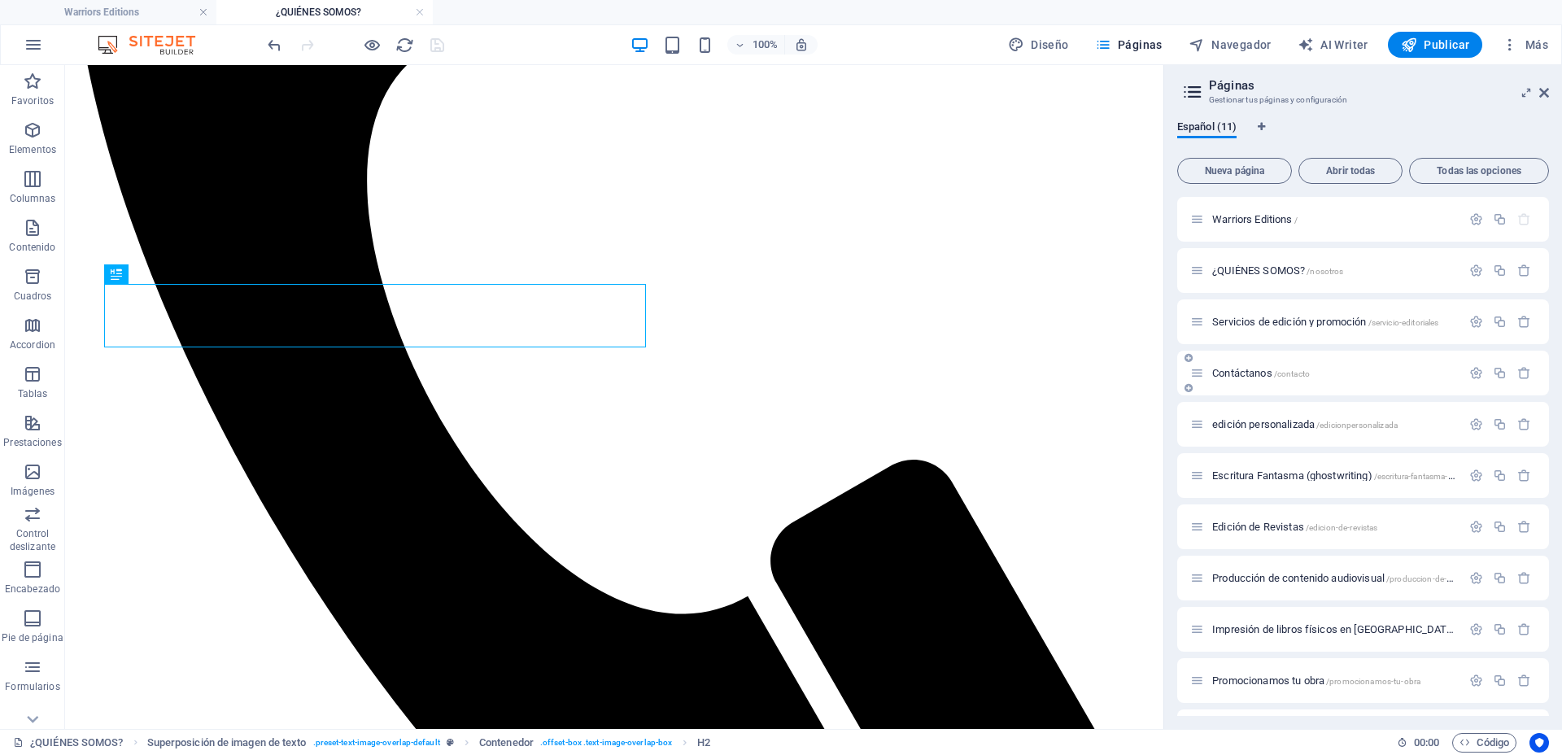
click at [1204, 369] on icon at bounding box center [1197, 373] width 14 height 14
click at [1255, 373] on span "Contáctanos /contacto" at bounding box center [1261, 373] width 98 height 12
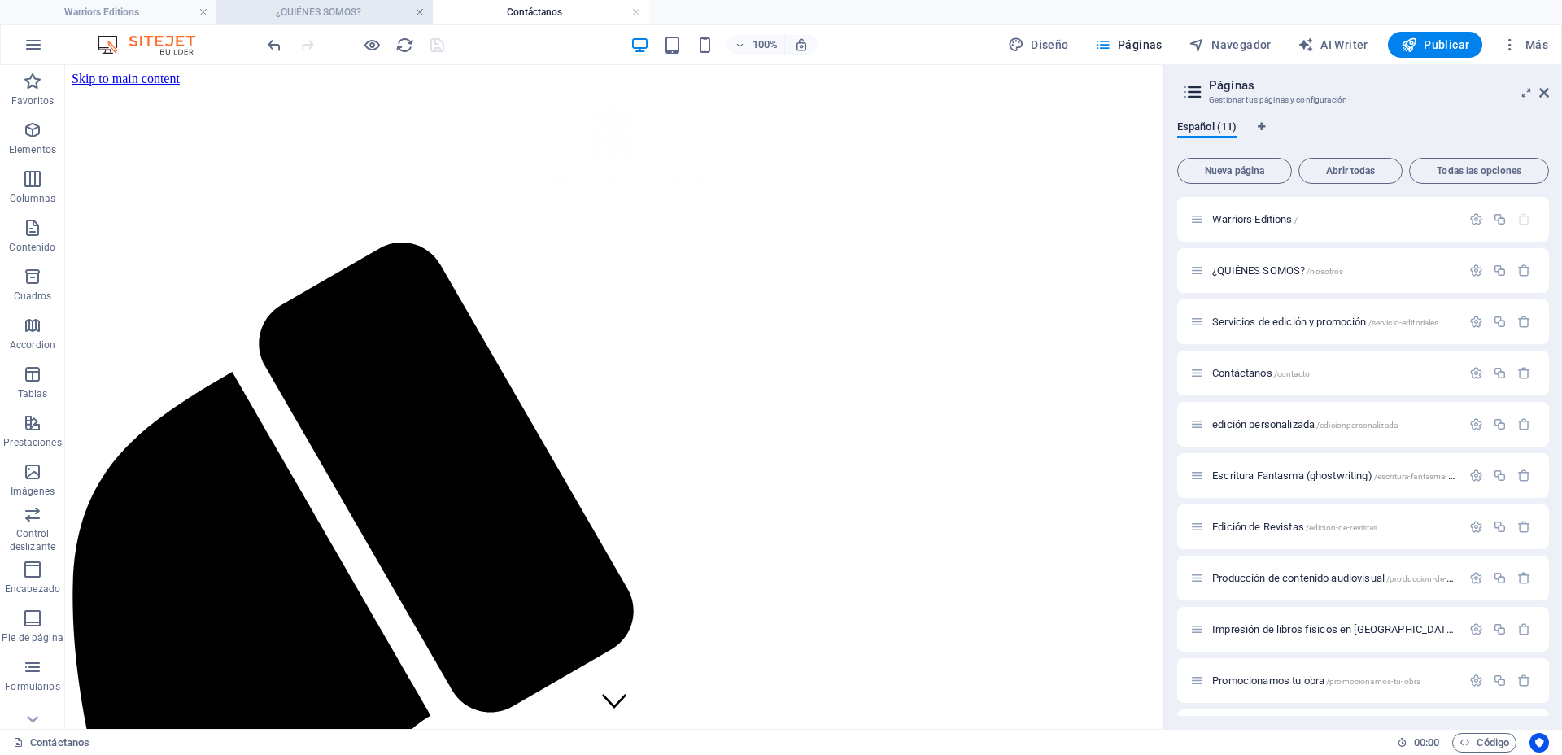
scroll to position [0, 0]
click at [418, 12] on link at bounding box center [420, 12] width 10 height 15
click at [1546, 90] on icon at bounding box center [1544, 92] width 10 height 13
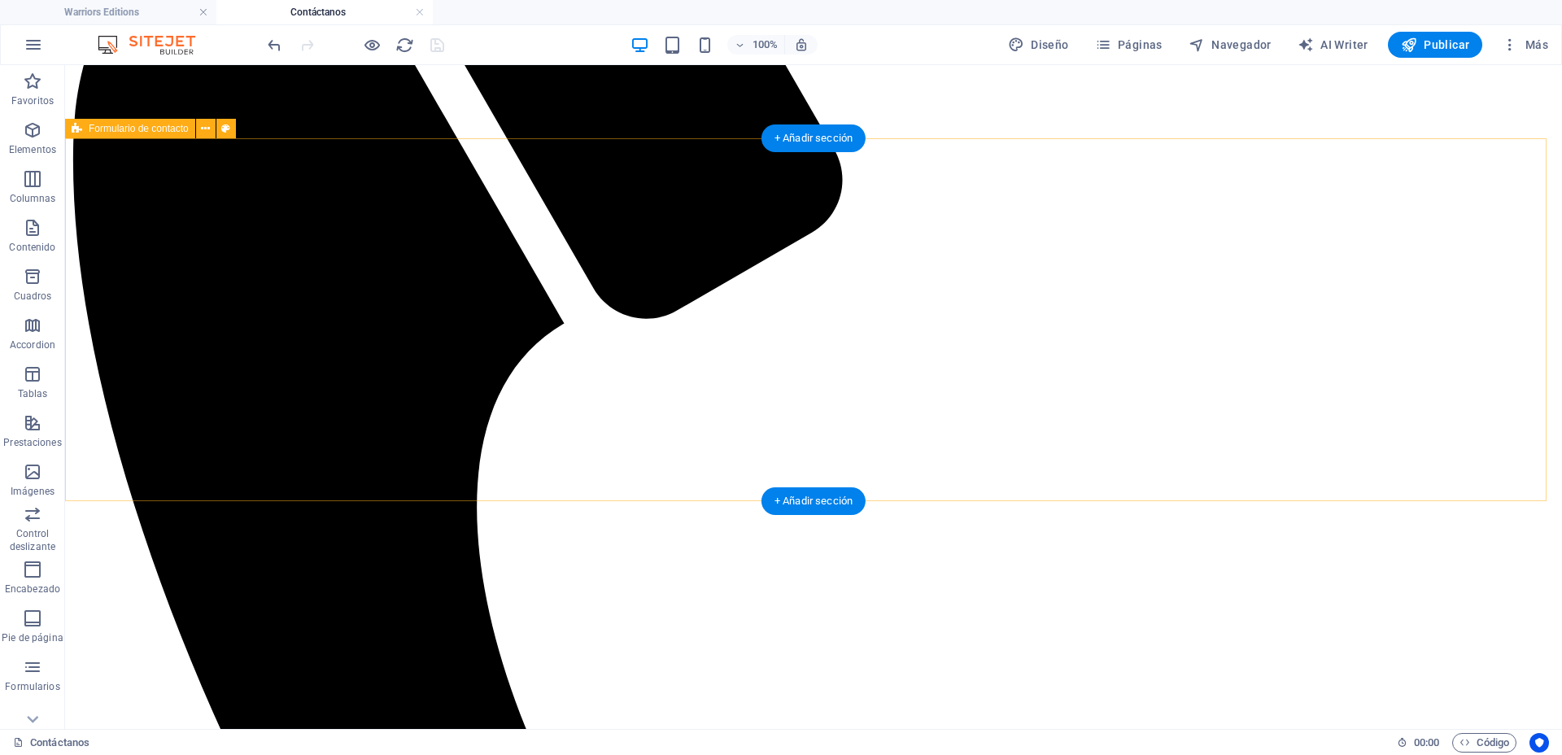
scroll to position [610, 0]
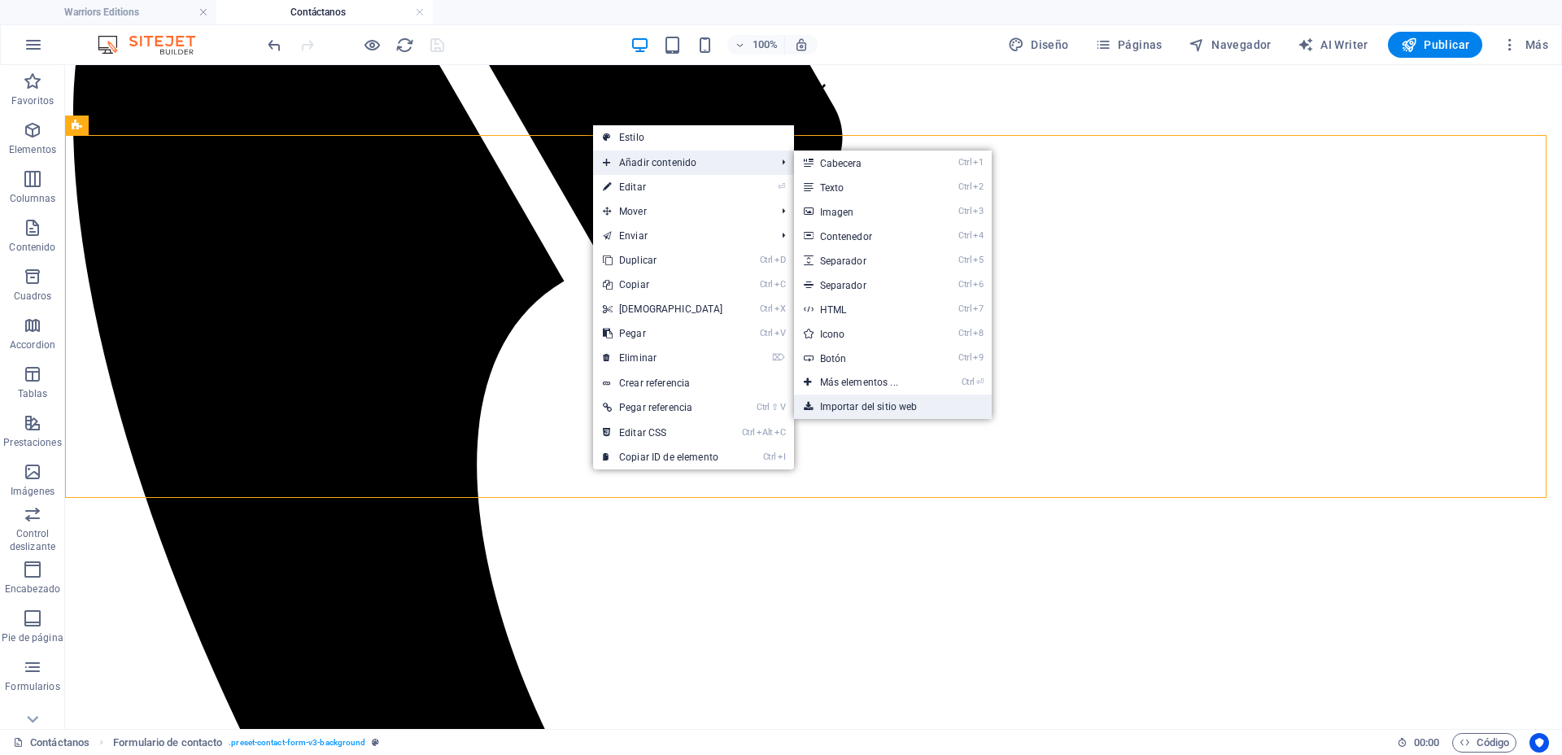
click at [839, 405] on link "Importar del sitio web" at bounding box center [893, 407] width 198 height 24
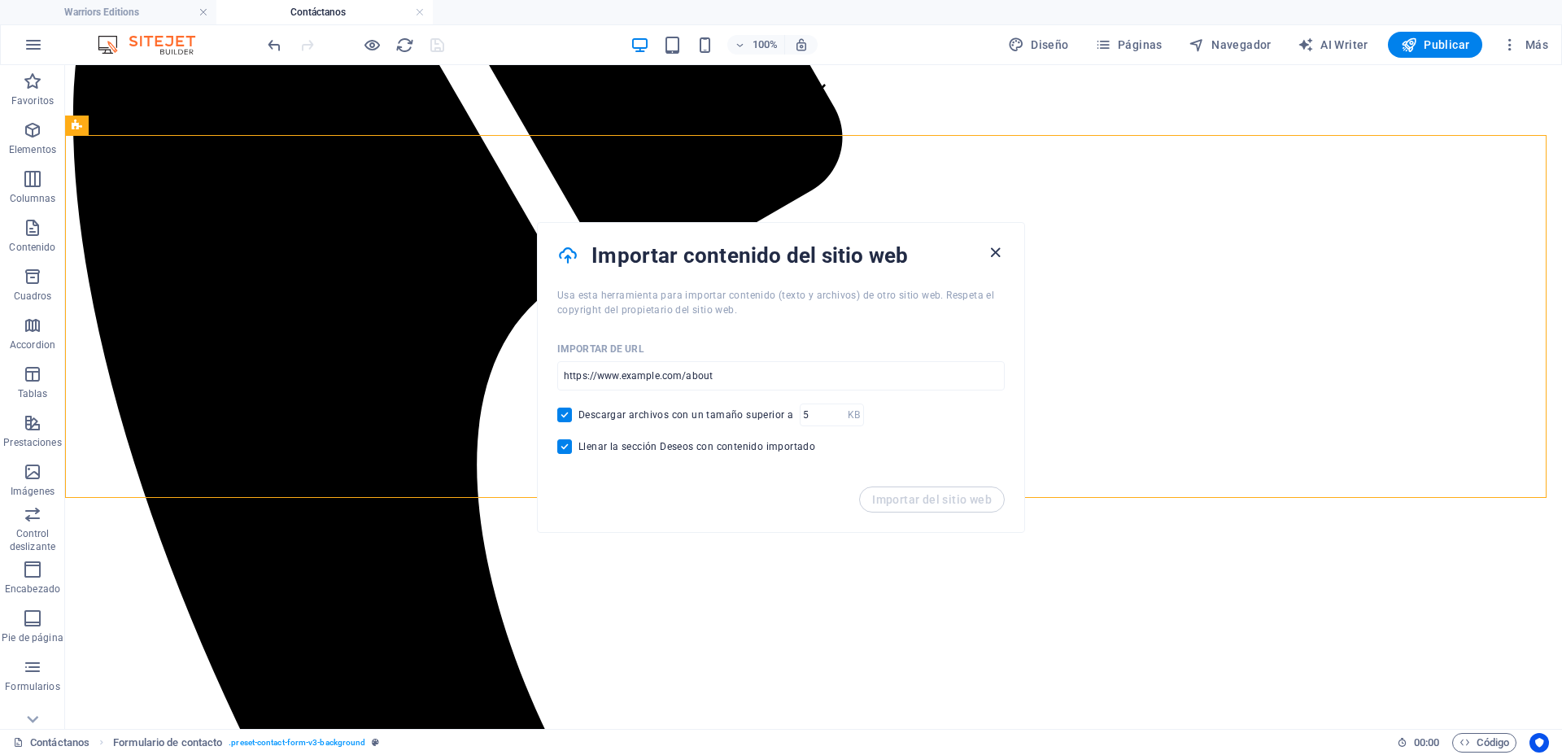
click at [992, 251] on icon "button" at bounding box center [995, 252] width 19 height 19
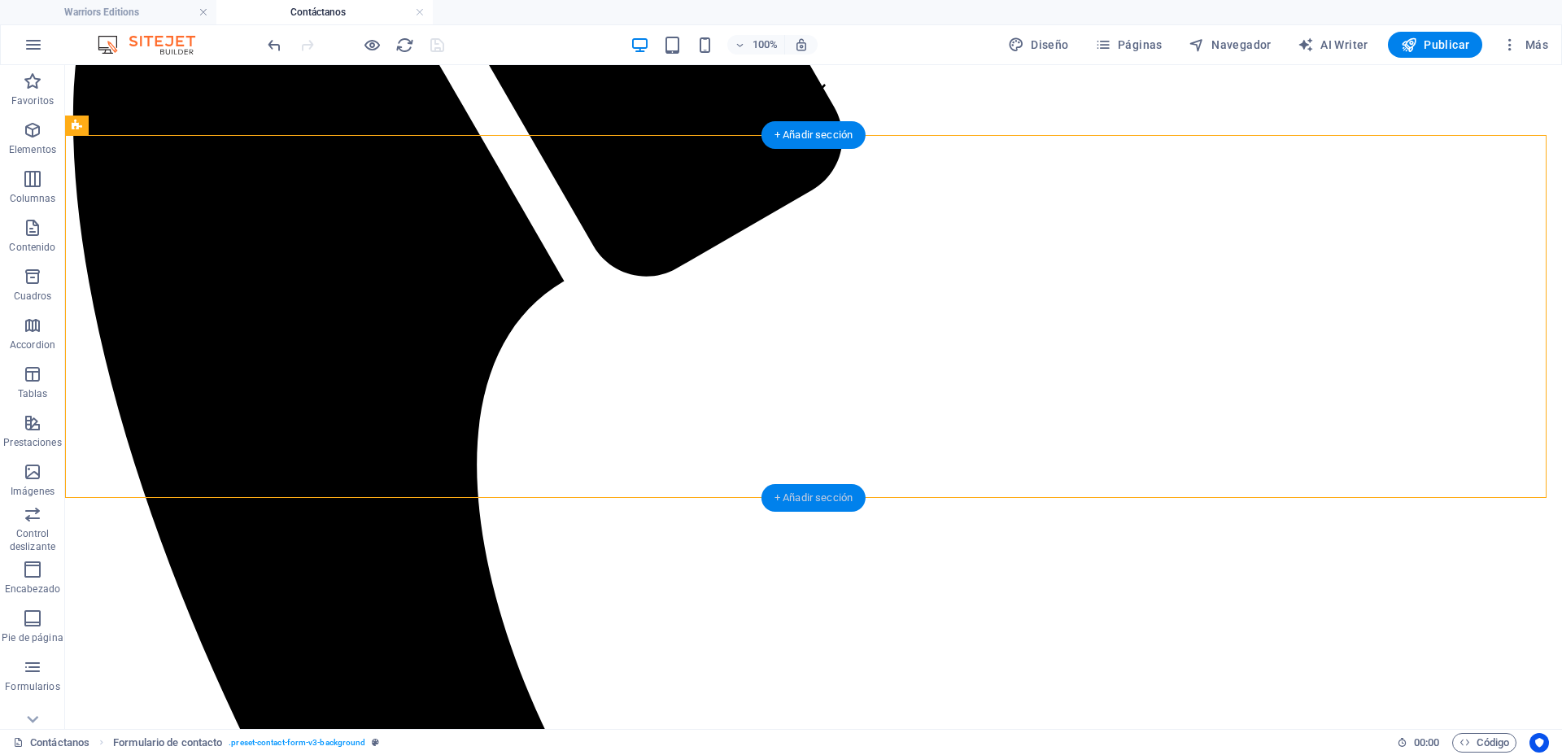
click at [798, 500] on div "+ Añadir sección" at bounding box center [813, 498] width 104 height 28
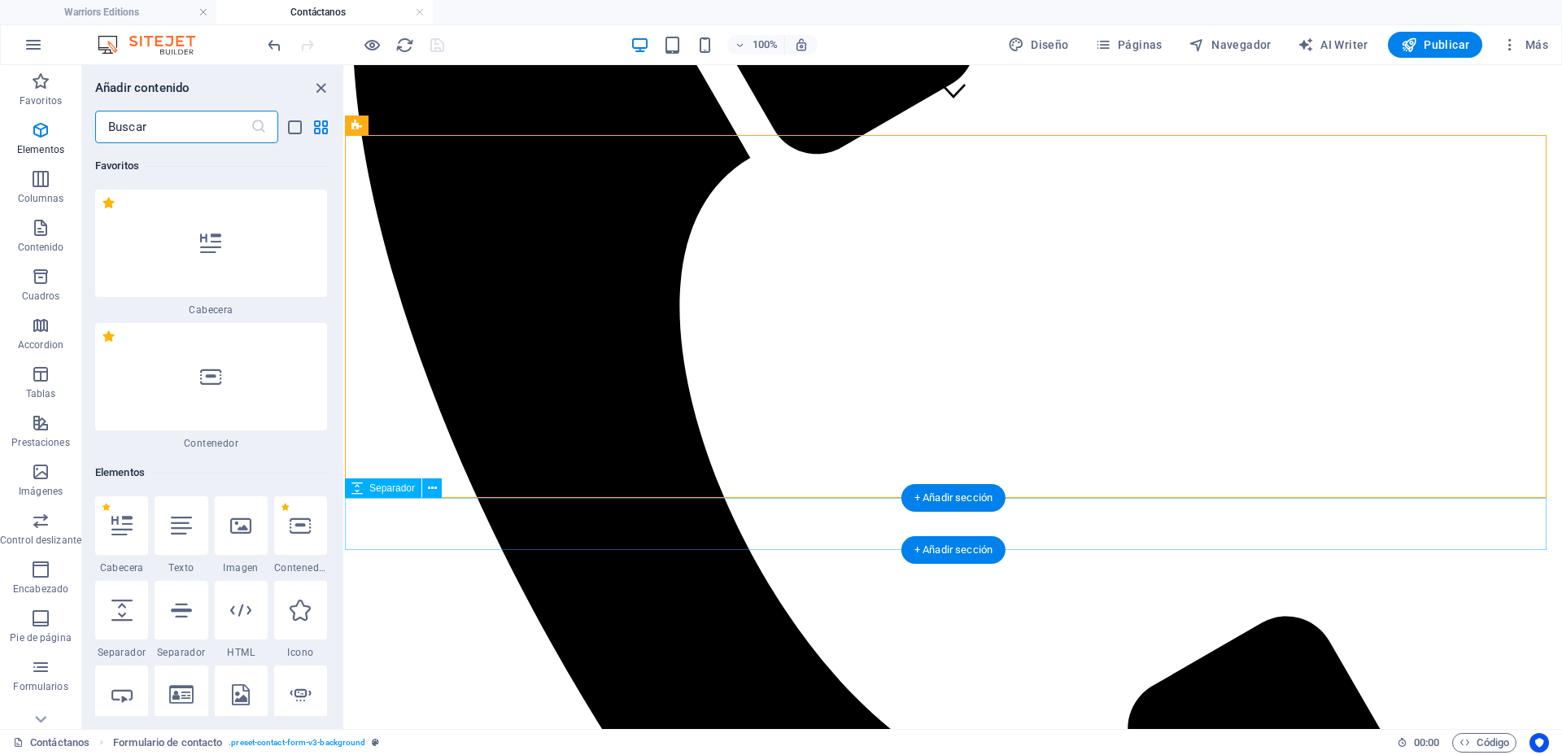
scroll to position [4981, 0]
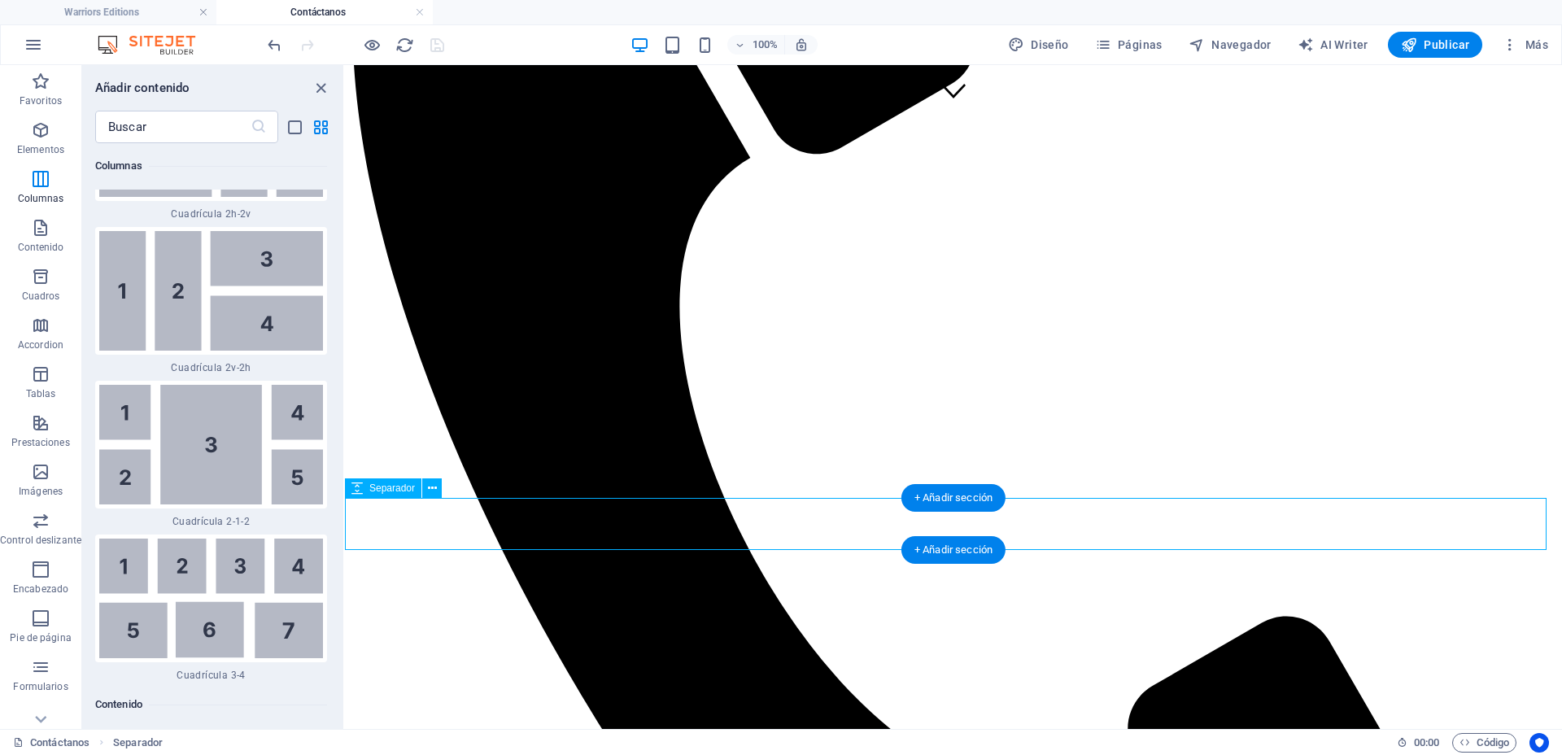
select select "rem"
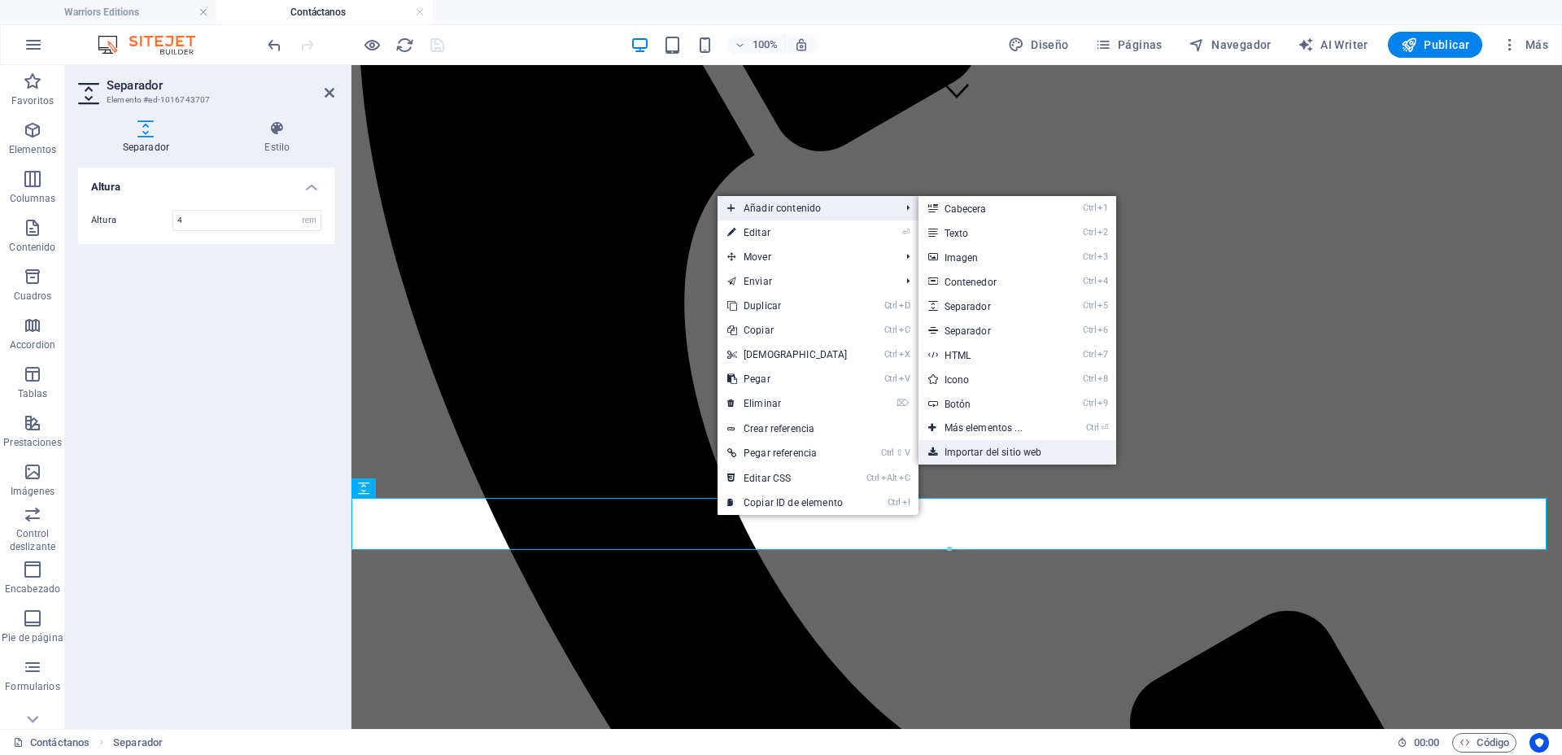
click at [987, 454] on link "Importar del sitio web" at bounding box center [1017, 452] width 198 height 24
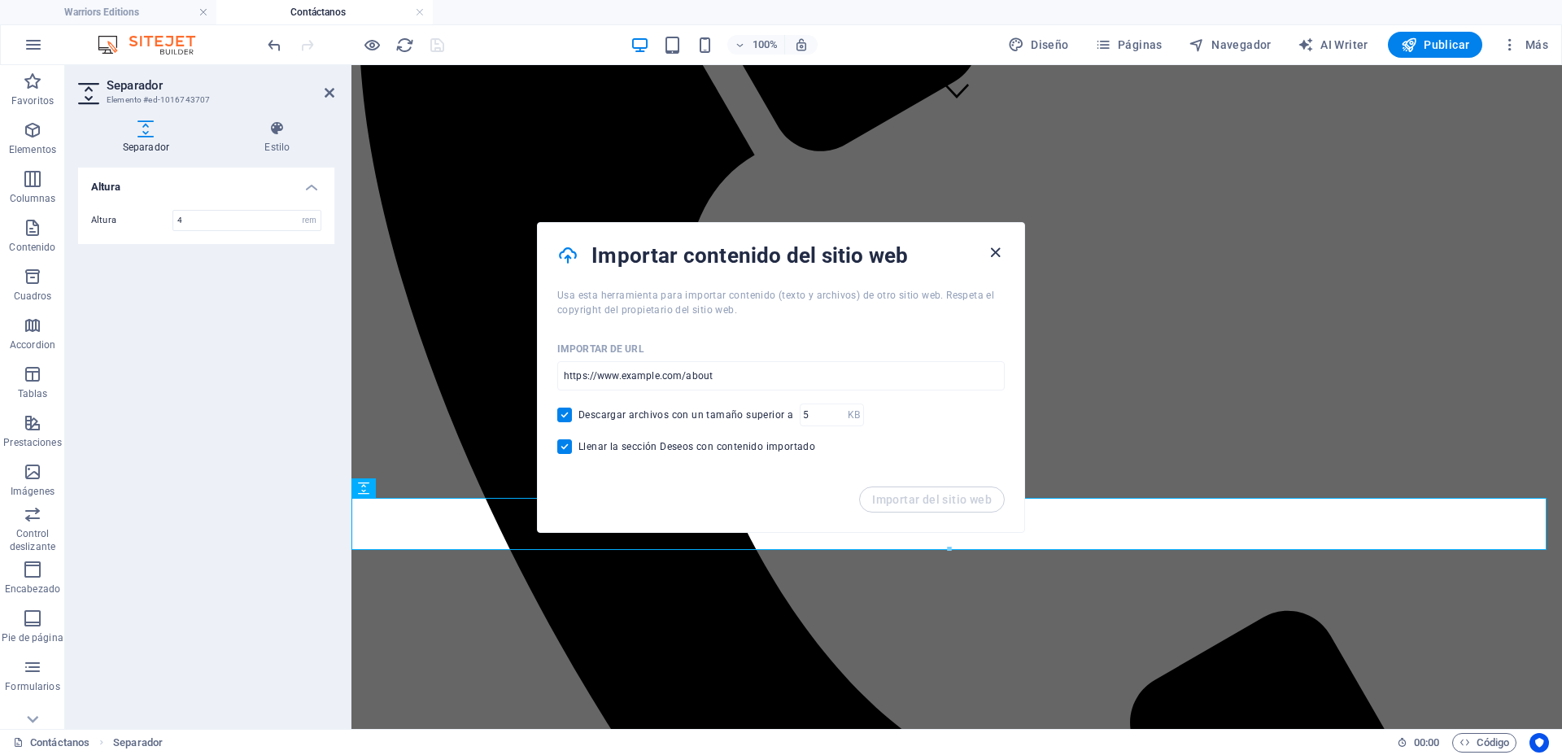
click at [987, 253] on icon "button" at bounding box center [995, 252] width 19 height 19
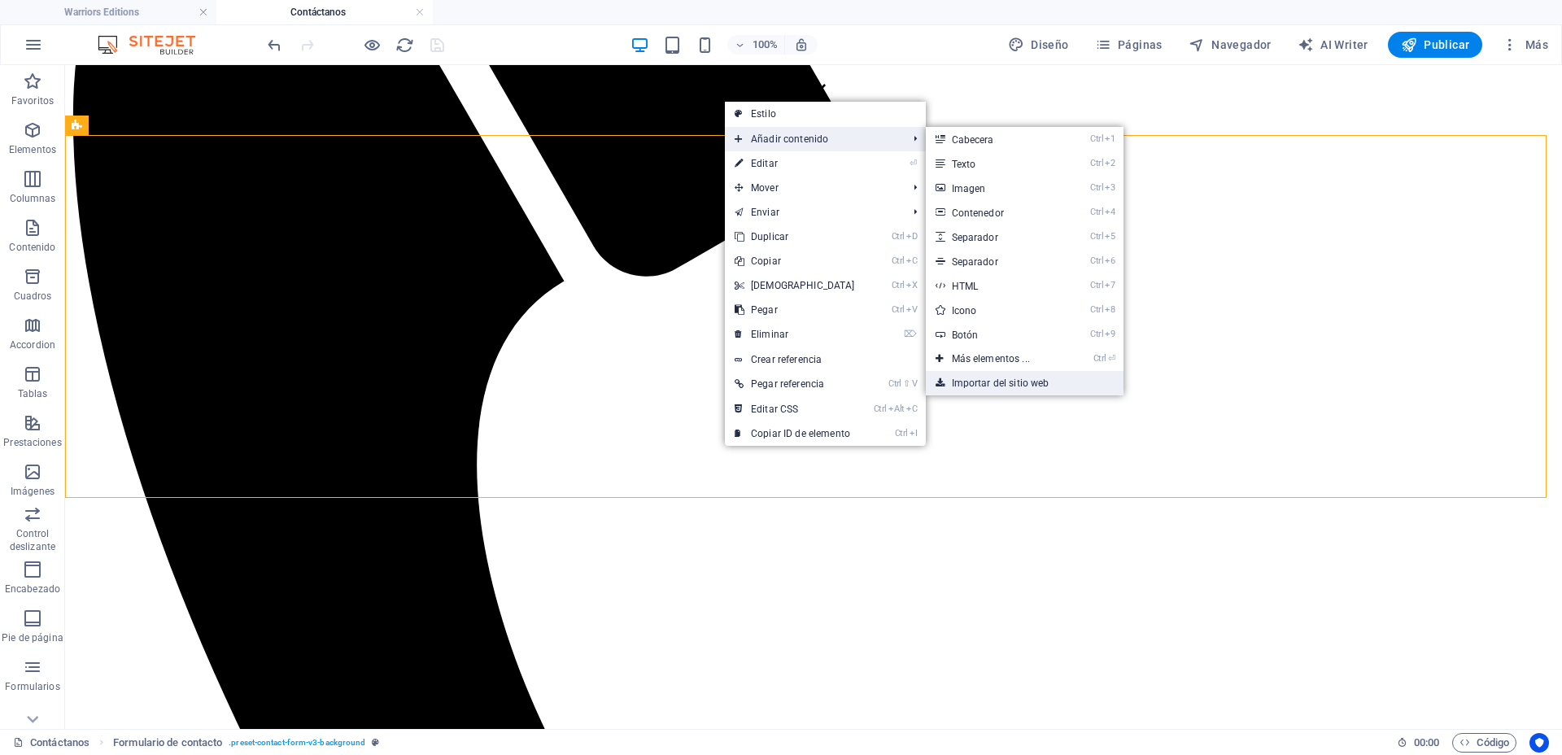
click at [1002, 378] on link "Importar del sitio web" at bounding box center [1025, 383] width 198 height 24
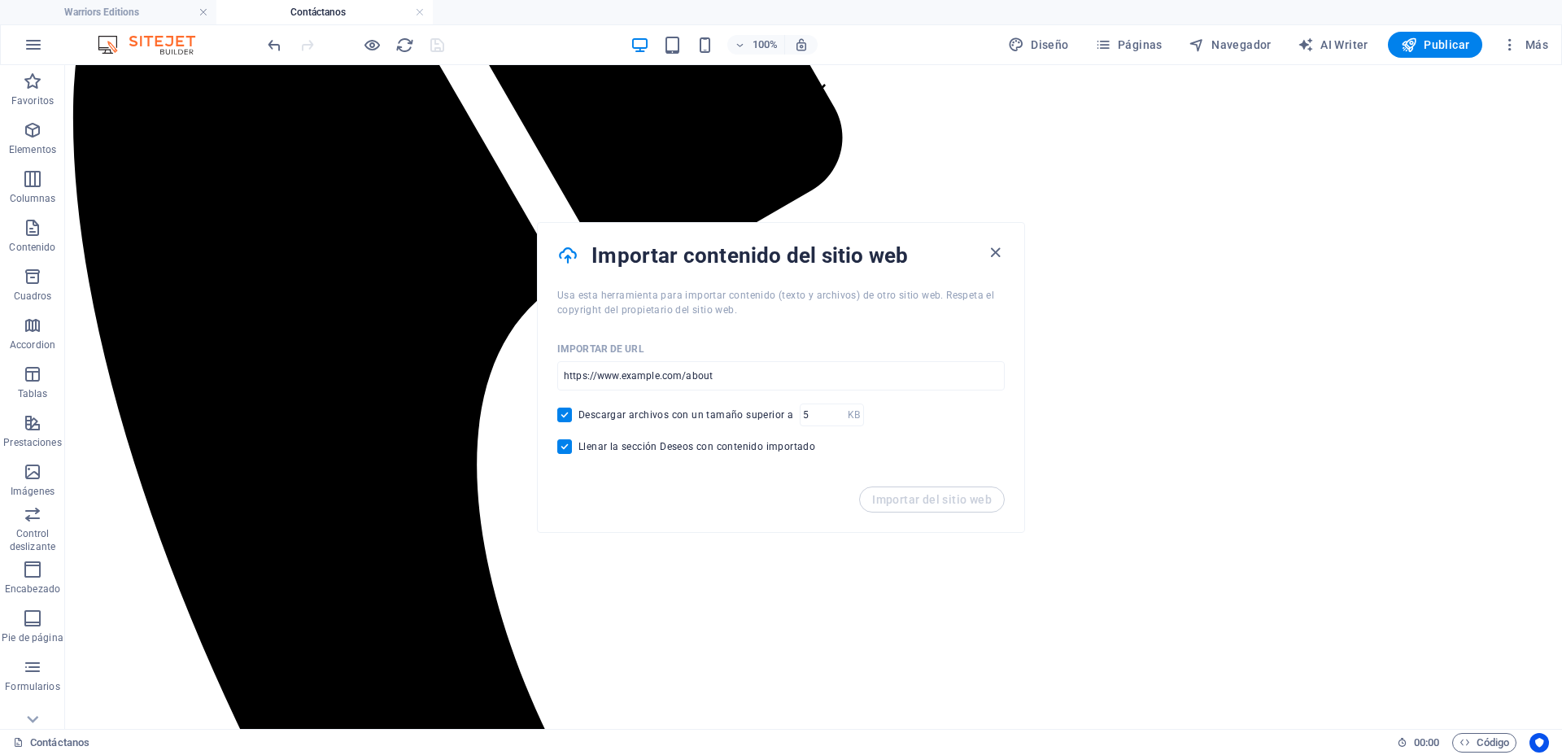
click at [1009, 250] on div "Importar contenido del sitio web" at bounding box center [781, 255] width 486 height 65
click at [991, 250] on icon "button" at bounding box center [995, 252] width 19 height 19
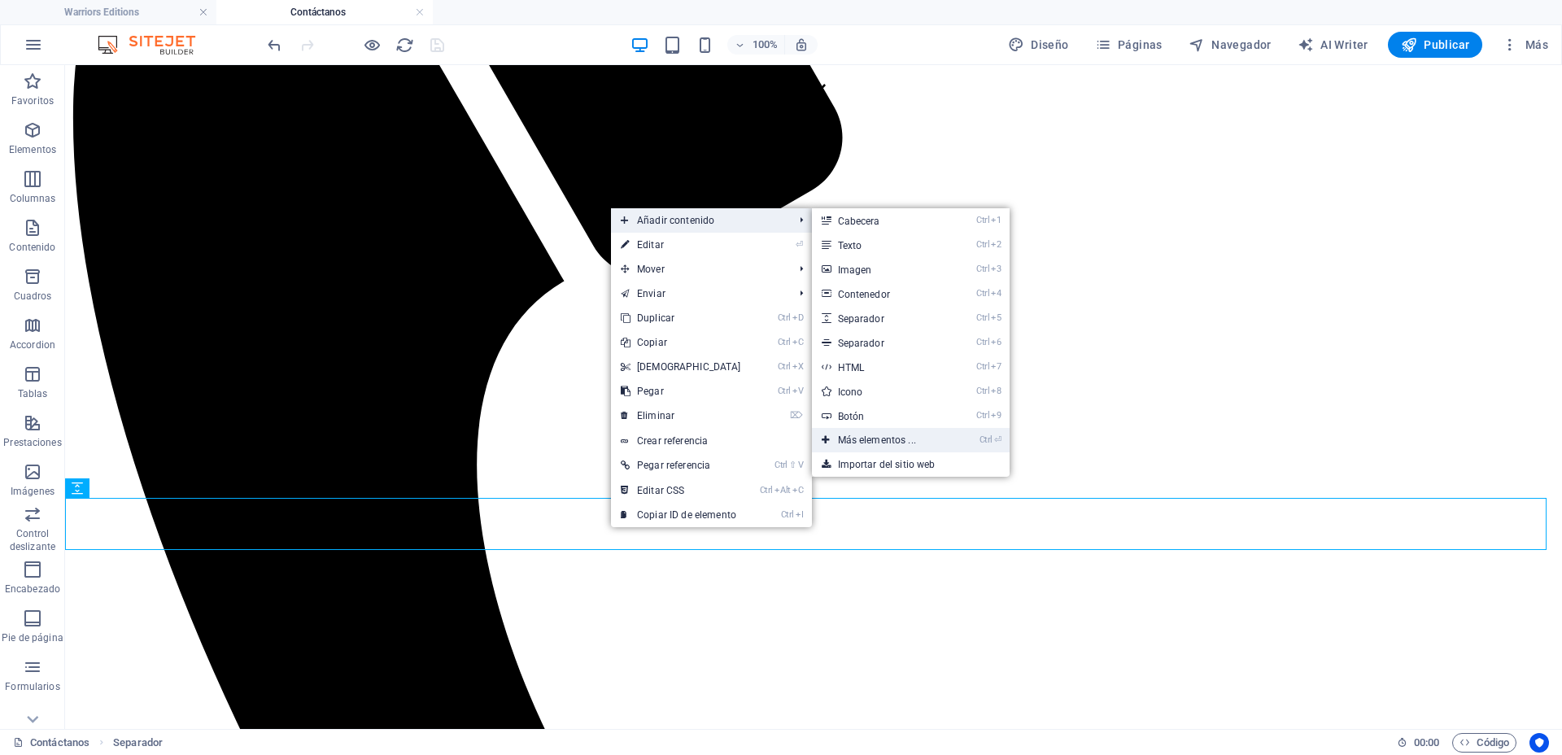
drag, startPoint x: 526, startPoint y: 376, endPoint x: 872, endPoint y: 441, distance: 351.8
click at [872, 441] on link "Ctrl ⏎ Más elementos ..." at bounding box center [880, 440] width 137 height 24
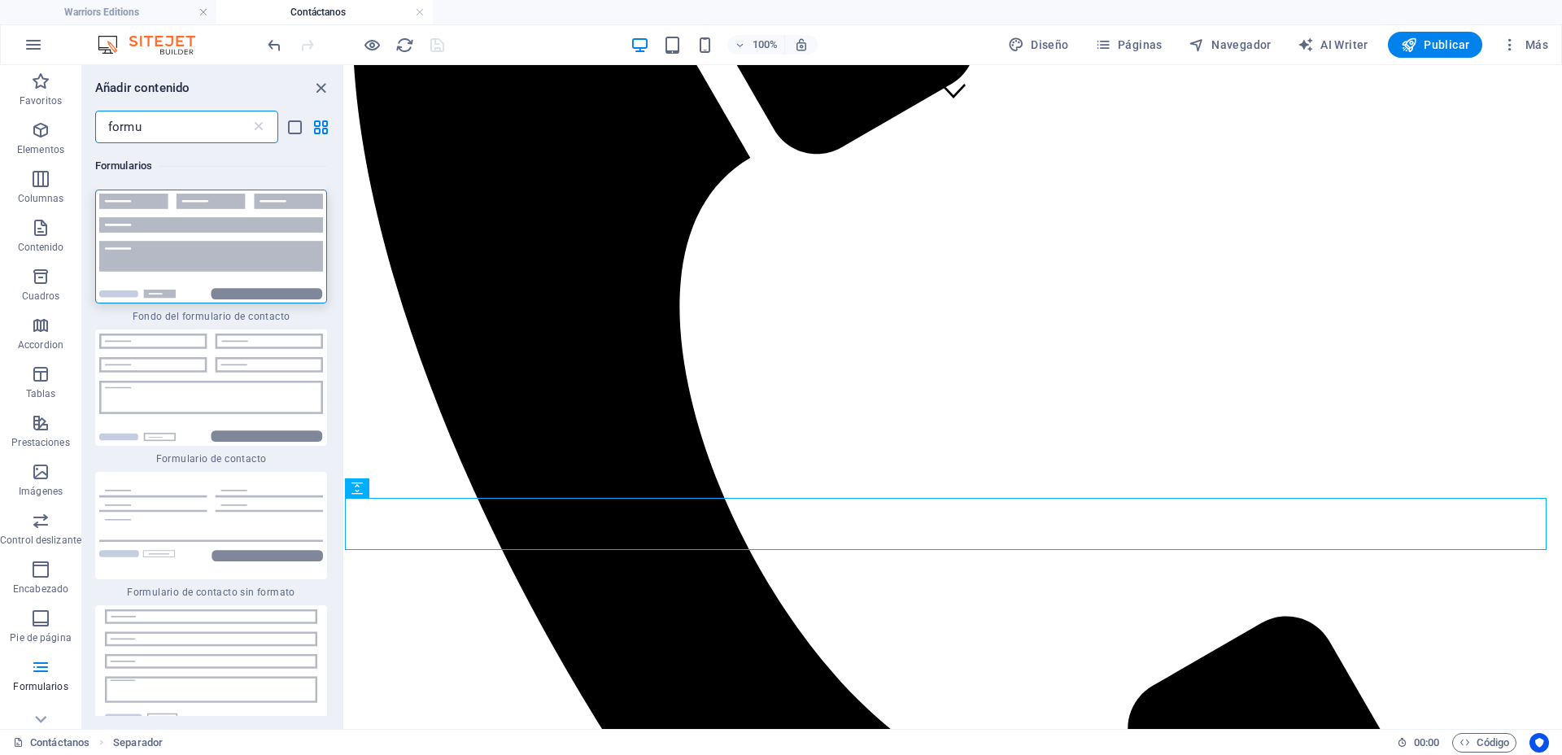
scroll to position [0, 0]
type input "formu"
click at [223, 233] on img at bounding box center [211, 247] width 224 height 106
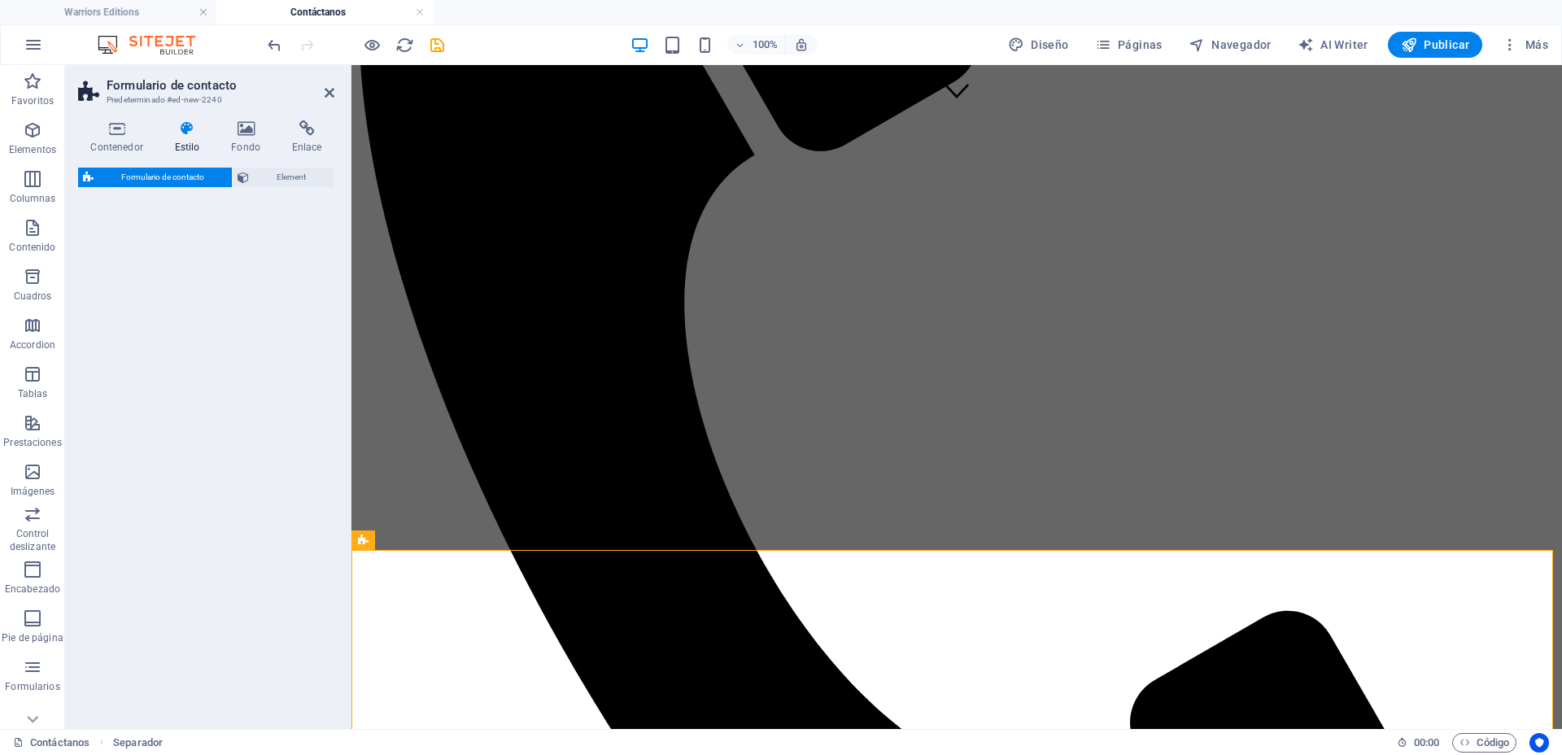
select select "rem"
select select "preset-contact-form-v3-background"
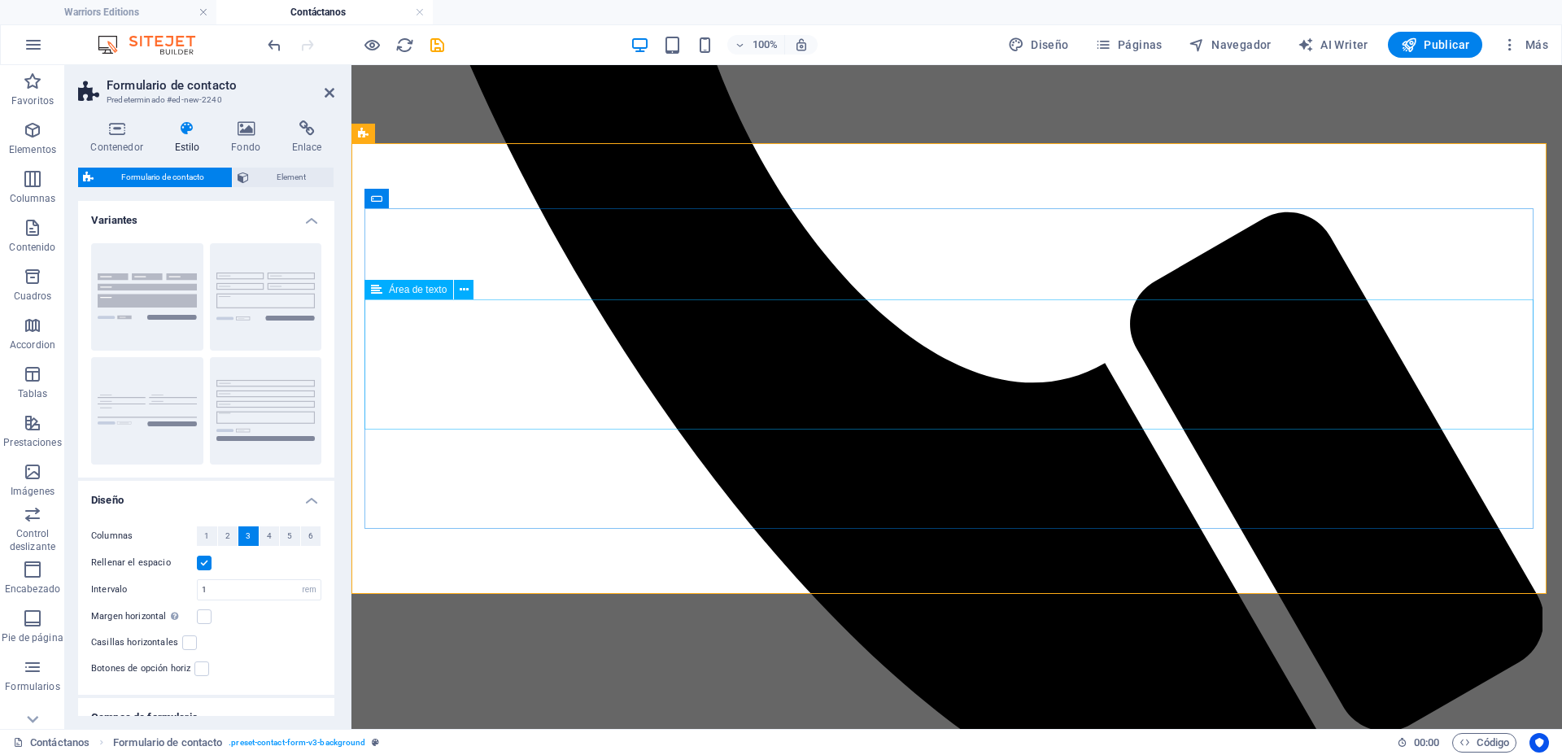
scroll to position [1017, 0]
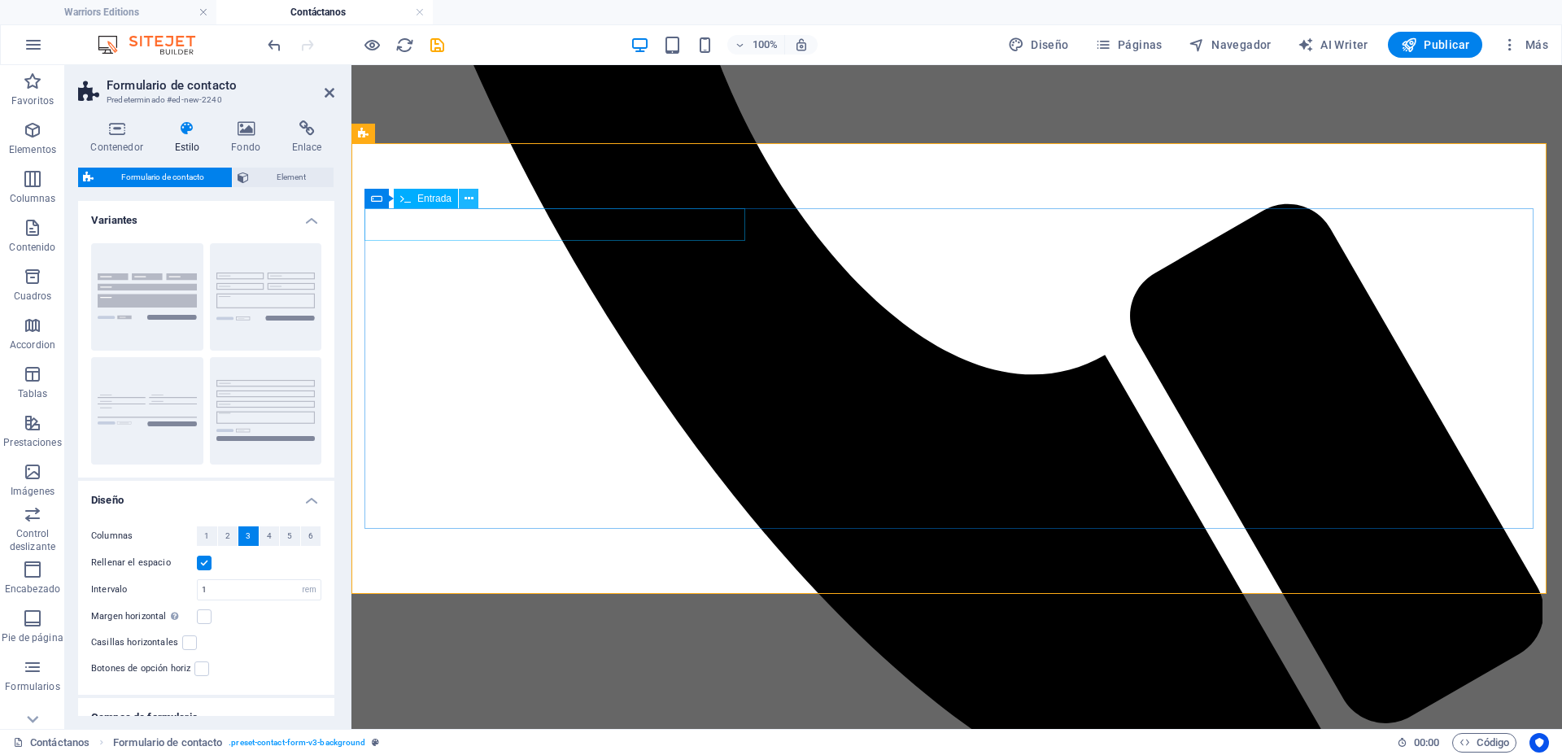
click at [466, 199] on icon at bounding box center [468, 198] width 9 height 17
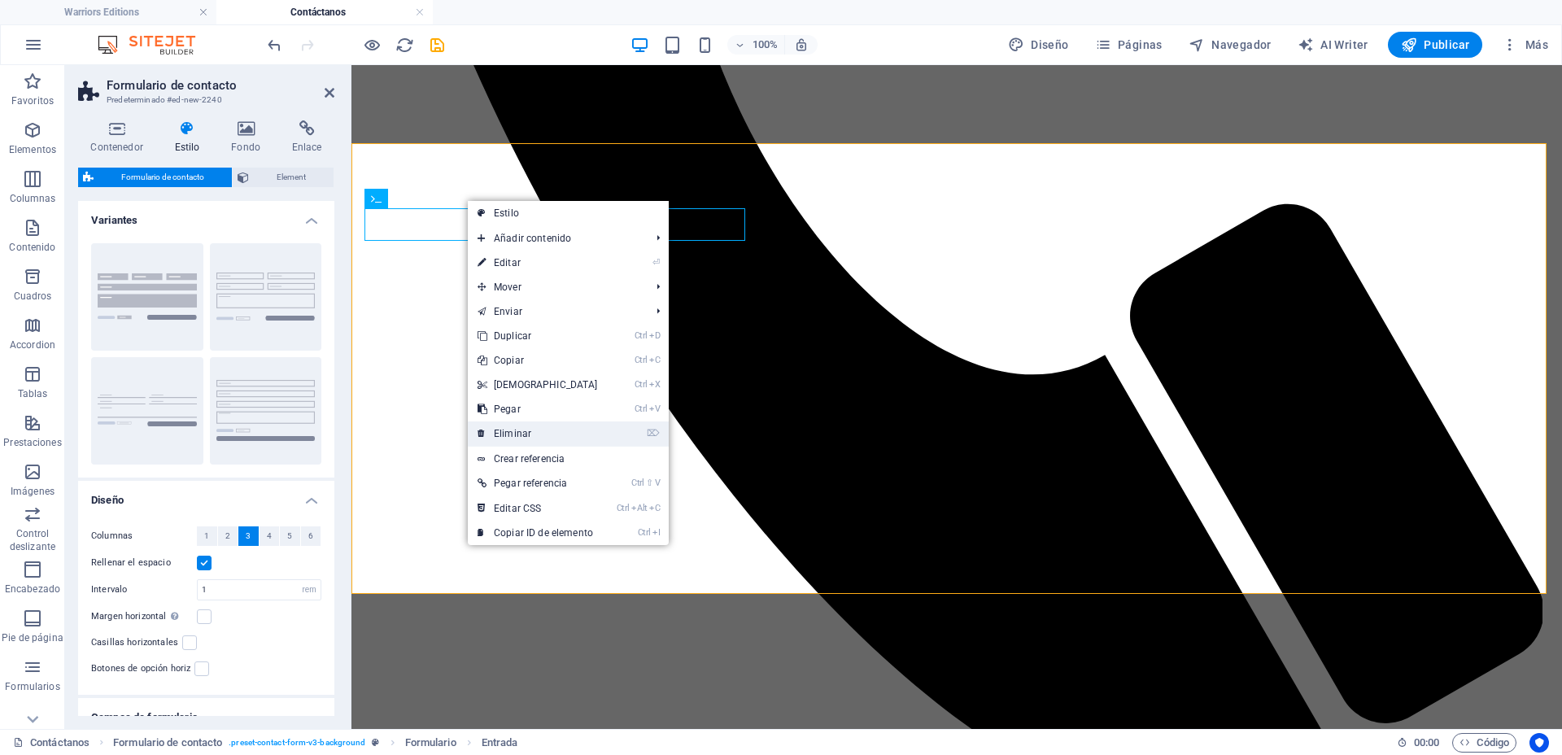
click at [543, 431] on link "⌦ Eliminar" at bounding box center [538, 433] width 140 height 24
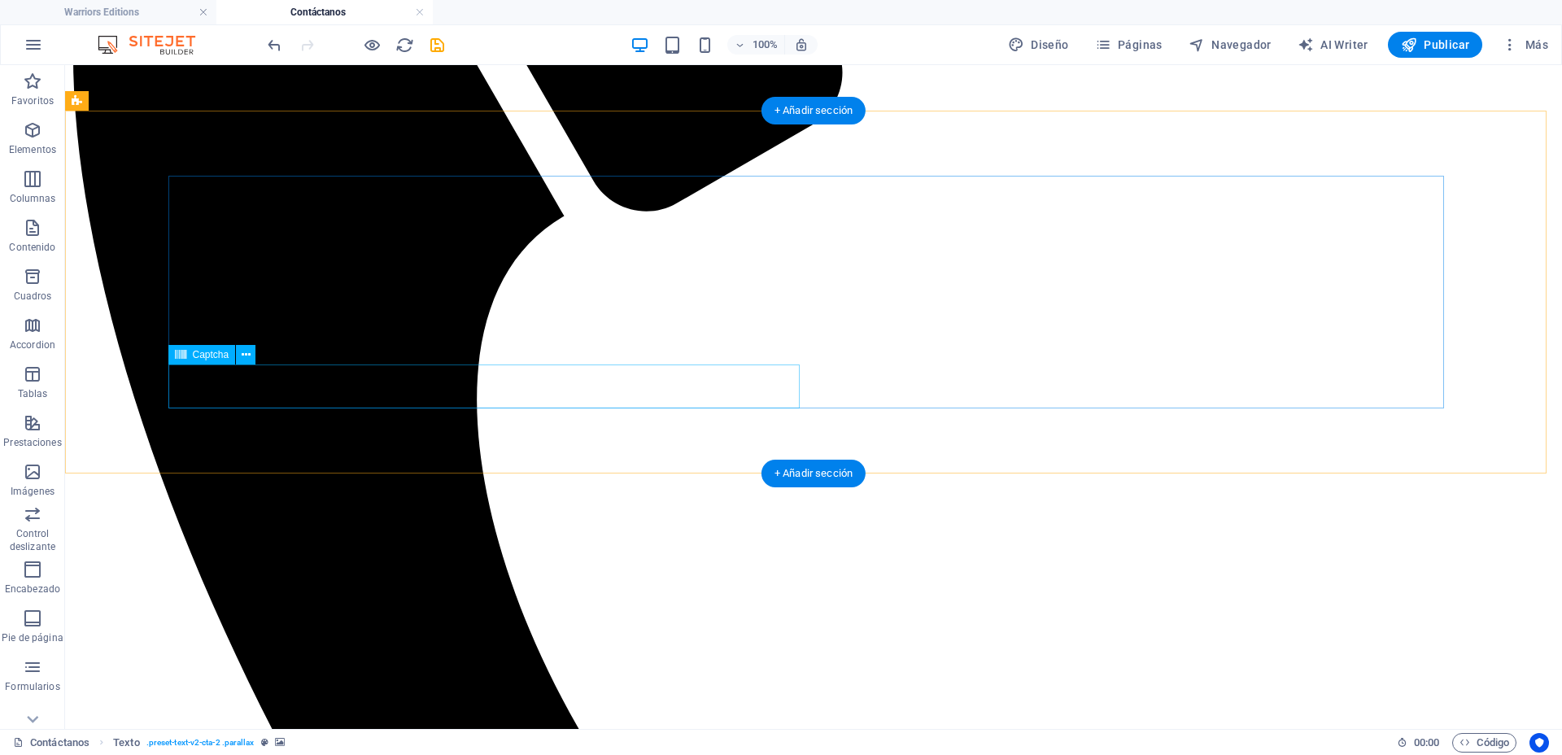
scroll to position [610, 0]
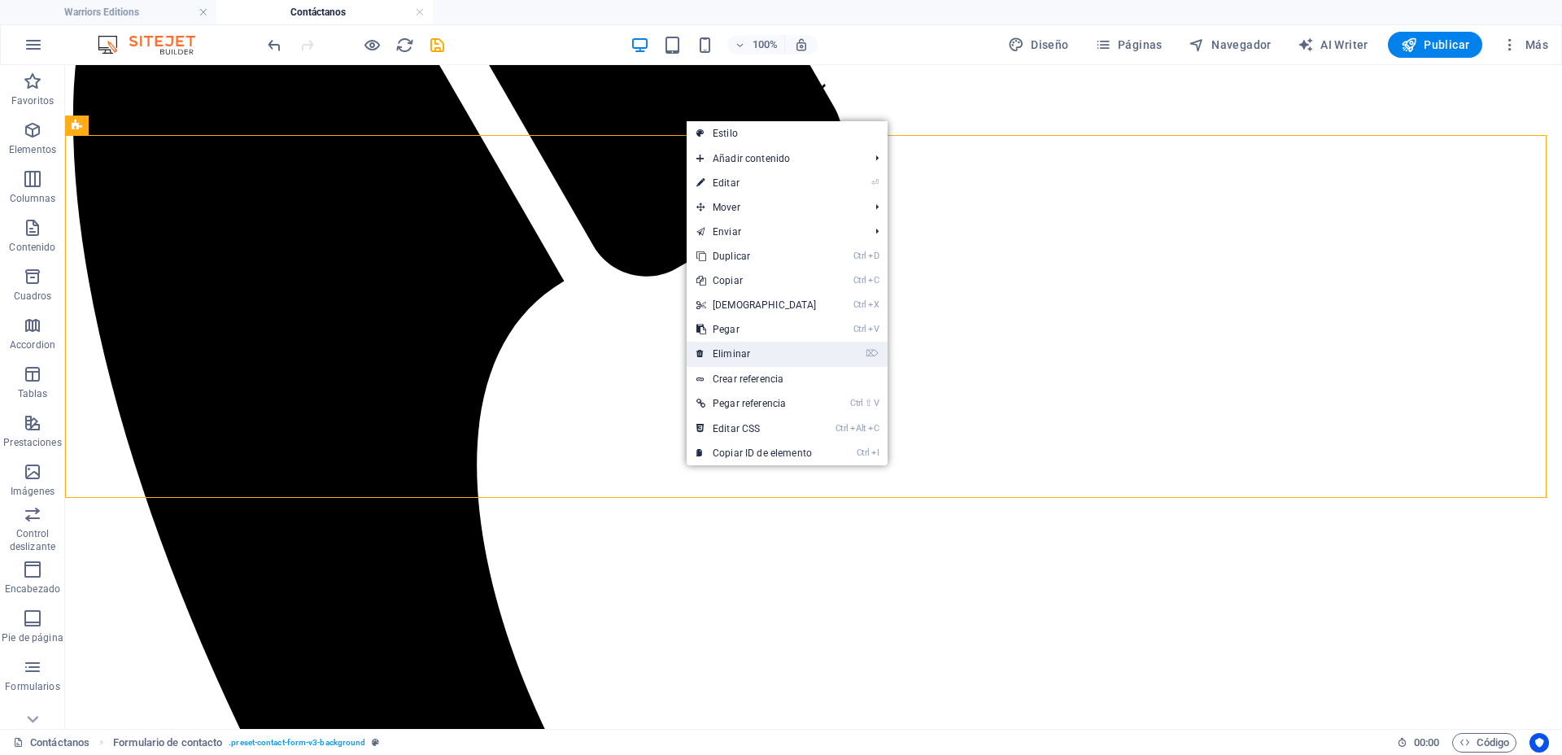
click at [769, 342] on link "⌦ Eliminar" at bounding box center [757, 354] width 140 height 24
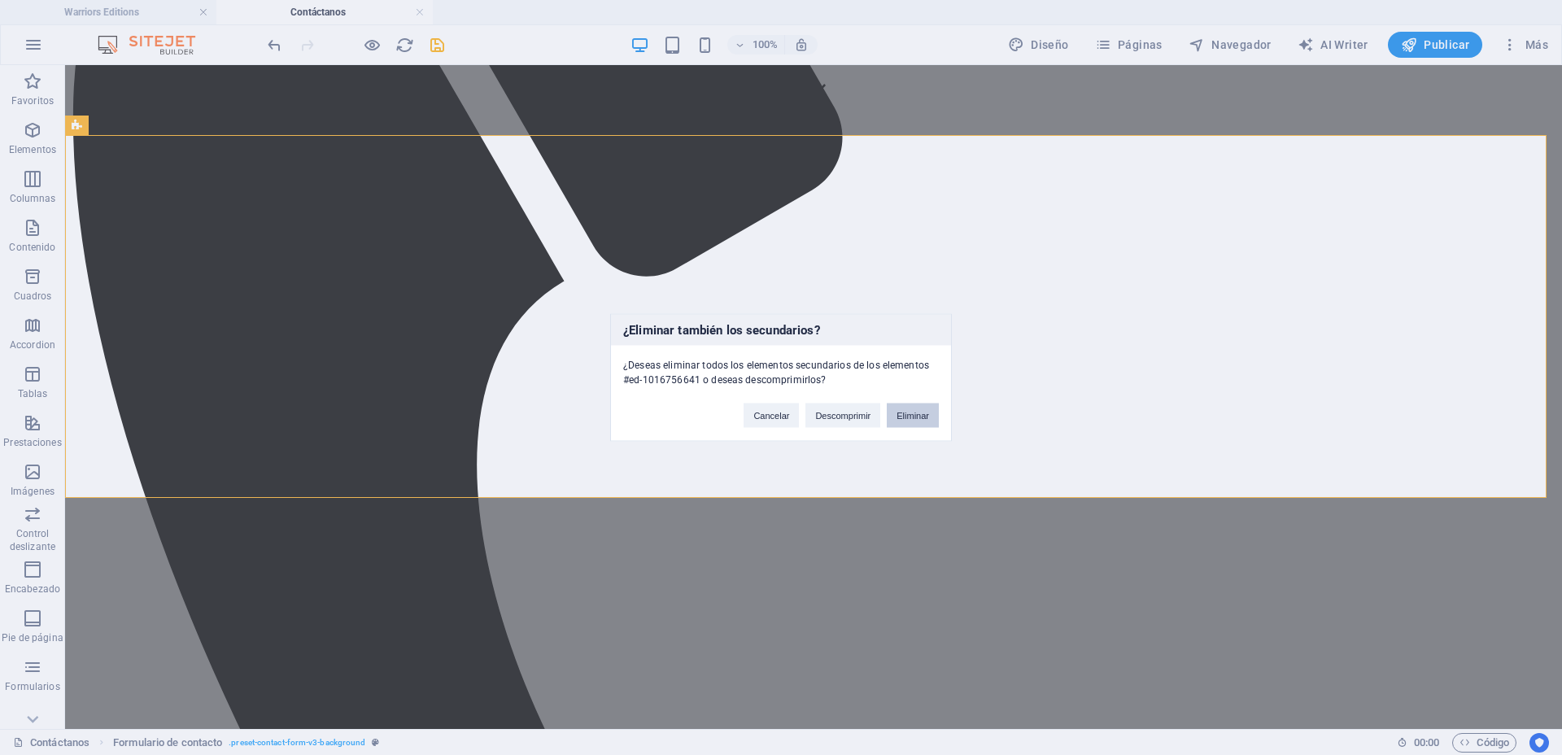
click at [917, 408] on button "Eliminar" at bounding box center [913, 415] width 52 height 24
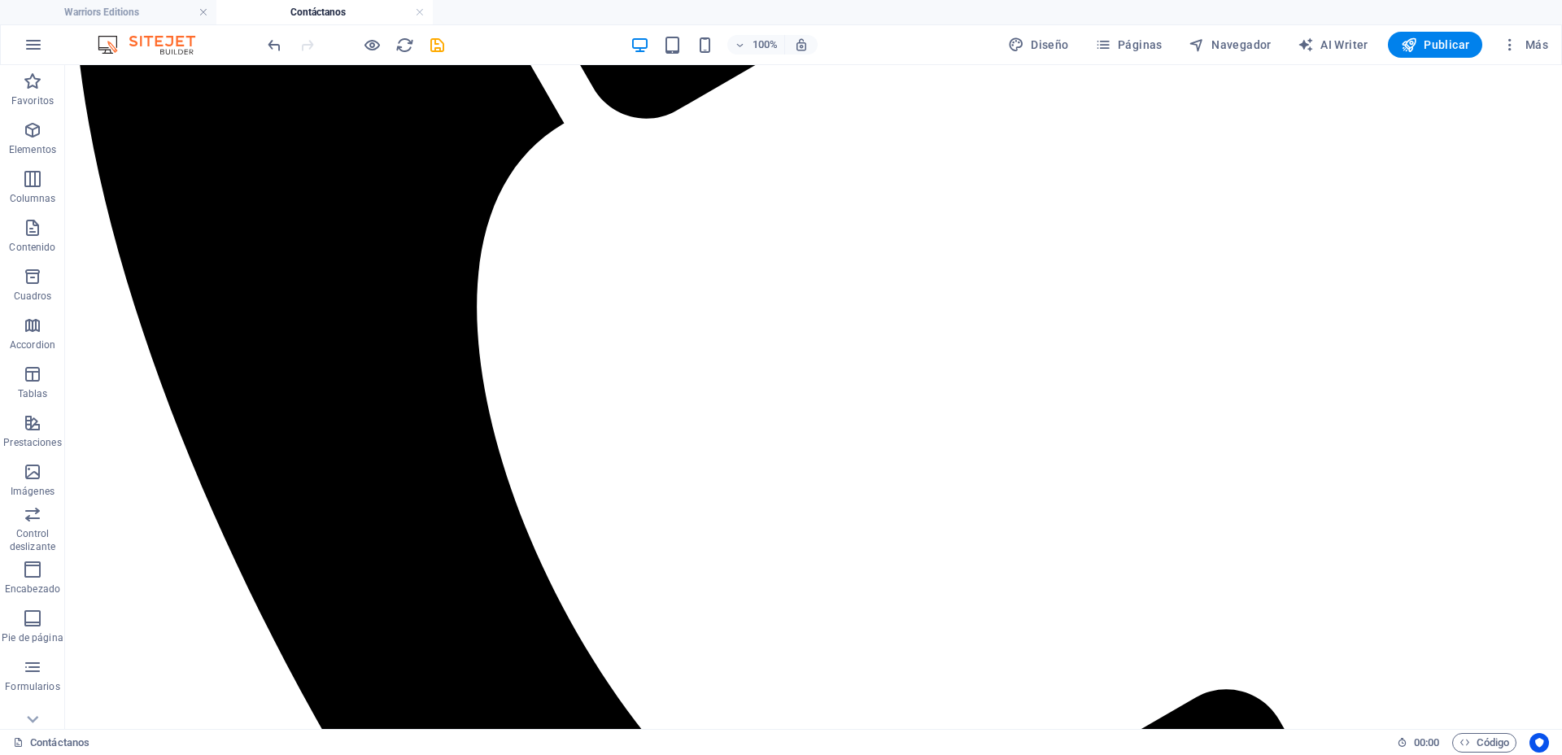
scroll to position [813, 0]
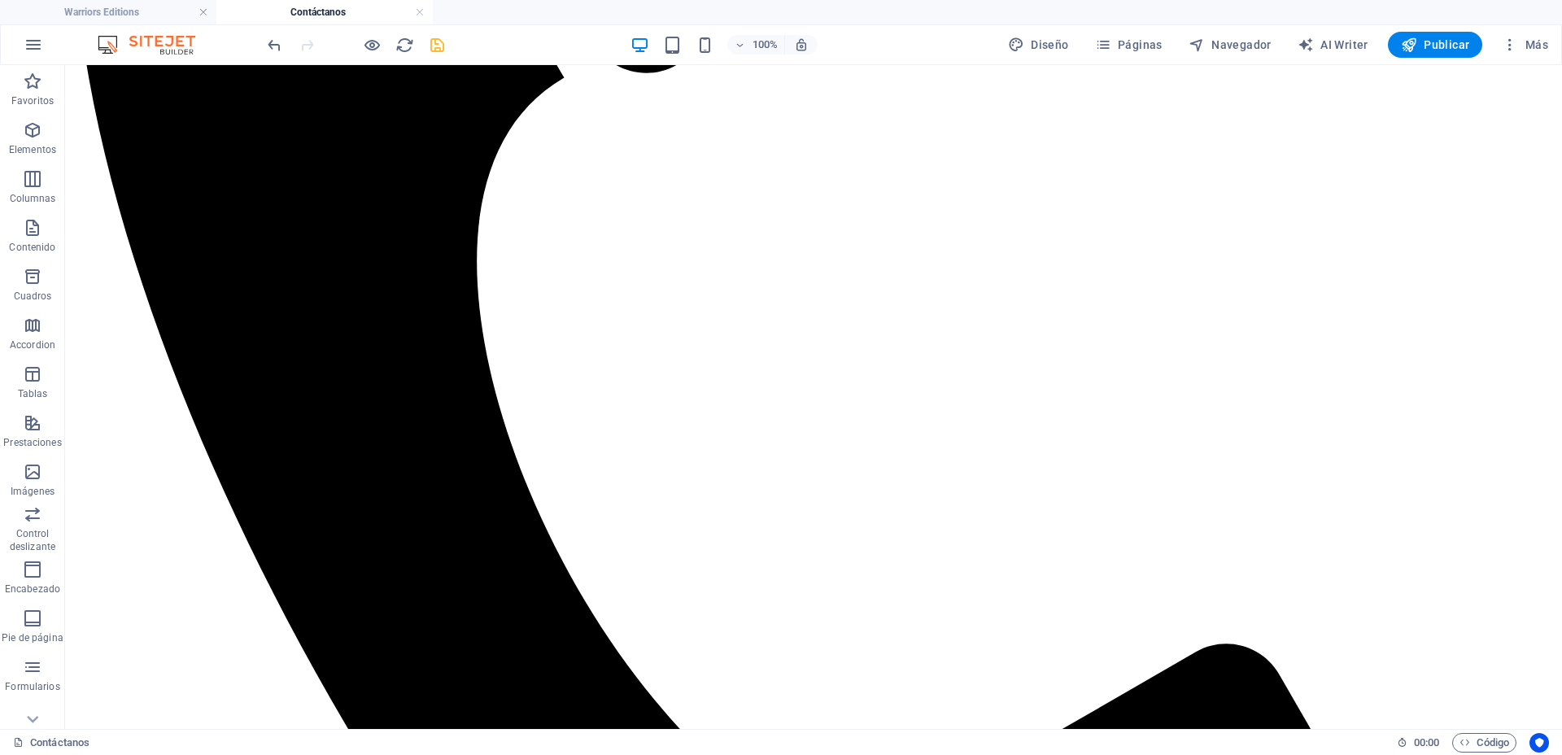
click at [444, 41] on icon "save" at bounding box center [437, 45] width 19 height 19
checkbox input "false"
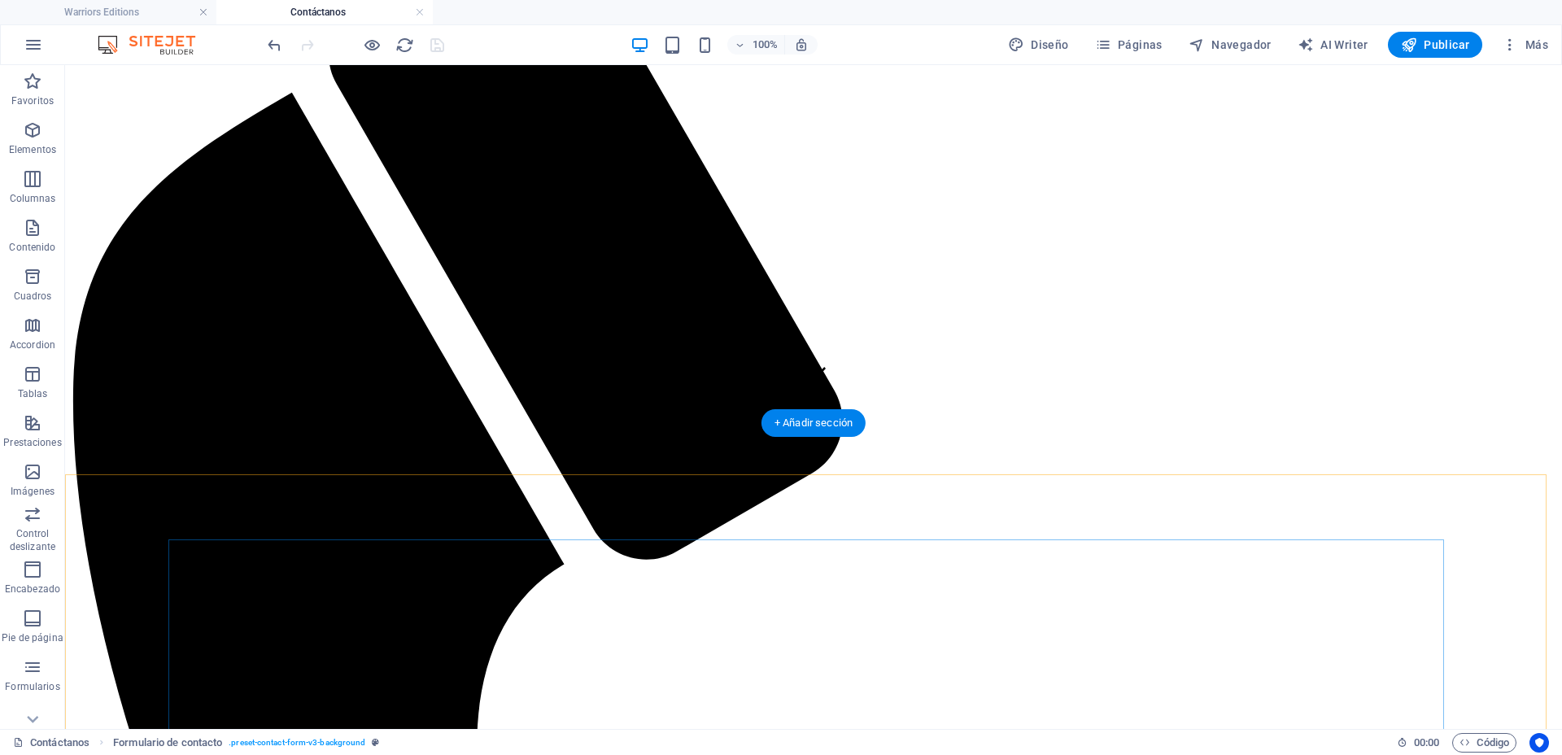
scroll to position [323, 0]
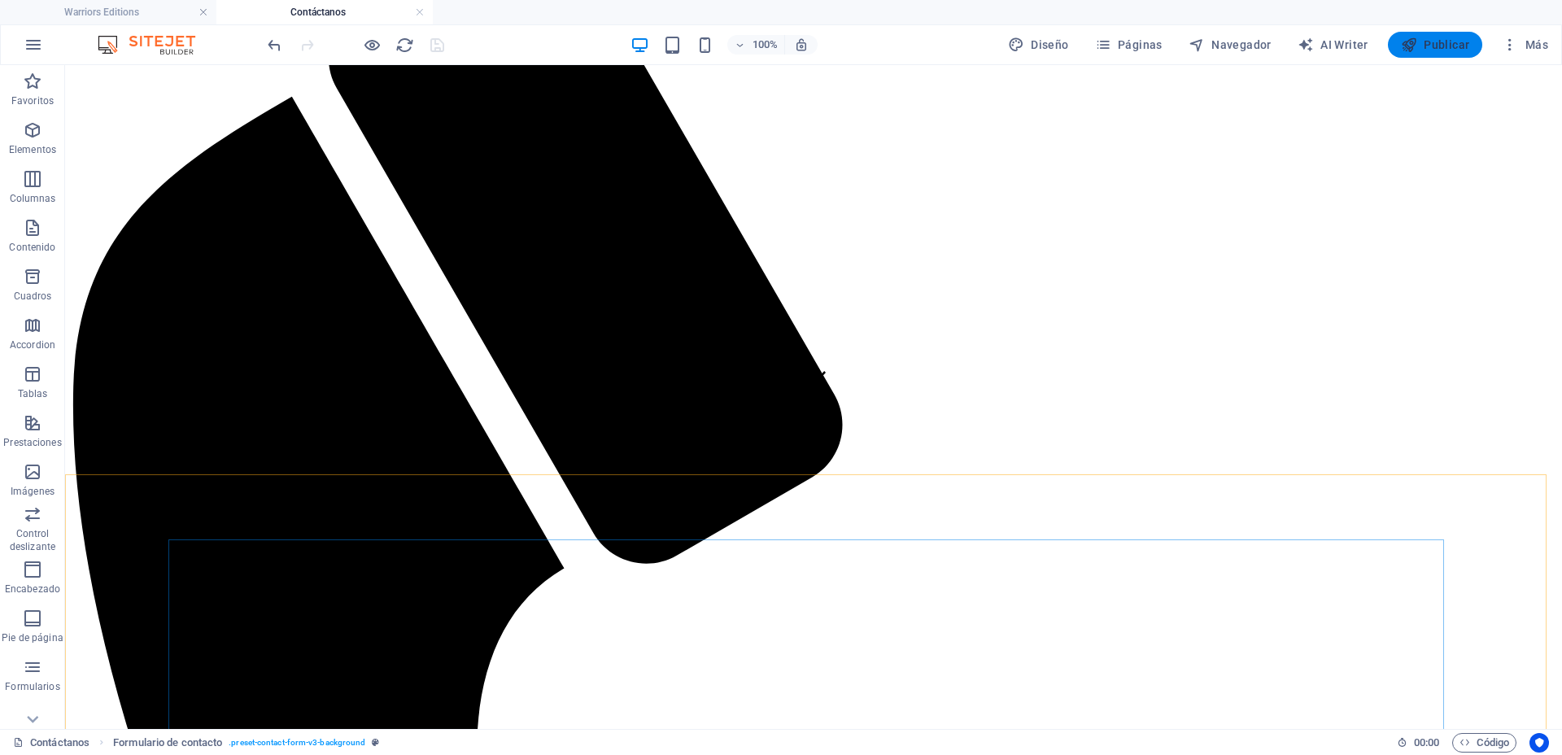
click at [1427, 38] on span "Publicar" at bounding box center [1435, 45] width 69 height 16
click at [1423, 45] on span "Publicar" at bounding box center [1435, 45] width 69 height 16
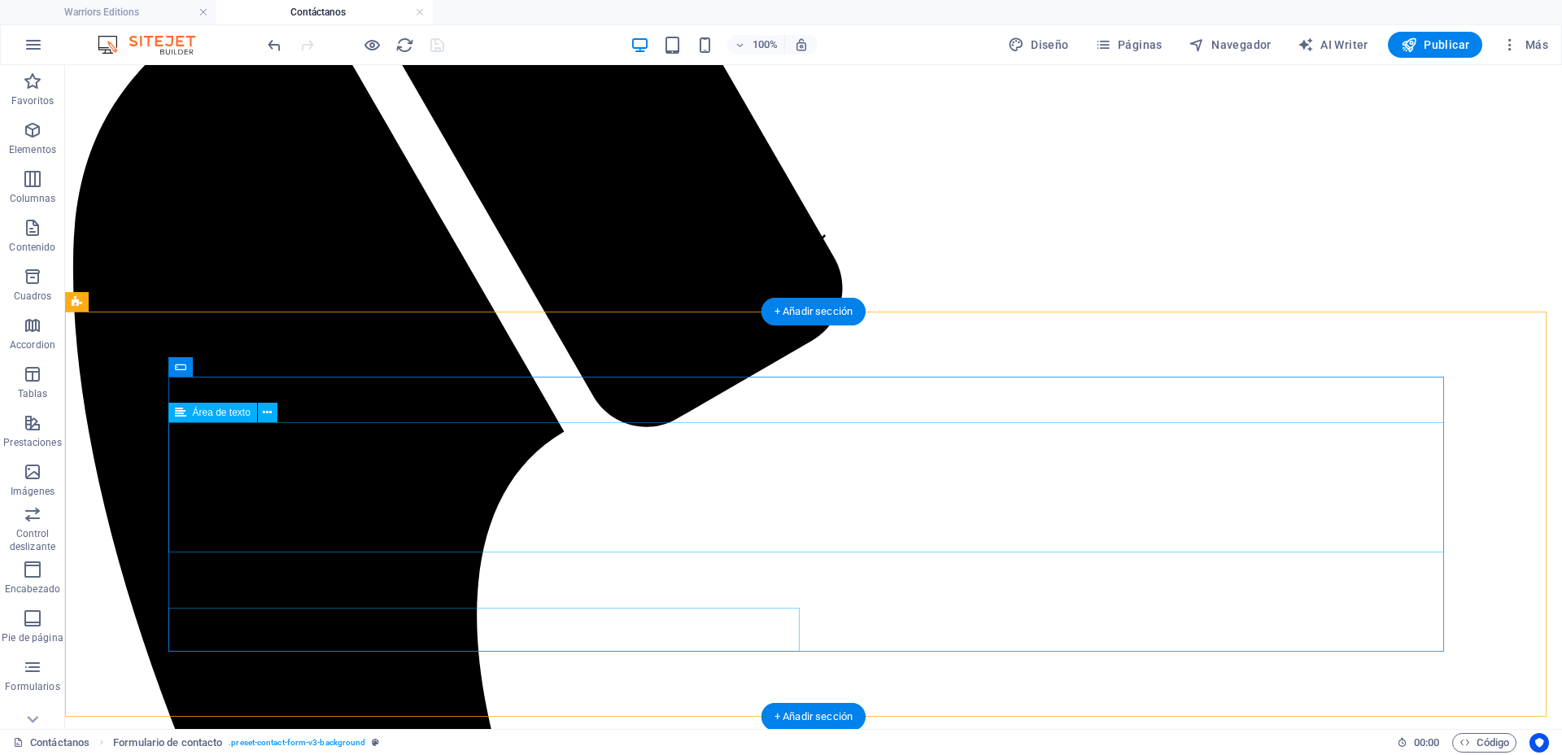
scroll to position [526, 0]
